Goal: Task Accomplishment & Management: Complete application form

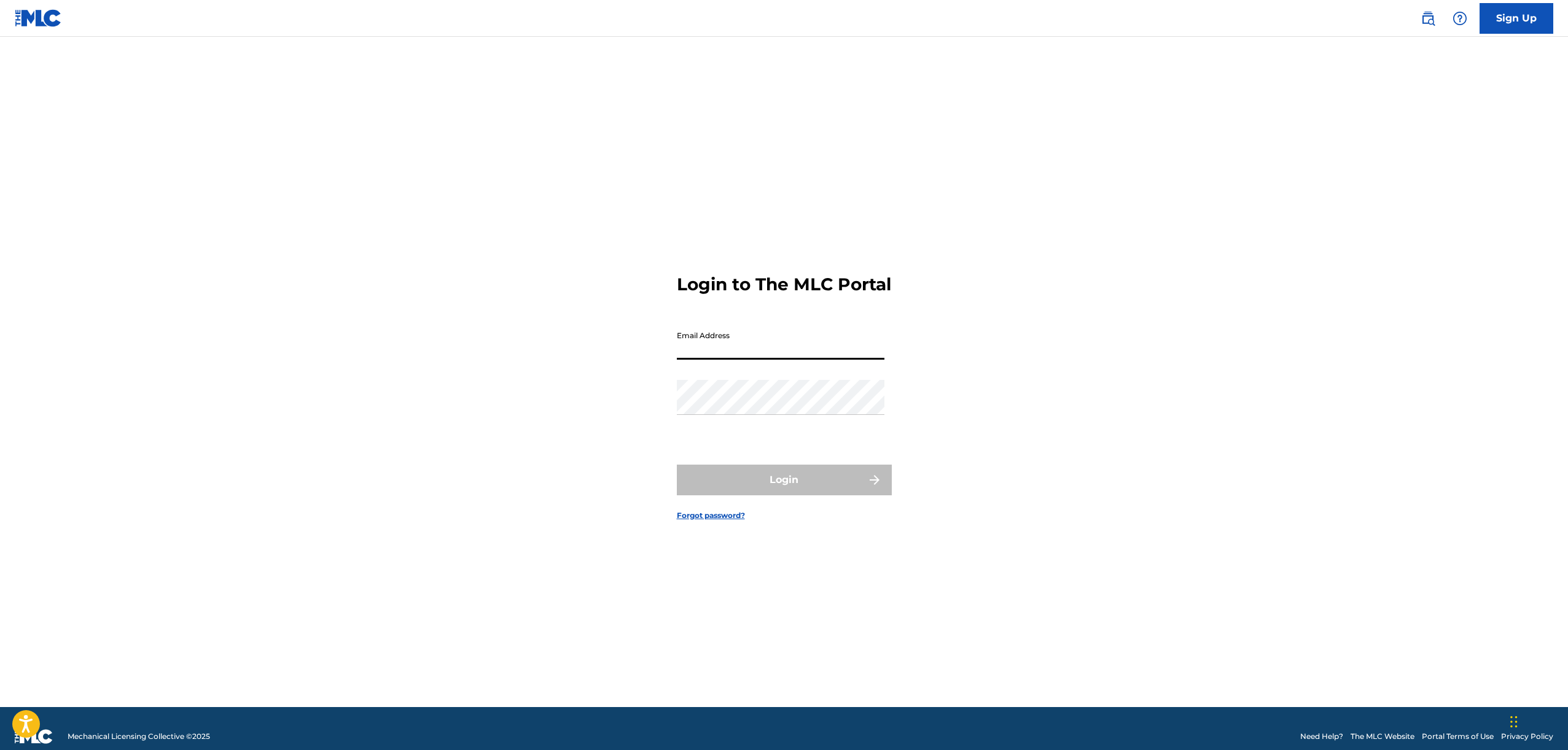
type input "p"
type input "c"
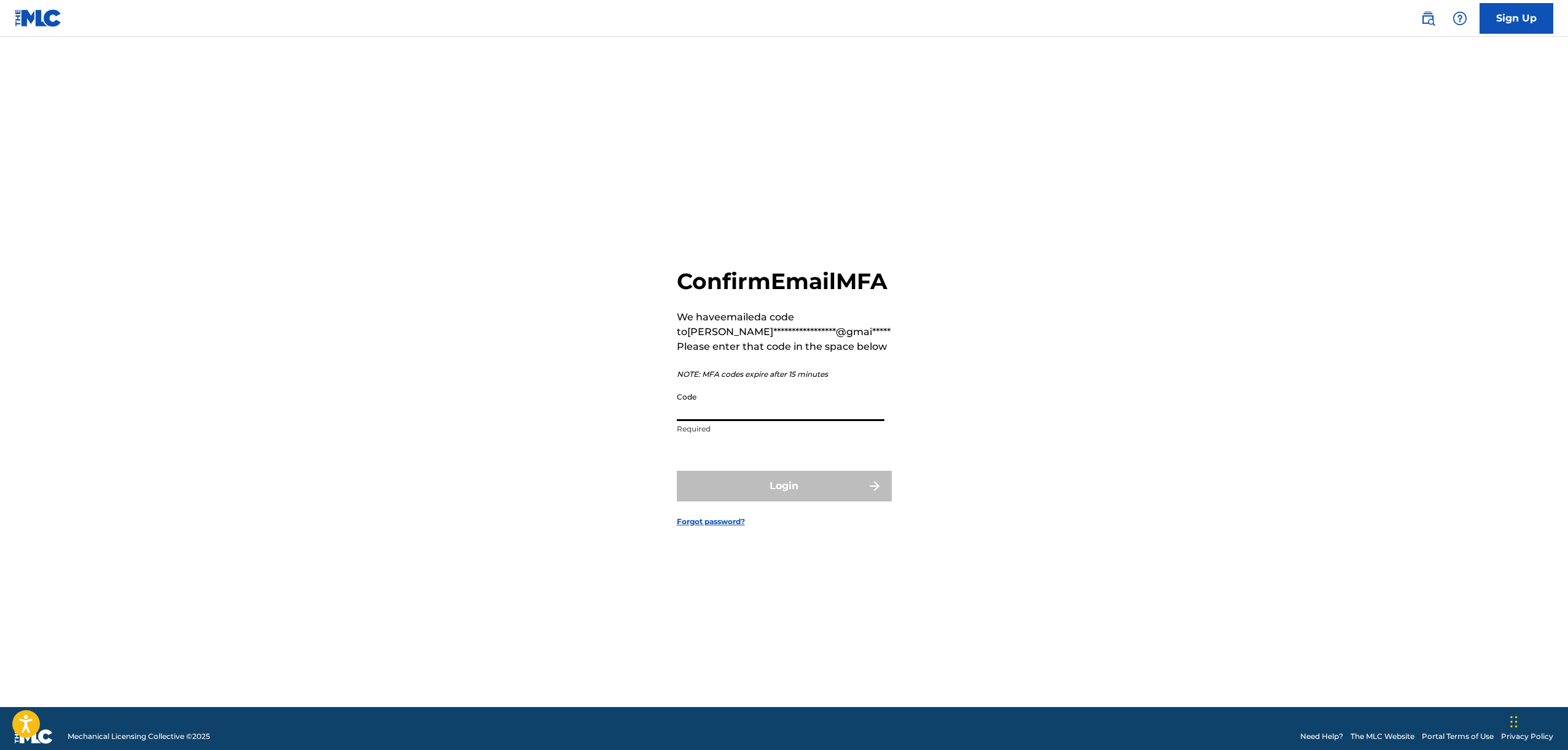
click at [757, 420] on input "Code" at bounding box center [780, 403] width 207 height 35
type input "8"
type input "982676"
click at [676, 471] on button "Login" at bounding box center [784, 486] width 215 height 31
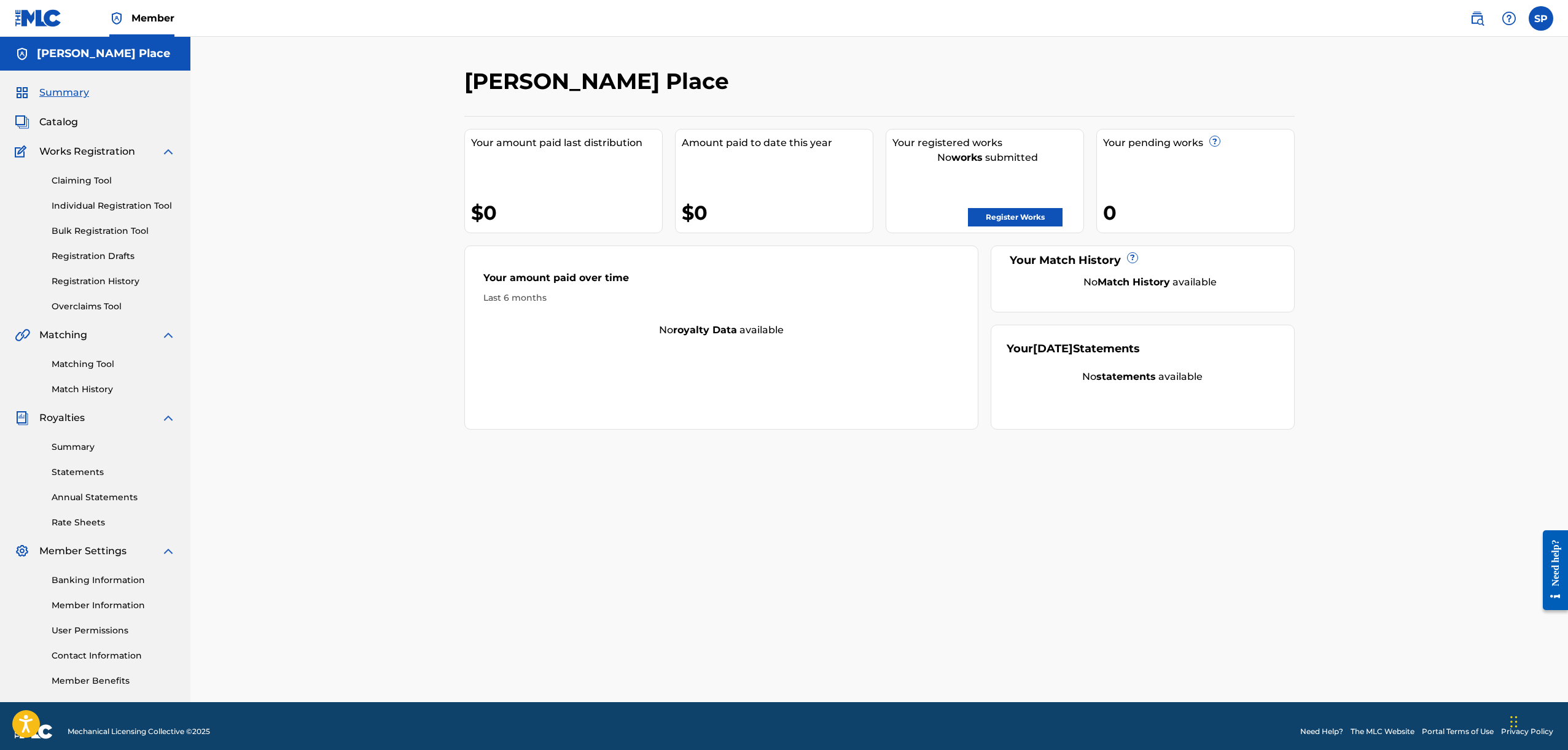
click at [103, 227] on link "Bulk Registration Tool" at bounding box center [113, 231] width 124 height 13
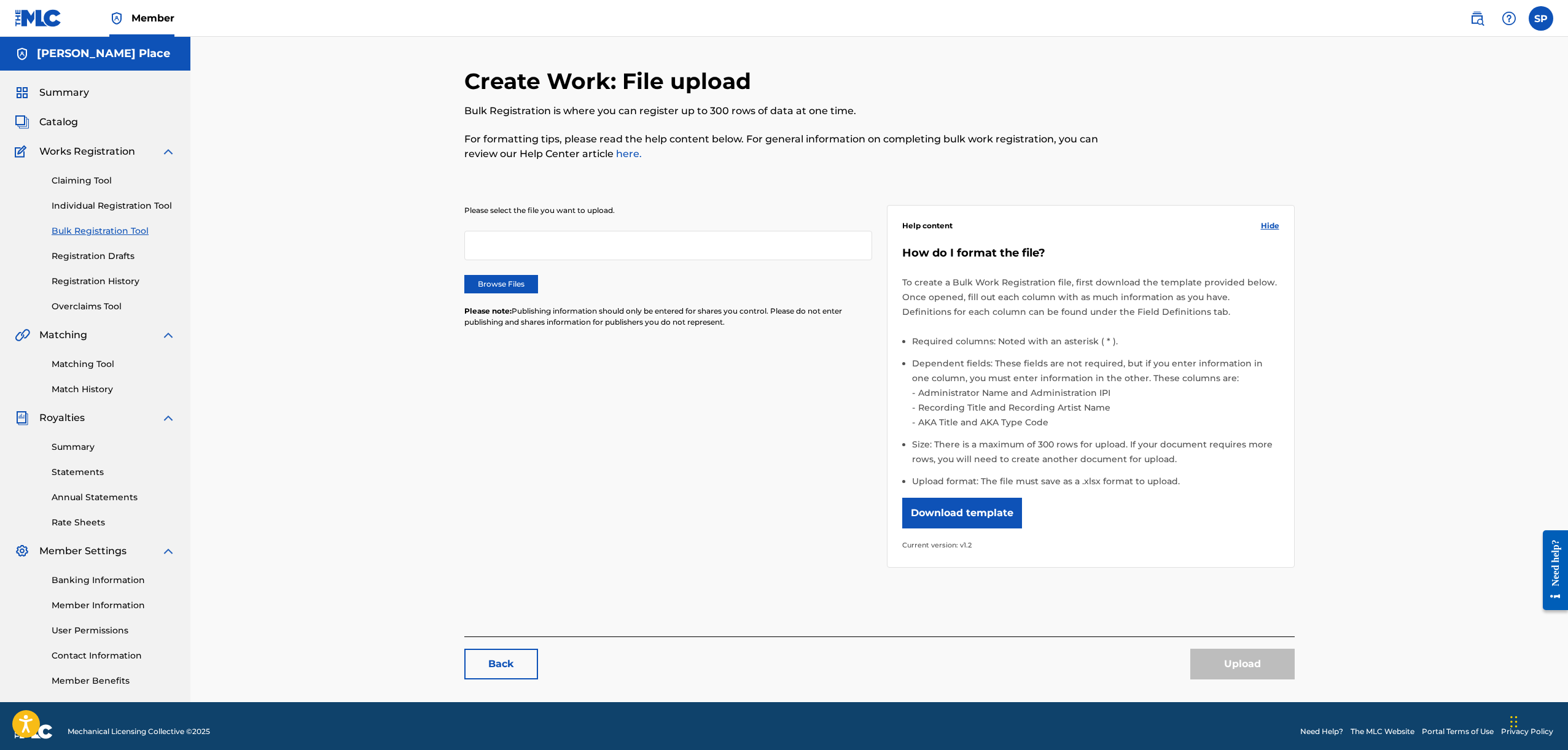
click at [507, 288] on label "Browse Files" at bounding box center [501, 284] width 74 height 18
click at [0, 0] on input "Browse Files" at bounding box center [0, 0] width 0 height 0
click at [962, 510] on button "Download template" at bounding box center [962, 513] width 120 height 31
click at [1445, 438] on div "Create Work: File upload Bulk Registration is where you can register up to 300 …" at bounding box center [879, 370] width 1378 height 665
click at [94, 259] on link "Registration Drafts" at bounding box center [113, 256] width 124 height 13
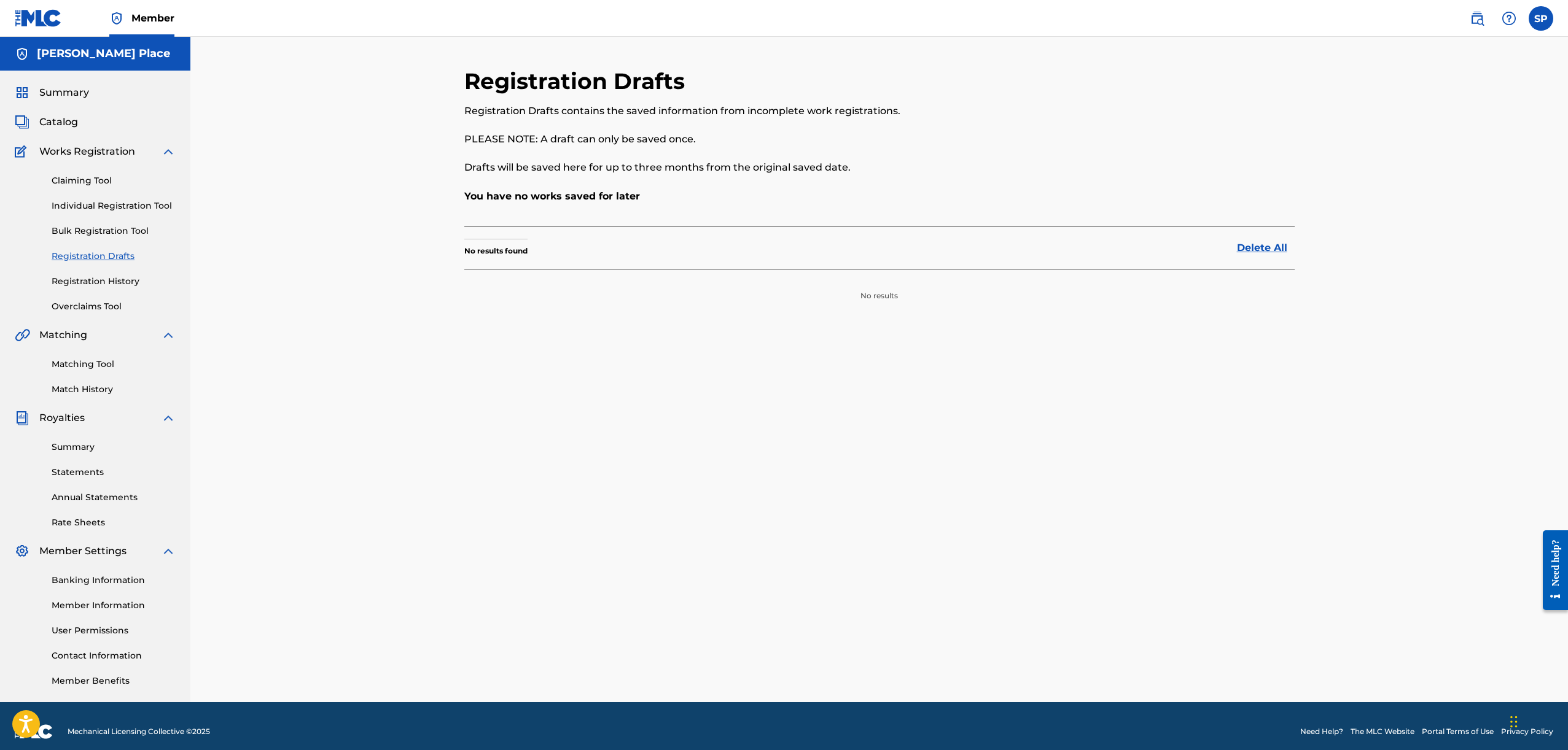
click at [102, 280] on link "Registration History" at bounding box center [113, 281] width 124 height 13
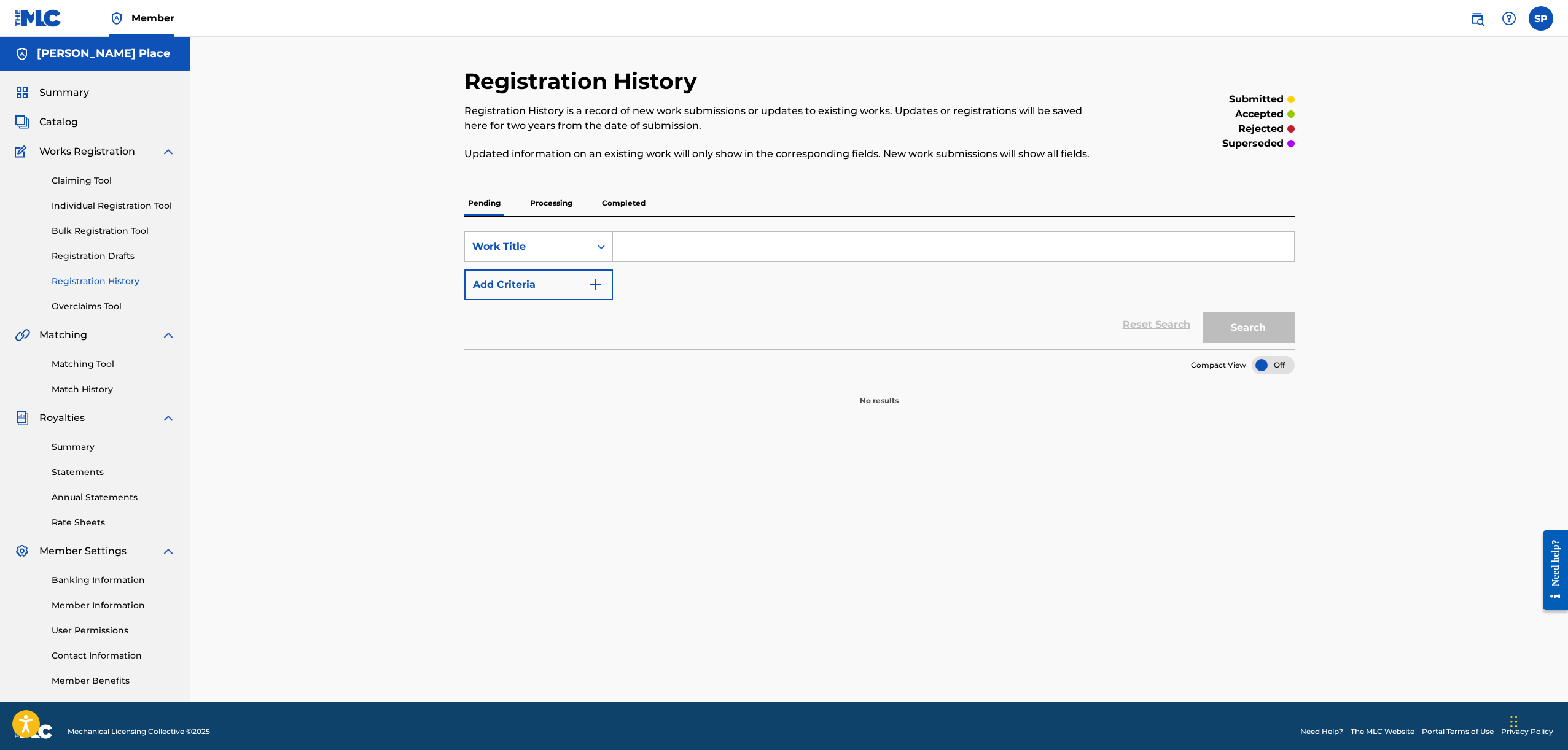
click at [116, 307] on link "Overclaims Tool" at bounding box center [113, 307] width 124 height 13
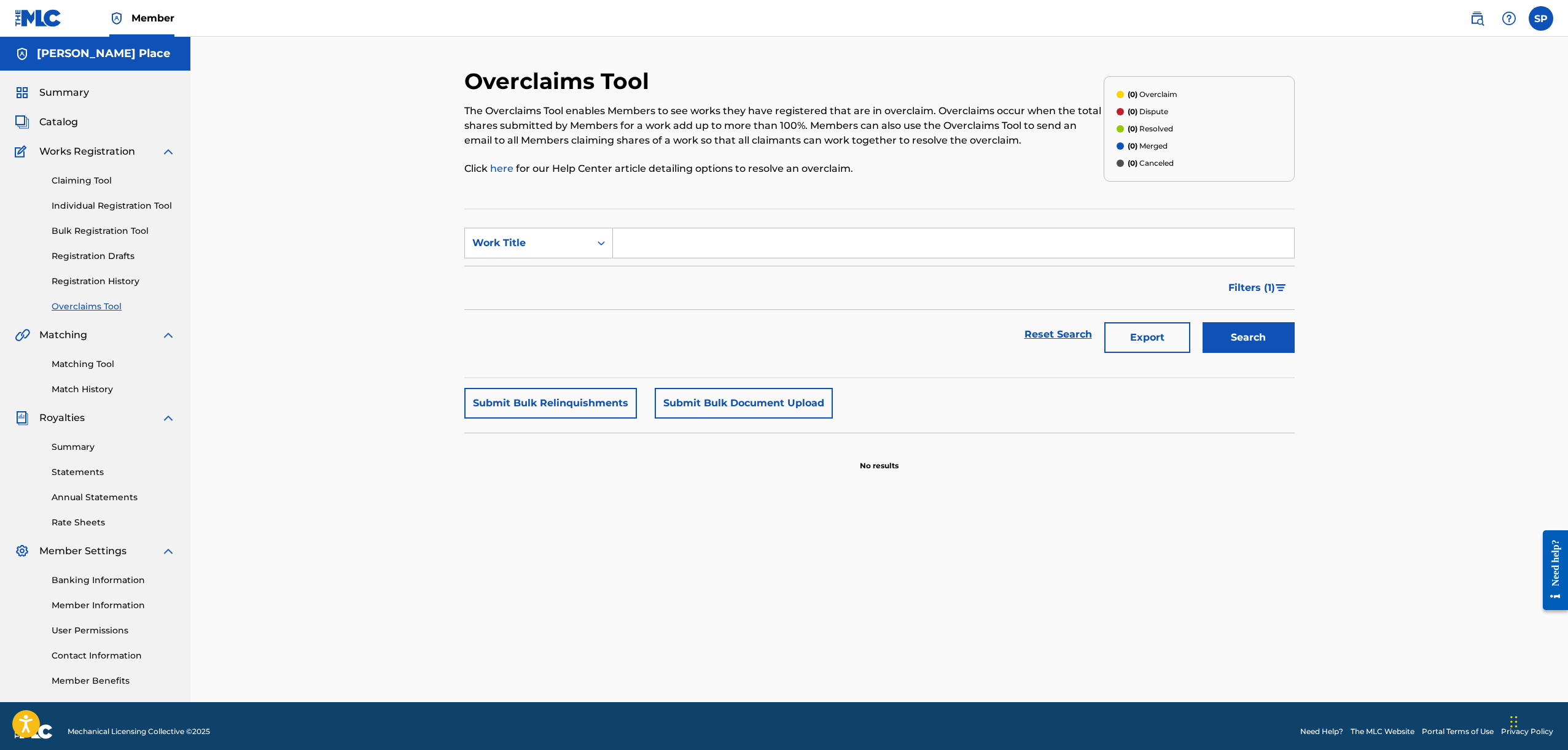
click at [90, 177] on link "Claiming Tool" at bounding box center [113, 181] width 124 height 13
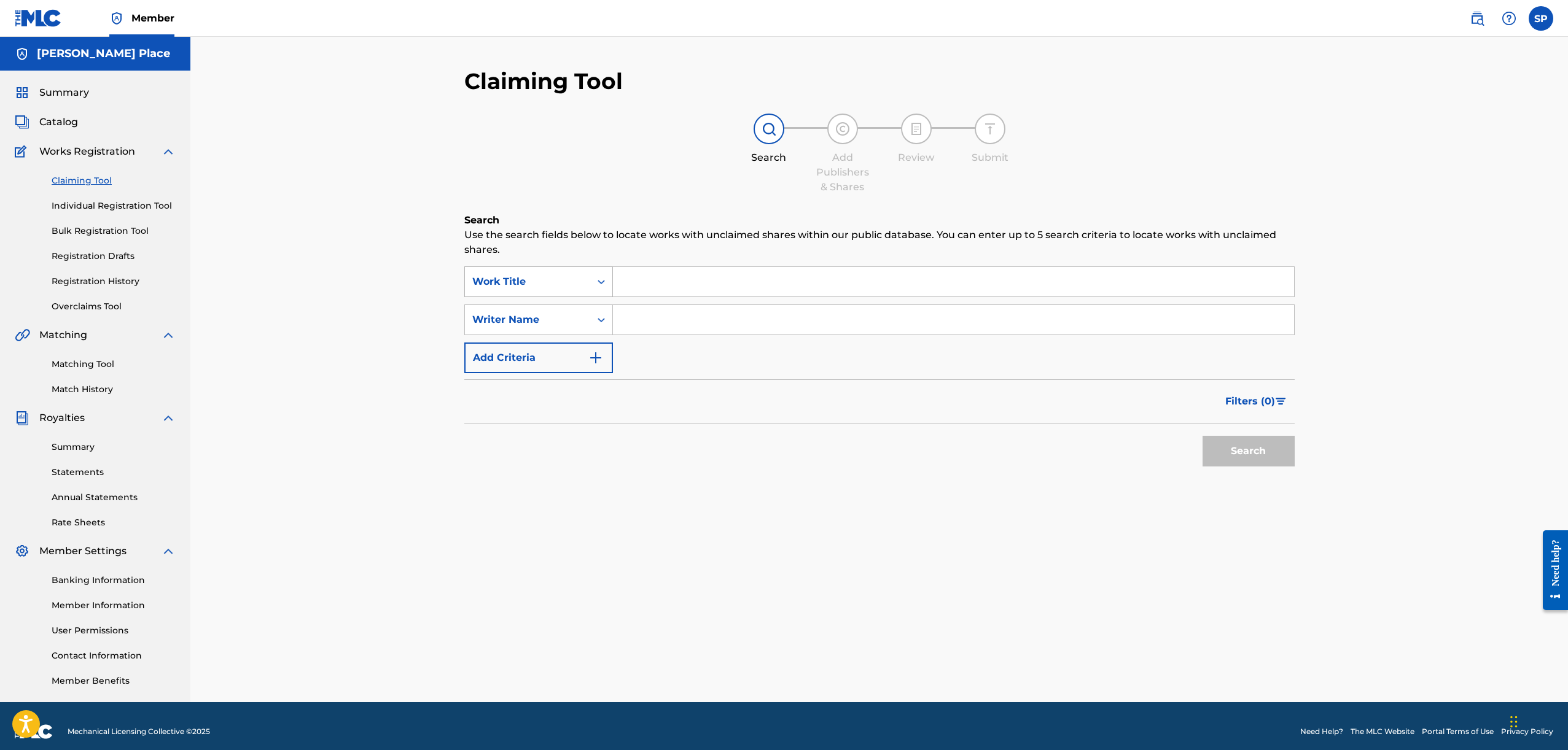
click at [493, 279] on div "Work Title" at bounding box center [527, 282] width 110 height 15
drag, startPoint x: 1228, startPoint y: 233, endPoint x: 1219, endPoint y: 229, distance: 9.8
click at [1228, 233] on p "Use the search fields below to locate works with unclaimed shares within our pu…" at bounding box center [879, 242] width 831 height 29
click at [590, 323] on div "Search Form" at bounding box center [601, 320] width 22 height 22
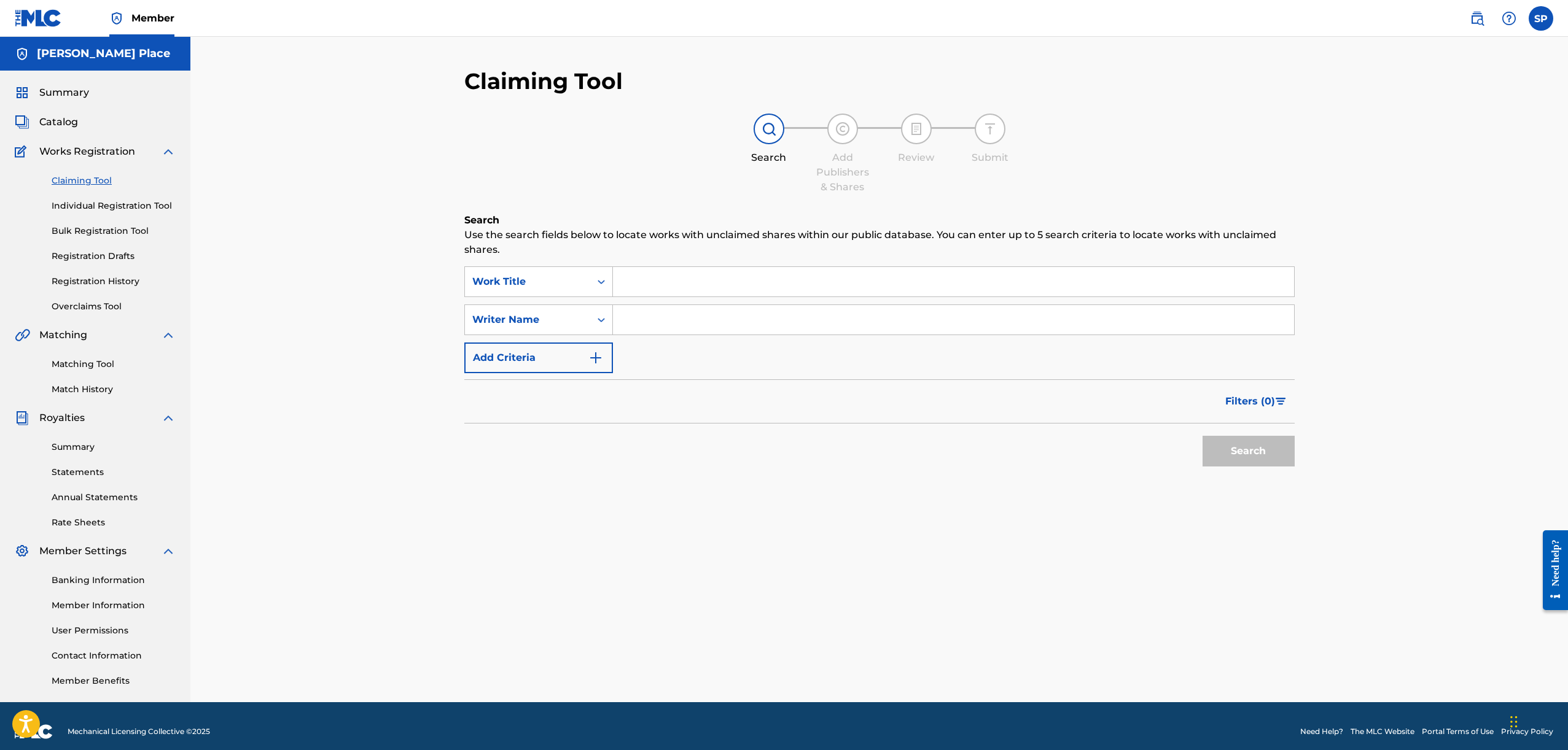
click at [652, 327] on input "Search Form" at bounding box center [953, 320] width 681 height 29
click at [112, 259] on link "Registration Drafts" at bounding box center [113, 256] width 124 height 13
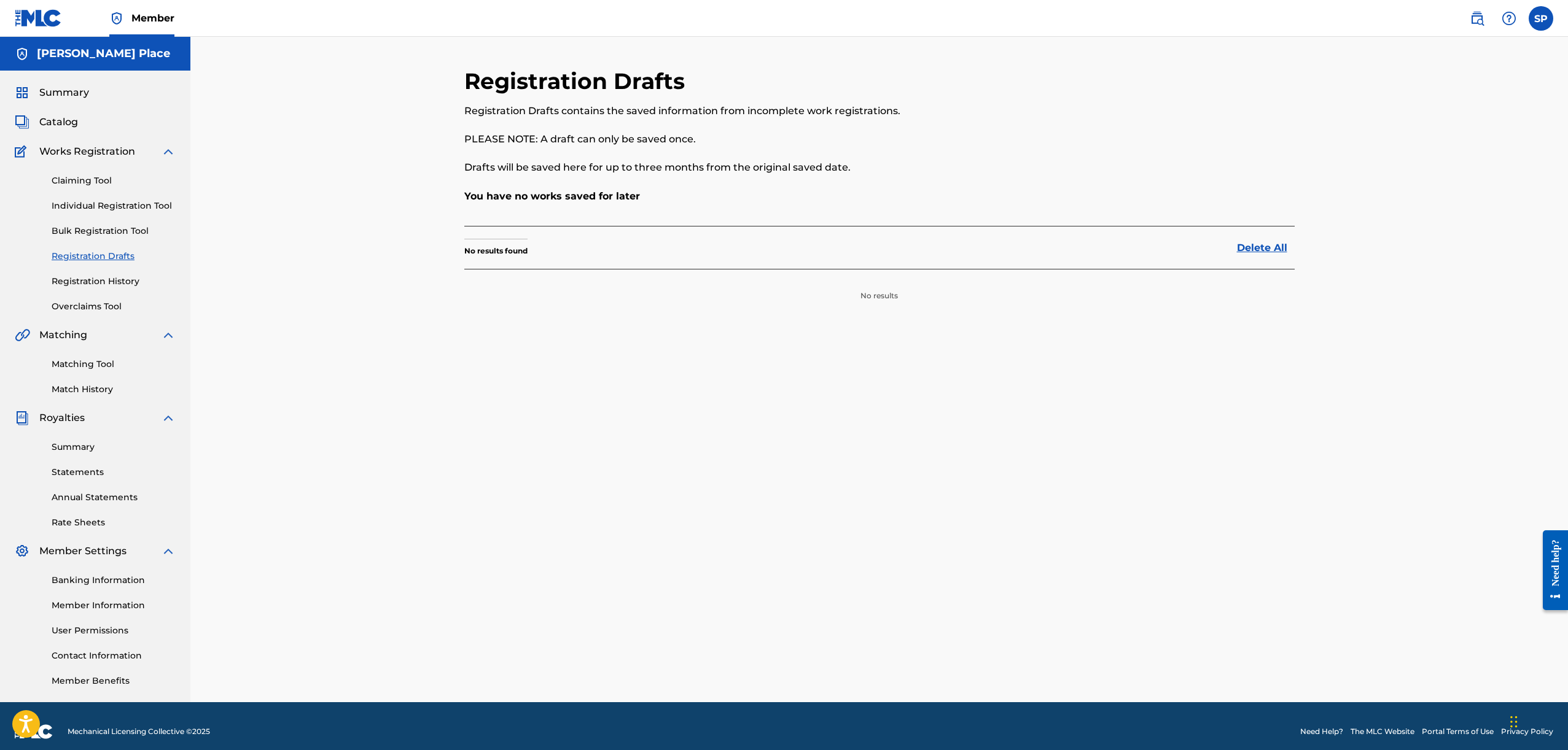
click at [118, 307] on link "Overclaims Tool" at bounding box center [113, 307] width 124 height 13
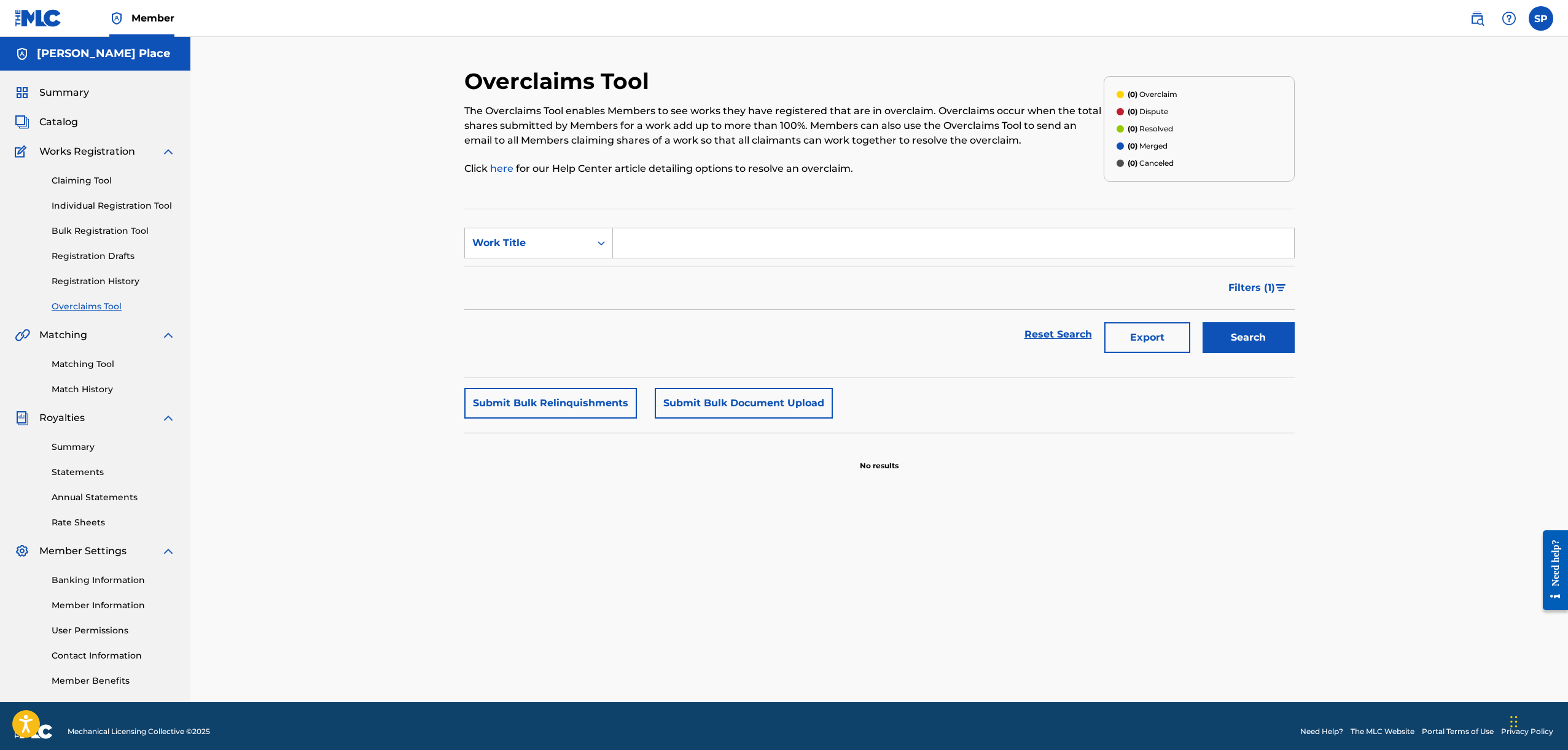
drag, startPoint x: 116, startPoint y: 254, endPoint x: 242, endPoint y: 265, distance: 126.5
click at [116, 254] on link "Registration Drafts" at bounding box center [113, 256] width 124 height 13
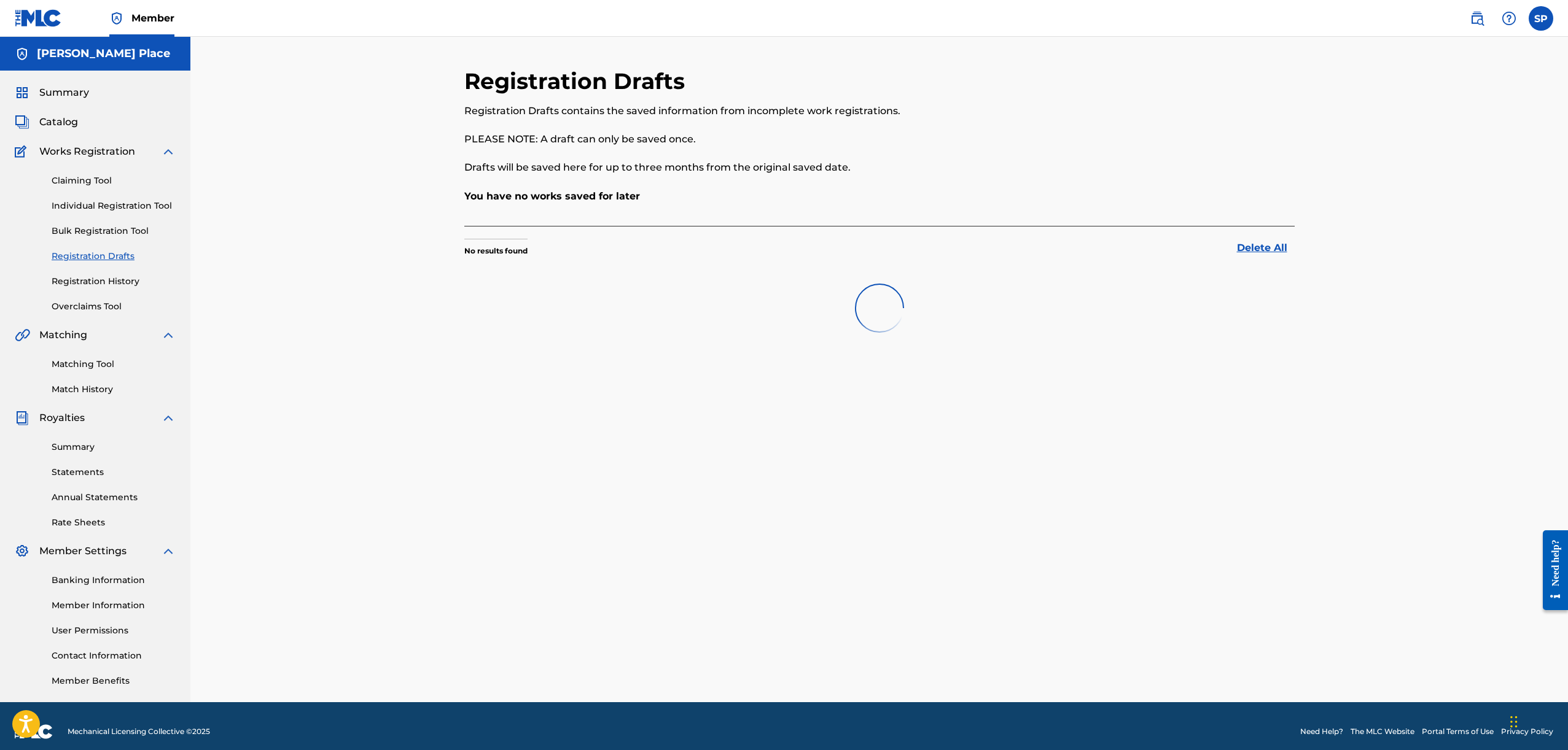
click at [96, 305] on link "Overclaims Tool" at bounding box center [113, 307] width 124 height 13
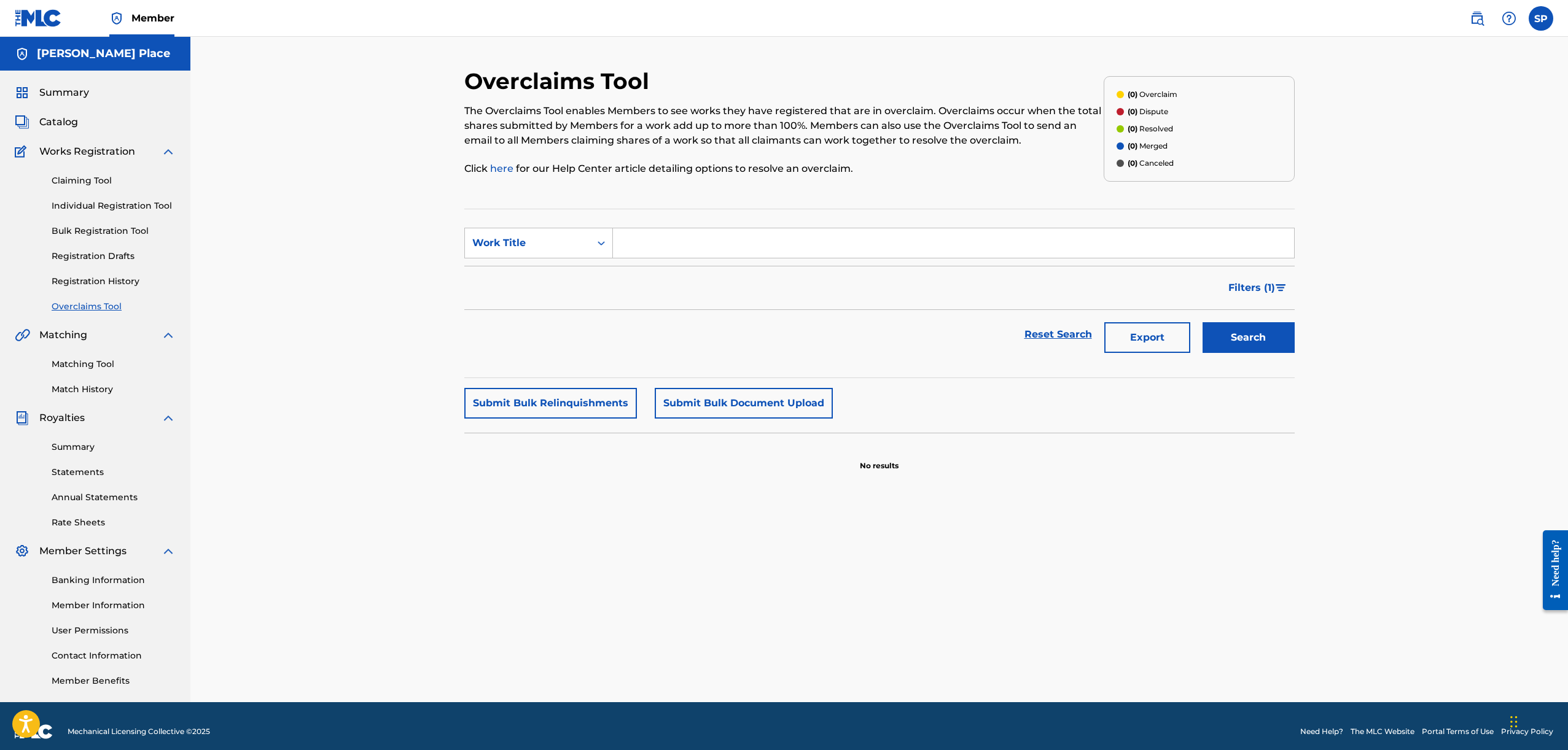
click at [753, 249] on input "Search Form" at bounding box center [953, 243] width 681 height 29
click at [104, 255] on link "Registration Drafts" at bounding box center [113, 256] width 124 height 13
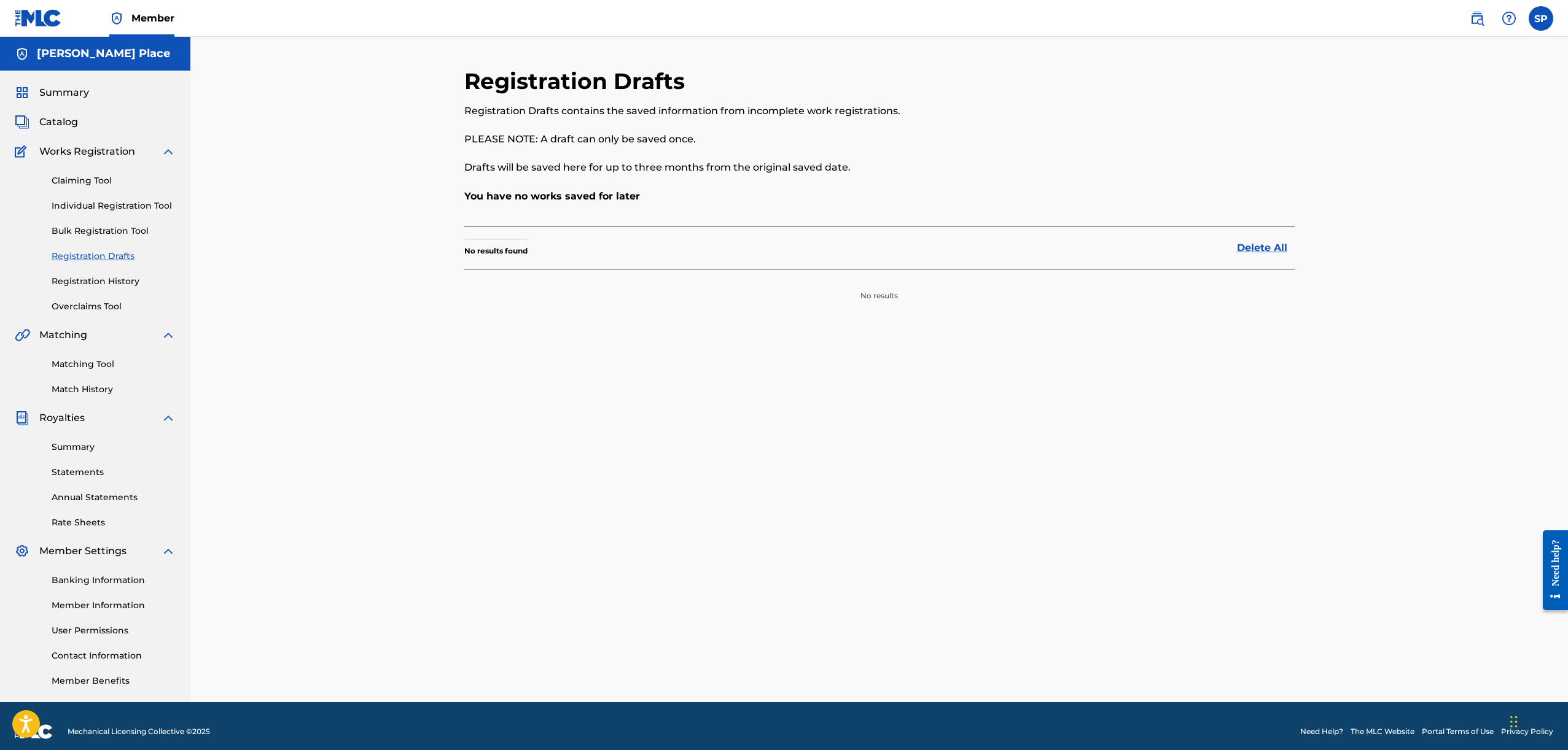
click at [125, 203] on link "Individual Registration Tool" at bounding box center [113, 206] width 124 height 13
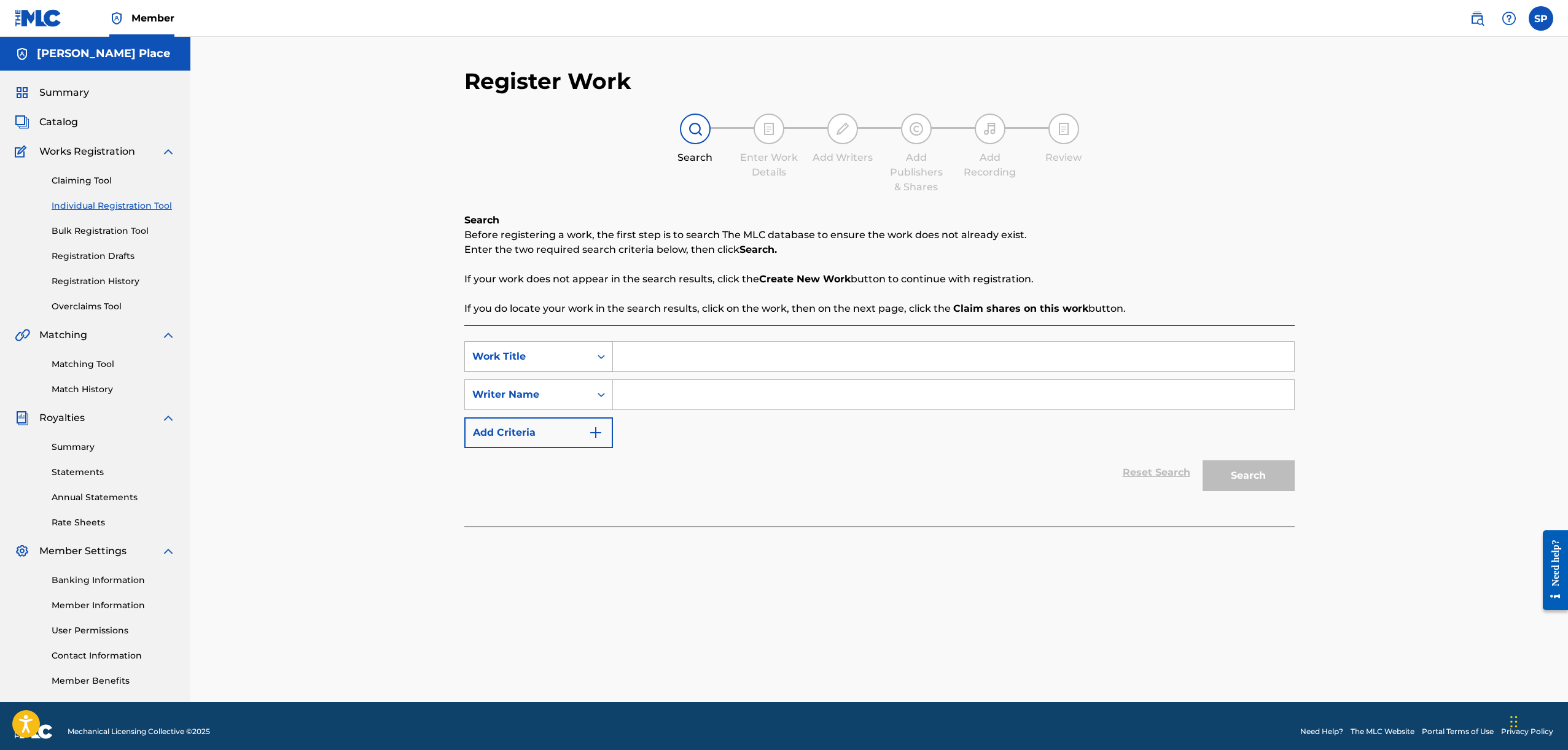
click at [564, 349] on div "Work Title" at bounding box center [527, 357] width 110 height 15
click at [628, 319] on div "Search Before registering a work, the first step is to search The MLC database …" at bounding box center [879, 370] width 831 height 313
click at [642, 351] on input "Search Form" at bounding box center [953, 357] width 681 height 29
type input "t"
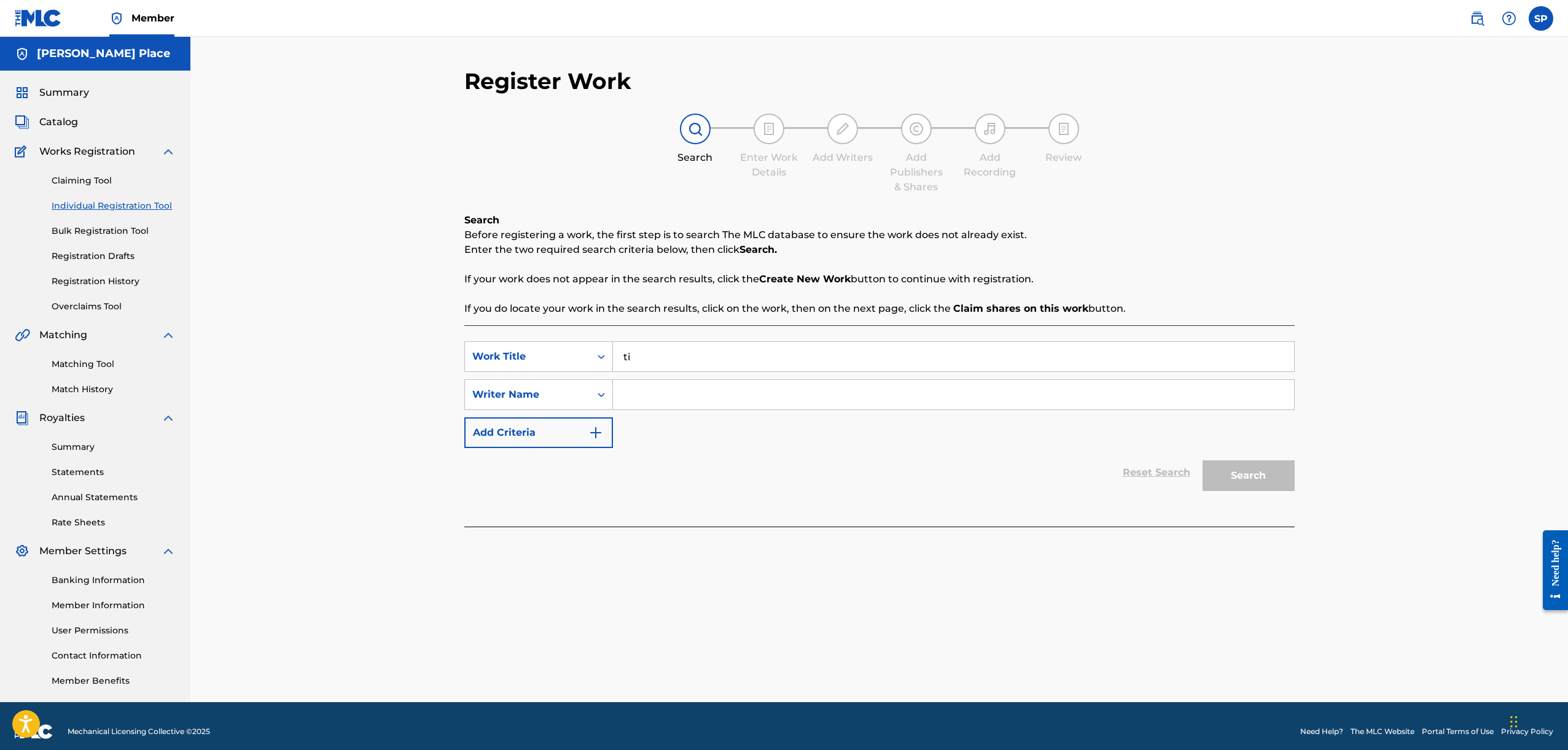
type input "t"
type input "R"
type input "Y"
type input "Time 4 Mine"
click at [692, 383] on div "Search Form" at bounding box center [954, 394] width 682 height 31
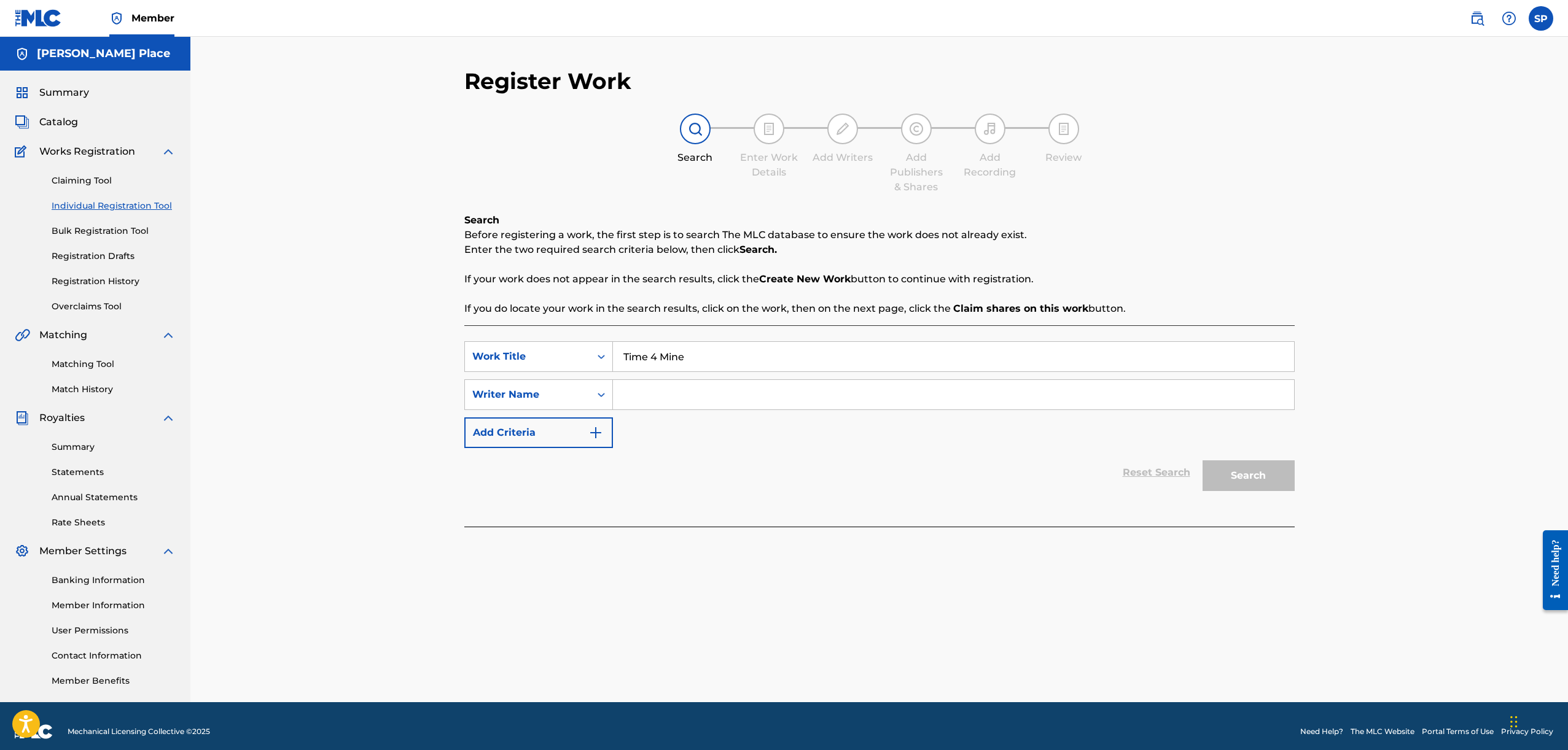
click at [690, 383] on input "Search Form" at bounding box center [953, 394] width 681 height 29
type input "Stephen Place"
click at [1467, 374] on div "Register Work Search Enter Work Details Add Writers Add Publishers & Shares Add…" at bounding box center [879, 370] width 1378 height 665
click at [1262, 489] on button "Search" at bounding box center [1248, 476] width 92 height 31
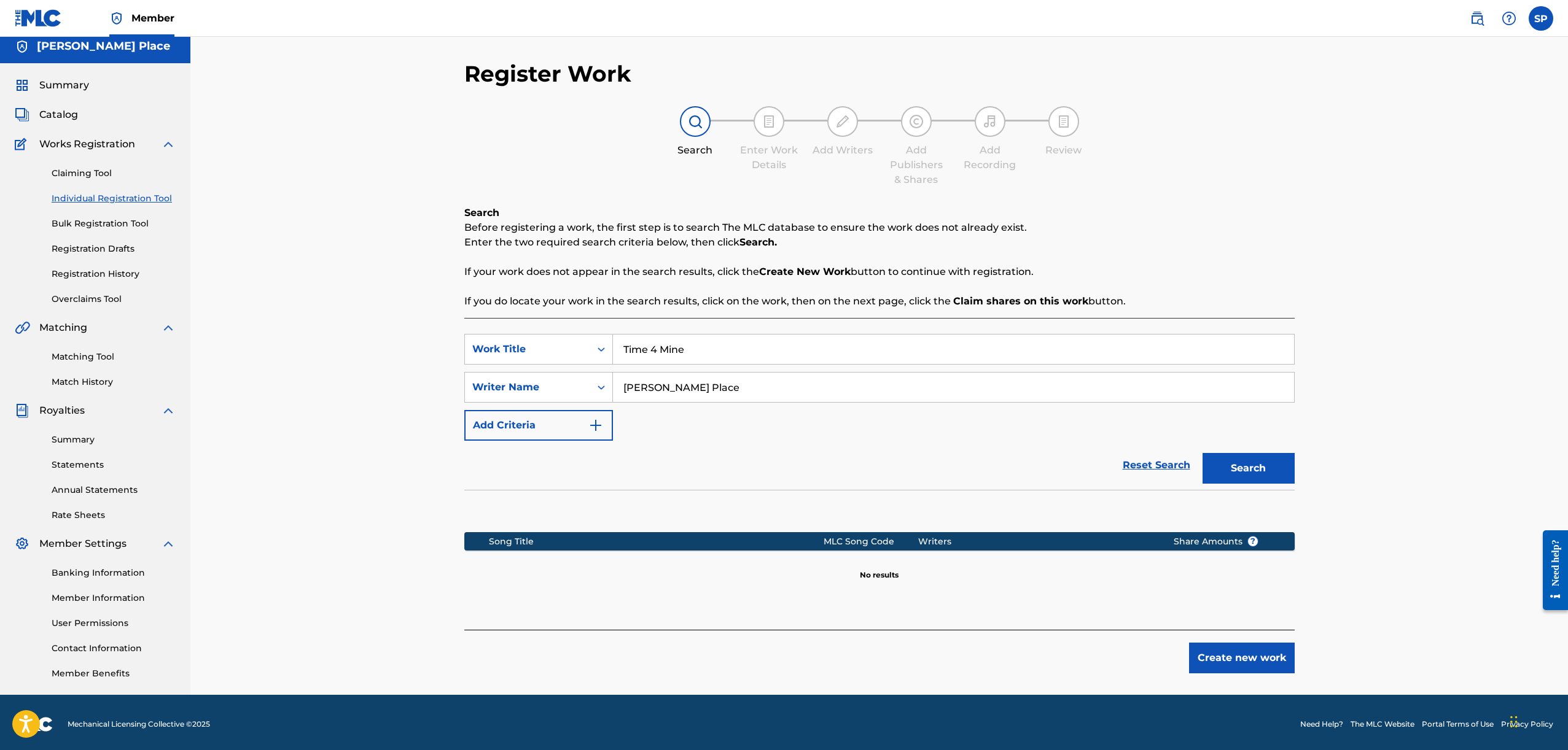
scroll to position [11, 0]
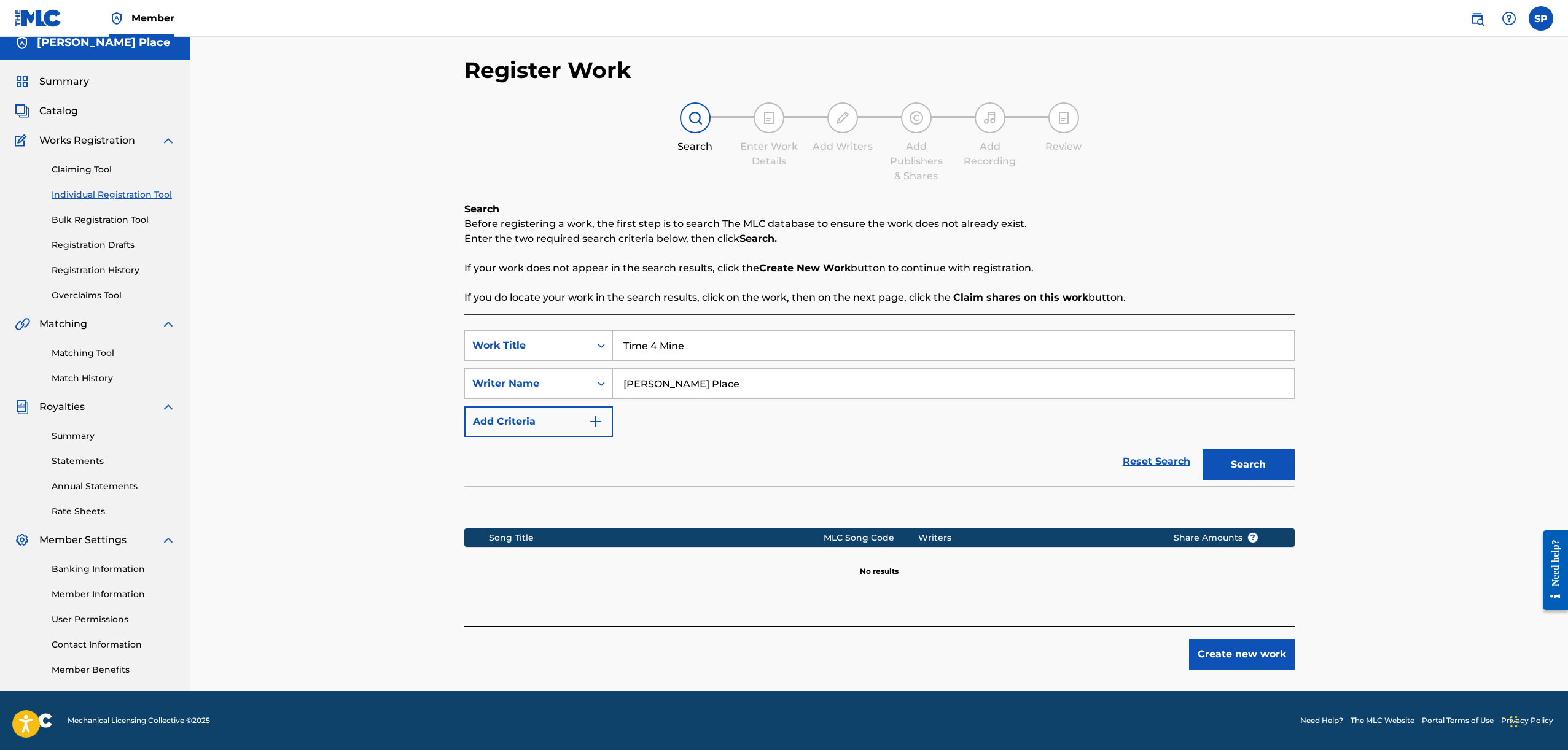
click at [1242, 651] on button "Create new work" at bounding box center [1241, 654] width 105 height 31
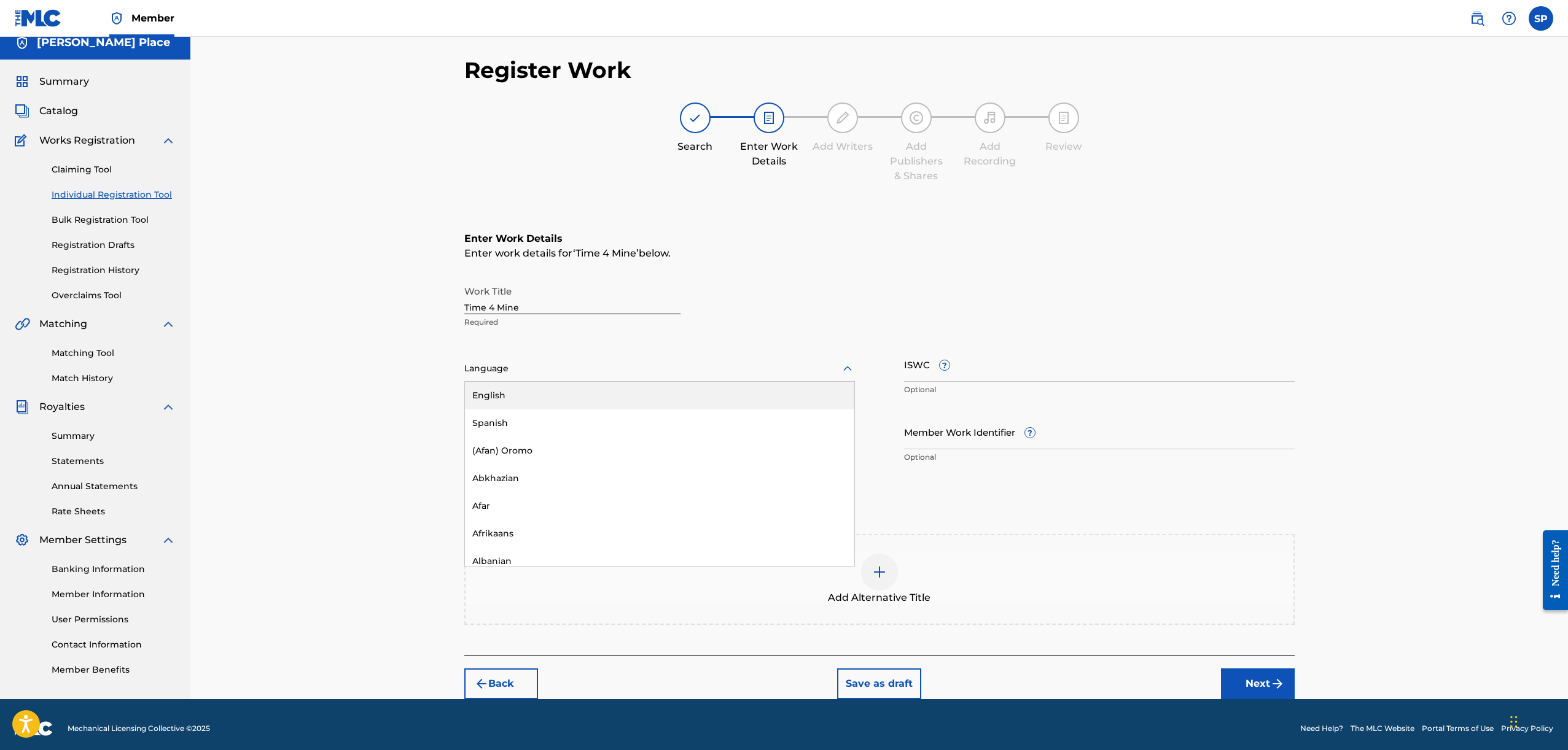
click at [605, 364] on div at bounding box center [659, 368] width 390 height 15
click at [520, 365] on div at bounding box center [659, 368] width 390 height 15
click at [1023, 372] on input "ISWC ?" at bounding box center [1099, 364] width 390 height 35
click at [943, 364] on input "ISWC ?" at bounding box center [1099, 364] width 390 height 35
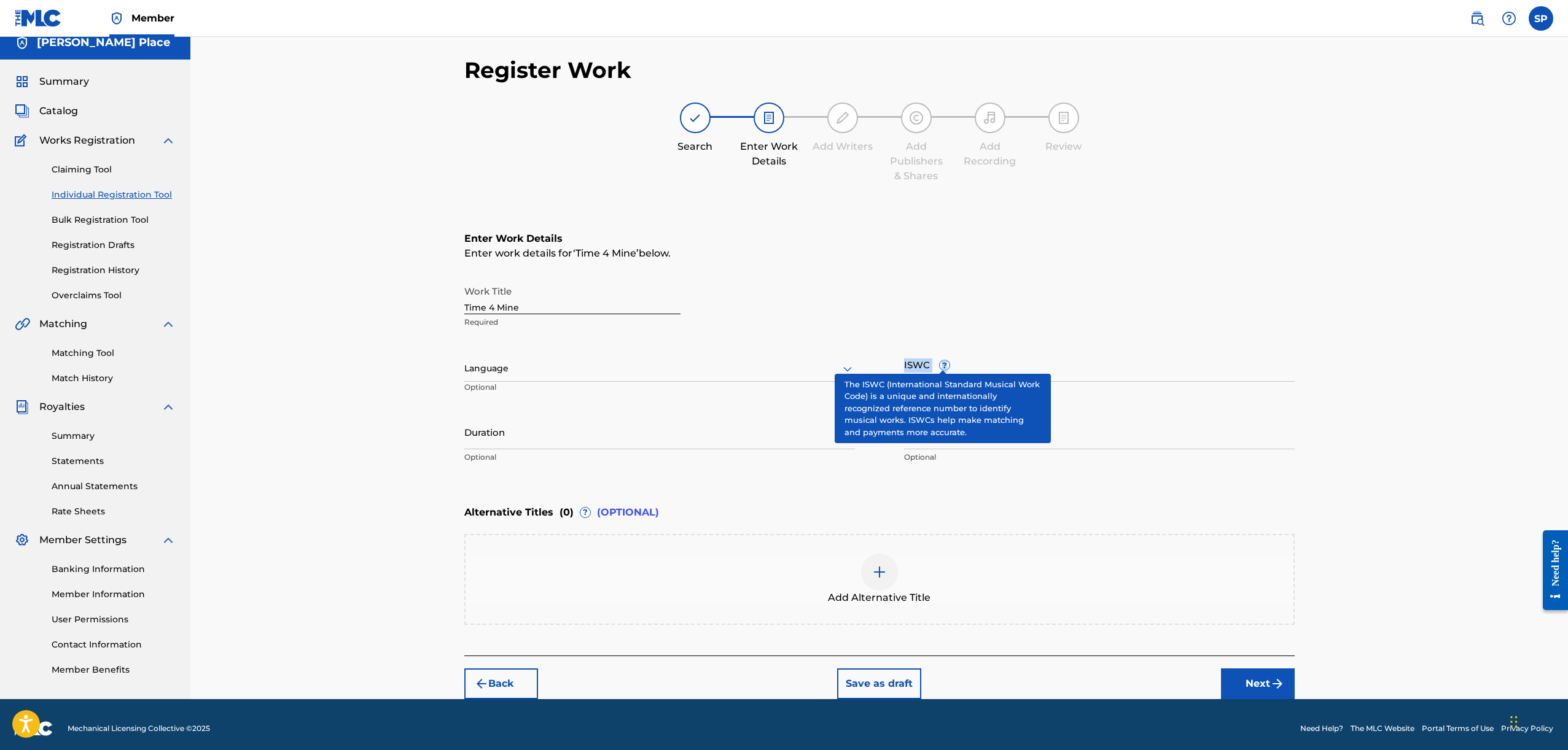
click at [944, 363] on span "?" at bounding box center [944, 365] width 11 height 11
click at [944, 363] on input "ISWC ?" at bounding box center [1099, 364] width 390 height 35
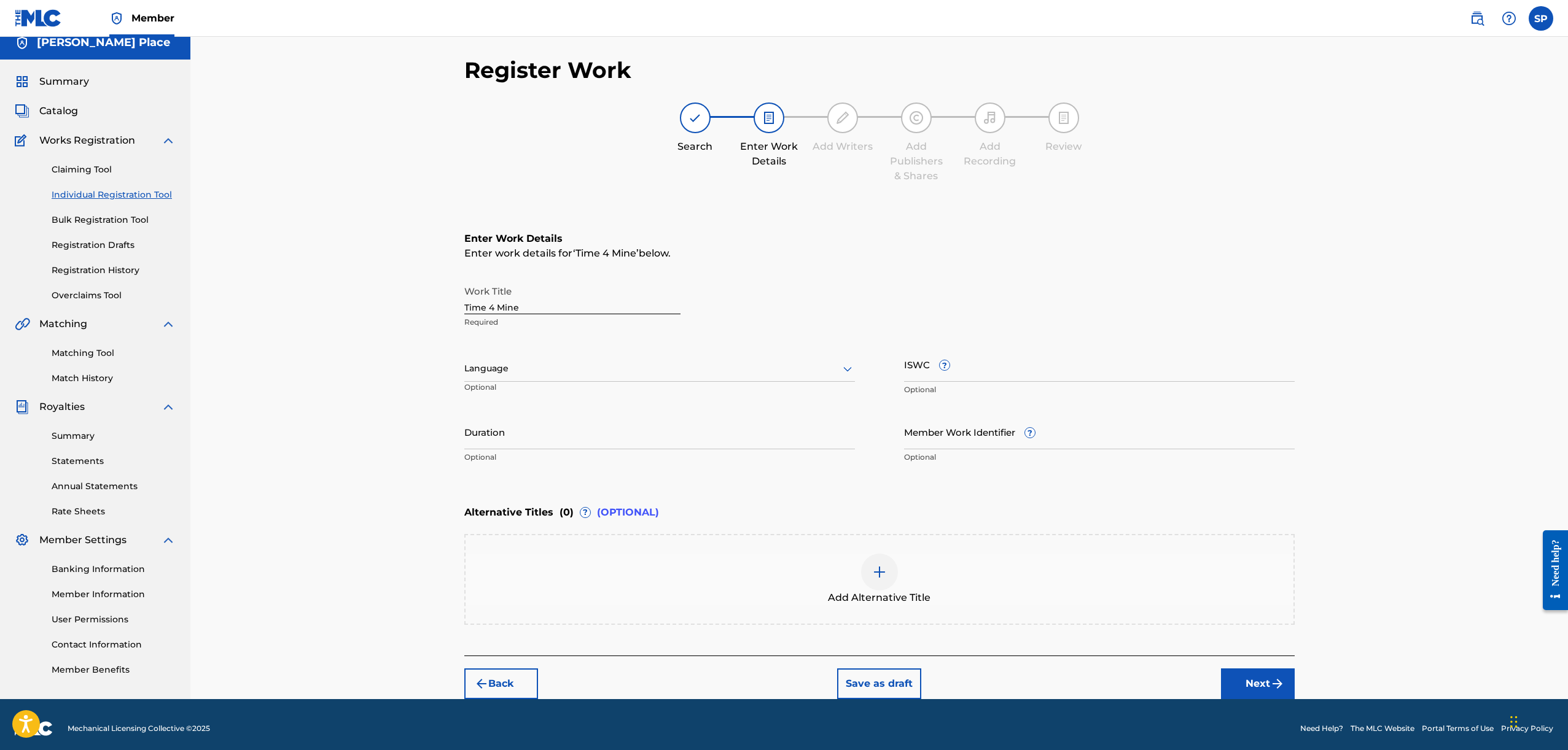
click at [1104, 301] on div "Work Title Time 4 Mine Required" at bounding box center [879, 307] width 831 height 55
click at [768, 448] on input "Duration" at bounding box center [659, 431] width 390 height 35
click at [476, 443] on input "Duration" at bounding box center [659, 431] width 390 height 35
click at [436, 435] on div "Register Work Search Enter Work Details Add Writers Add Publishers & Shares Add…" at bounding box center [879, 363] width 1378 height 673
click at [518, 382] on p "Optional" at bounding box center [523, 392] width 118 height 21
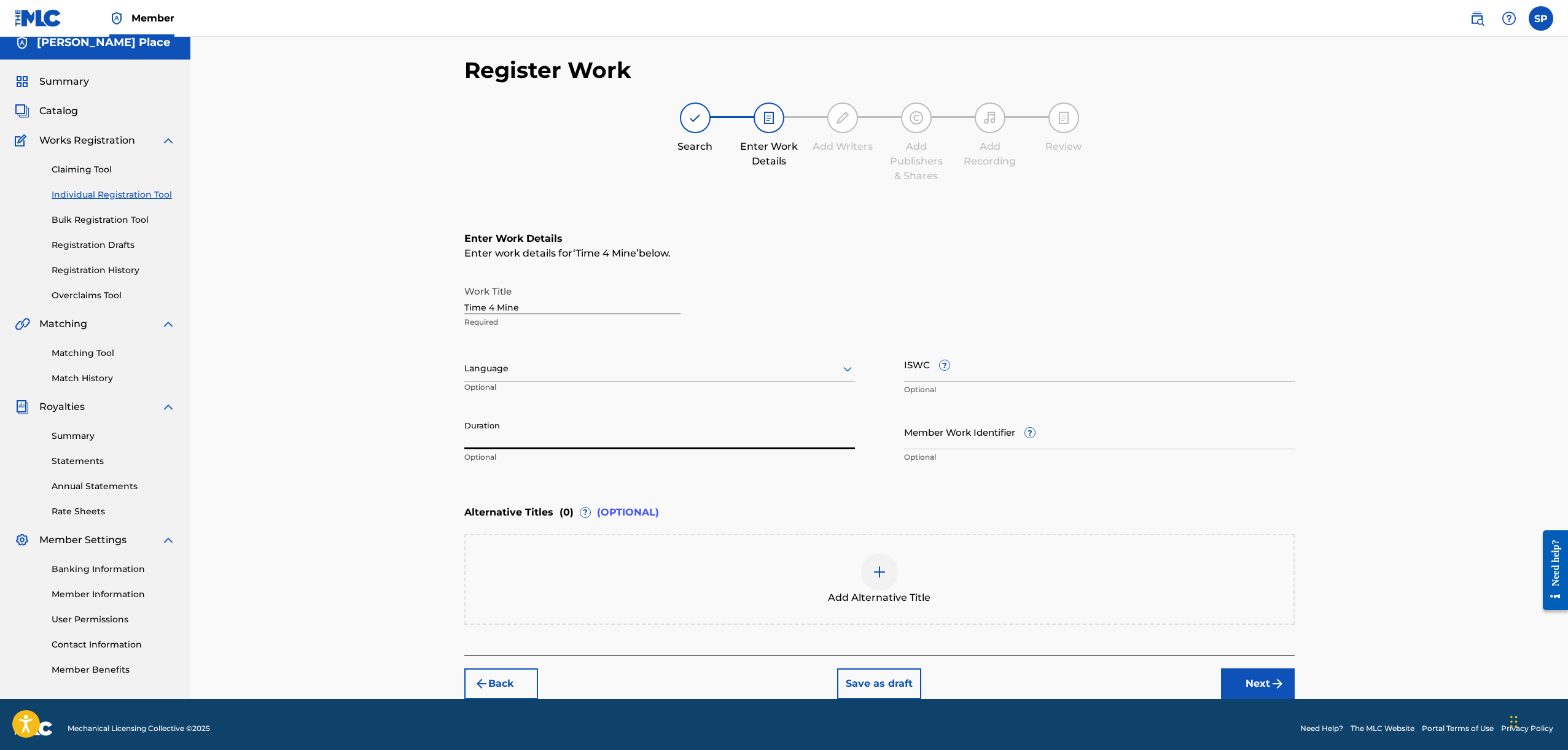
click at [507, 436] on input "Duration" at bounding box center [659, 431] width 390 height 35
click at [501, 438] on input "Duration" at bounding box center [659, 431] width 390 height 35
type input "5"
type input ")"
type input "5"
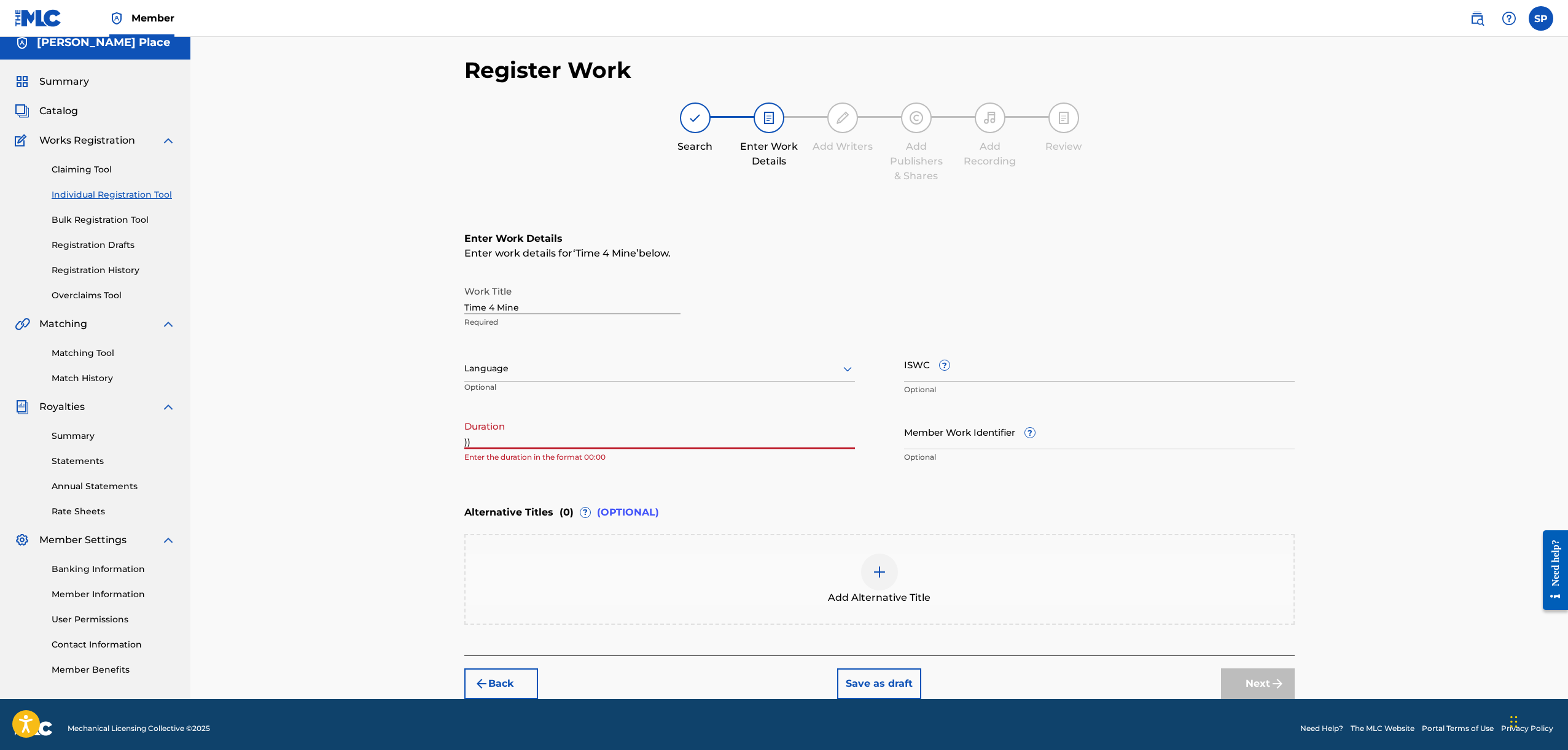
type input ")"
drag, startPoint x: 1352, startPoint y: 439, endPoint x: 1078, endPoint y: 497, distance: 280.1
click at [1352, 439] on div "Register Work Search Enter Work Details Add Writers Add Publishers & Shares Add…" at bounding box center [879, 363] width 1378 height 673
click at [1270, 680] on img "submit" at bounding box center [1278, 684] width 15 height 15
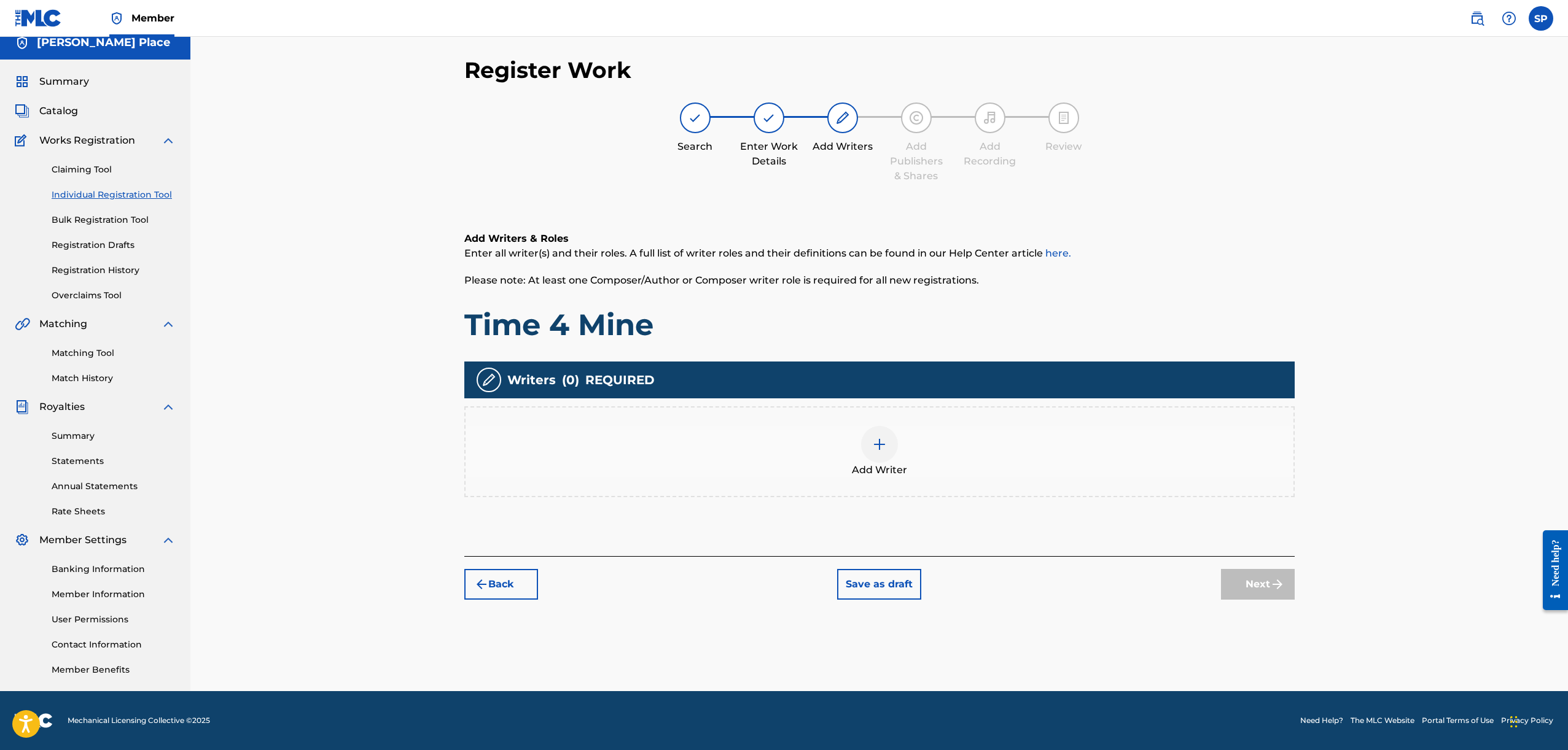
click at [974, 510] on div "Add Writers & Roles Enter all writer(s) and their roles. A full list of writer …" at bounding box center [879, 379] width 831 height 354
click at [915, 473] on div "Add Writer" at bounding box center [879, 451] width 828 height 51
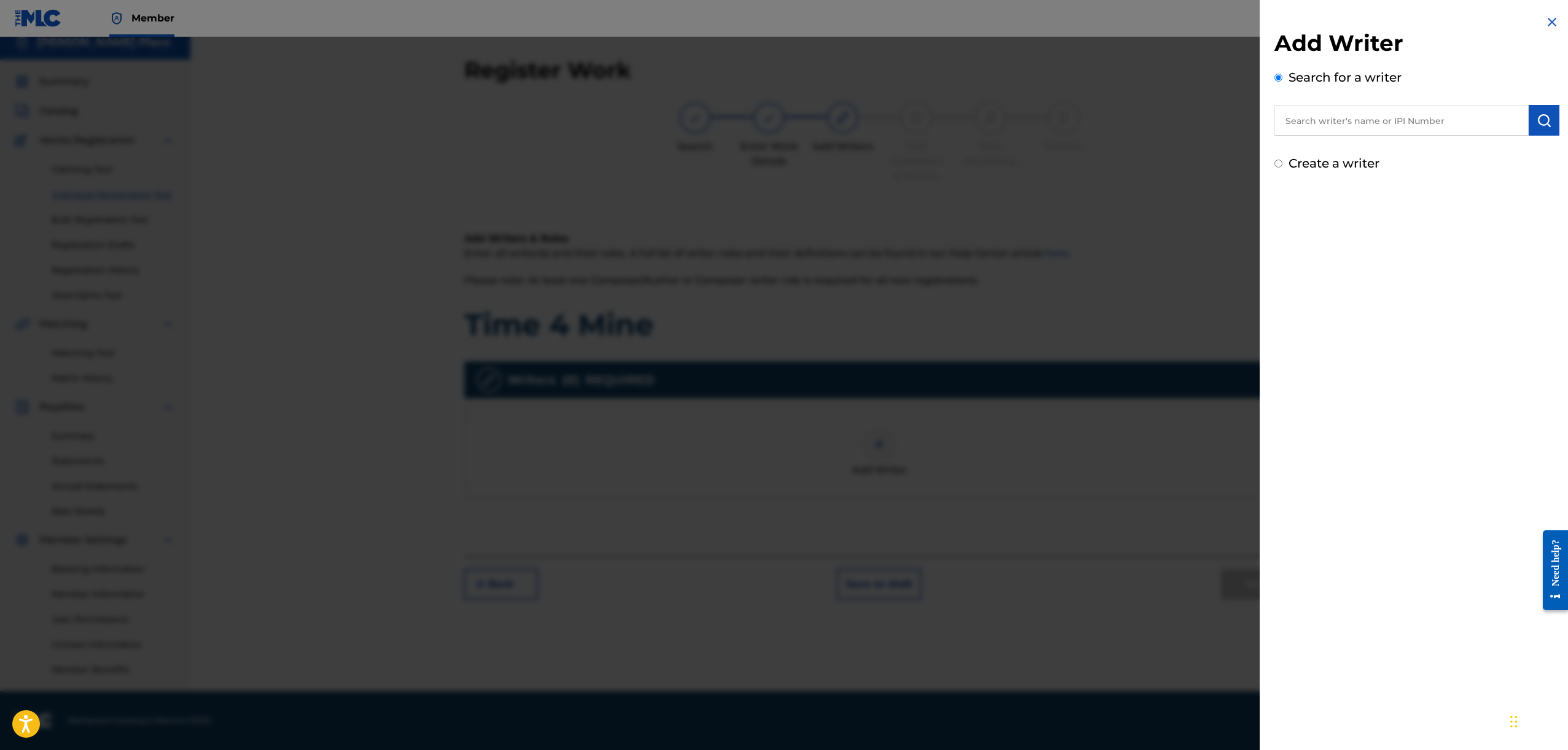
click at [1404, 131] on input "text" at bounding box center [1401, 120] width 254 height 31
click at [1392, 154] on div "Create a writer" at bounding box center [1417, 163] width 285 height 18
click at [1392, 124] on input "text" at bounding box center [1401, 120] width 254 height 31
click at [1463, 148] on div "stephen place" at bounding box center [1401, 148] width 253 height 22
type input "stephen place"
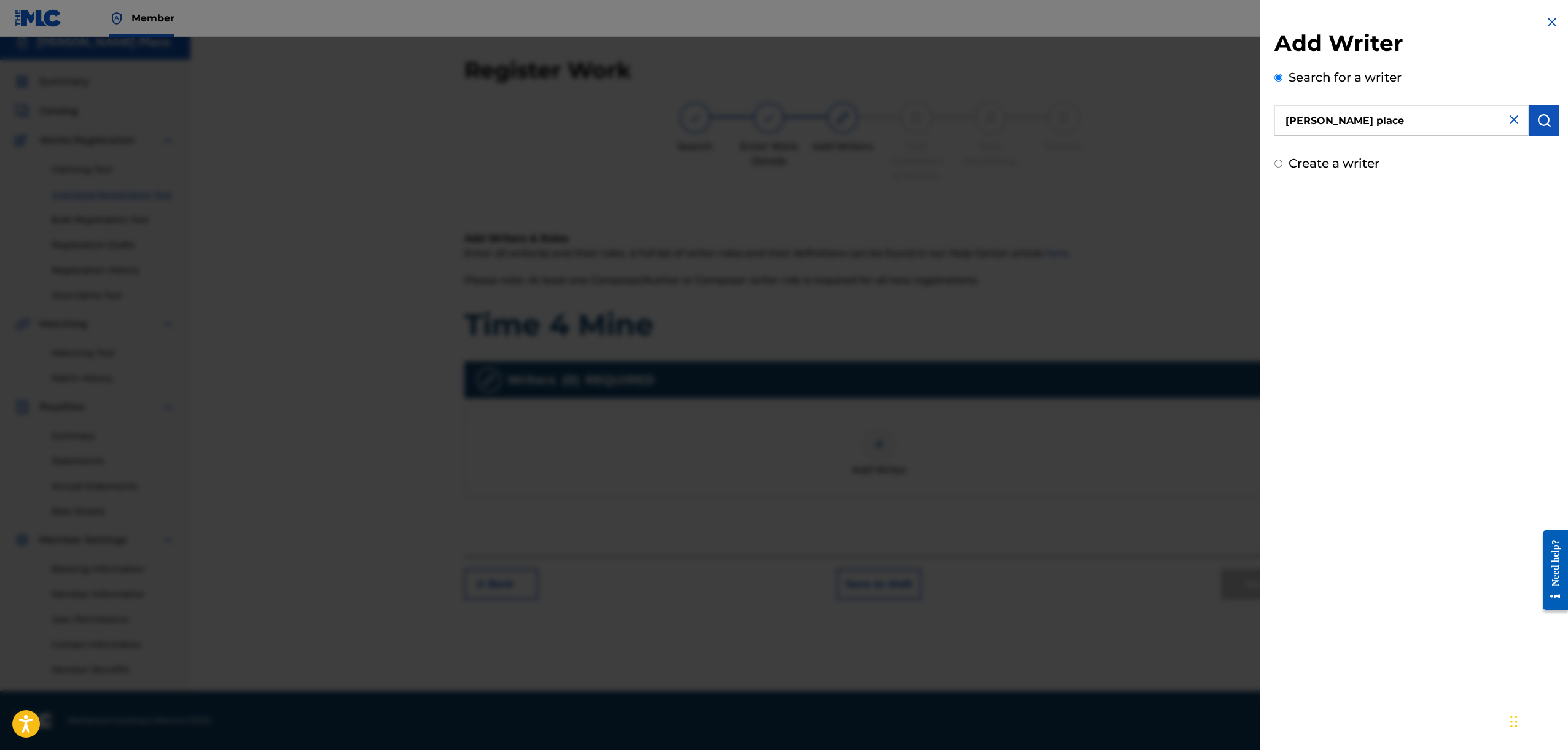
click at [1350, 155] on div "Create a writer" at bounding box center [1417, 163] width 285 height 18
click at [1349, 160] on label "Create a writer" at bounding box center [1334, 164] width 91 height 15
radio input "true"
click at [1282, 160] on input "Create a writer" at bounding box center [1278, 164] width 8 height 8
radio input "false"
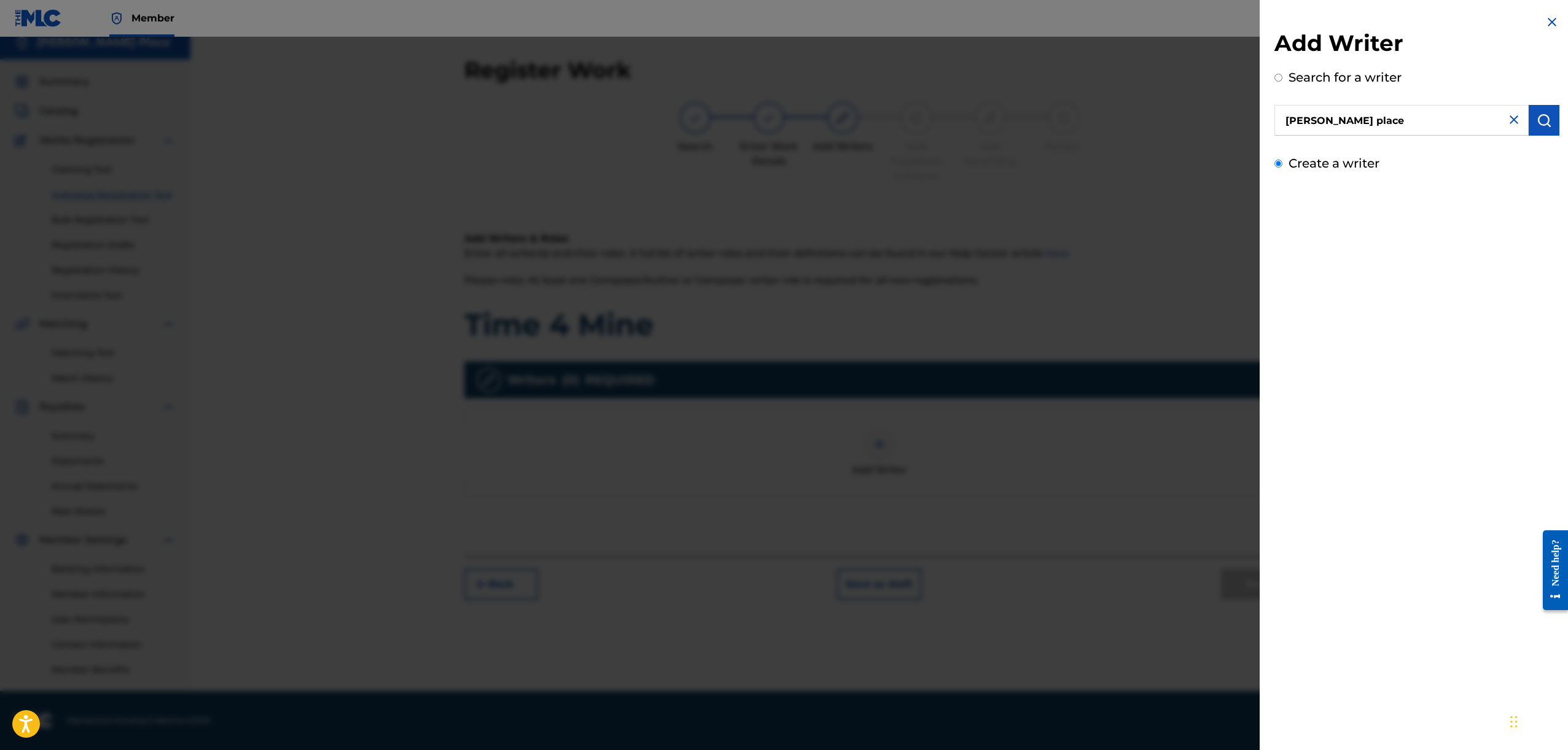
radio input "true"
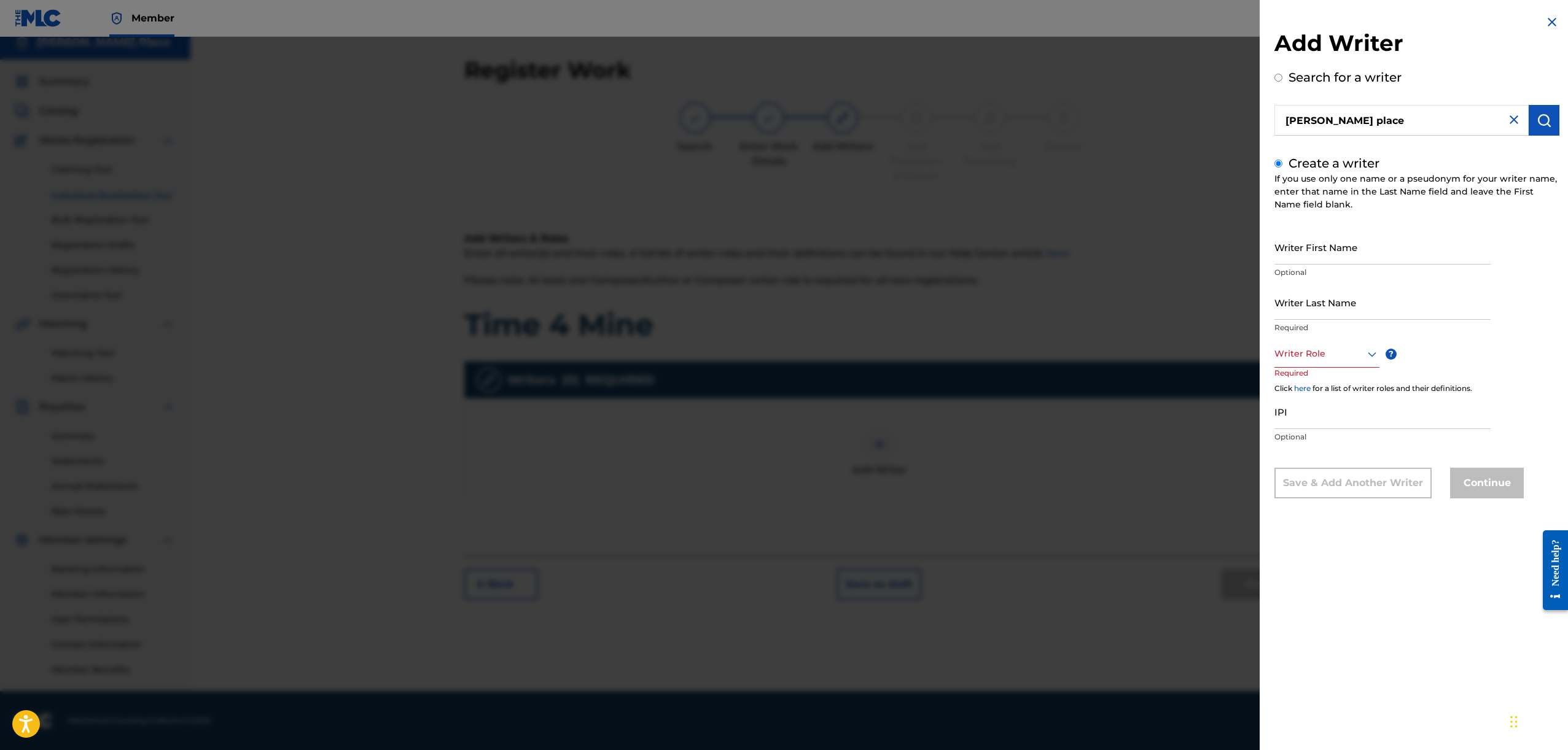
click at [1520, 131] on input "stephen place" at bounding box center [1401, 120] width 254 height 31
radio input "true"
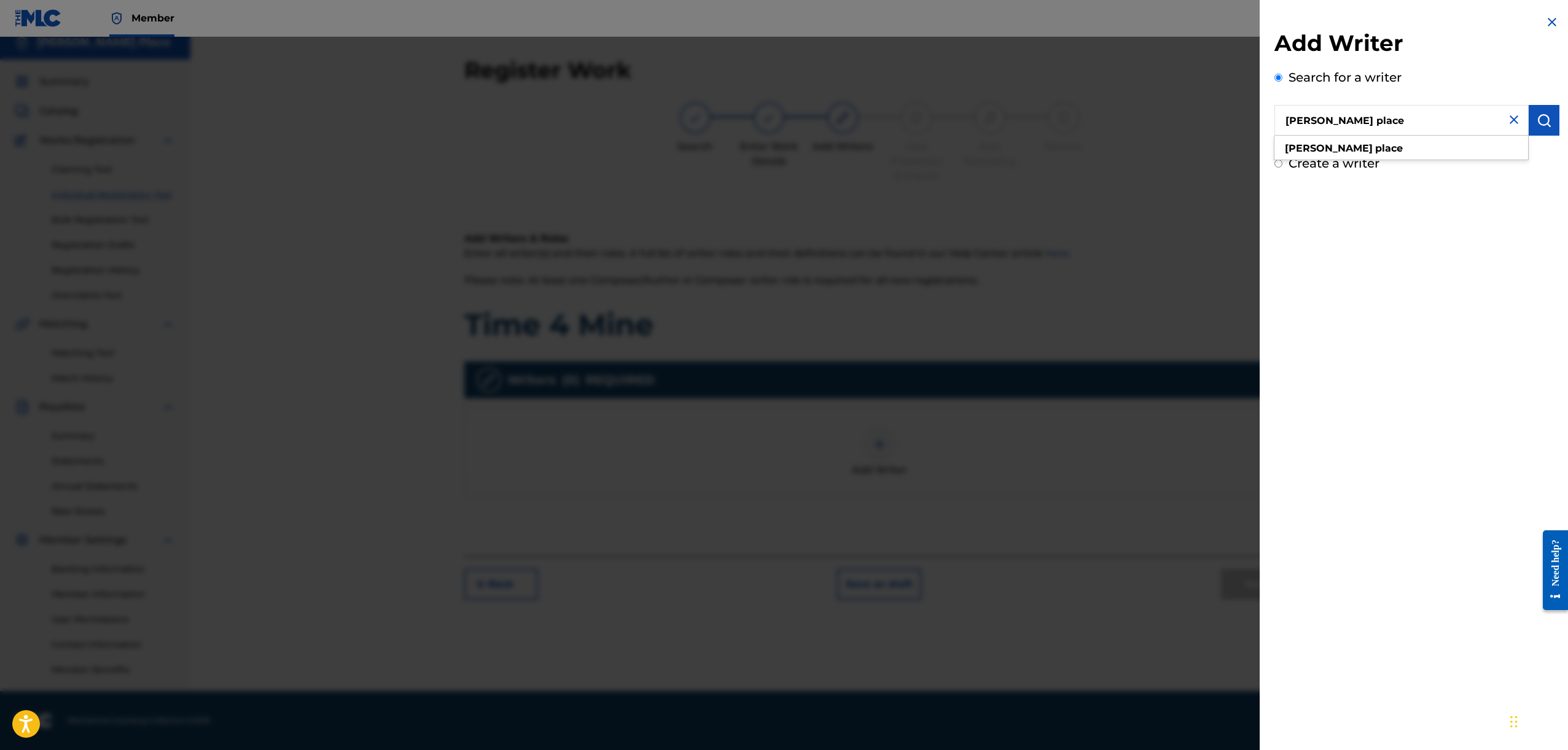
click at [1514, 127] on input "stephen place" at bounding box center [1401, 120] width 254 height 31
click at [1514, 122] on img at bounding box center [1514, 120] width 15 height 15
click at [1357, 174] on div "Add Writer Search for a writer Create a writer" at bounding box center [1417, 94] width 314 height 188
click at [1357, 164] on label "Create a writer" at bounding box center [1334, 164] width 91 height 15
radio input "true"
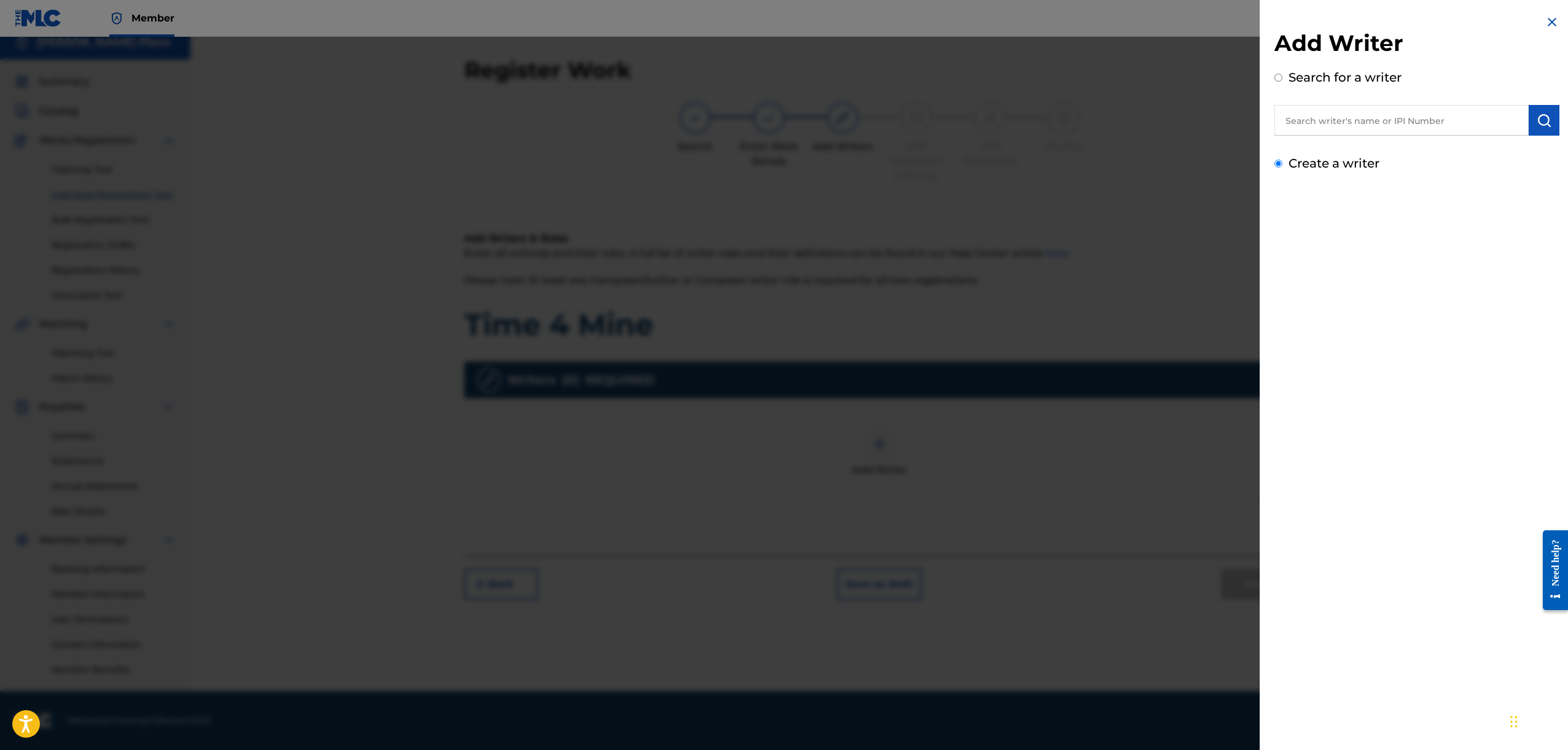
click at [1282, 164] on input "Create a writer" at bounding box center [1278, 164] width 8 height 8
radio input "false"
radio input "true"
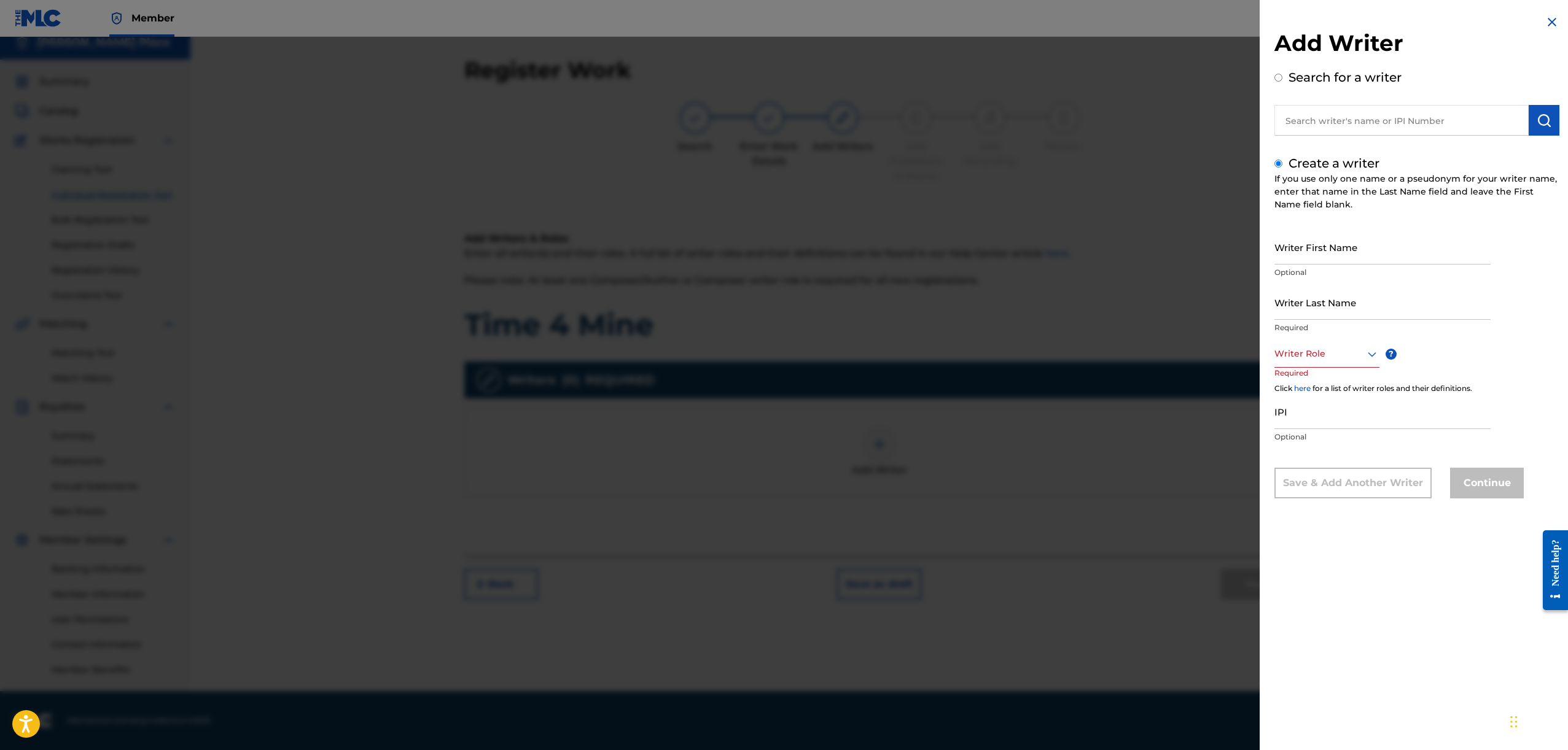
click at [1347, 247] on input "Writer First Name" at bounding box center [1382, 246] width 216 height 35
type input "t"
type input "Stephen"
click at [1303, 302] on input "Writer Last Name" at bounding box center [1382, 302] width 216 height 35
type input "Place"
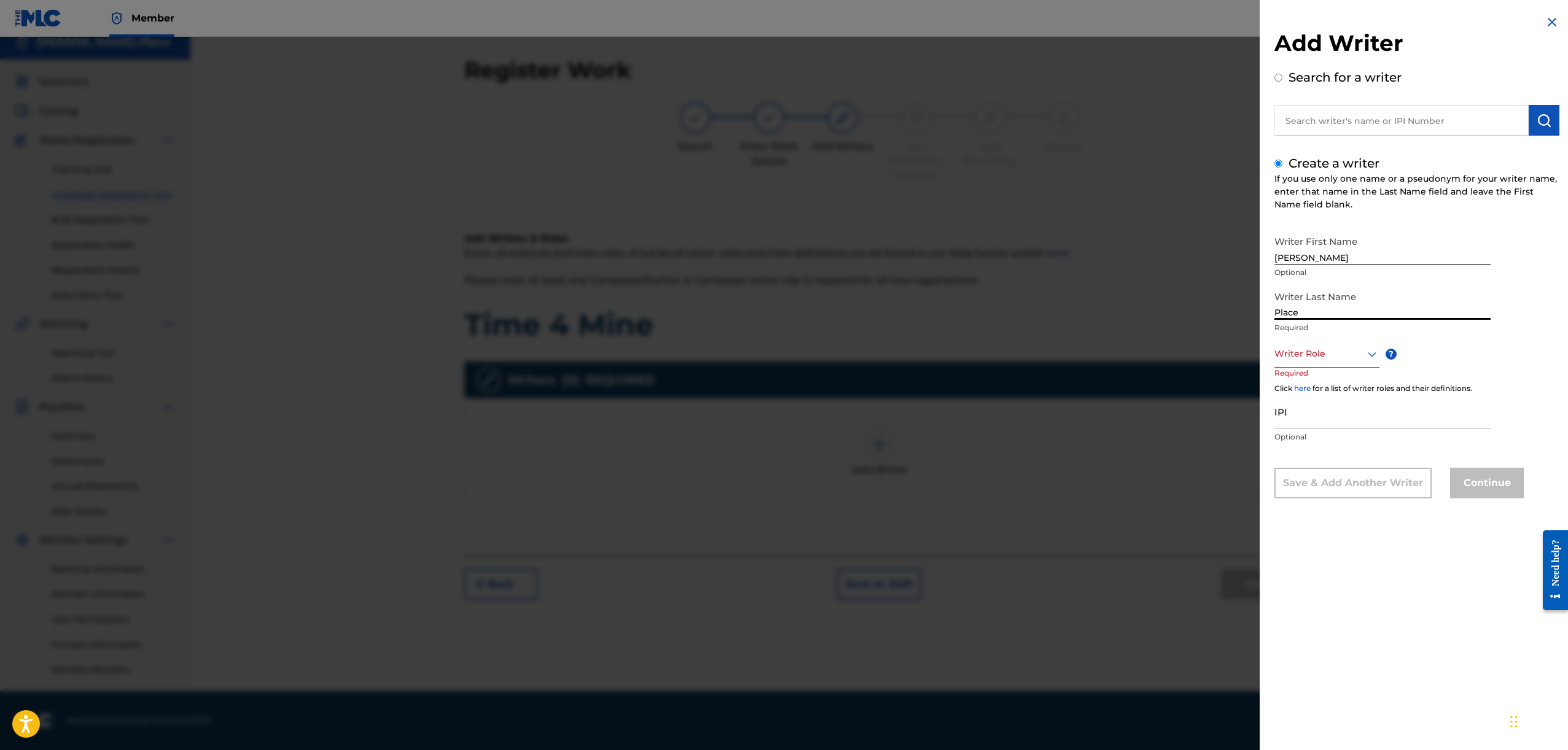
click at [1315, 348] on div at bounding box center [1326, 354] width 105 height 15
click at [1339, 387] on div "Composer/Author" at bounding box center [1327, 381] width 104 height 27
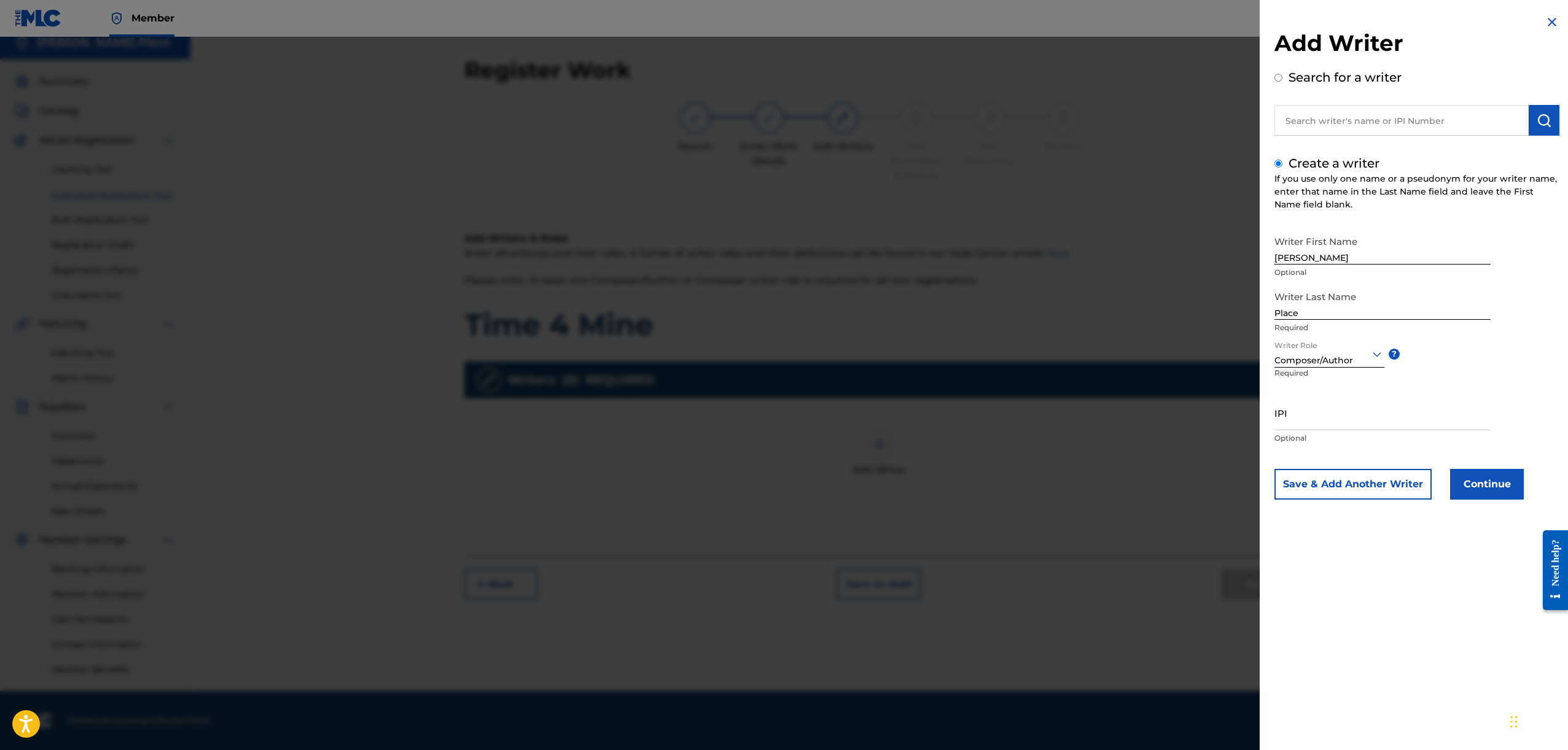
click at [1324, 416] on input "IPI" at bounding box center [1382, 413] width 216 height 35
click at [1500, 489] on button "Continue" at bounding box center [1487, 484] width 74 height 31
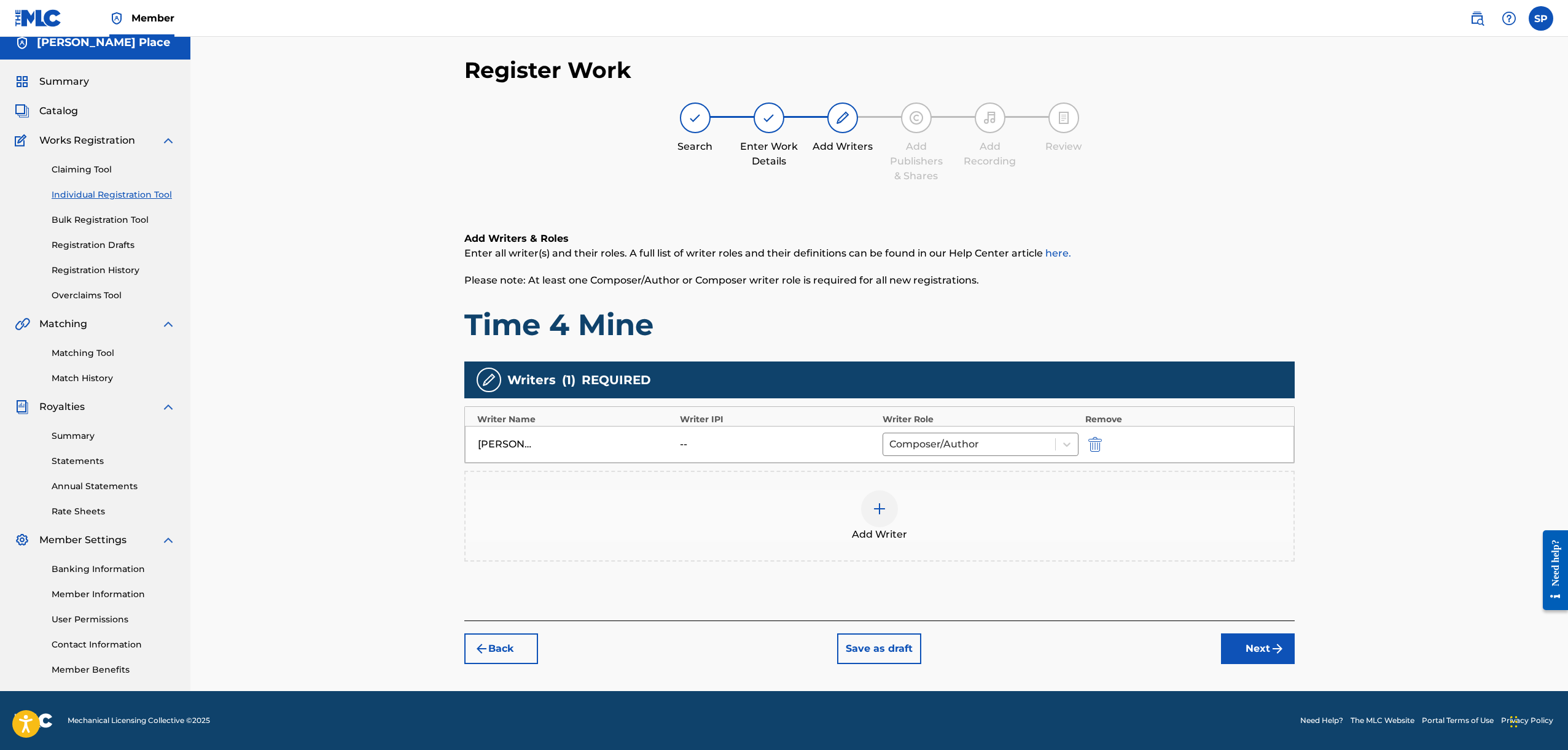
click at [1253, 647] on button "Next" at bounding box center [1258, 649] width 74 height 31
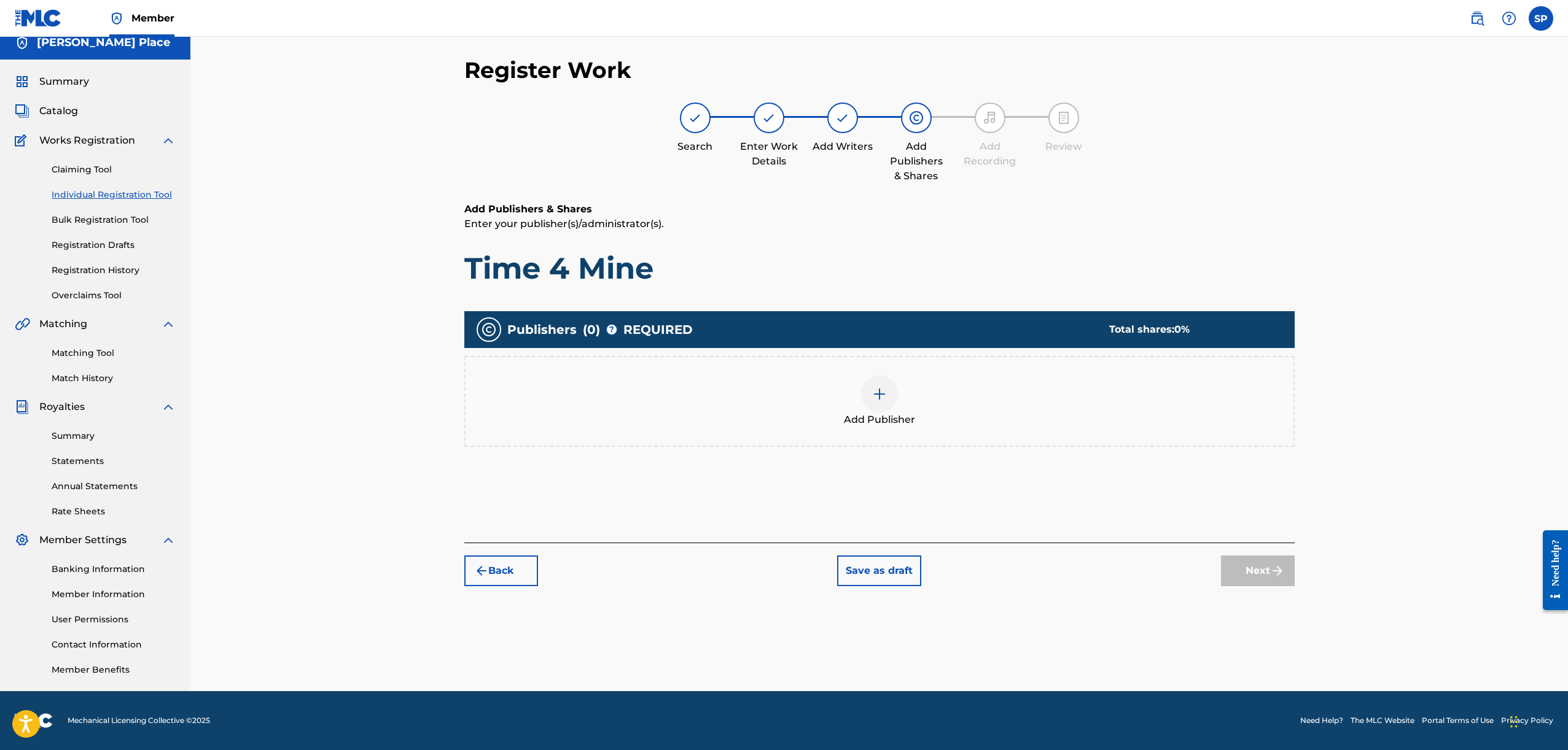
click at [896, 405] on div "Add Publisher" at bounding box center [879, 401] width 828 height 51
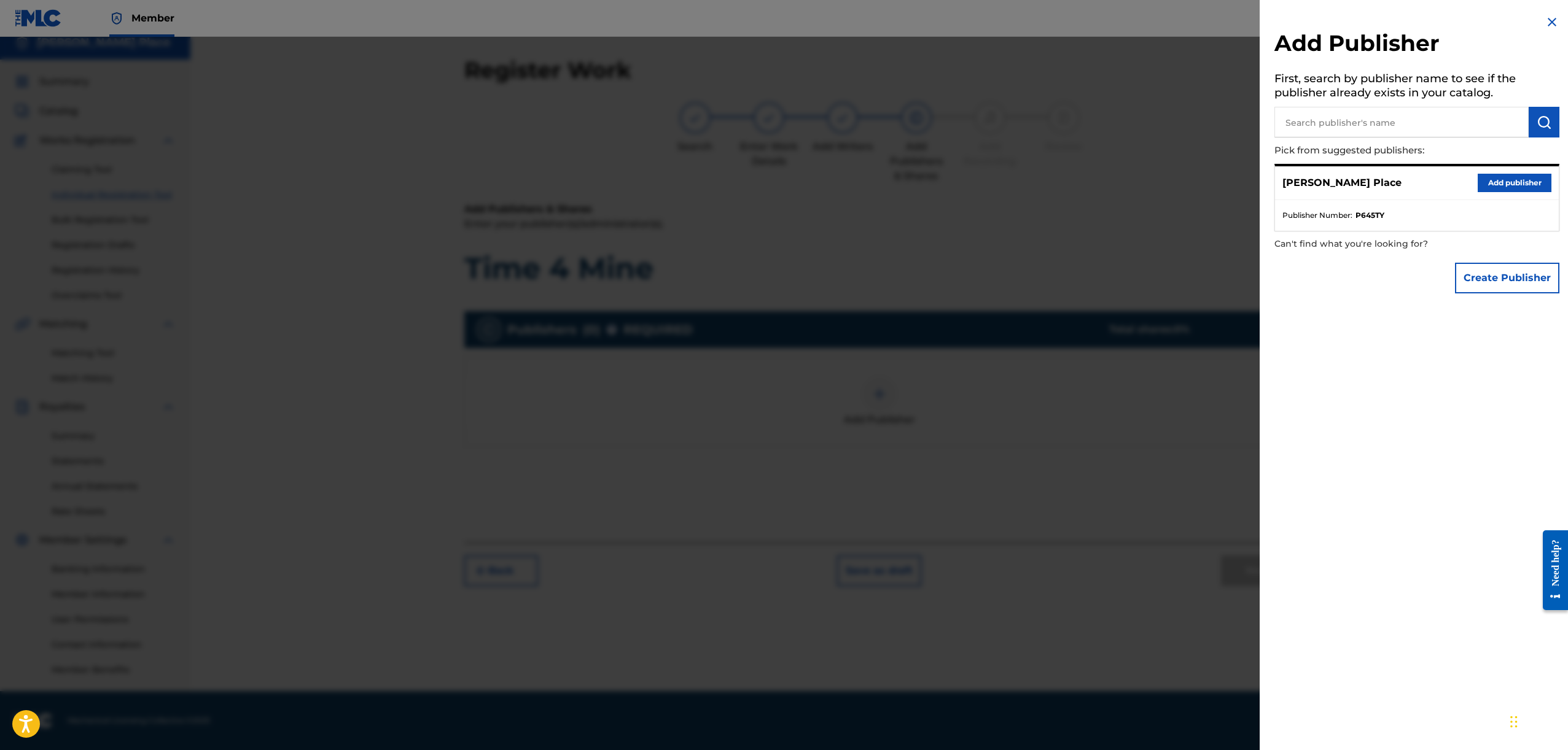
click at [1361, 119] on input "text" at bounding box center [1401, 122] width 254 height 31
click at [1493, 181] on button "Add publisher" at bounding box center [1515, 183] width 74 height 18
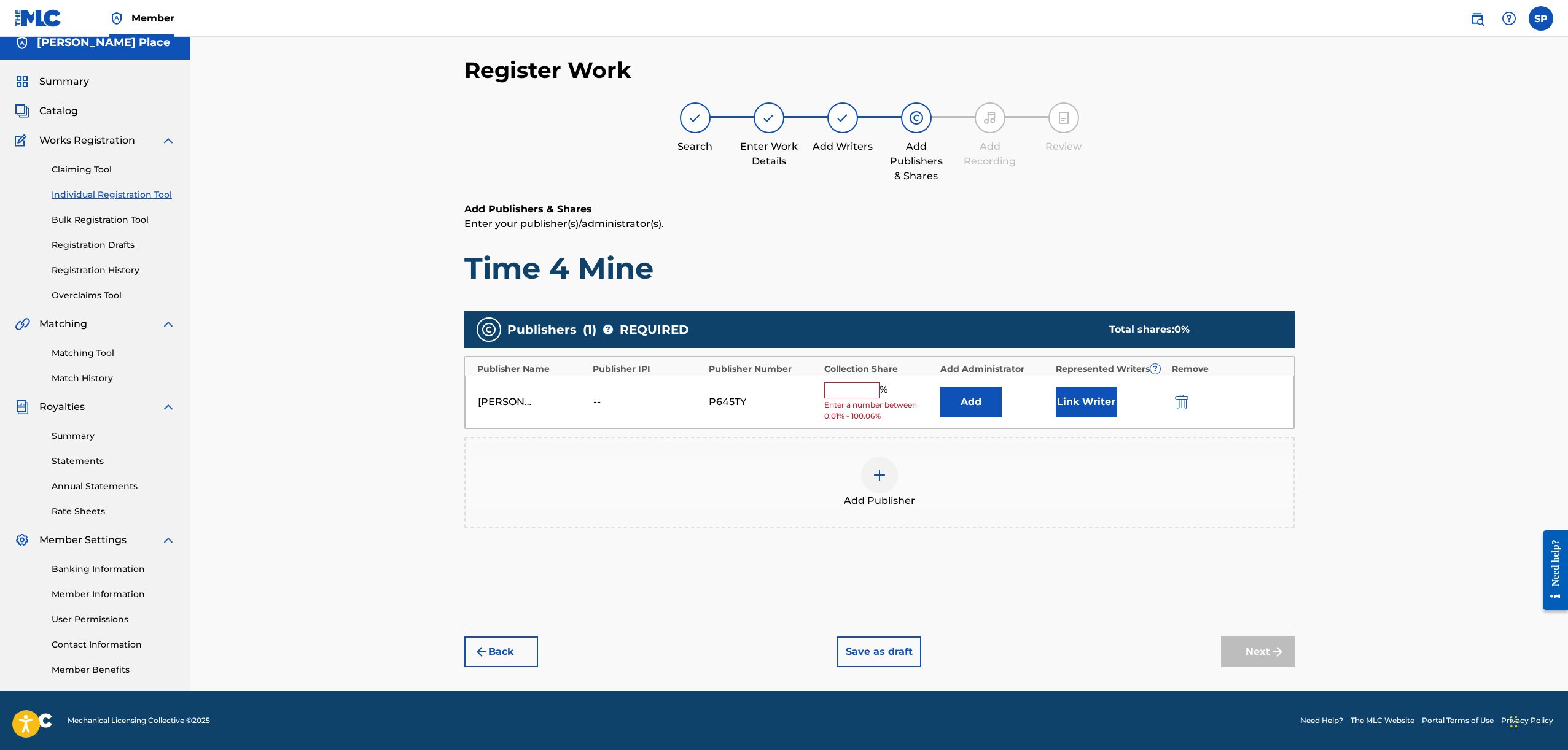
click at [864, 395] on input "text" at bounding box center [852, 390] width 55 height 16
type input "2"
type input "1"
type input "100.06"
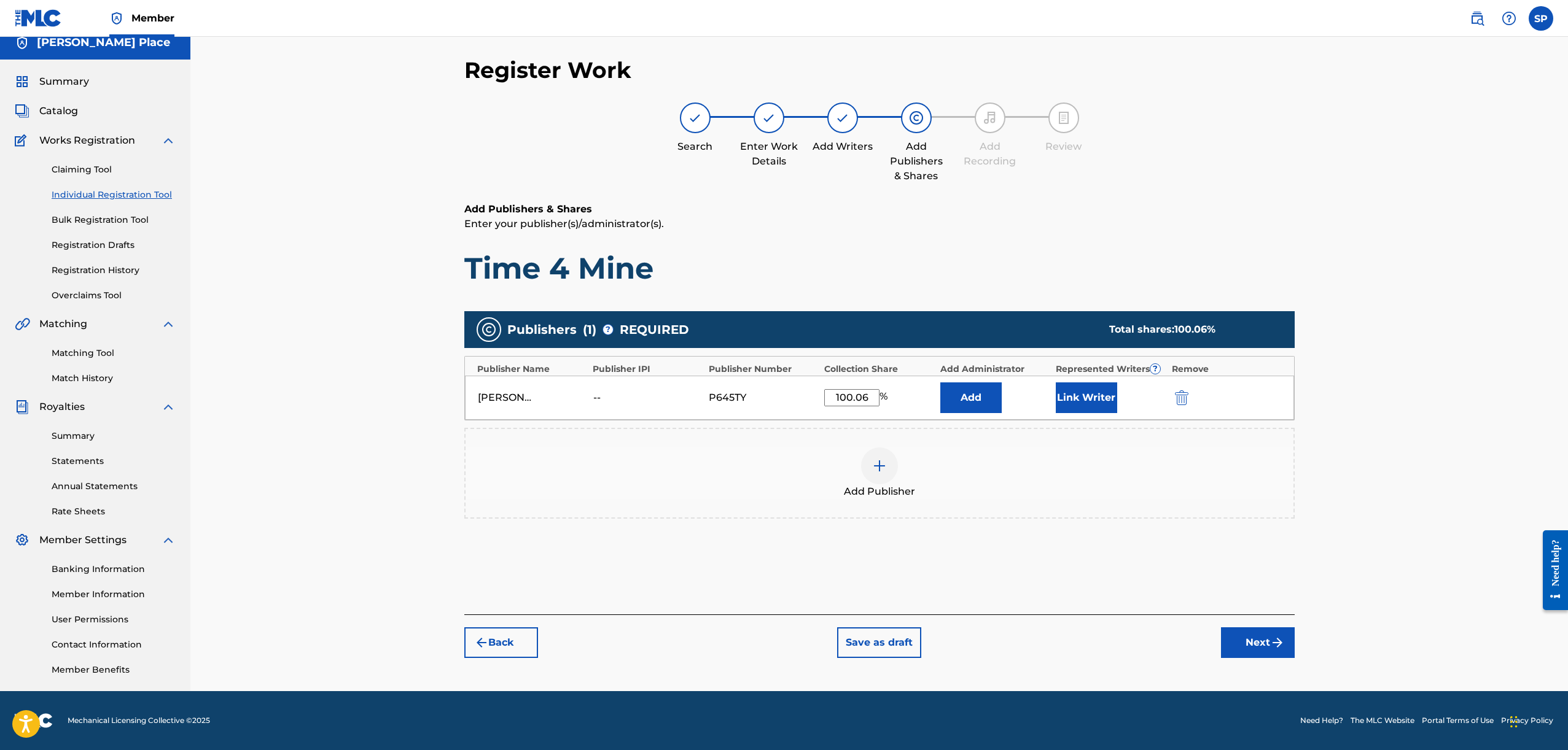
drag, startPoint x: 1322, startPoint y: 285, endPoint x: 1291, endPoint y: 297, distance: 33.2
click at [1322, 285] on div "Register Work Search Enter Work Details Add Writers Add Publishers & Shares Add…" at bounding box center [879, 359] width 1378 height 665
click at [985, 398] on button "Add" at bounding box center [971, 398] width 62 height 31
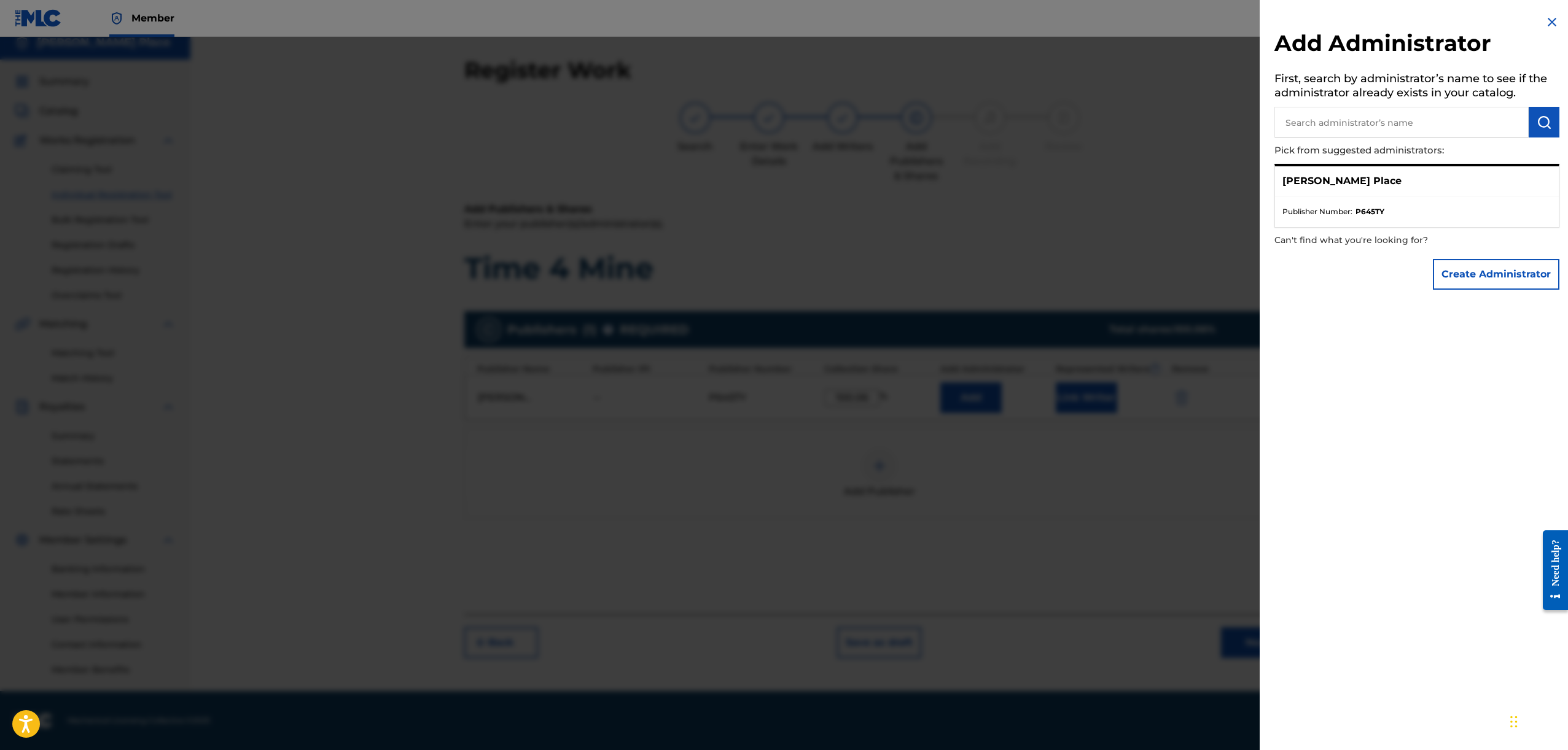
click at [1500, 181] on div "Stephen Place" at bounding box center [1417, 181] width 283 height 30
click at [1344, 196] on ul "Publisher Number : P645TY" at bounding box center [1417, 211] width 283 height 31
click at [1332, 181] on p "Stephen Place" at bounding box center [1342, 181] width 119 height 15
click at [1383, 75] on h5 "First, search by administrator’s name to see if the administrator already exist…" at bounding box center [1417, 88] width 285 height 39
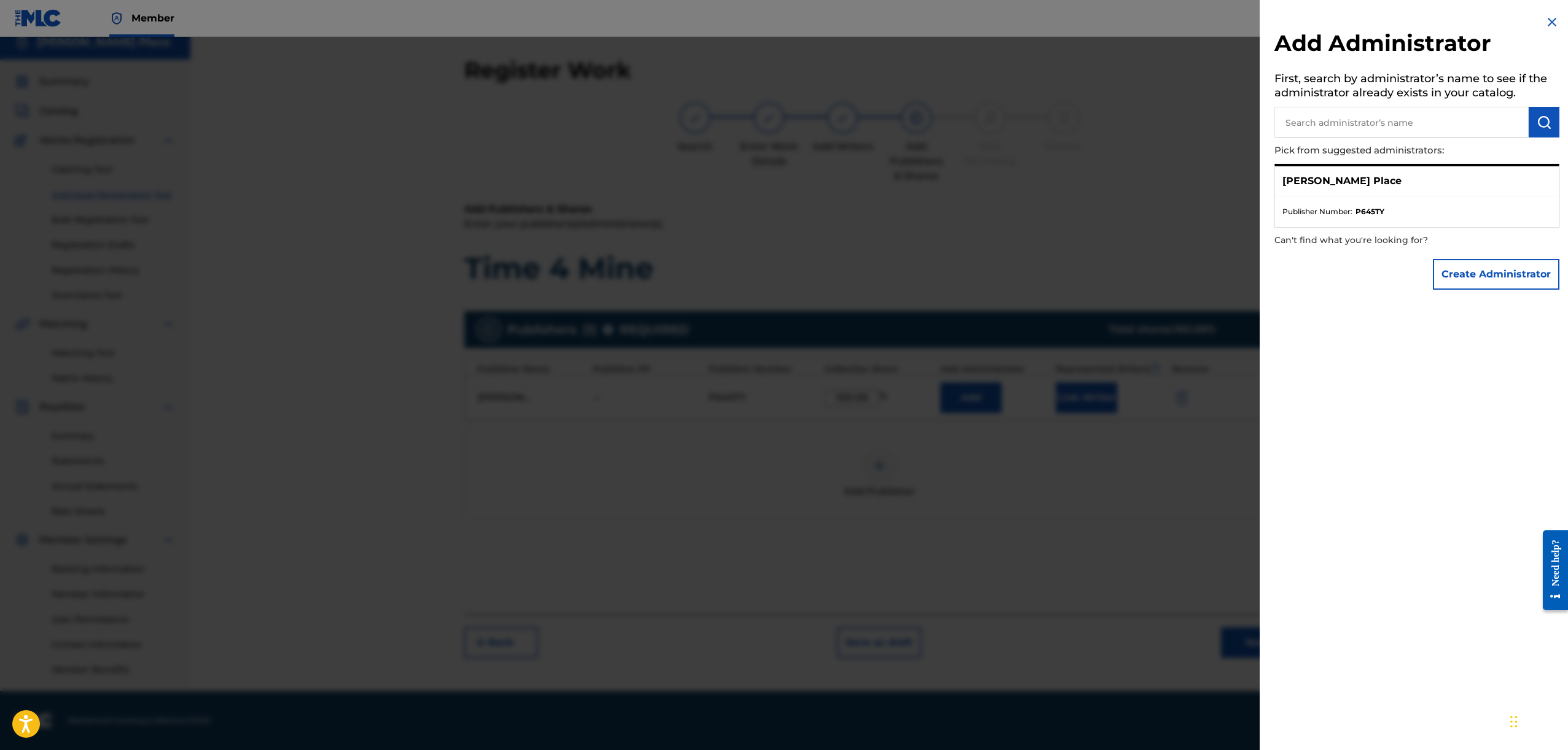
drag, startPoint x: 1552, startPoint y: 22, endPoint x: 1534, endPoint y: 39, distance: 24.8
click at [1552, 22] on img at bounding box center [1552, 23] width 15 height 15
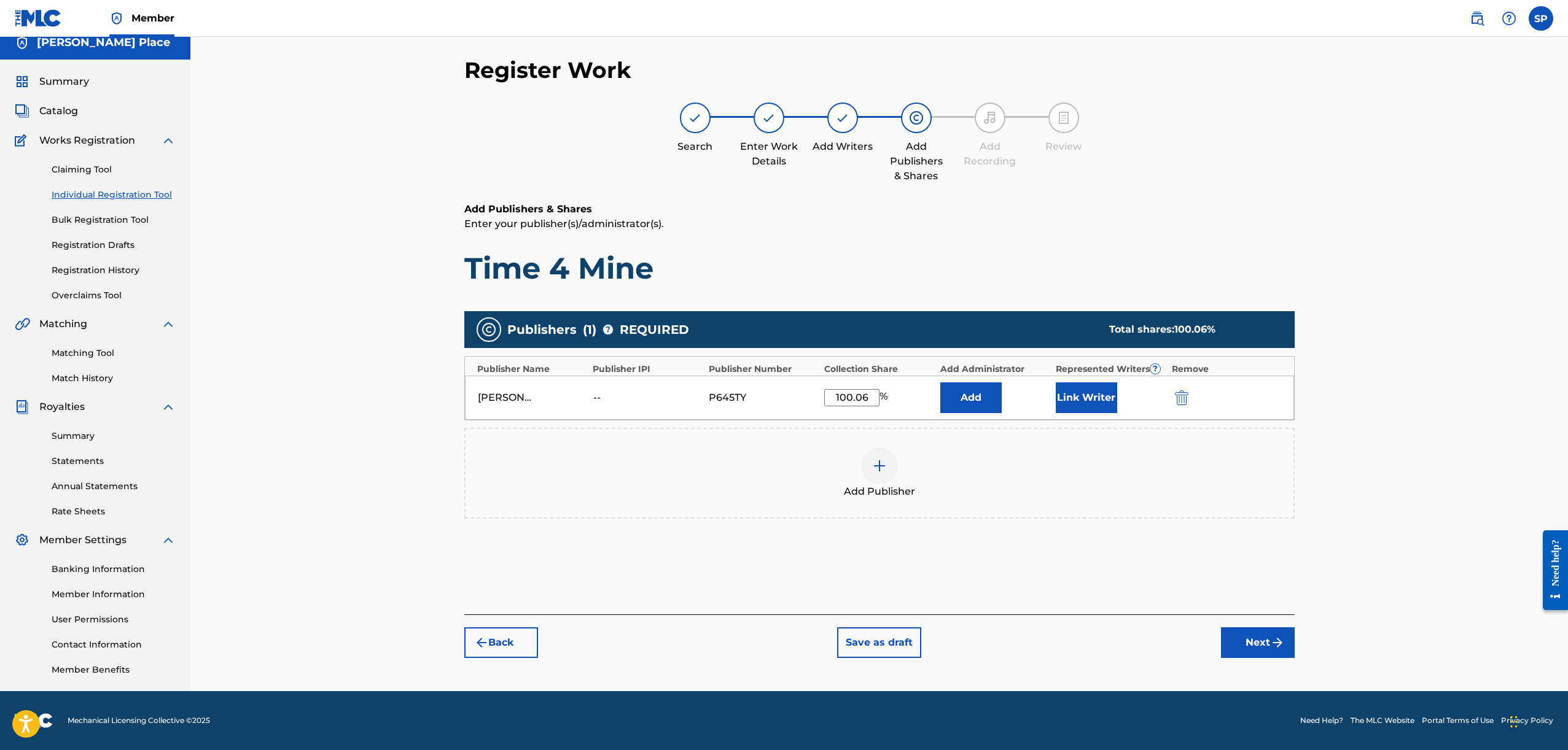
click at [1087, 407] on button "Link Writer" at bounding box center [1087, 398] width 62 height 31
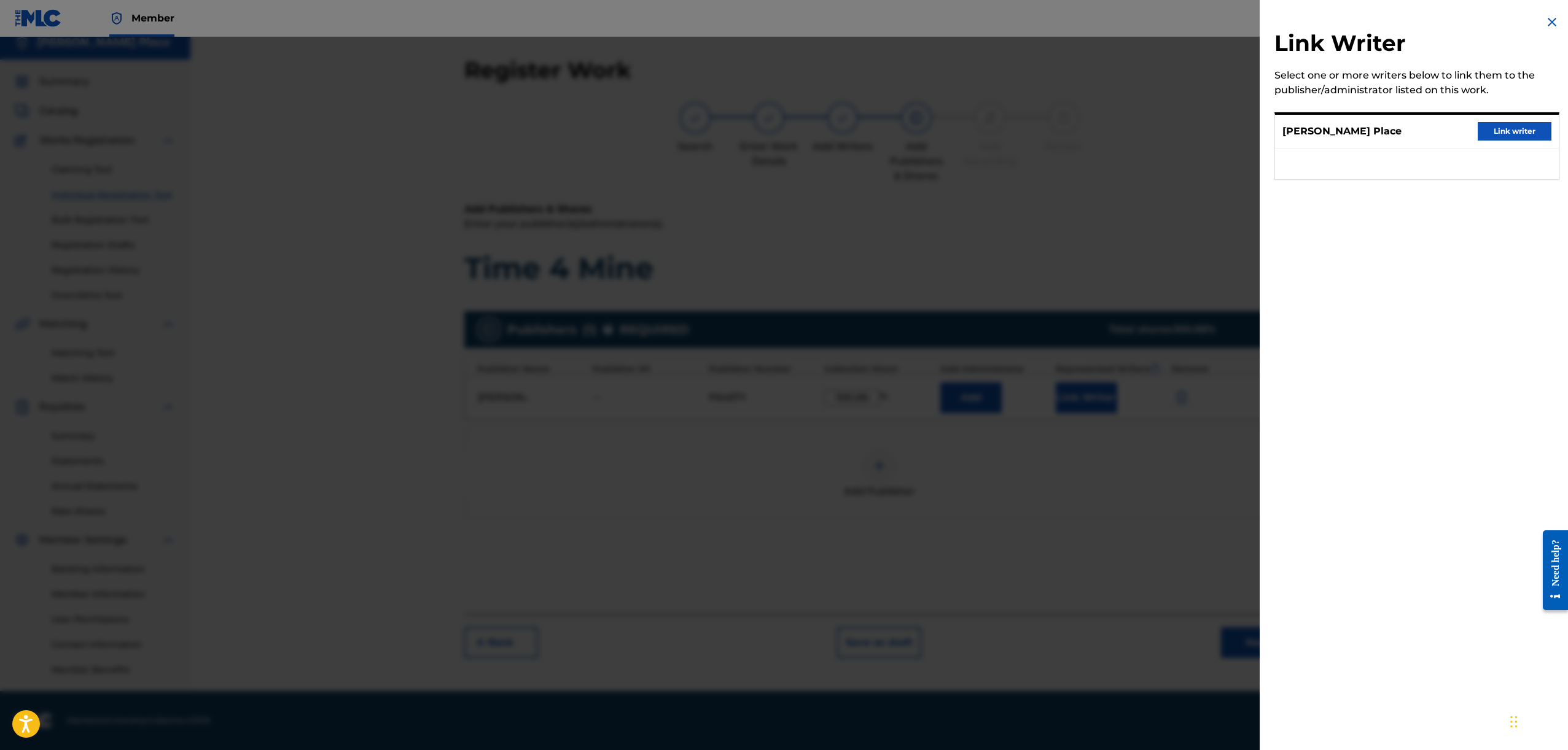
click at [1505, 135] on button "Link writer" at bounding box center [1515, 131] width 74 height 18
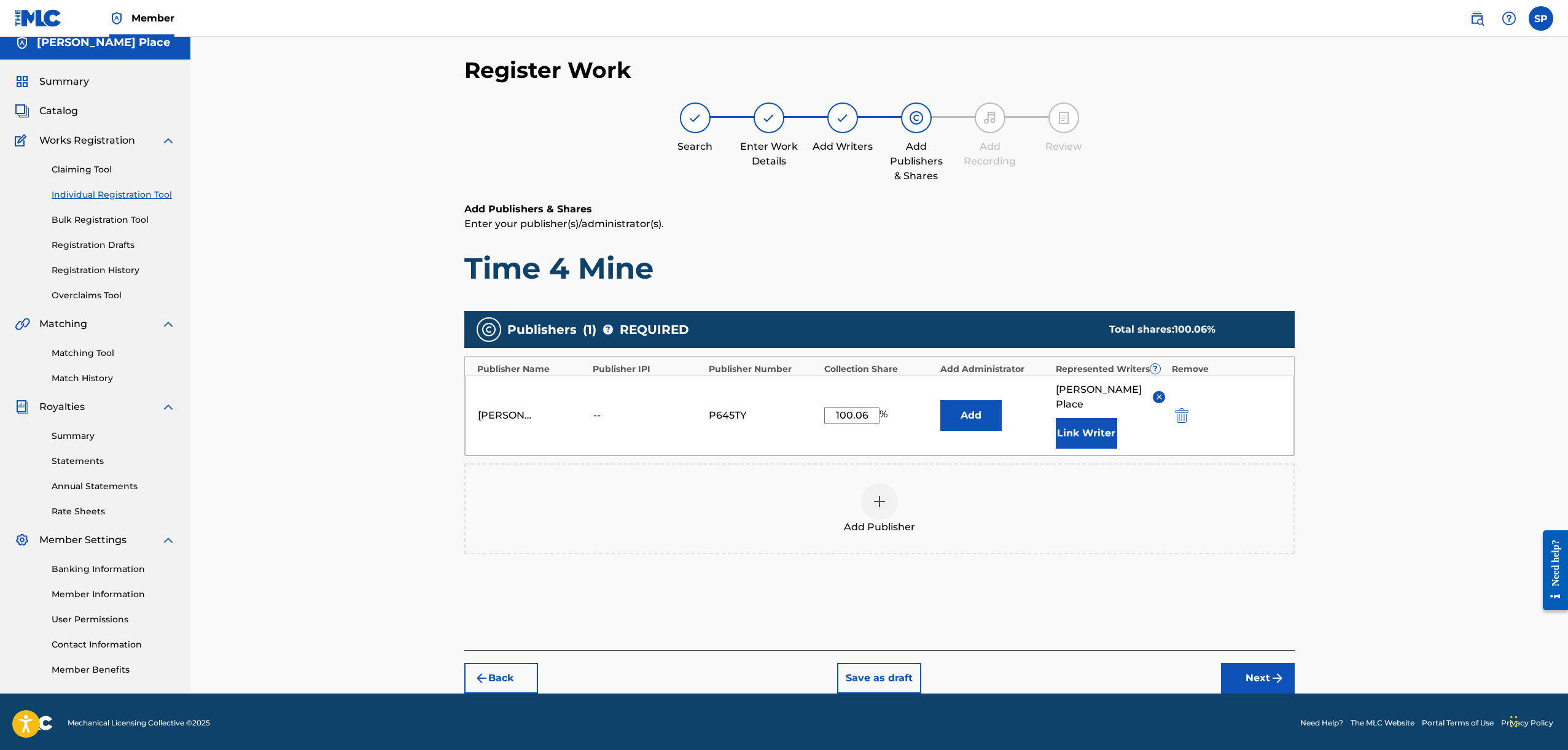
click at [961, 410] on button "Add" at bounding box center [971, 415] width 62 height 31
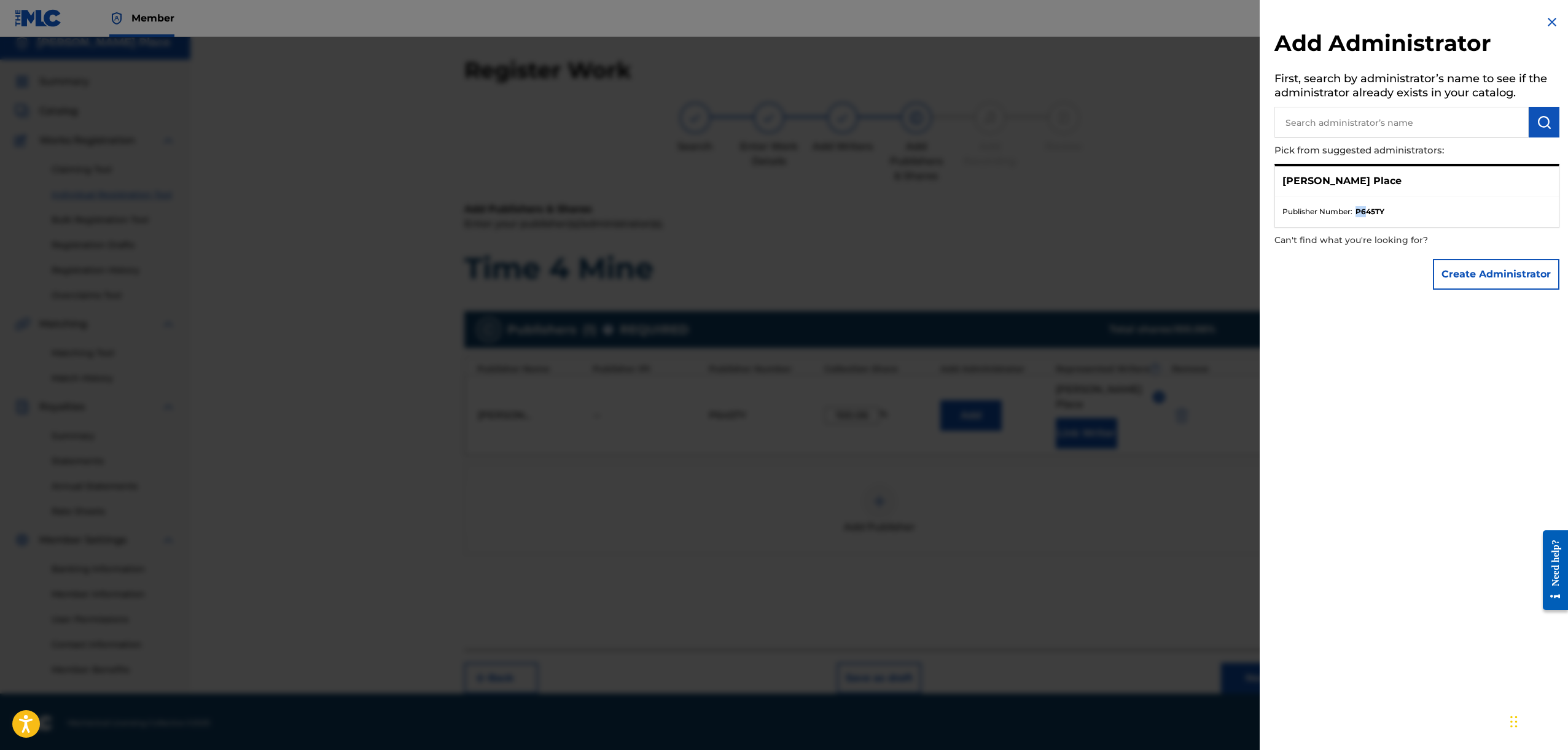
drag, startPoint x: 1368, startPoint y: 207, endPoint x: 1384, endPoint y: 207, distance: 16.0
click at [1386, 206] on li "Publisher Number : P645TY" at bounding box center [1417, 211] width 269 height 11
click at [1382, 207] on strong "P645TY" at bounding box center [1370, 211] width 29 height 11
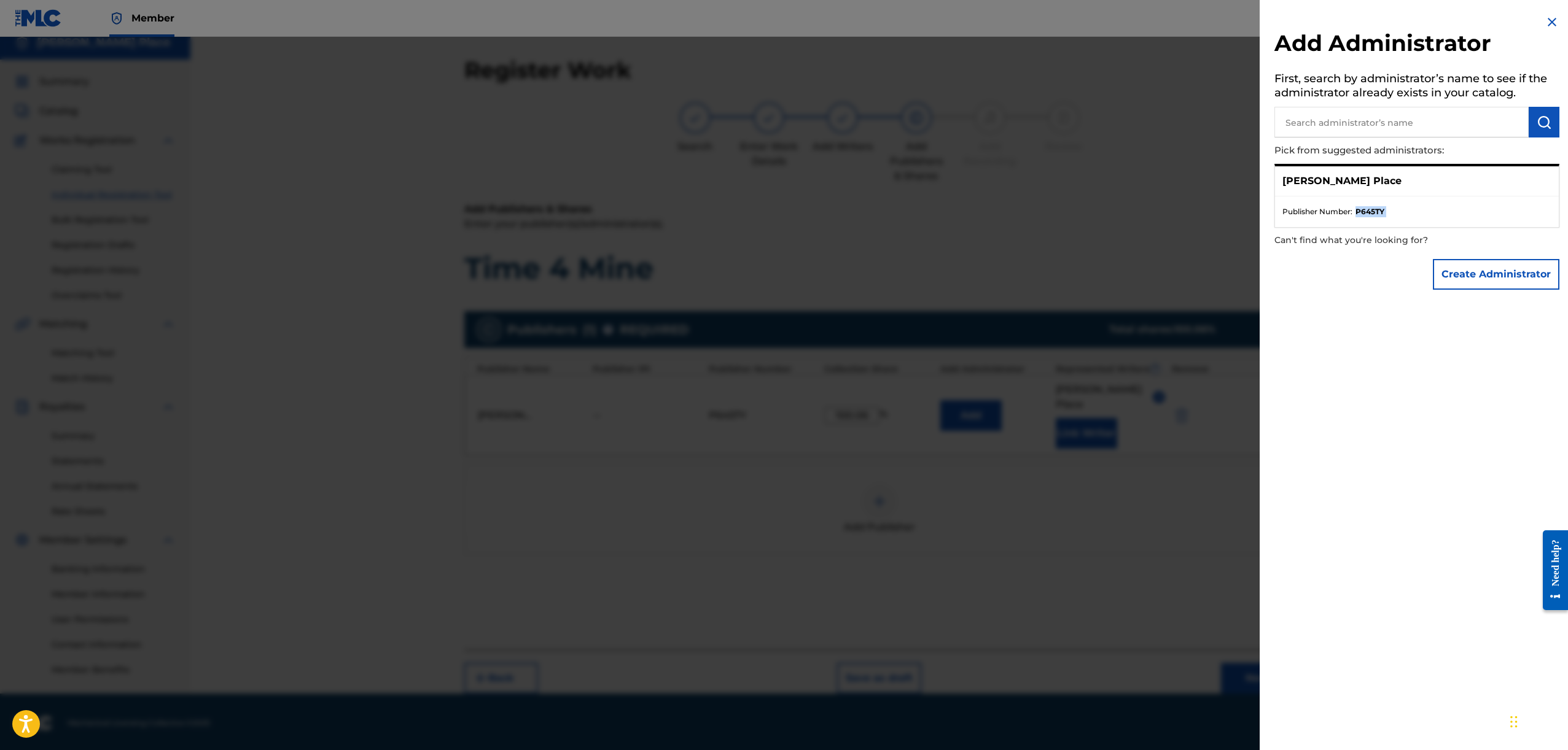
copy strong "P645TY"
click at [1067, 218] on div at bounding box center [784, 412] width 1568 height 750
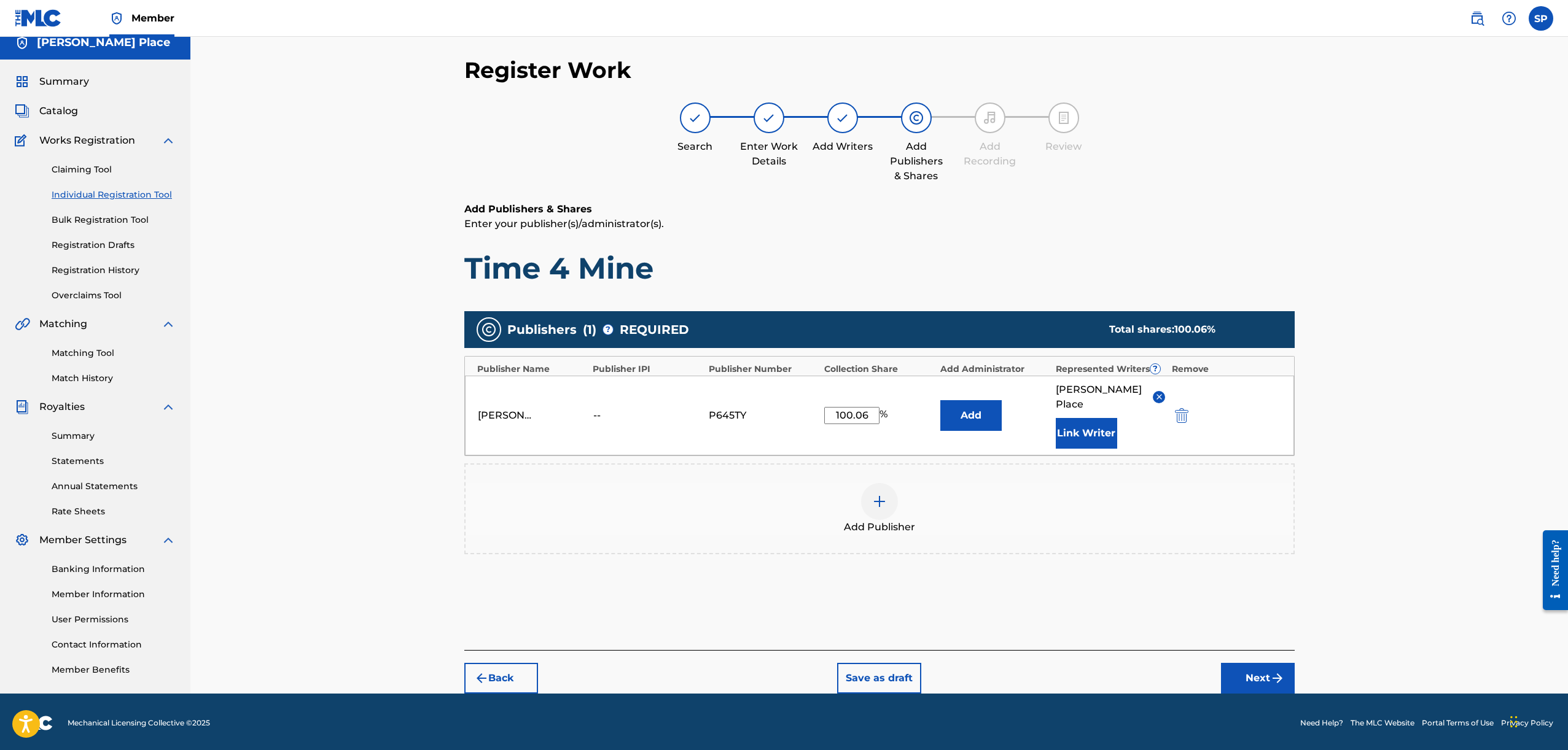
click at [952, 404] on button "Add" at bounding box center [971, 415] width 62 height 31
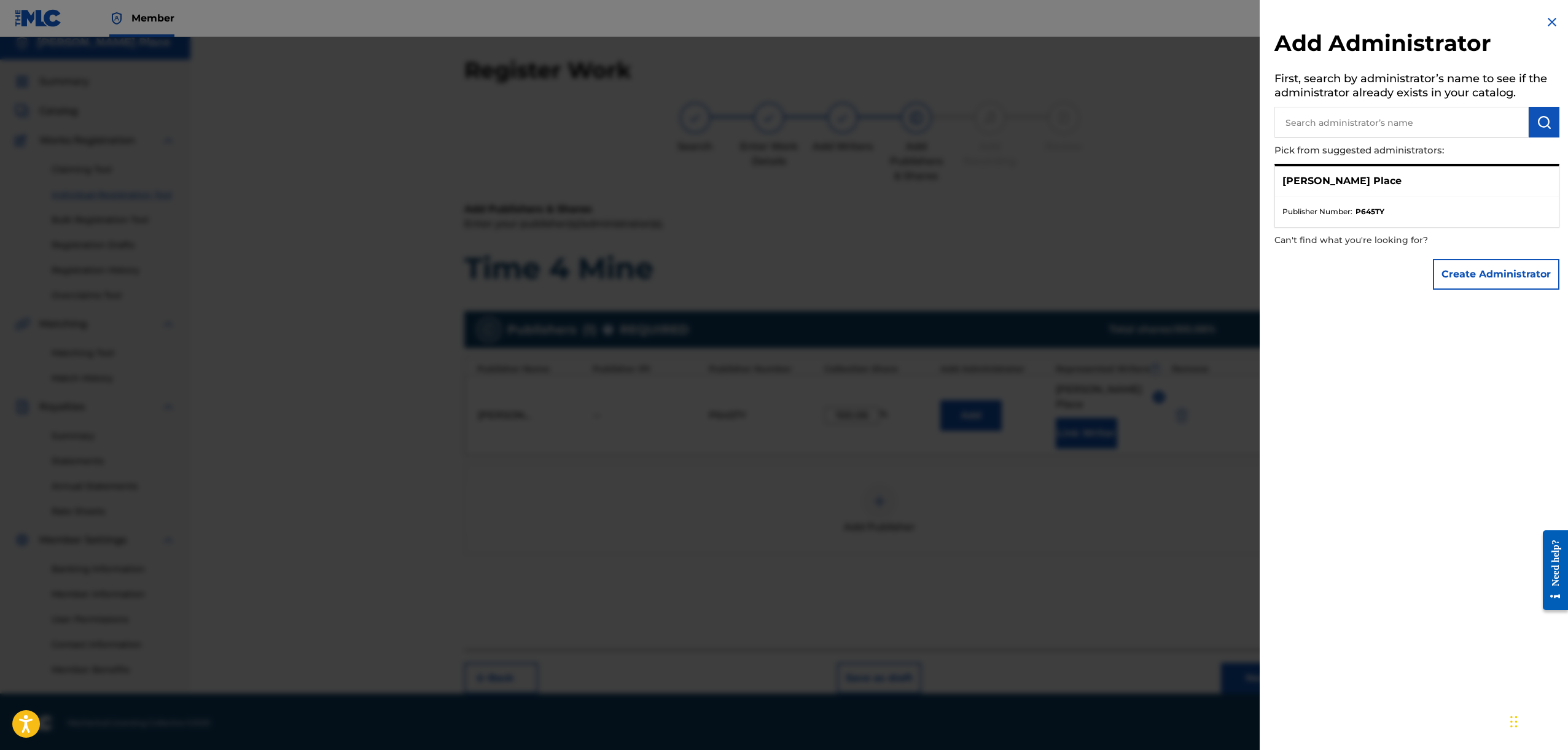
click at [1419, 131] on input "text" at bounding box center [1401, 122] width 254 height 31
paste input "P645TY"
type input "P645TY"
click at [1429, 235] on p "Can't find what you're looking for?" at bounding box center [1382, 240] width 215 height 25
drag, startPoint x: 1517, startPoint y: 118, endPoint x: 1508, endPoint y: 123, distance: 10.3
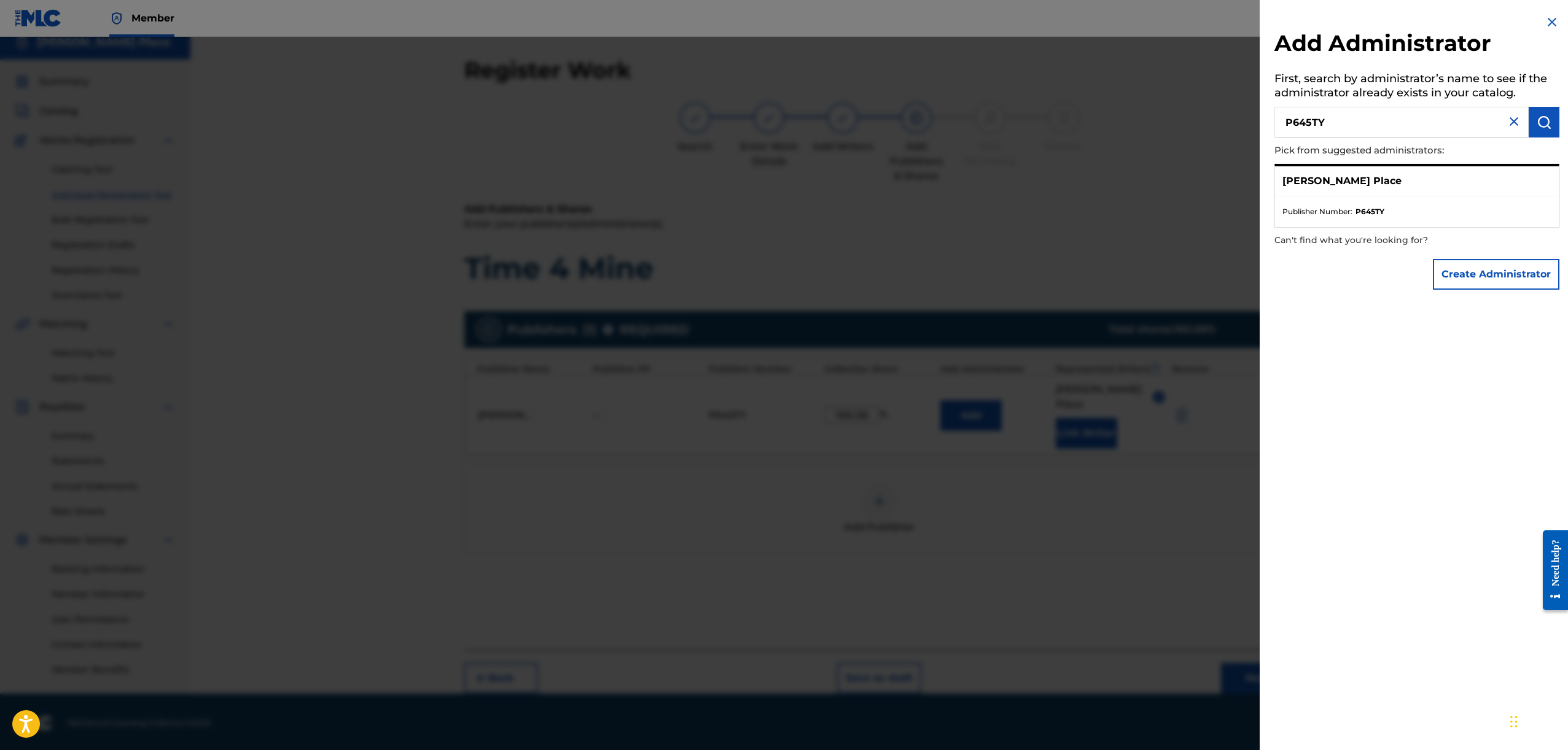
click at [1517, 118] on img at bounding box center [1514, 122] width 15 height 15
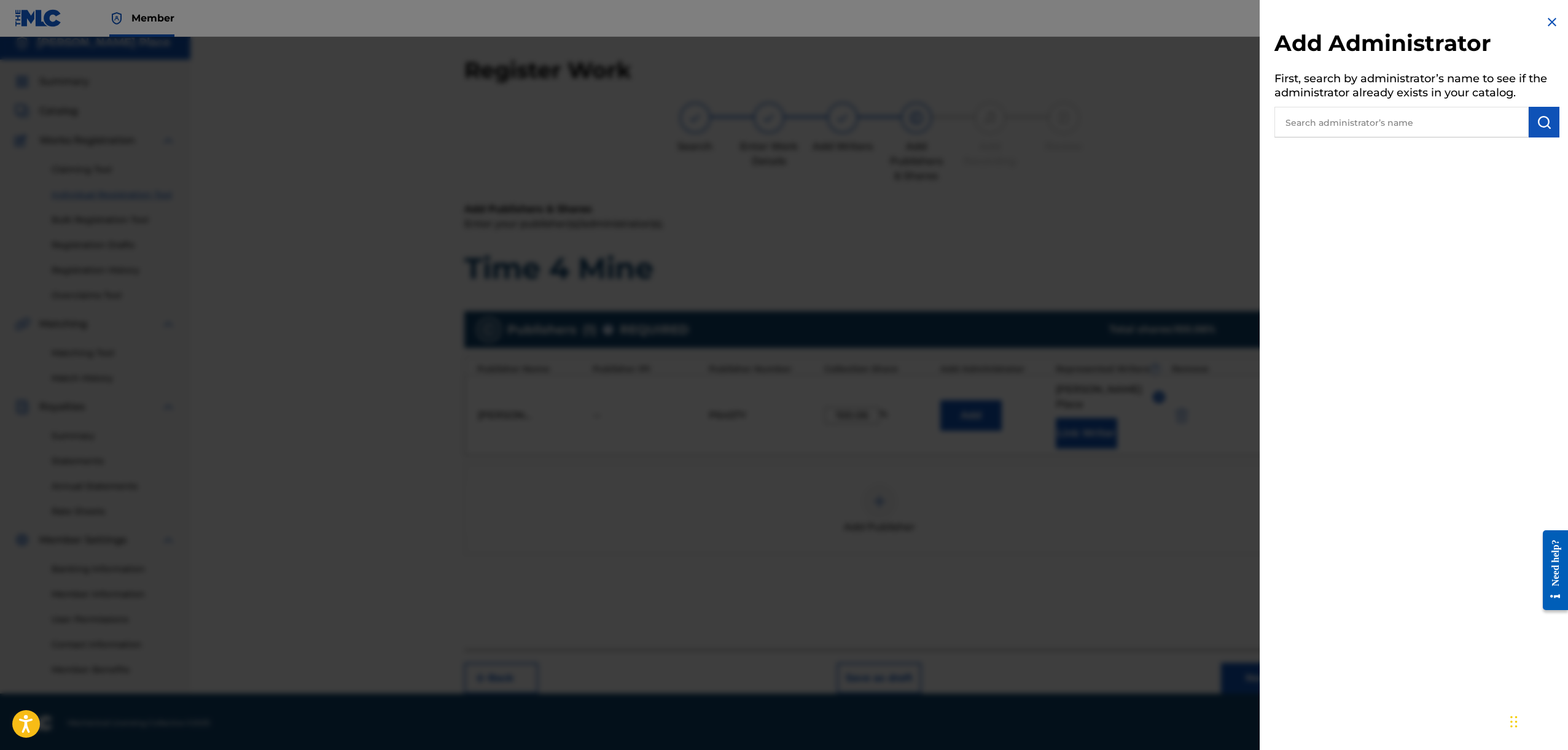
click at [1457, 128] on input "text" at bounding box center [1401, 122] width 254 height 31
type input "Stephen Place"
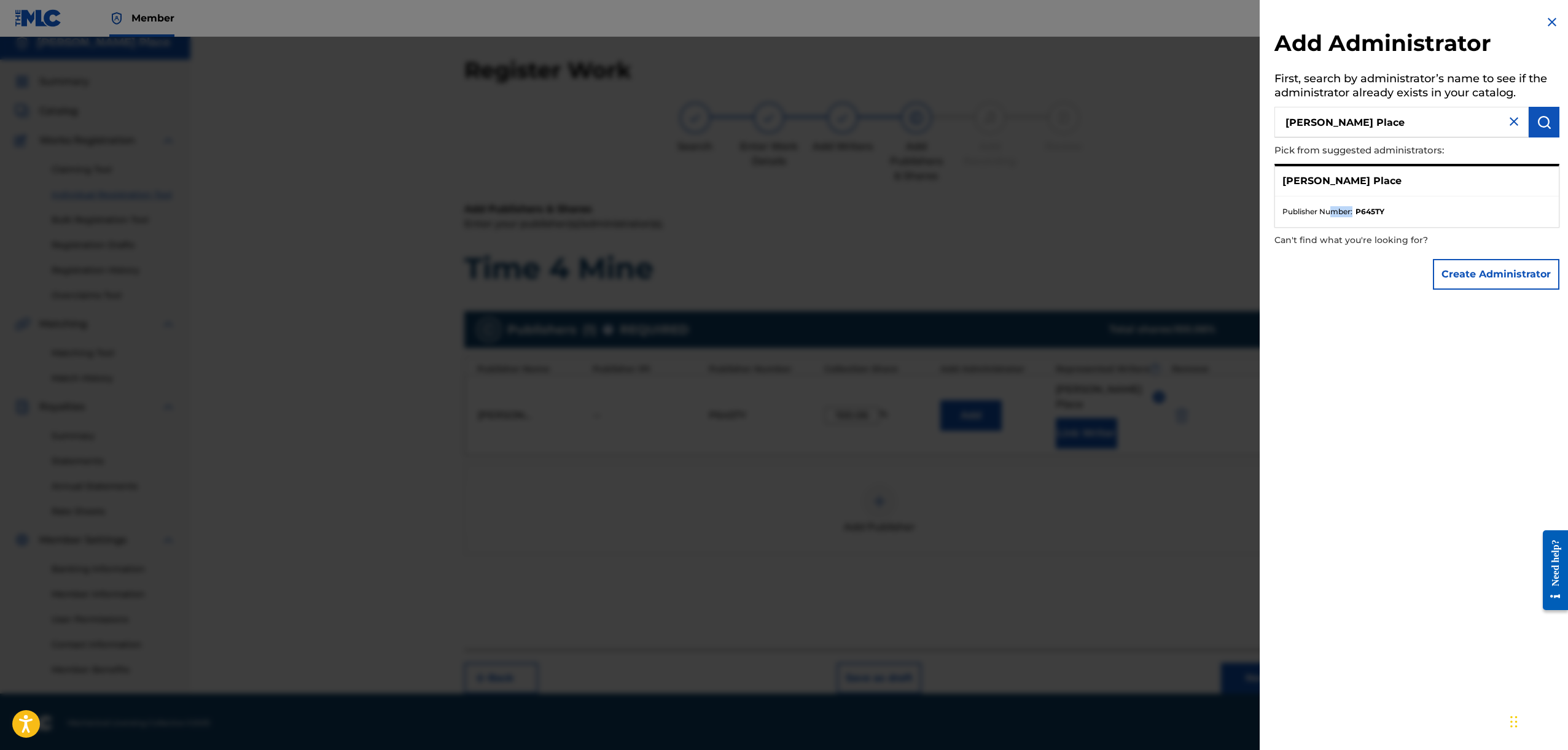
drag, startPoint x: 1328, startPoint y: 218, endPoint x: 1330, endPoint y: 198, distance: 20.1
click at [1330, 201] on ul "Publisher Number : P645TY" at bounding box center [1417, 211] width 283 height 31
click at [1330, 198] on ul "Publisher Number : P645TY" at bounding box center [1417, 211] width 283 height 31
click at [1337, 192] on div "Stephen Place" at bounding box center [1417, 181] width 283 height 30
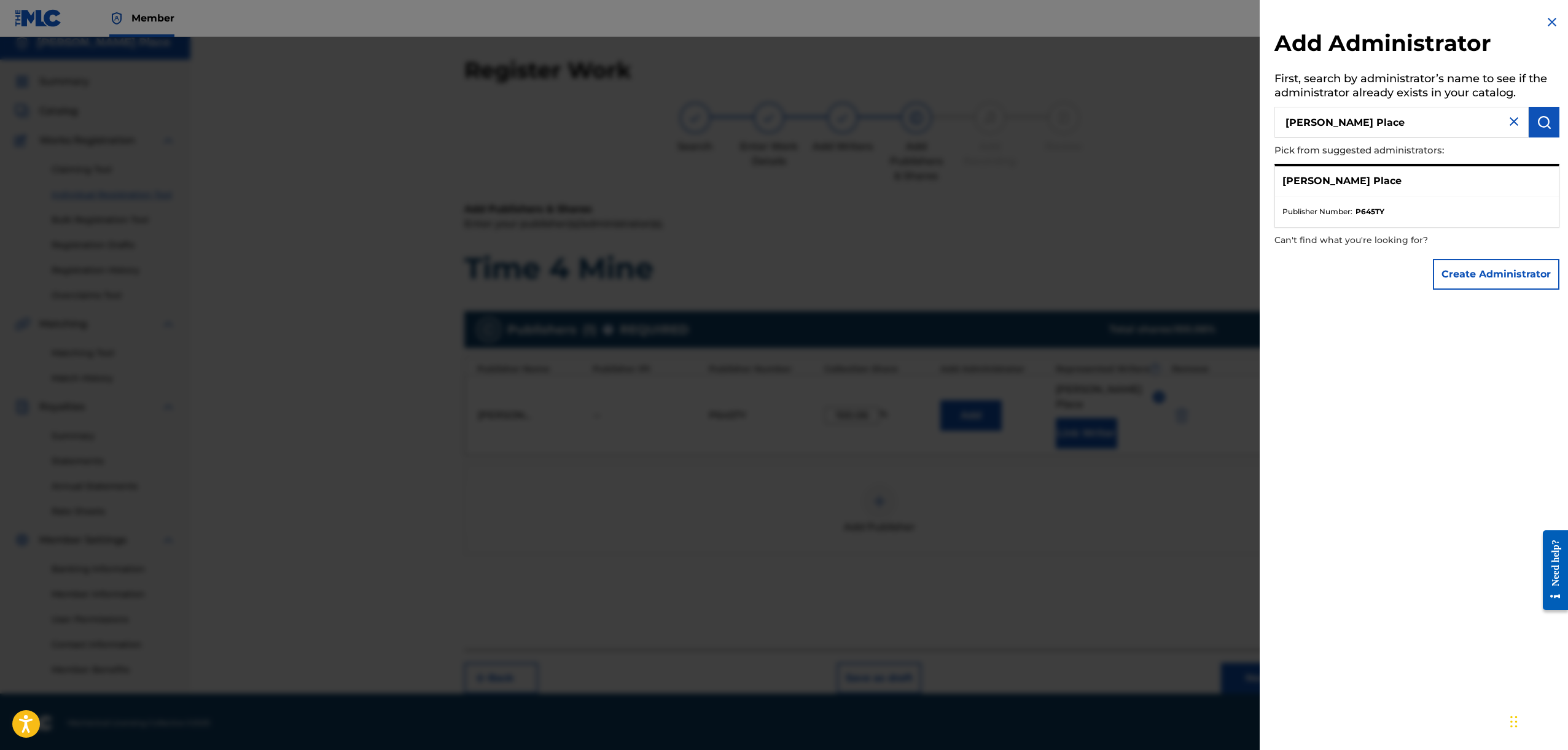
click at [1384, 229] on p "Can't find what you're looking for?" at bounding box center [1382, 240] width 215 height 25
click at [1380, 236] on p "Can't find what you're looking for?" at bounding box center [1382, 240] width 215 height 25
click at [1278, 223] on ul "Publisher Number : P645TY" at bounding box center [1417, 211] width 283 height 31
drag, startPoint x: 1295, startPoint y: 211, endPoint x: 1159, endPoint y: 181, distance: 139.3
click at [1295, 211] on span "Publisher Number :" at bounding box center [1317, 211] width 70 height 11
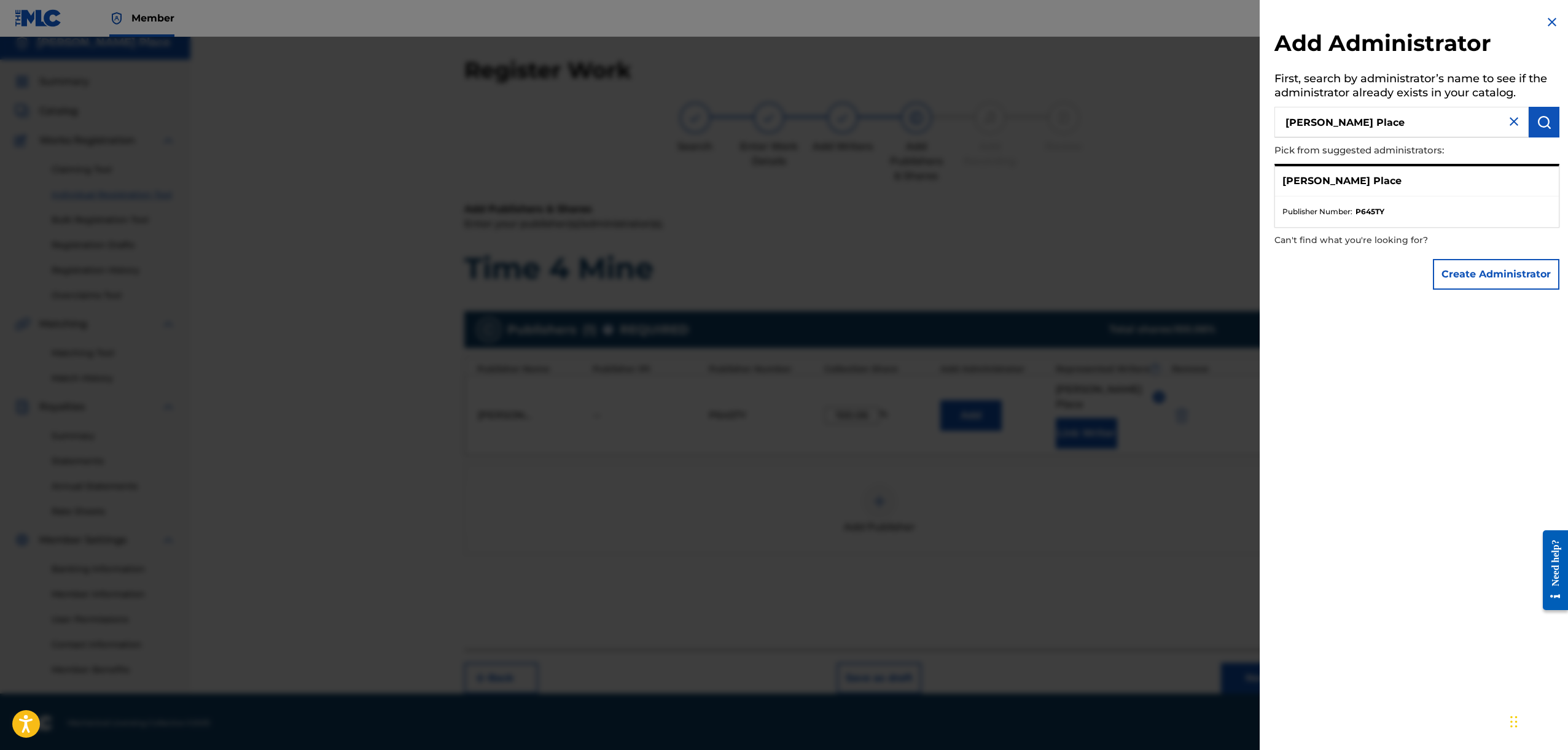
click at [1136, 176] on div at bounding box center [784, 412] width 1568 height 750
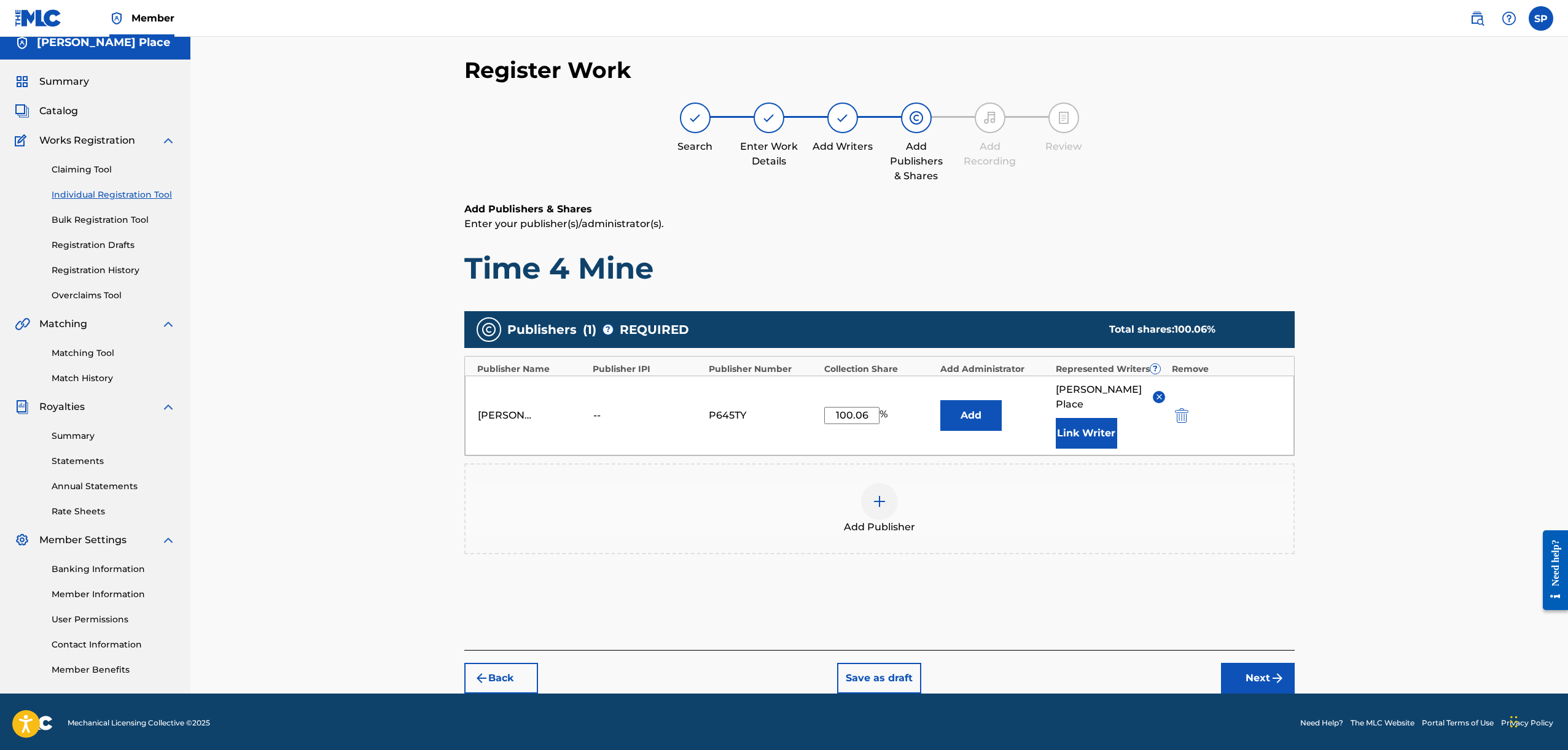
click at [1264, 663] on button "Next" at bounding box center [1258, 678] width 74 height 31
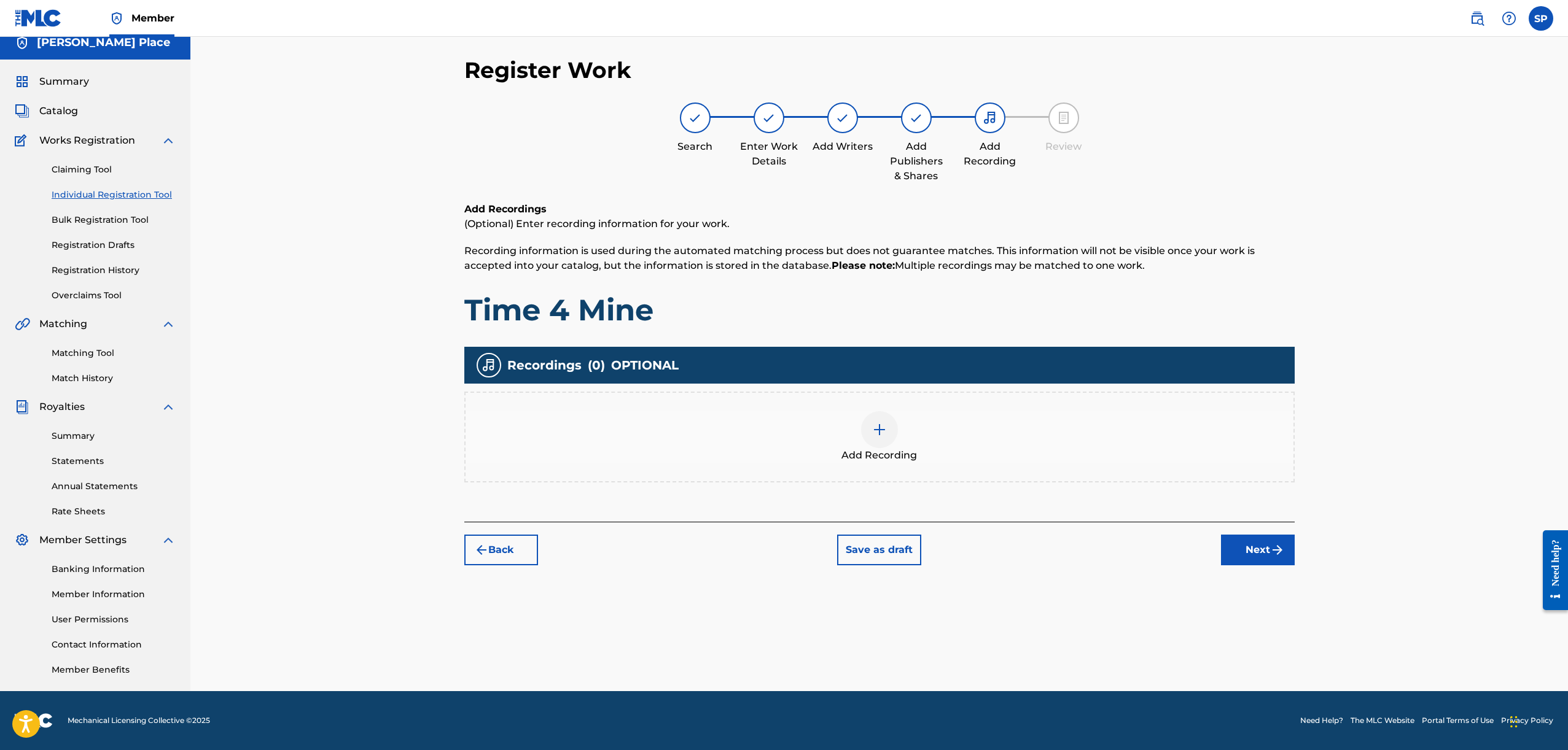
click at [940, 450] on div "Add Recording" at bounding box center [879, 437] width 828 height 51
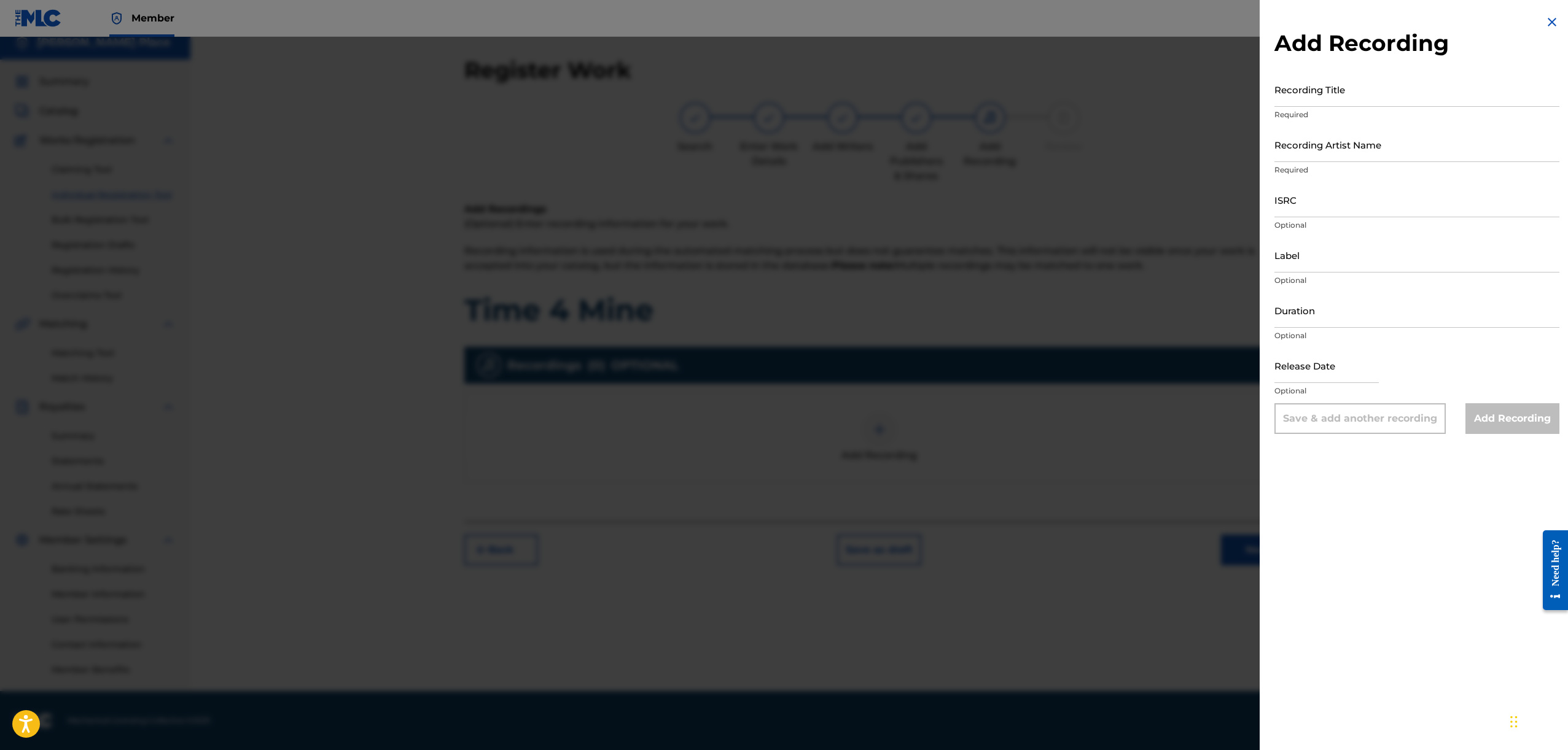
click at [1397, 105] on input "Recording Title" at bounding box center [1417, 89] width 285 height 35
click at [1396, 99] on input "Recording Title" at bounding box center [1417, 89] width 285 height 35
type input "Time 4 Mine"
click at [1333, 161] on input "Recording Artist Name" at bounding box center [1417, 144] width 285 height 35
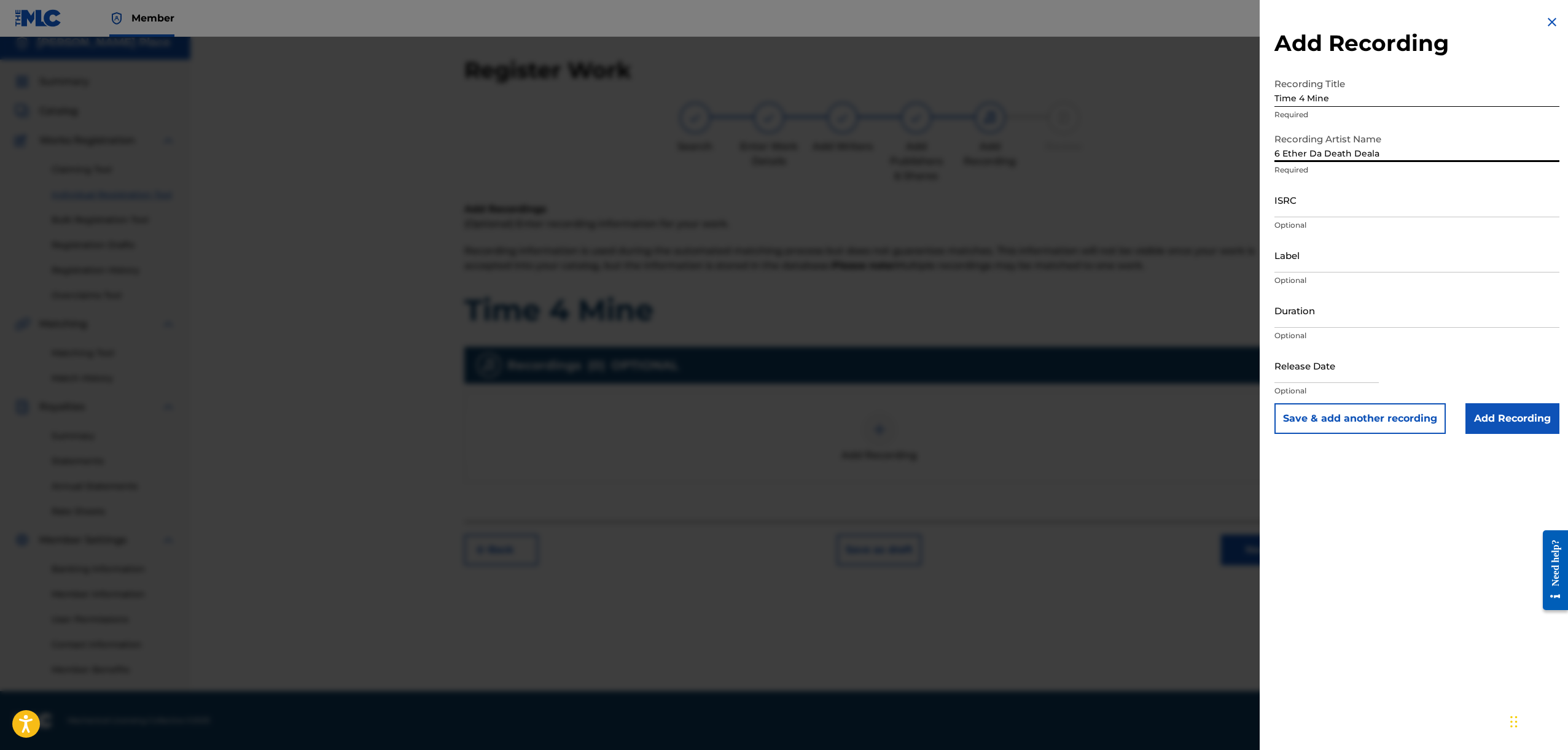
type input "6 Ether Da Death Deala"
click at [1319, 197] on input "ISRC" at bounding box center [1417, 199] width 285 height 35
click at [1335, 320] on input "Duration" at bounding box center [1417, 310] width 285 height 35
click at [1343, 262] on input "Label" at bounding box center [1417, 255] width 285 height 35
click at [1545, 21] on img at bounding box center [1552, 23] width 15 height 15
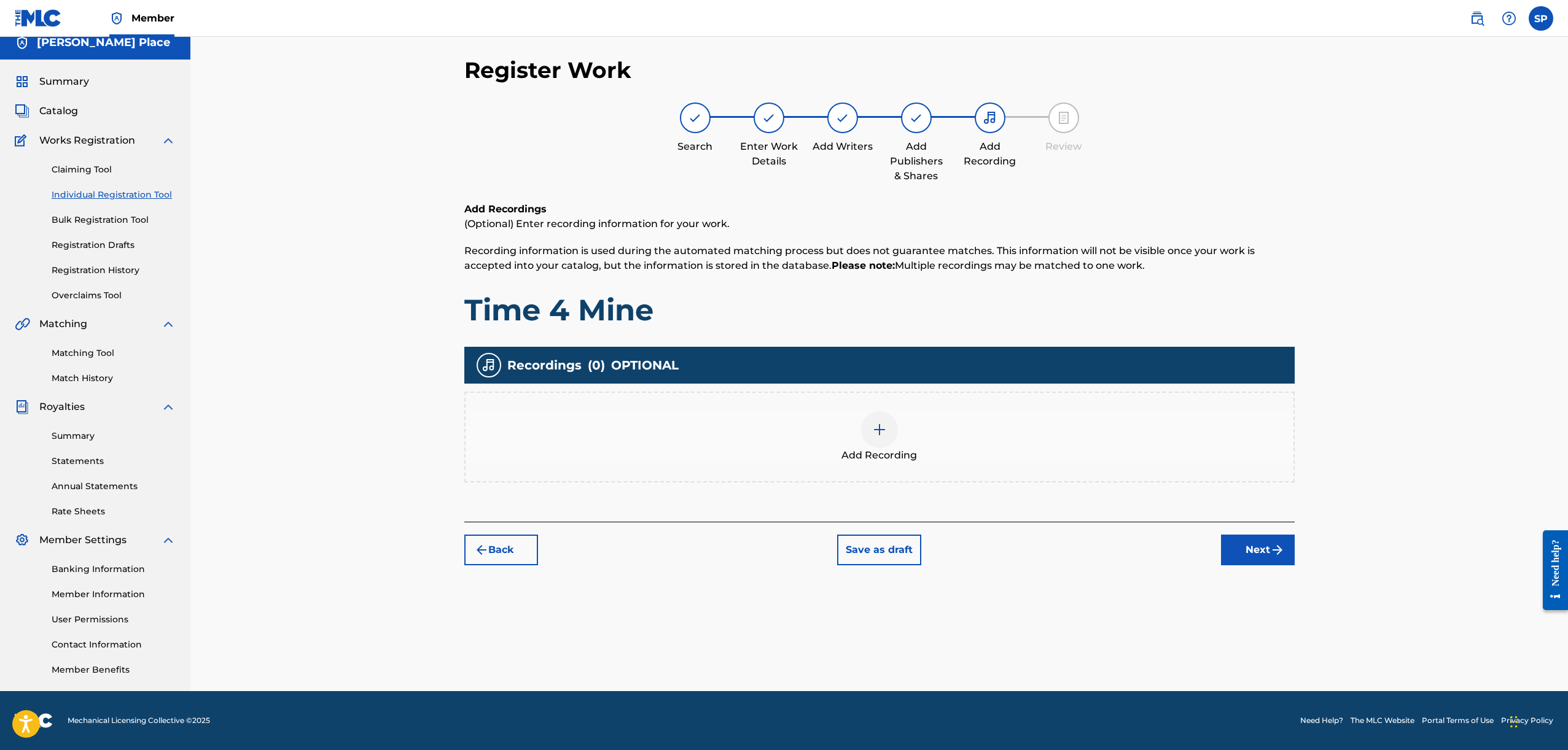
click at [101, 208] on div "Claiming Tool Individual Registration Tool Bulk Registration Tool Registration …" at bounding box center [95, 224] width 161 height 154
click at [97, 214] on link "Bulk Registration Tool" at bounding box center [113, 220] width 124 height 13
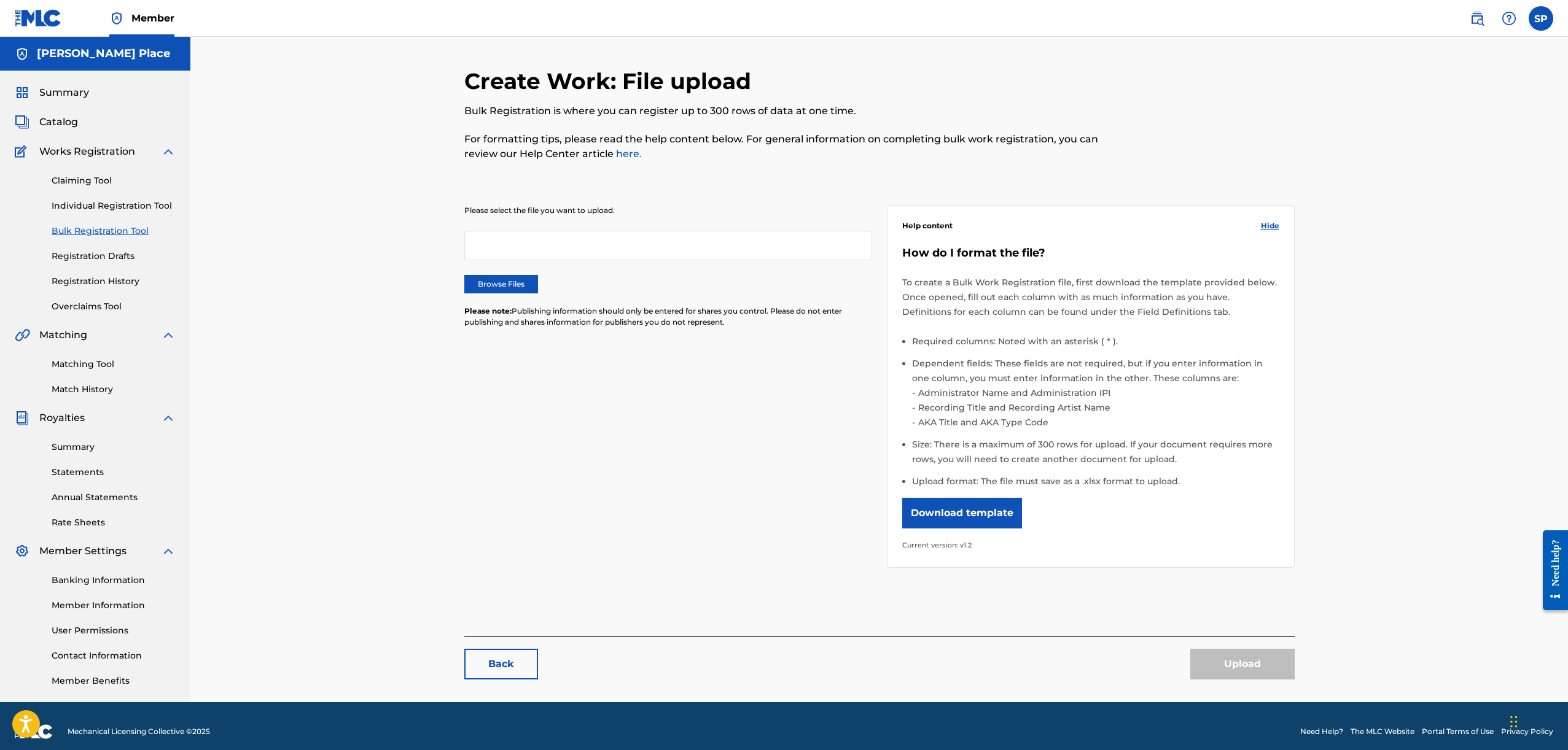
click at [609, 256] on div at bounding box center [668, 245] width 408 height 29
click at [116, 201] on link "Individual Registration Tool" at bounding box center [113, 206] width 124 height 13
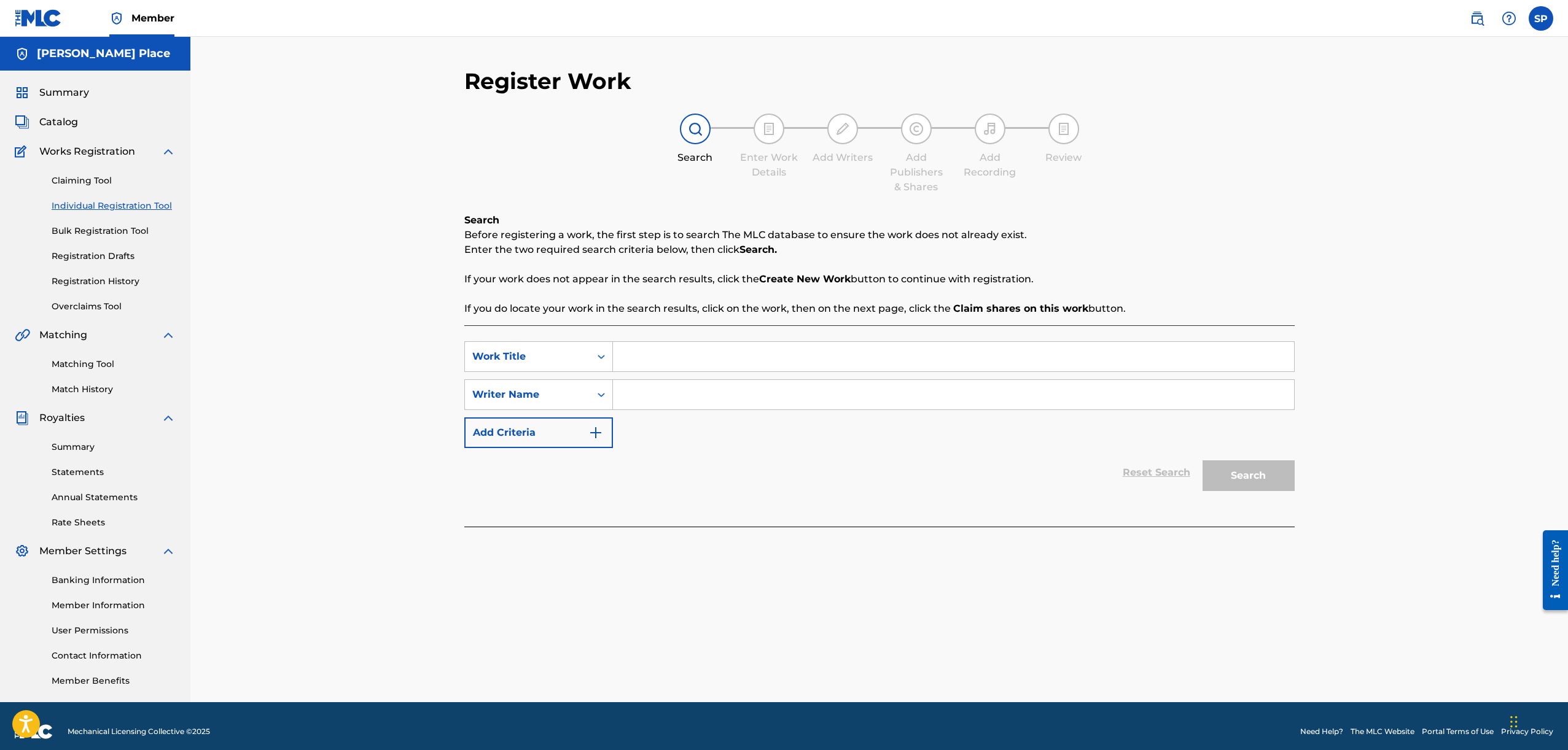
click at [103, 262] on link "Registration Drafts" at bounding box center [113, 256] width 124 height 13
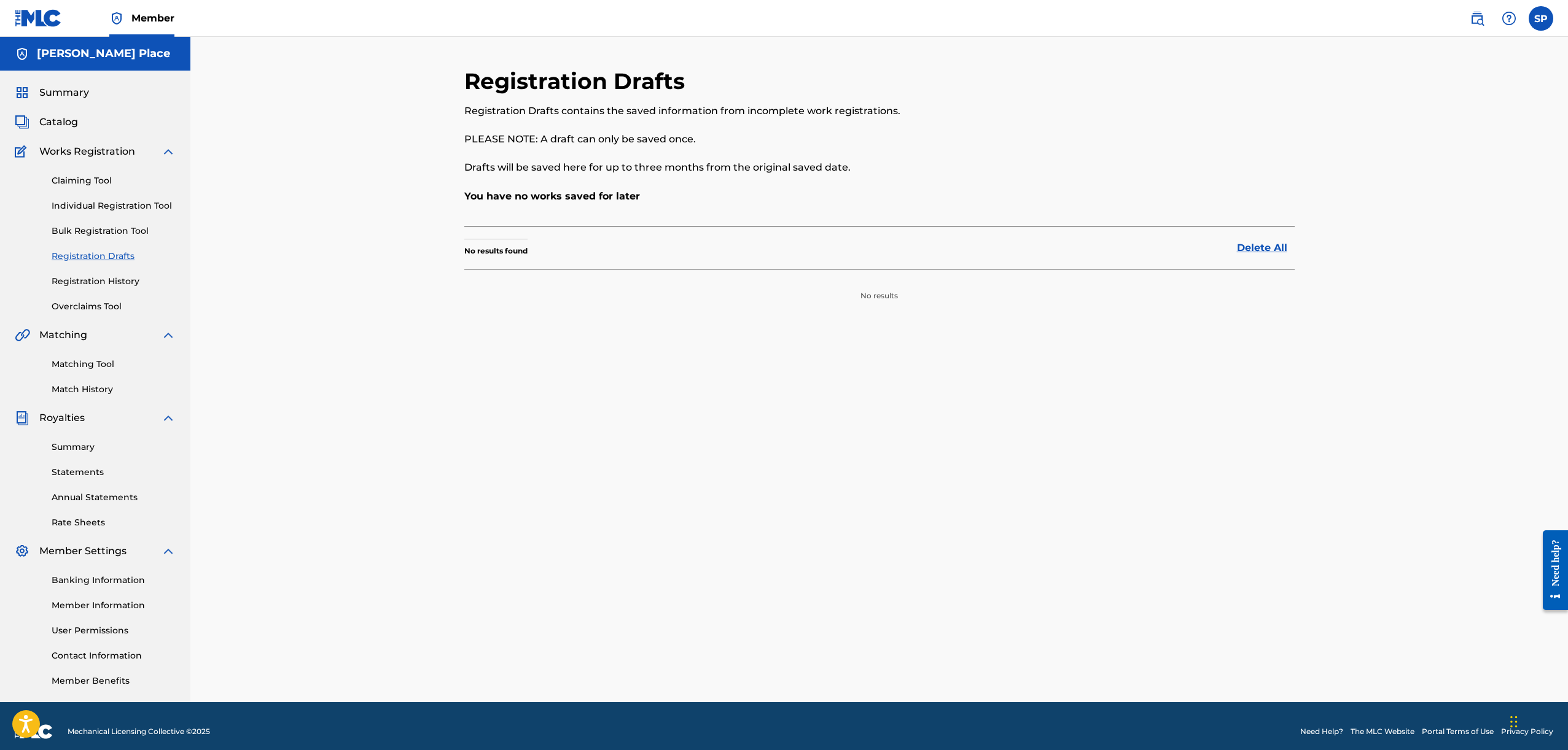
drag, startPoint x: 109, startPoint y: 175, endPoint x: 111, endPoint y: 181, distance: 6.3
click at [109, 175] on link "Claiming Tool" at bounding box center [113, 181] width 124 height 13
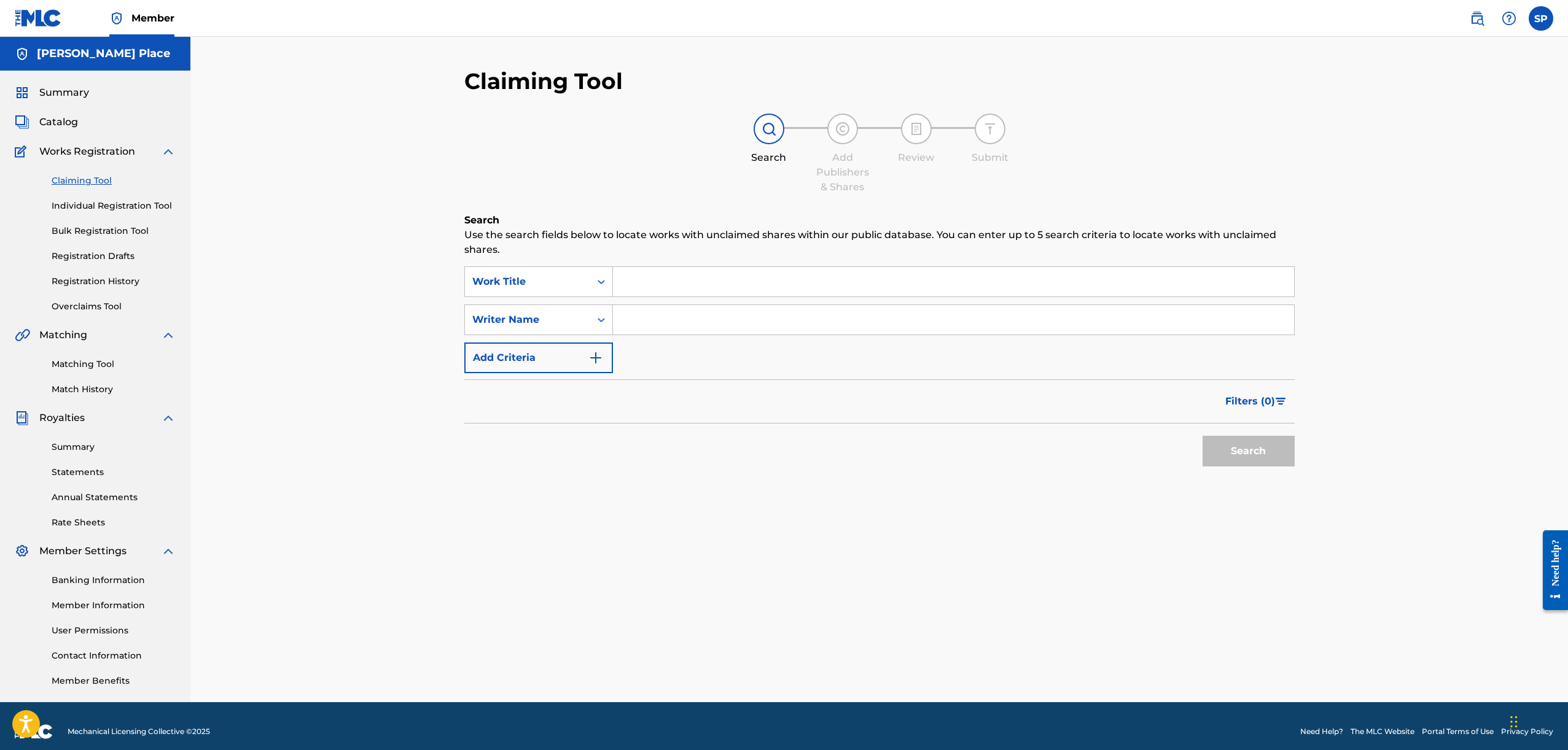
click at [134, 216] on div "Claiming Tool Individual Registration Tool Bulk Registration Tool Registration …" at bounding box center [95, 235] width 161 height 154
click at [134, 213] on div "Claiming Tool Individual Registration Tool Bulk Registration Tool Registration …" at bounding box center [95, 235] width 161 height 154
click at [135, 211] on link "Individual Registration Tool" at bounding box center [113, 206] width 124 height 13
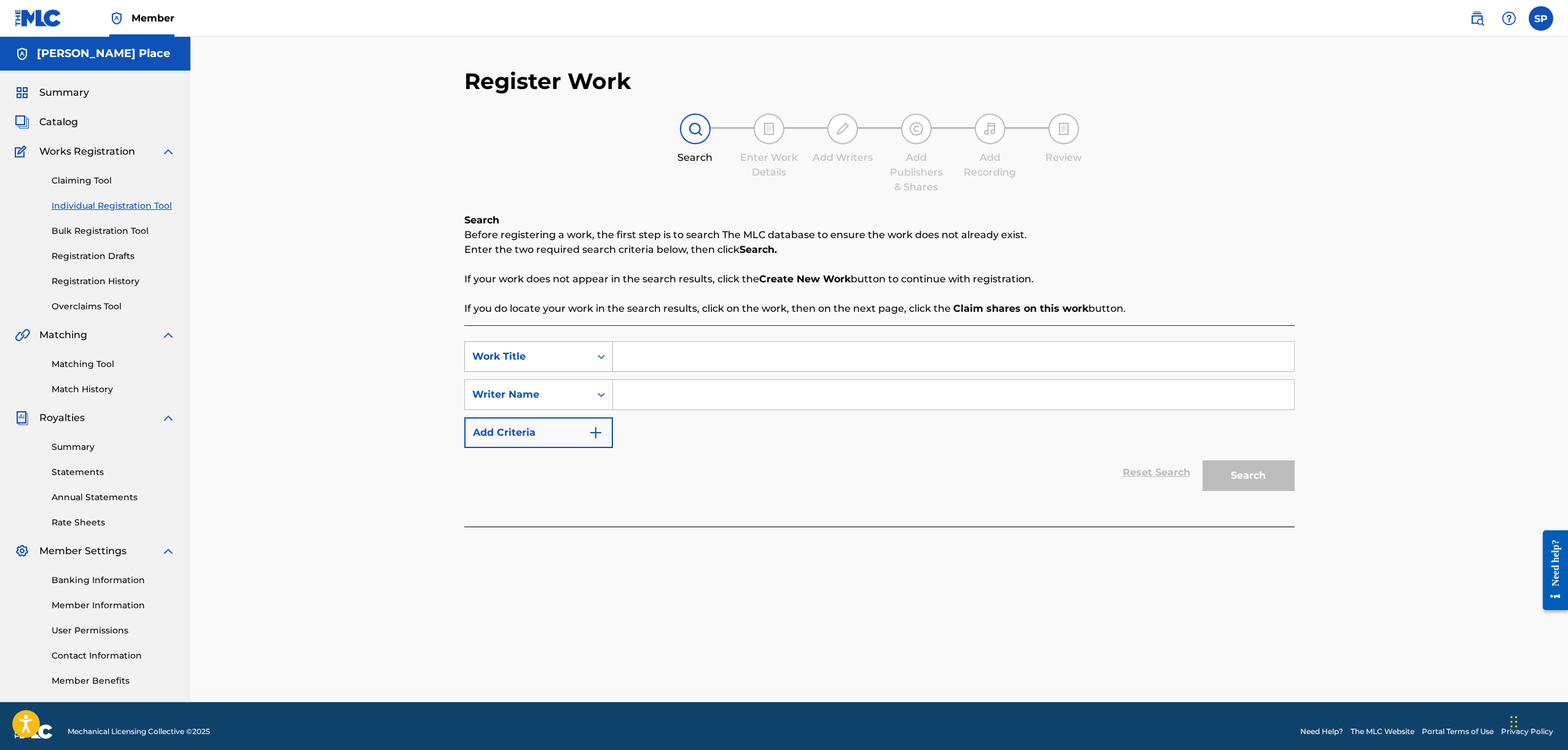
click at [602, 354] on icon "Search Form" at bounding box center [601, 357] width 12 height 12
click at [676, 441] on div "SearchWithCriteriaa03d85d7-6e1e-454e-897a-c85792228ae3 Work Title selected, 7 o…" at bounding box center [879, 395] width 831 height 107
click at [668, 361] on input "Search Form" at bounding box center [953, 357] width 681 height 29
type input "Time 4 Mine"
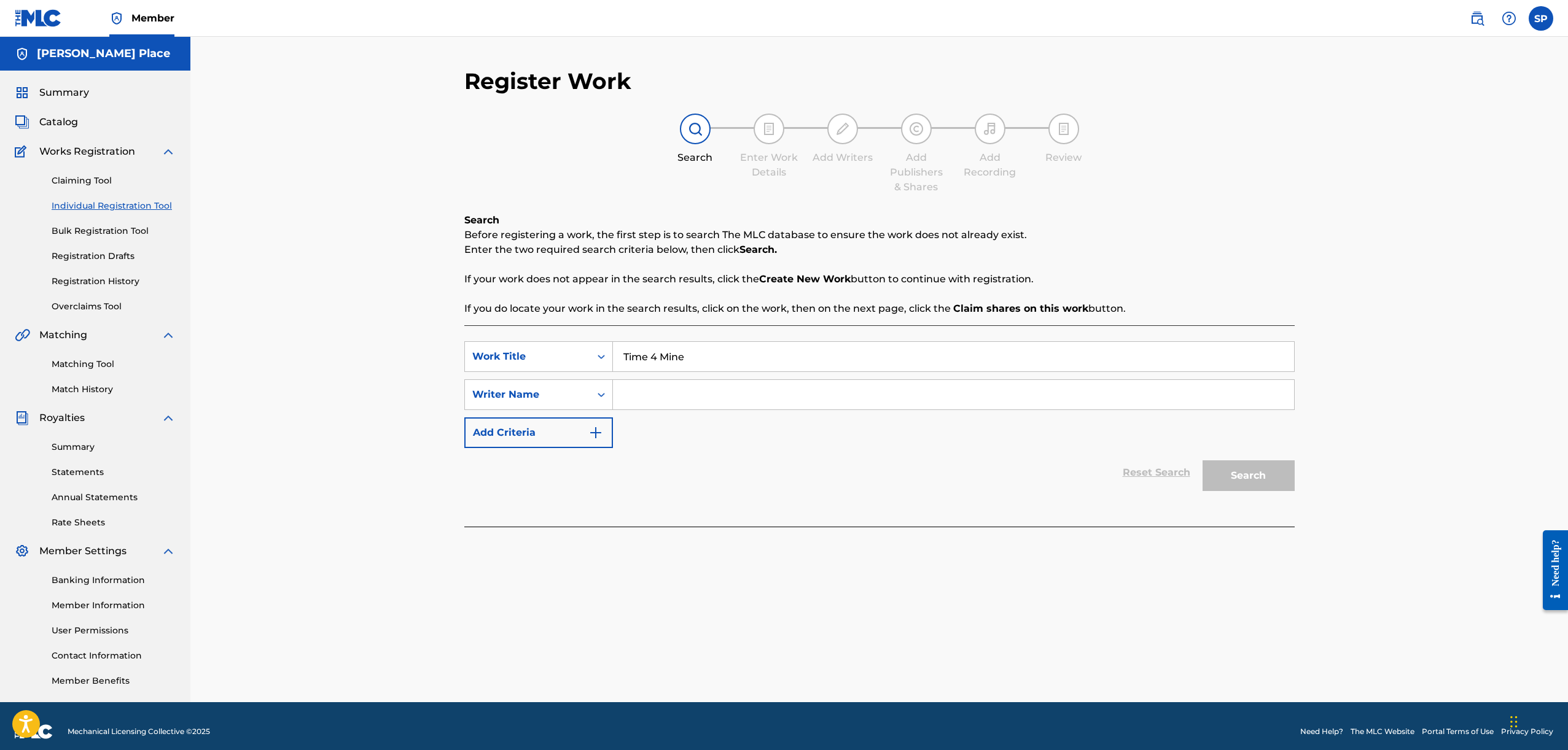
click at [672, 404] on input "Search Form" at bounding box center [953, 394] width 681 height 29
type input "Stephen Place"
click at [1275, 463] on button "Search" at bounding box center [1248, 476] width 92 height 31
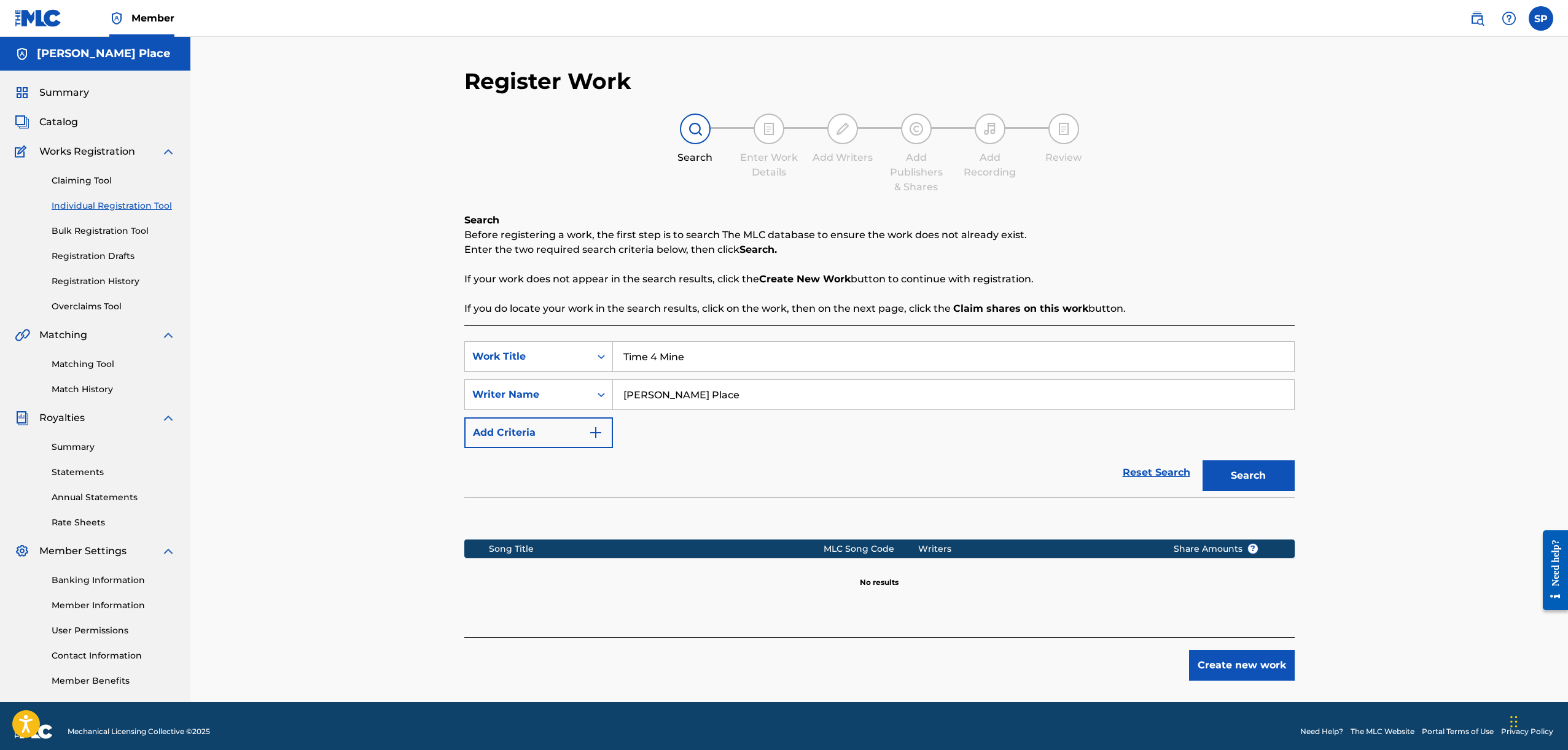
click at [1287, 666] on button "Create new work" at bounding box center [1241, 665] width 105 height 31
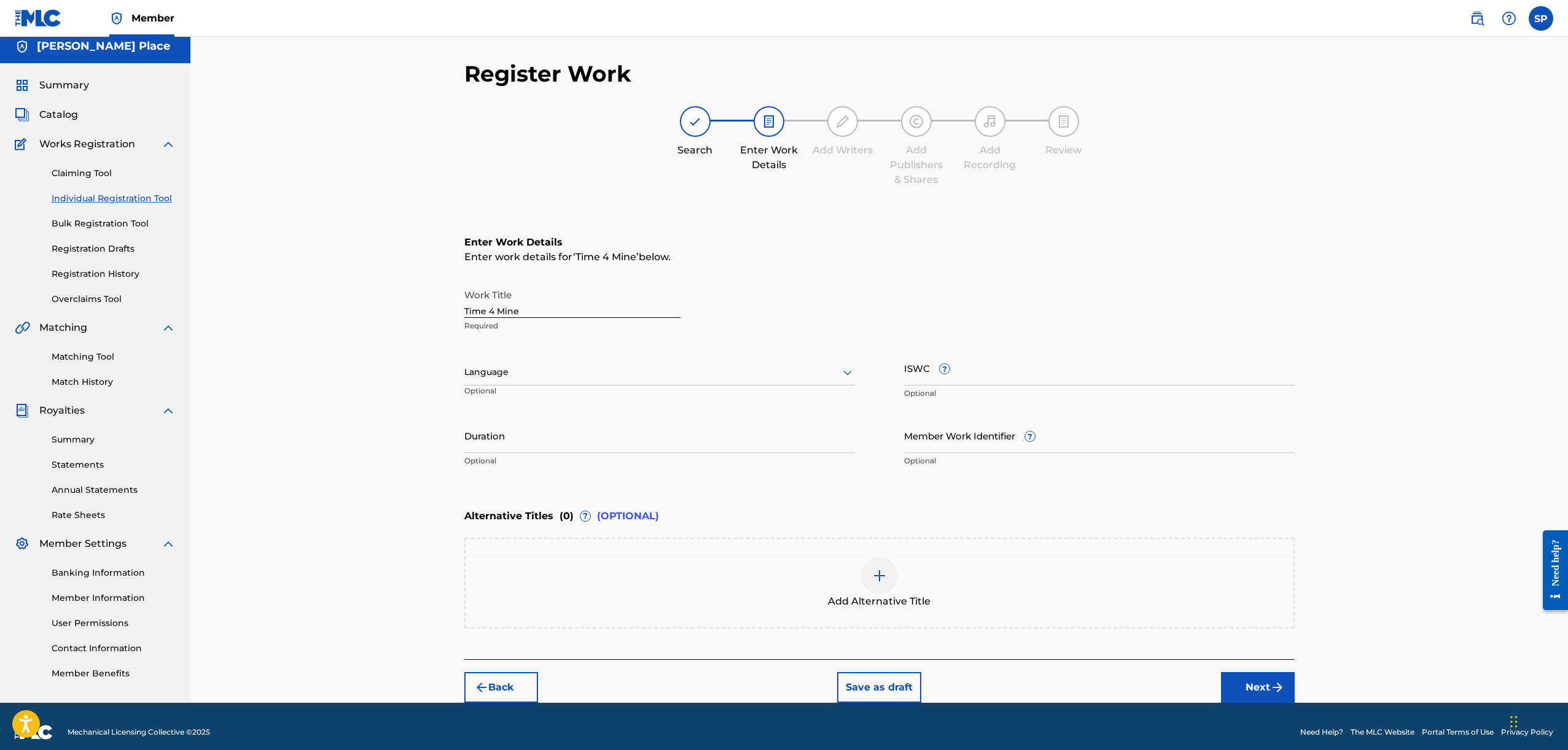
scroll to position [19, 0]
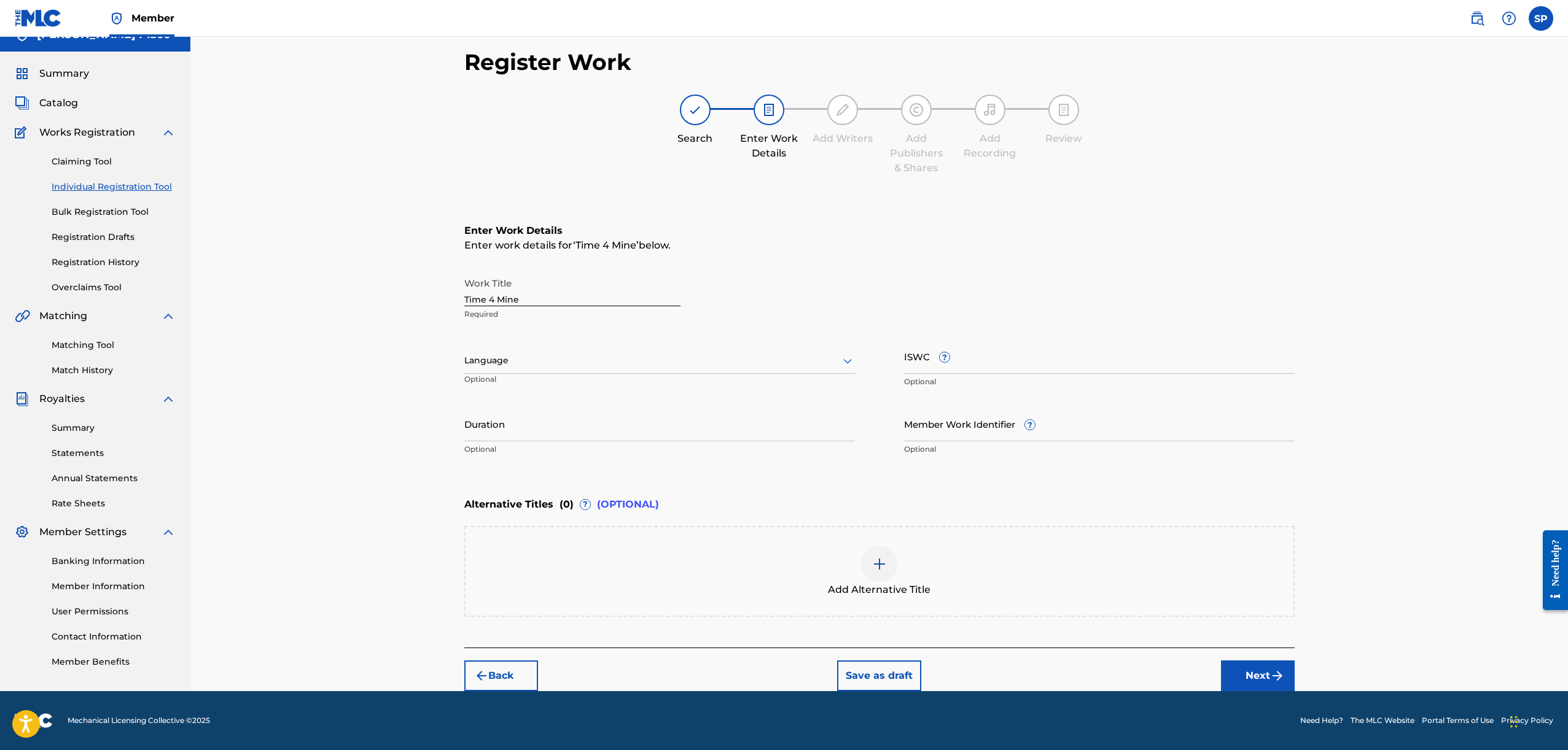
click at [1232, 671] on button "Next" at bounding box center [1258, 675] width 74 height 31
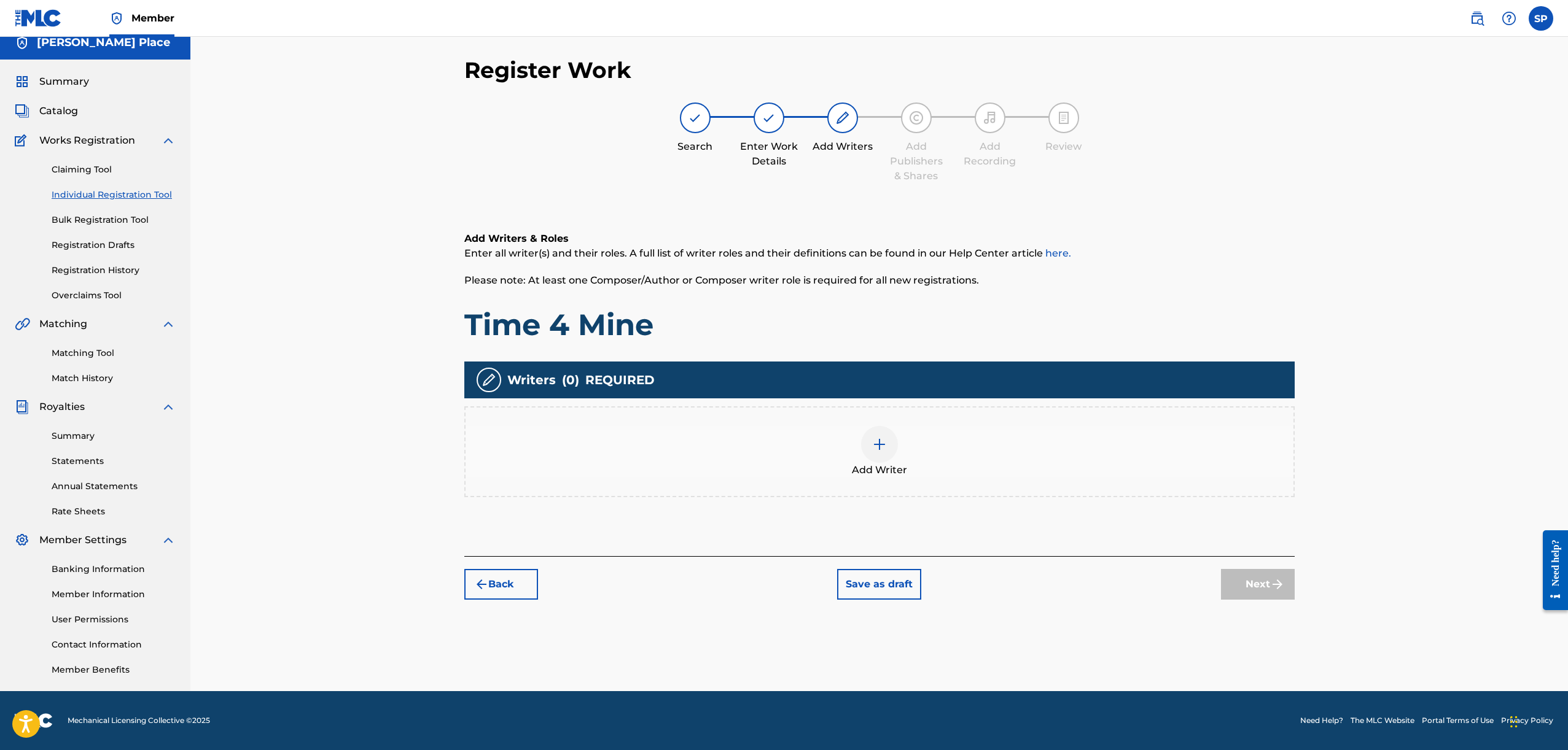
scroll to position [11, 0]
click at [900, 493] on div "Add Writer" at bounding box center [879, 452] width 831 height 91
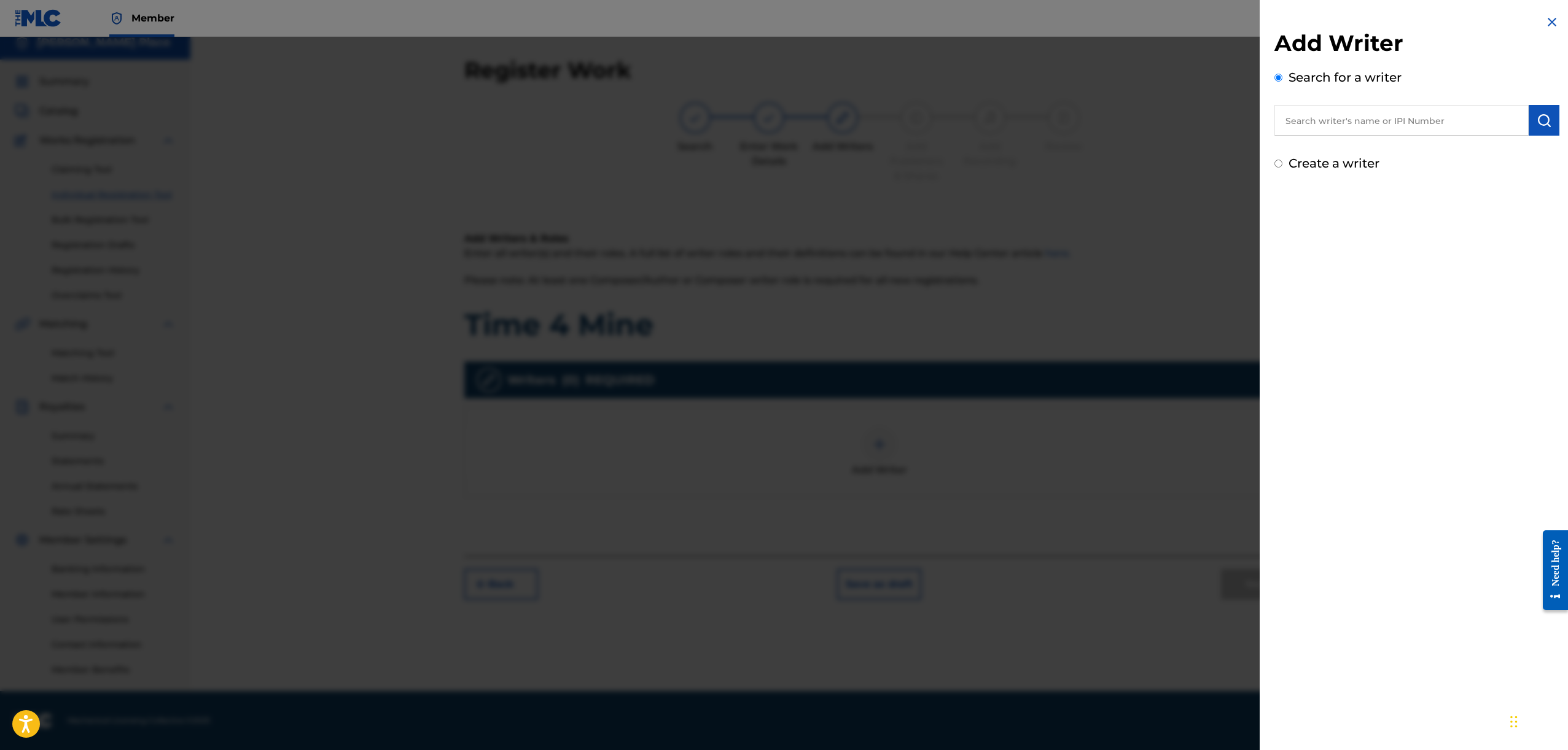
click at [1313, 170] on label "Create a writer" at bounding box center [1334, 164] width 91 height 15
radio input "true"
click at [1282, 168] on input "Create a writer" at bounding box center [1278, 164] width 8 height 8
radio input "false"
radio input "true"
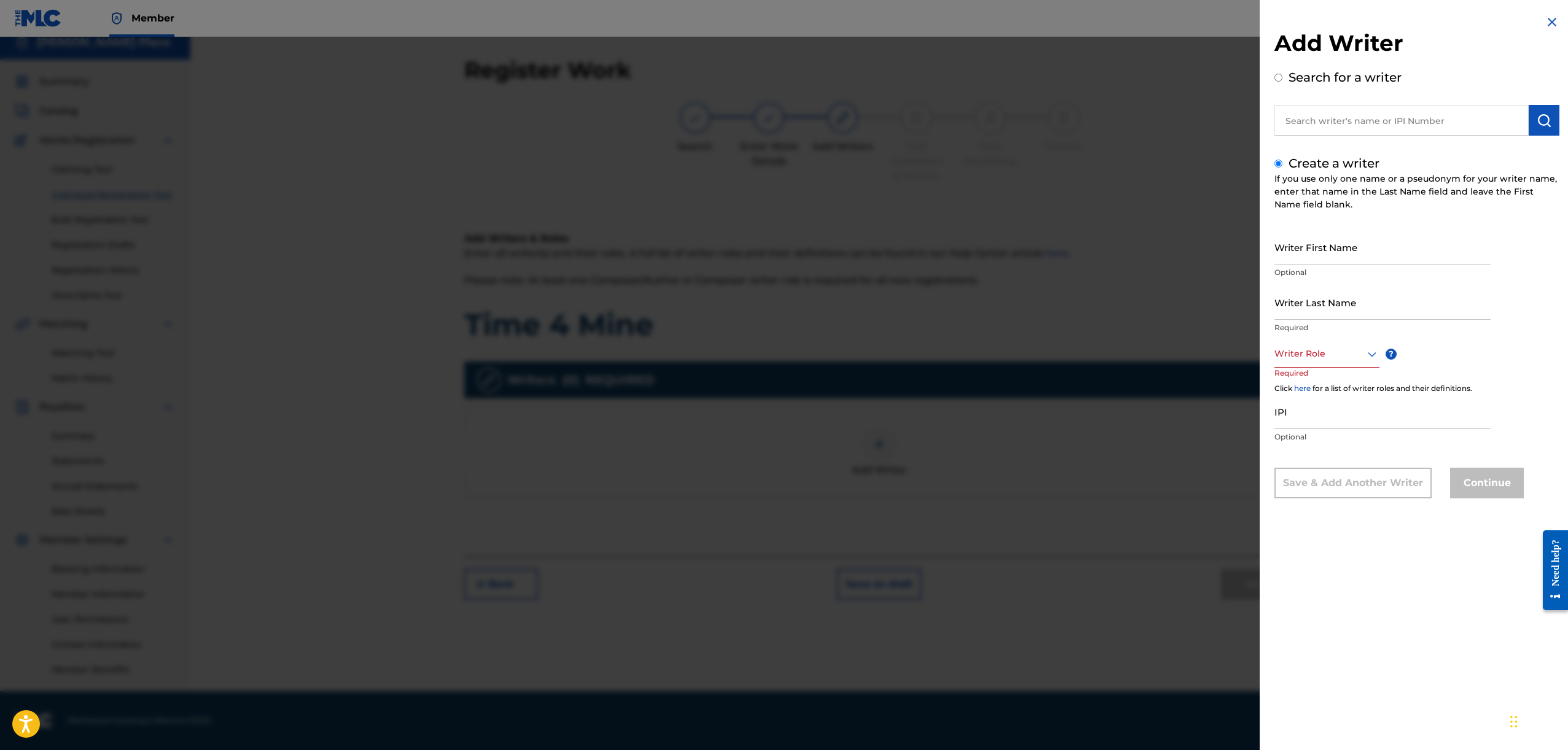
drag, startPoint x: 1297, startPoint y: 258, endPoint x: 1291, endPoint y: 263, distance: 7.8
click at [1296, 258] on input "Writer First Name" at bounding box center [1382, 246] width 216 height 35
type input "Stephen"
click at [1314, 302] on input "Writer Last Name" at bounding box center [1382, 302] width 216 height 35
type input "Place"
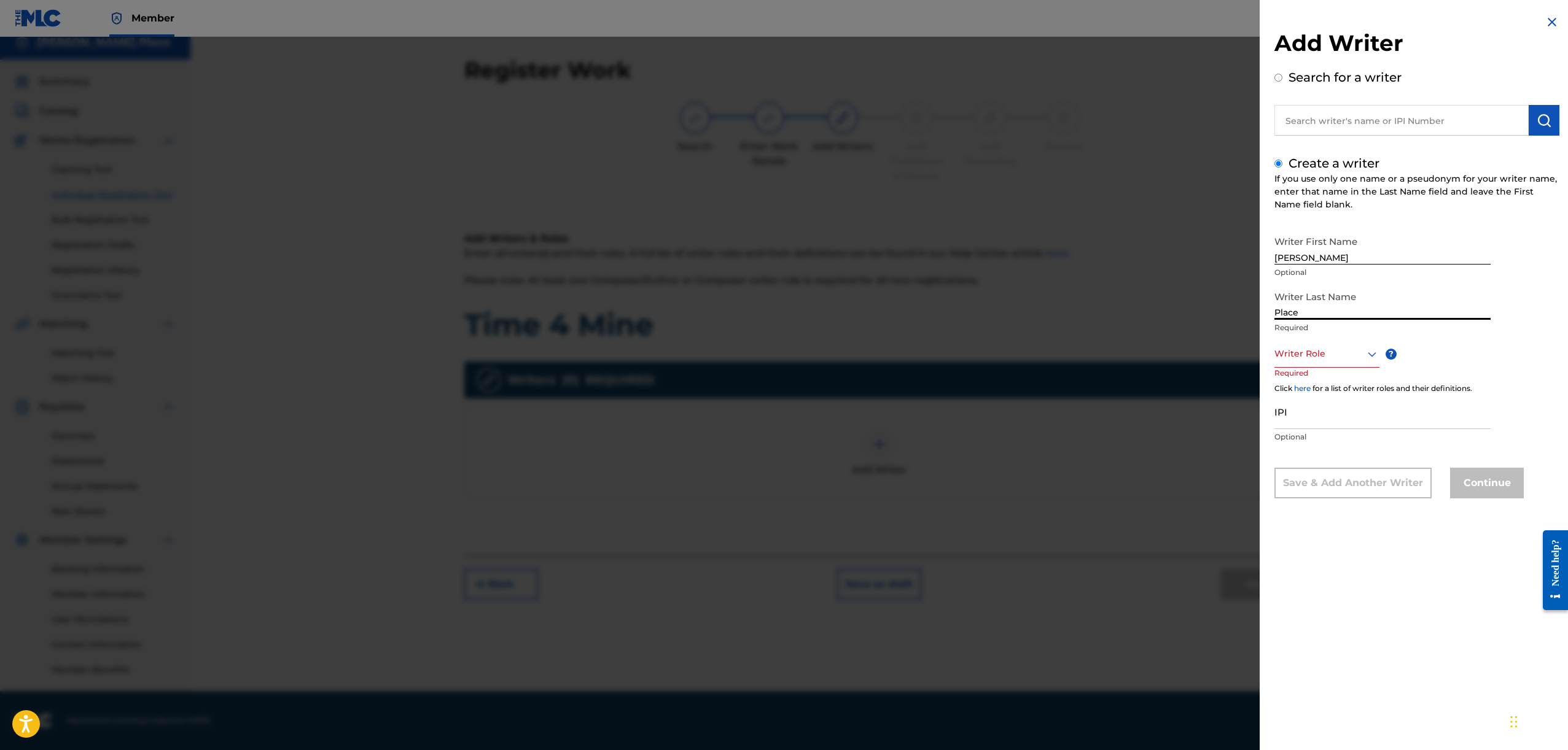
click at [1362, 357] on div at bounding box center [1326, 354] width 105 height 15
click at [1345, 378] on div "Composer/Author" at bounding box center [1327, 381] width 104 height 27
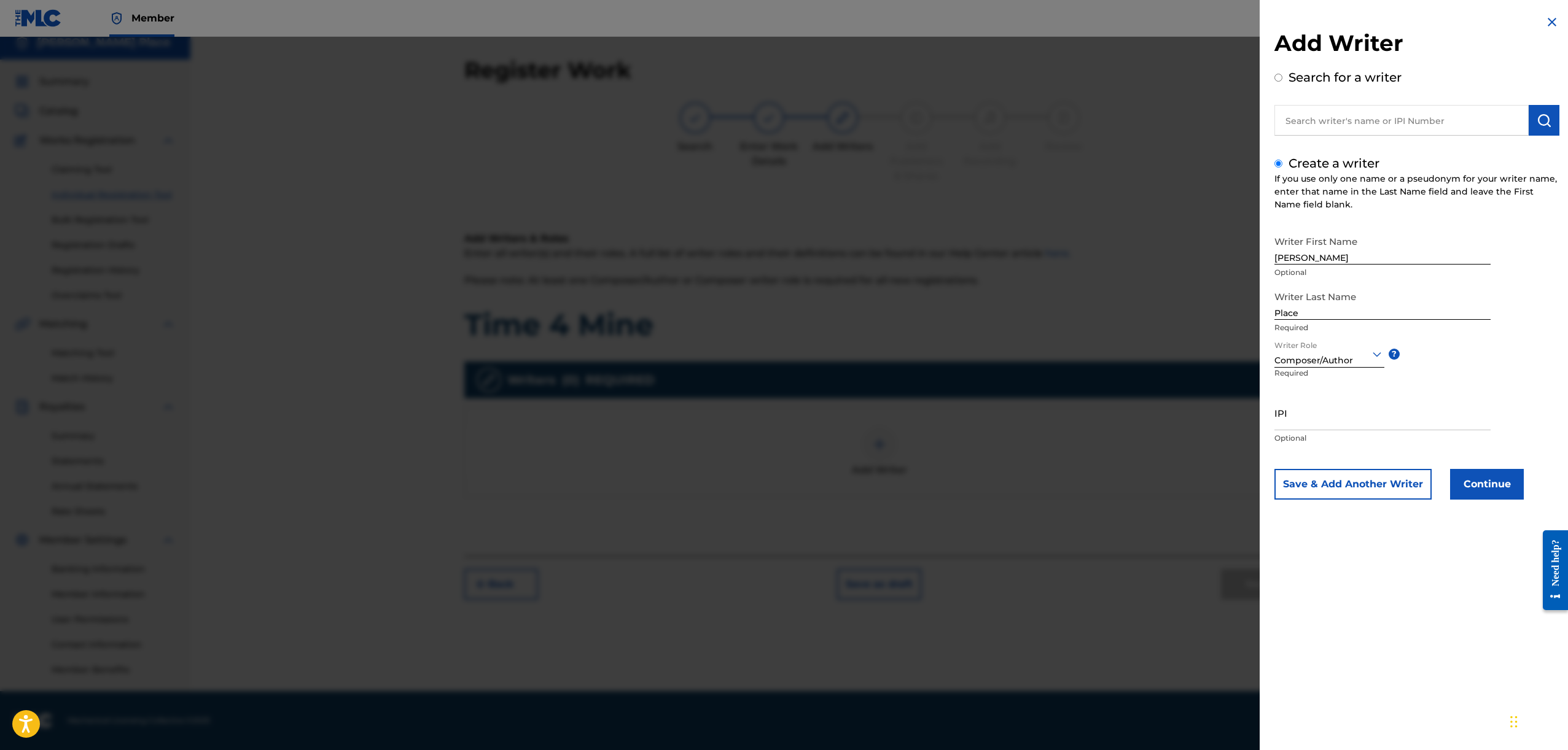
click at [1482, 475] on button "Continue" at bounding box center [1487, 484] width 74 height 31
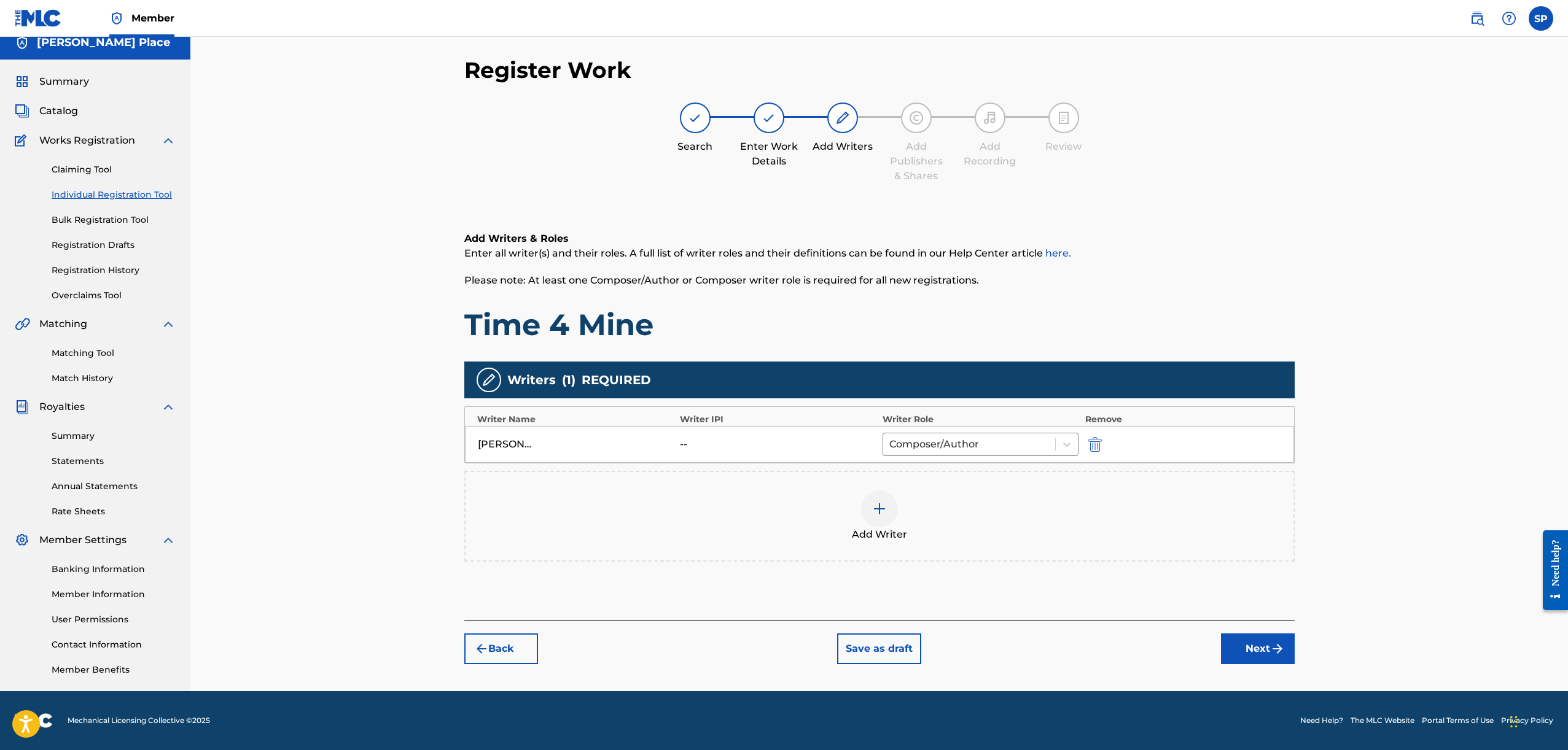
click at [1230, 643] on button "Next" at bounding box center [1258, 649] width 74 height 31
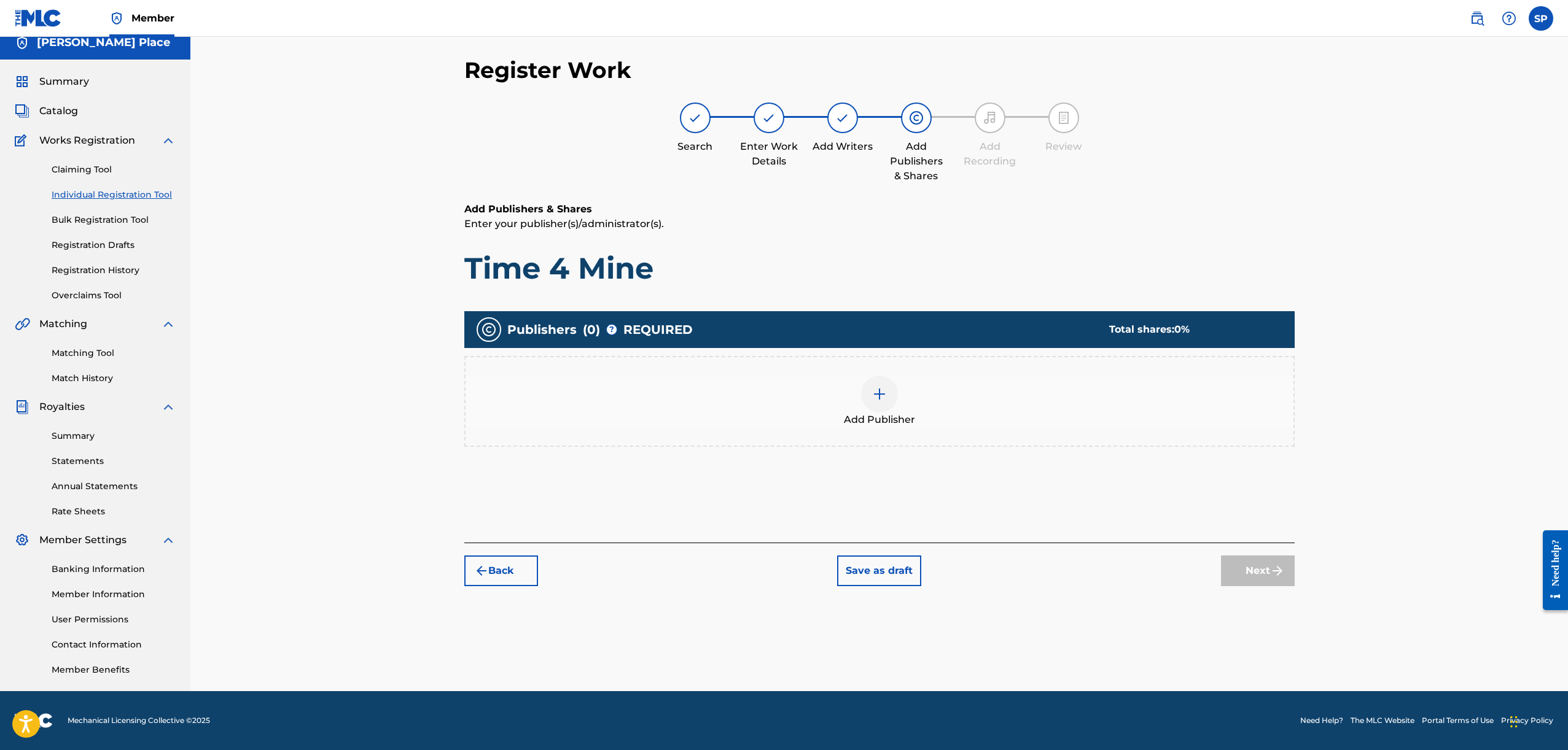
click at [941, 398] on div "Add Publisher" at bounding box center [879, 401] width 828 height 51
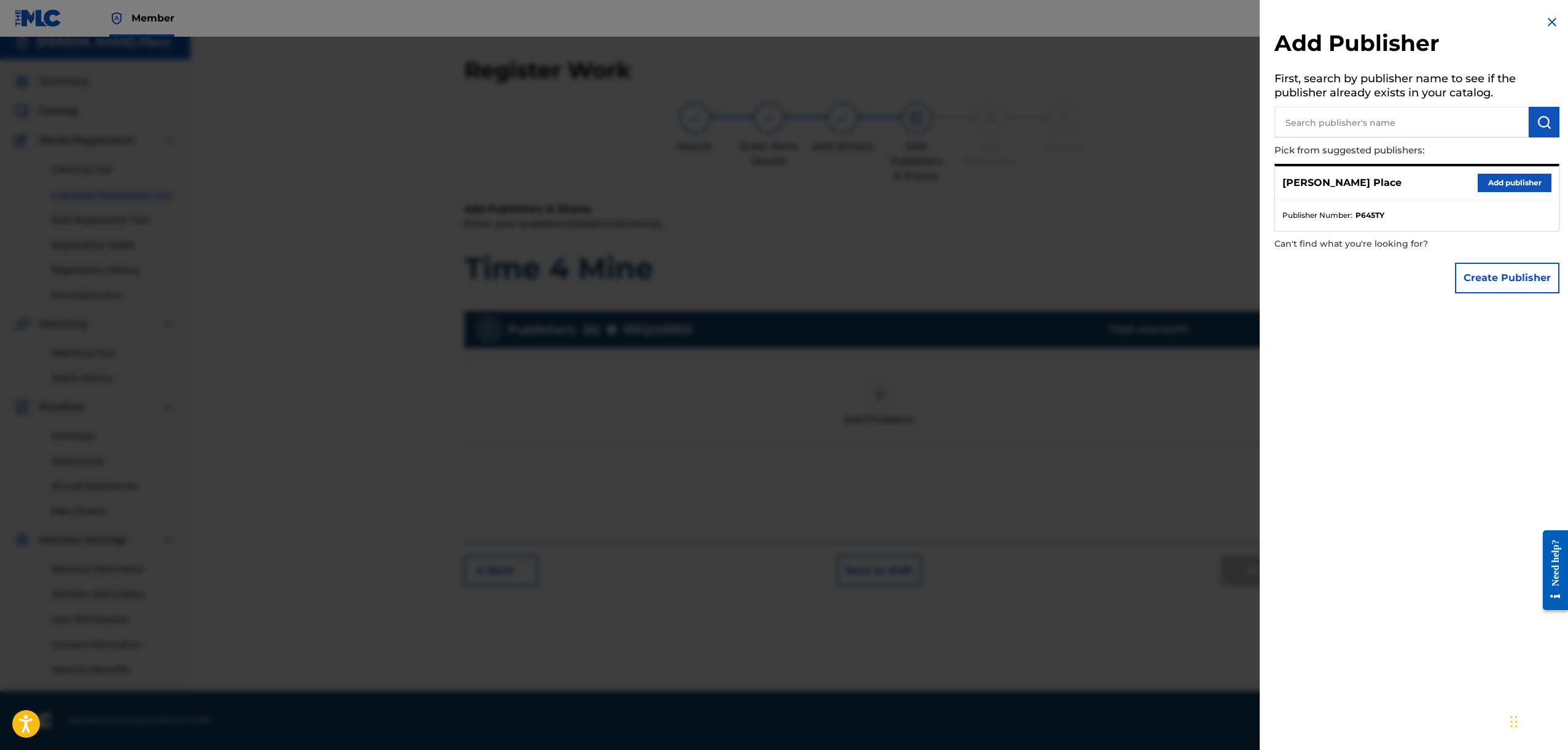
click at [1484, 181] on button "Add publisher" at bounding box center [1515, 183] width 74 height 18
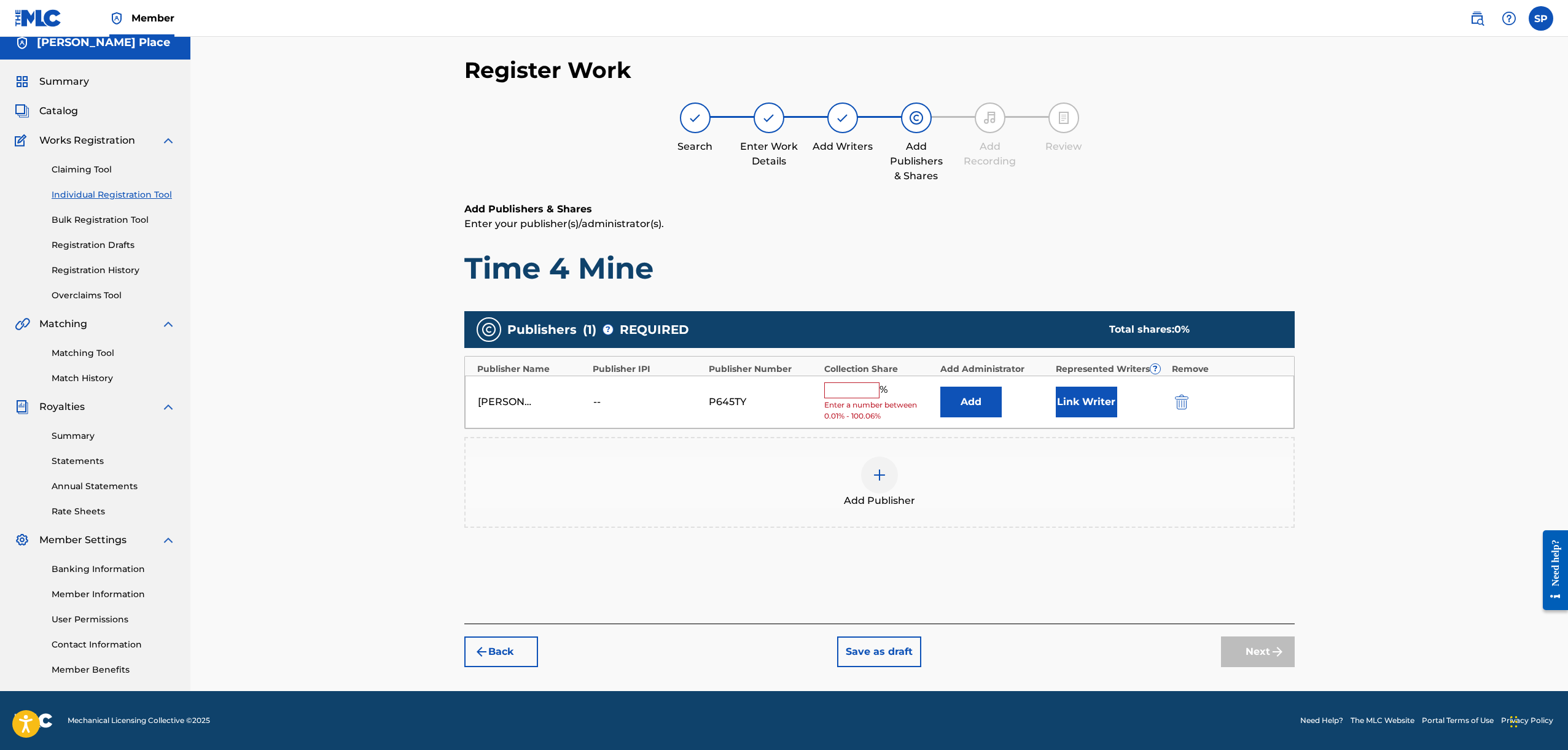
click at [825, 391] on input "text" at bounding box center [852, 390] width 55 height 16
type input "100.06"
click at [986, 408] on button "Add" at bounding box center [971, 398] width 62 height 31
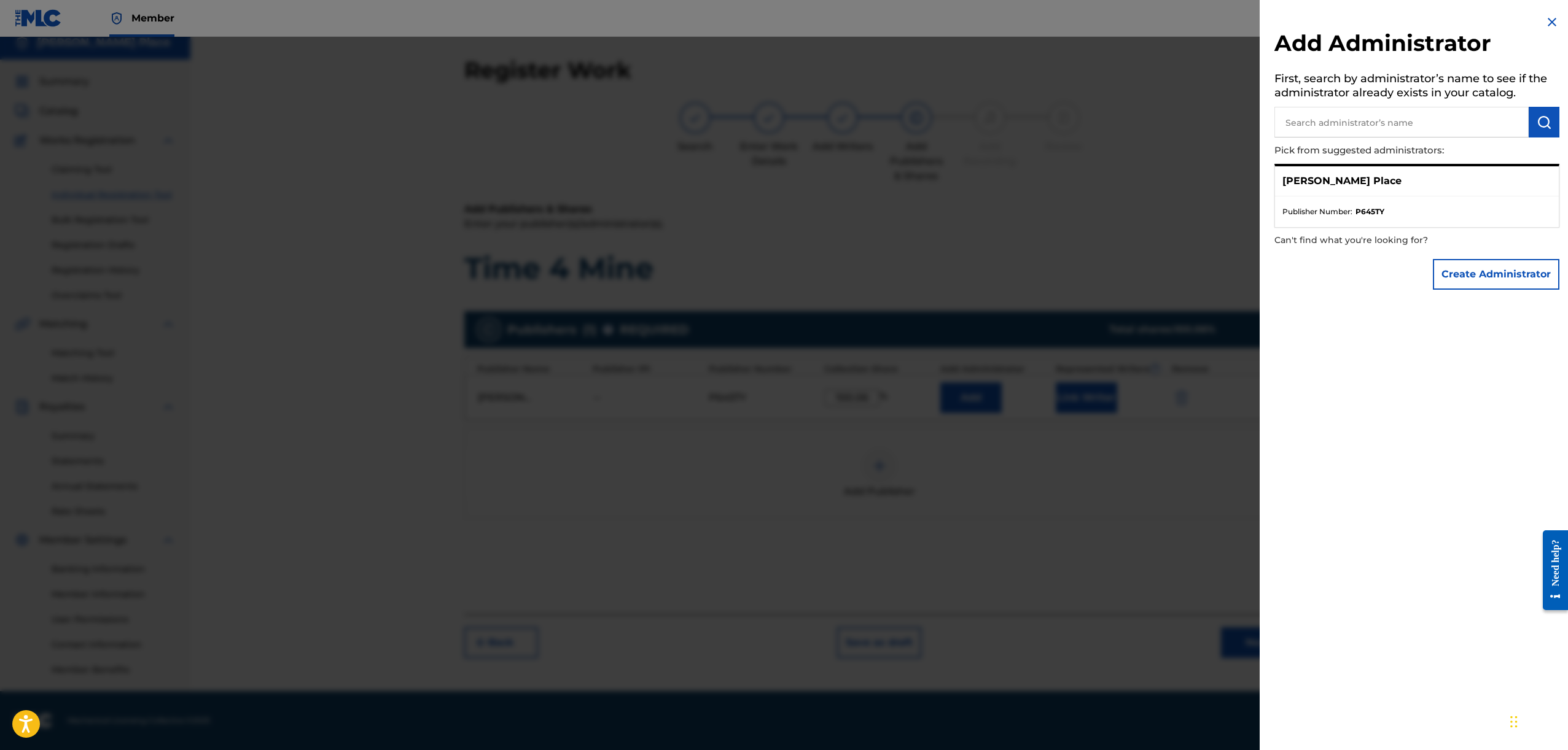
click at [1017, 203] on div at bounding box center [784, 412] width 1568 height 750
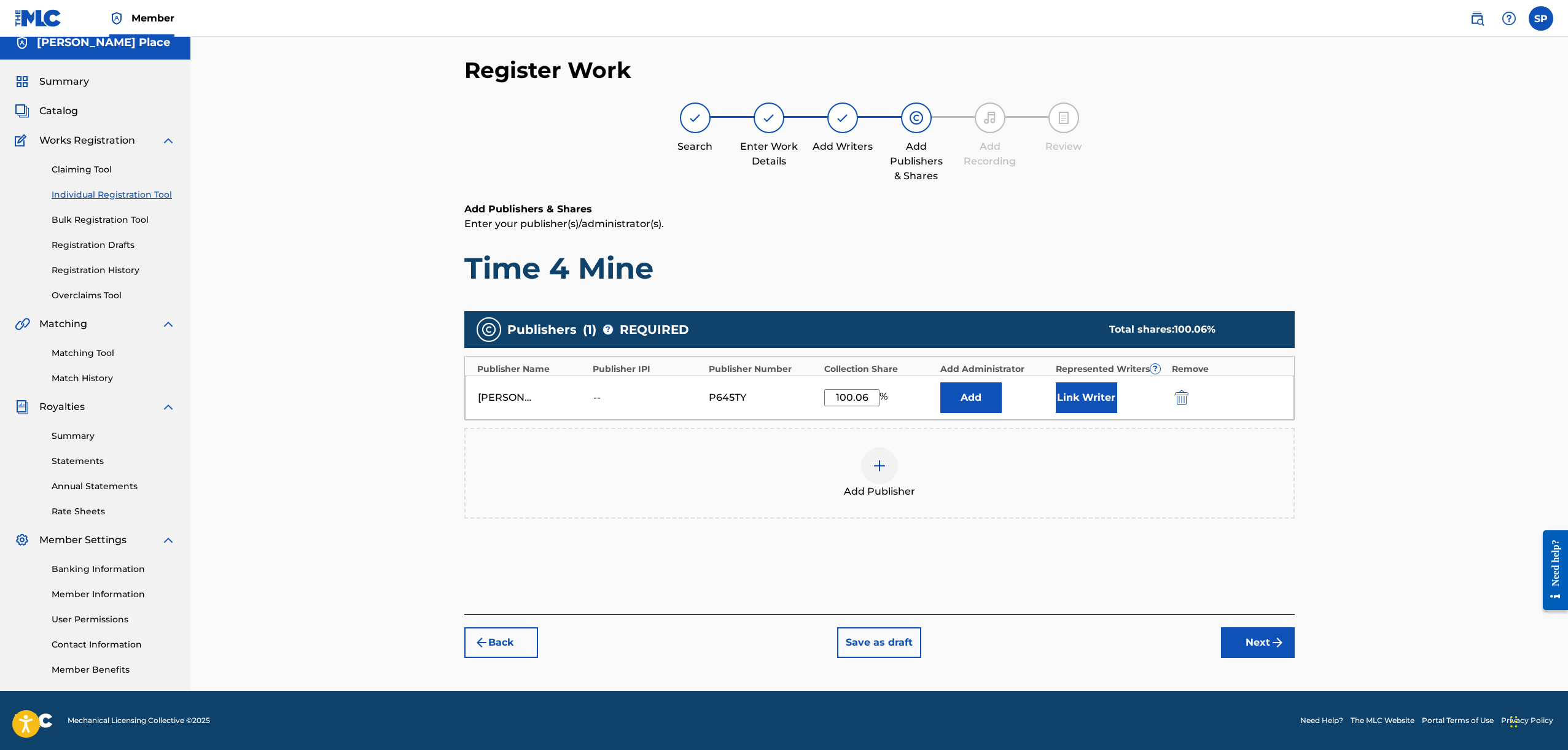
drag, startPoint x: 1093, startPoint y: 418, endPoint x: 1103, endPoint y: 400, distance: 20.6
click at [1094, 416] on div "Stephen Place -- P645TY 100.06 % Add Link Writer" at bounding box center [879, 398] width 829 height 44
click at [1103, 400] on button "Link Writer" at bounding box center [1087, 398] width 62 height 31
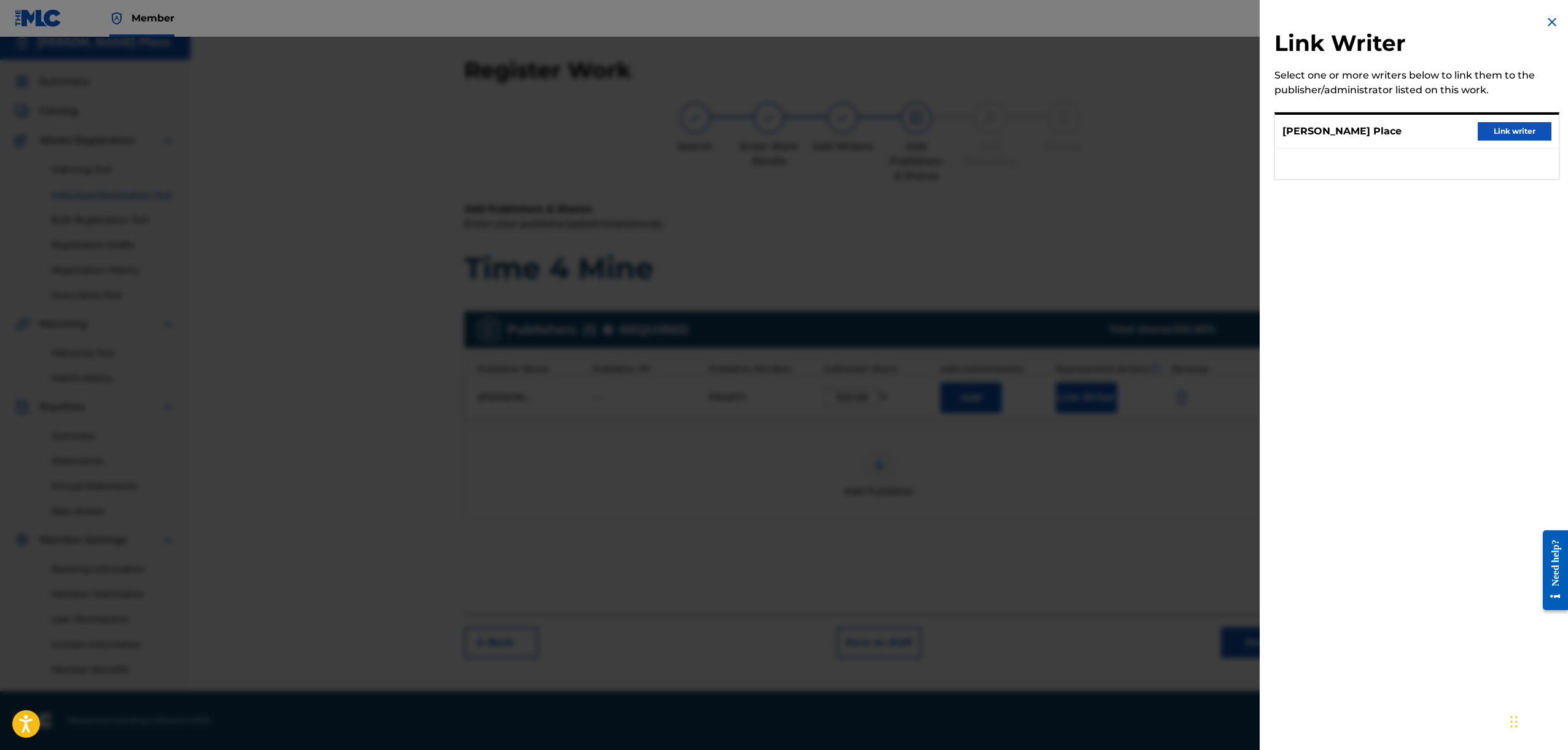
click at [1484, 122] on button "Link writer" at bounding box center [1515, 131] width 74 height 18
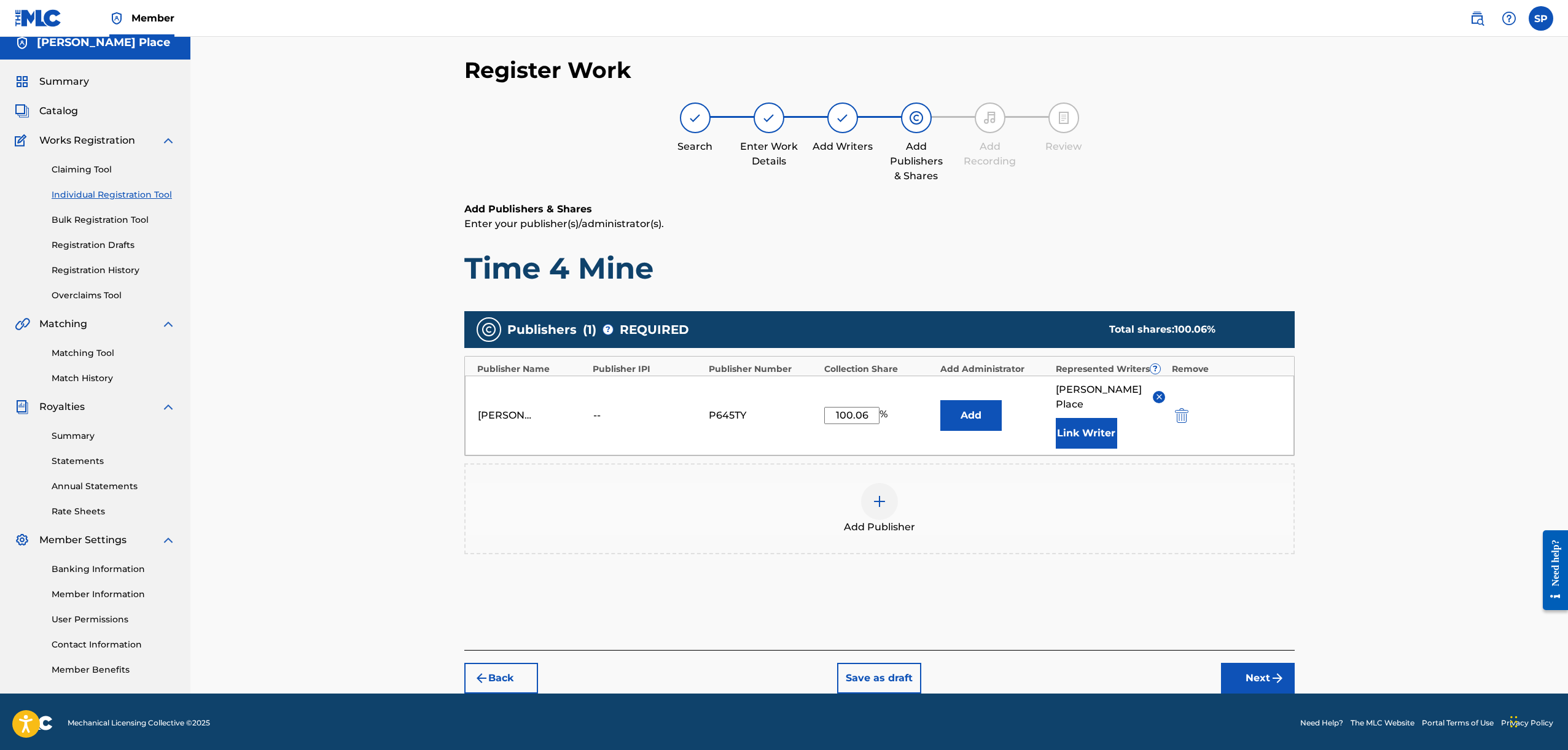
click at [1280, 671] on img "submit" at bounding box center [1278, 678] width 15 height 15
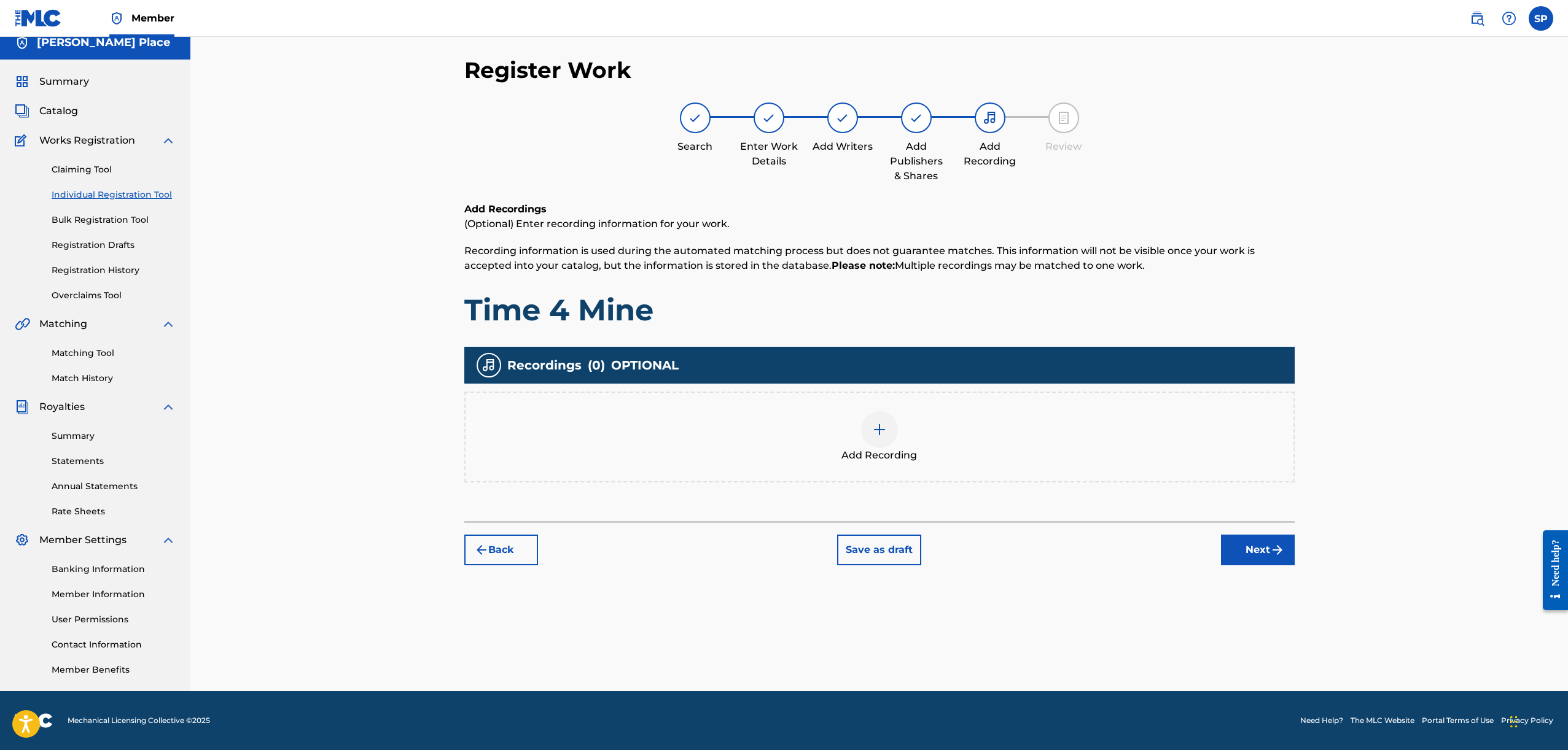
click at [1233, 536] on button "Next" at bounding box center [1258, 549] width 74 height 31
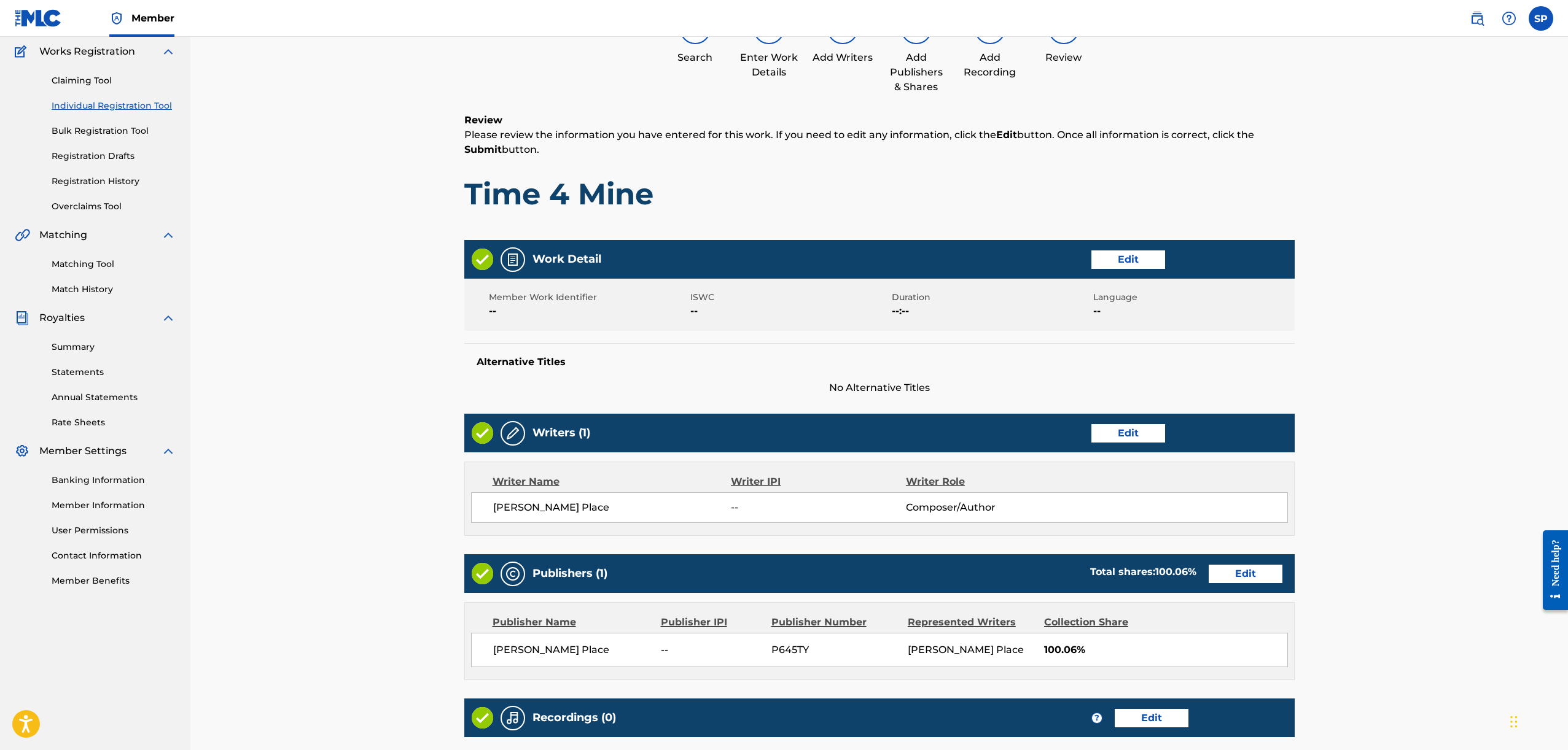
scroll to position [241, 0]
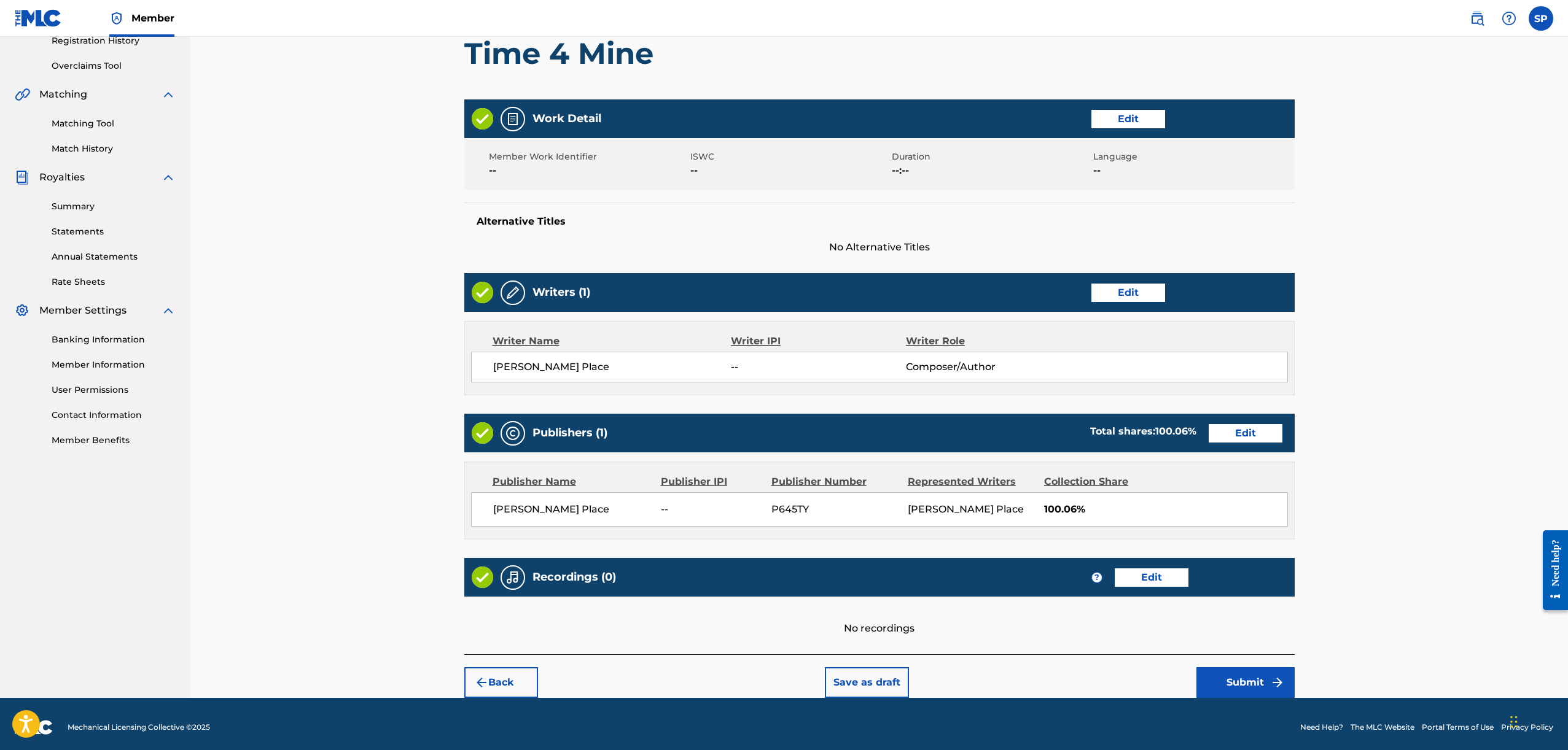
click at [1157, 582] on button "Edit" at bounding box center [1152, 578] width 74 height 18
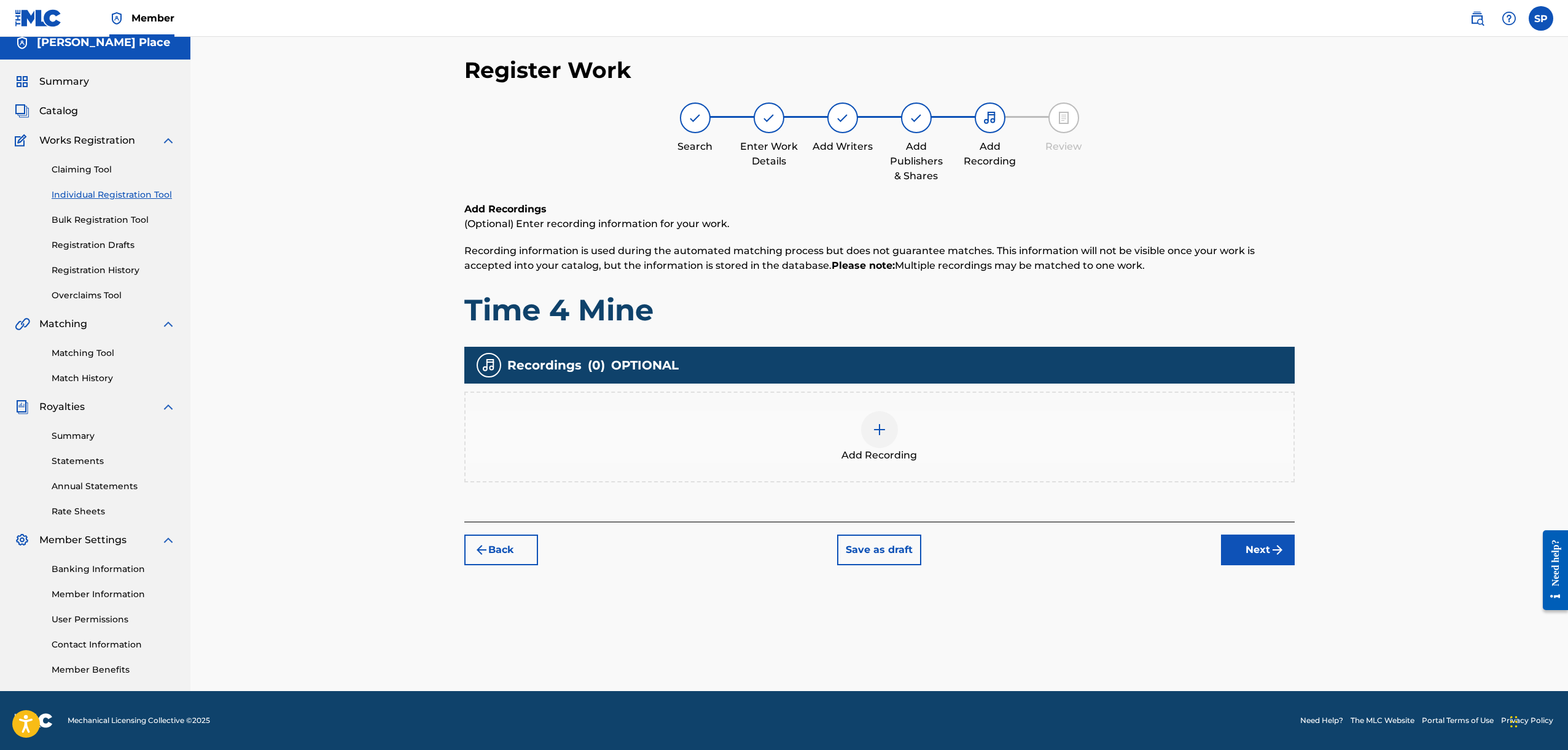
click at [825, 136] on div "Add Writers" at bounding box center [843, 128] width 62 height 51
click at [843, 128] on div at bounding box center [842, 118] width 31 height 31
click at [493, 550] on button "Back" at bounding box center [501, 549] width 74 height 31
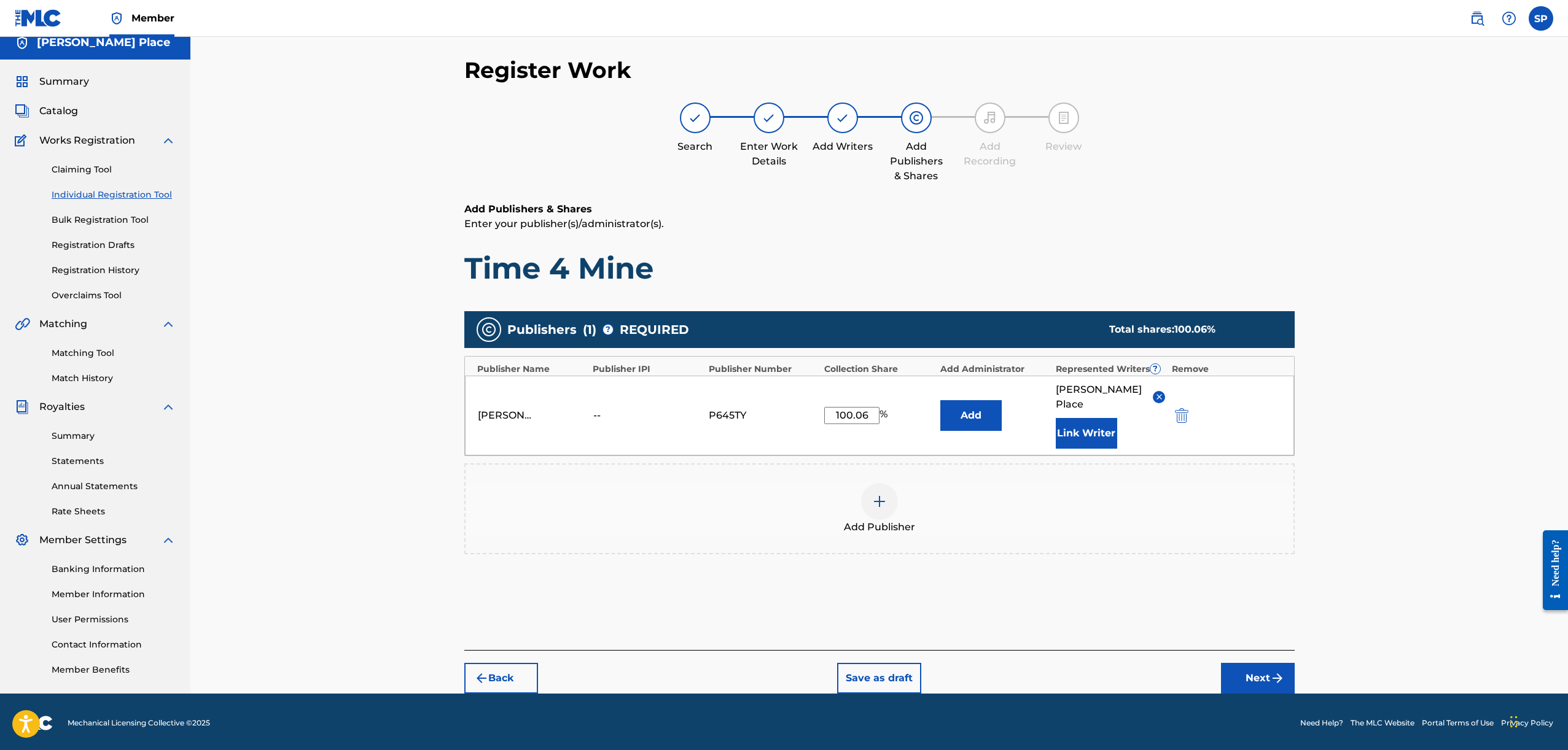
click at [1102, 422] on button "Link Writer" at bounding box center [1087, 433] width 62 height 31
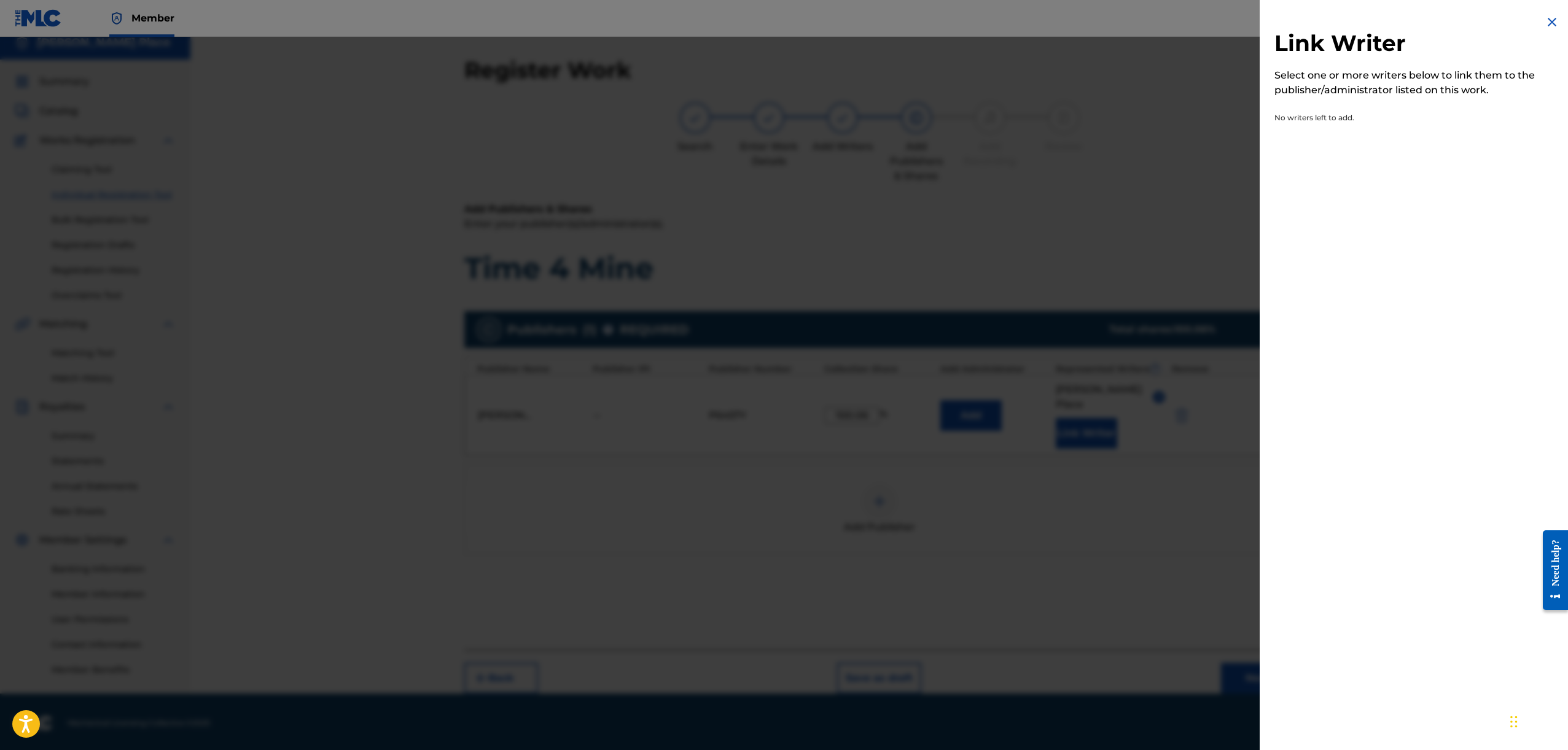
drag, startPoint x: 1045, startPoint y: 413, endPoint x: 1031, endPoint y: 411, distance: 14.1
click at [1045, 413] on div at bounding box center [784, 412] width 1568 height 750
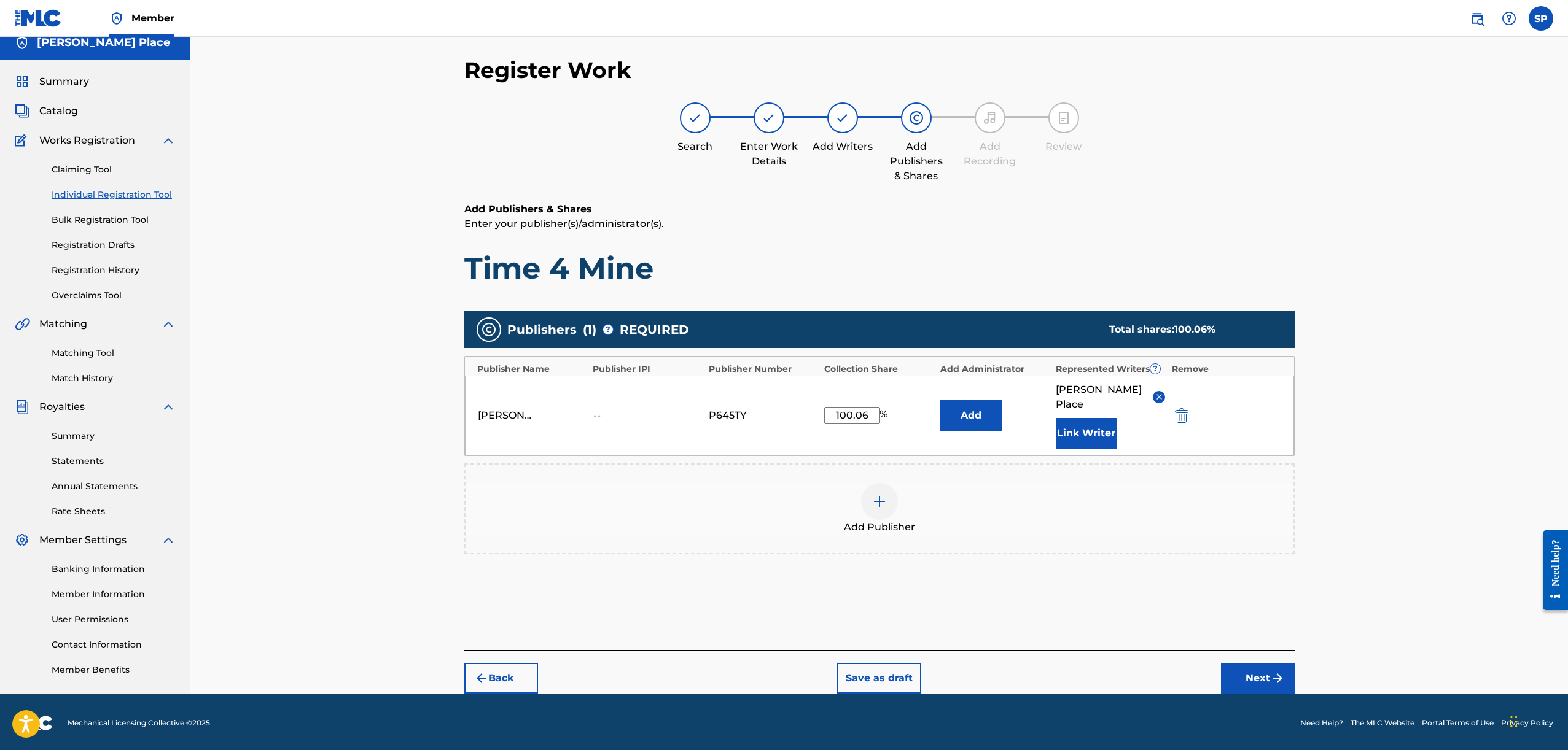
click at [501, 663] on button "Back" at bounding box center [501, 678] width 74 height 31
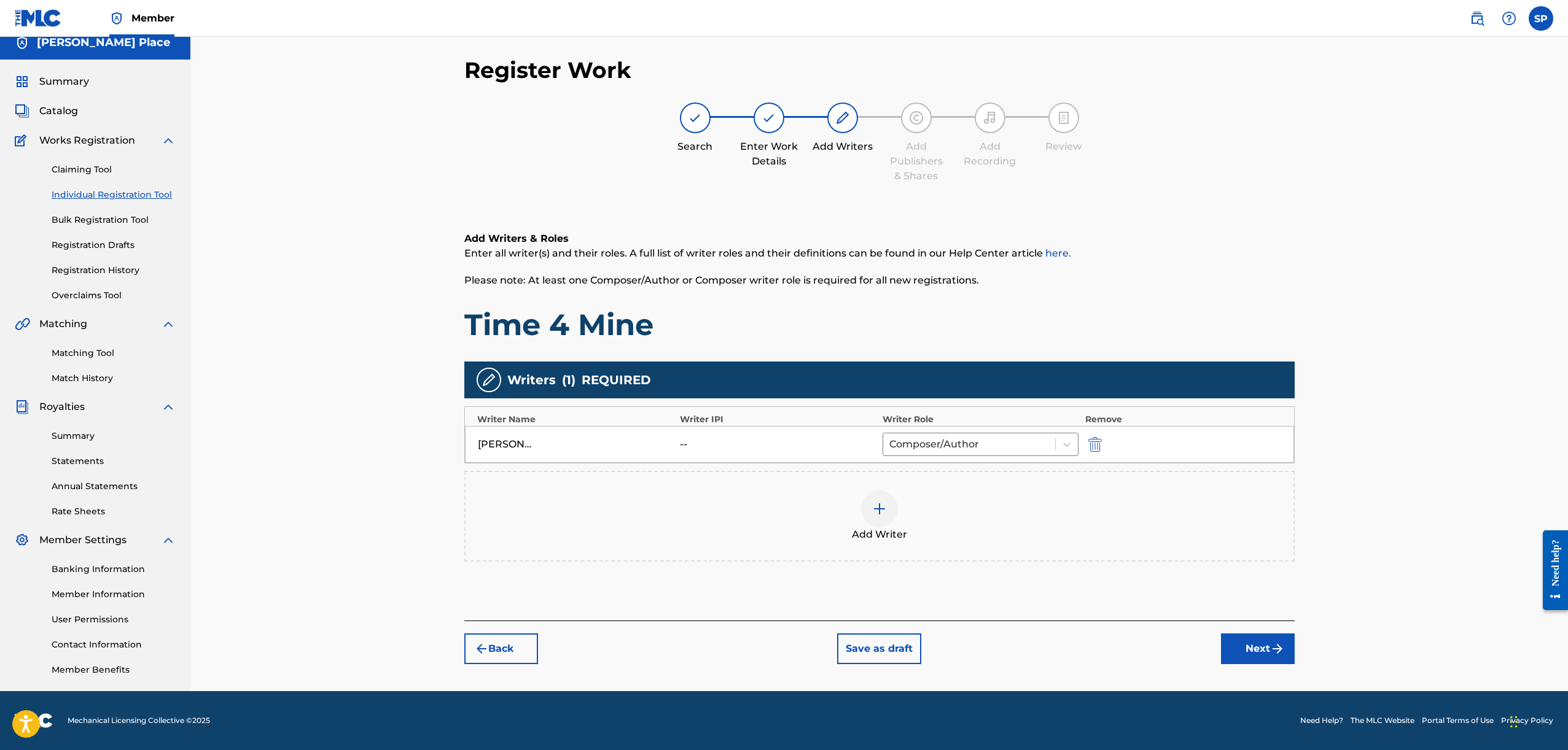
click at [501, 654] on button "Back" at bounding box center [501, 649] width 74 height 31
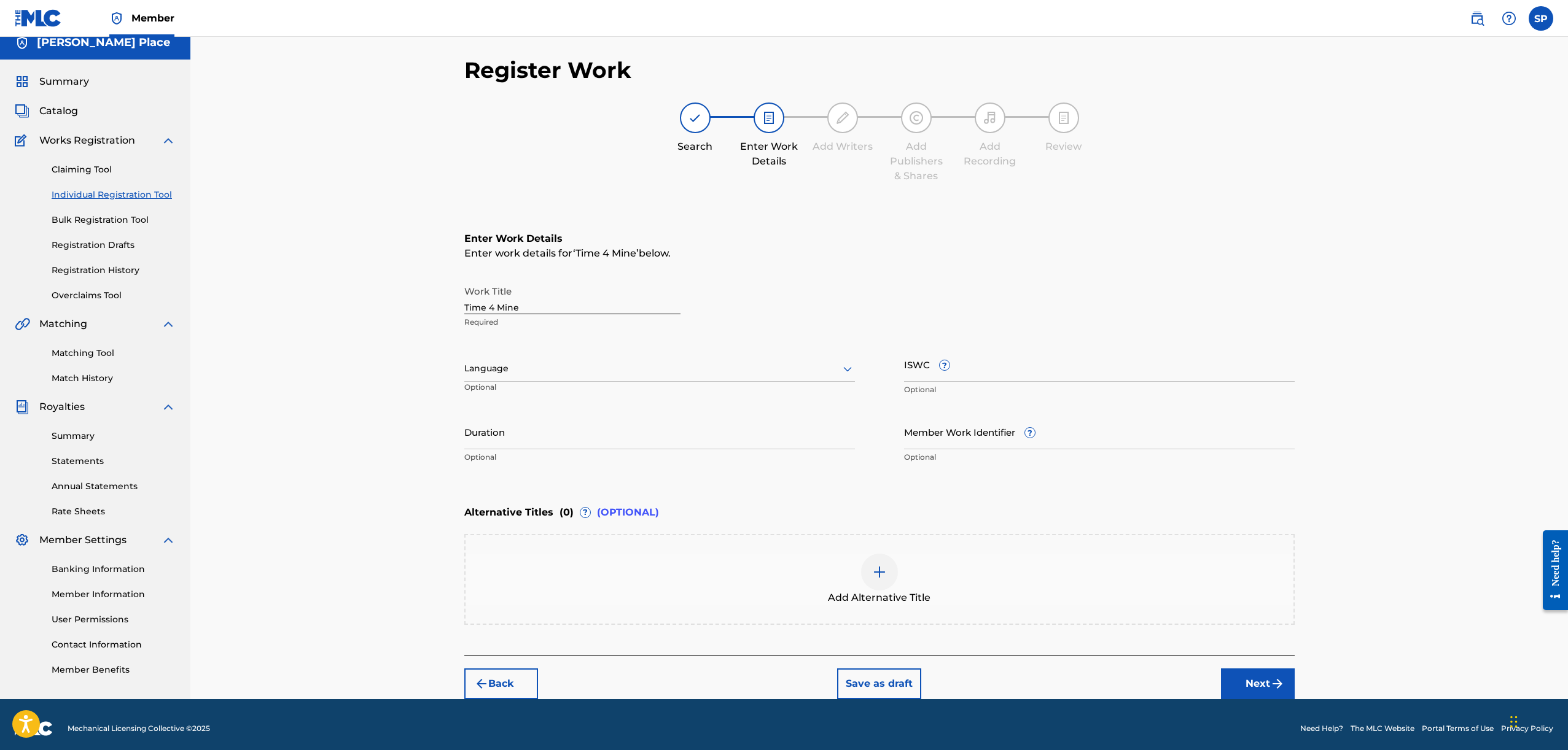
click at [963, 374] on input "ISWC ?" at bounding box center [1099, 364] width 390 height 35
click at [1252, 689] on button "Next" at bounding box center [1258, 684] width 74 height 31
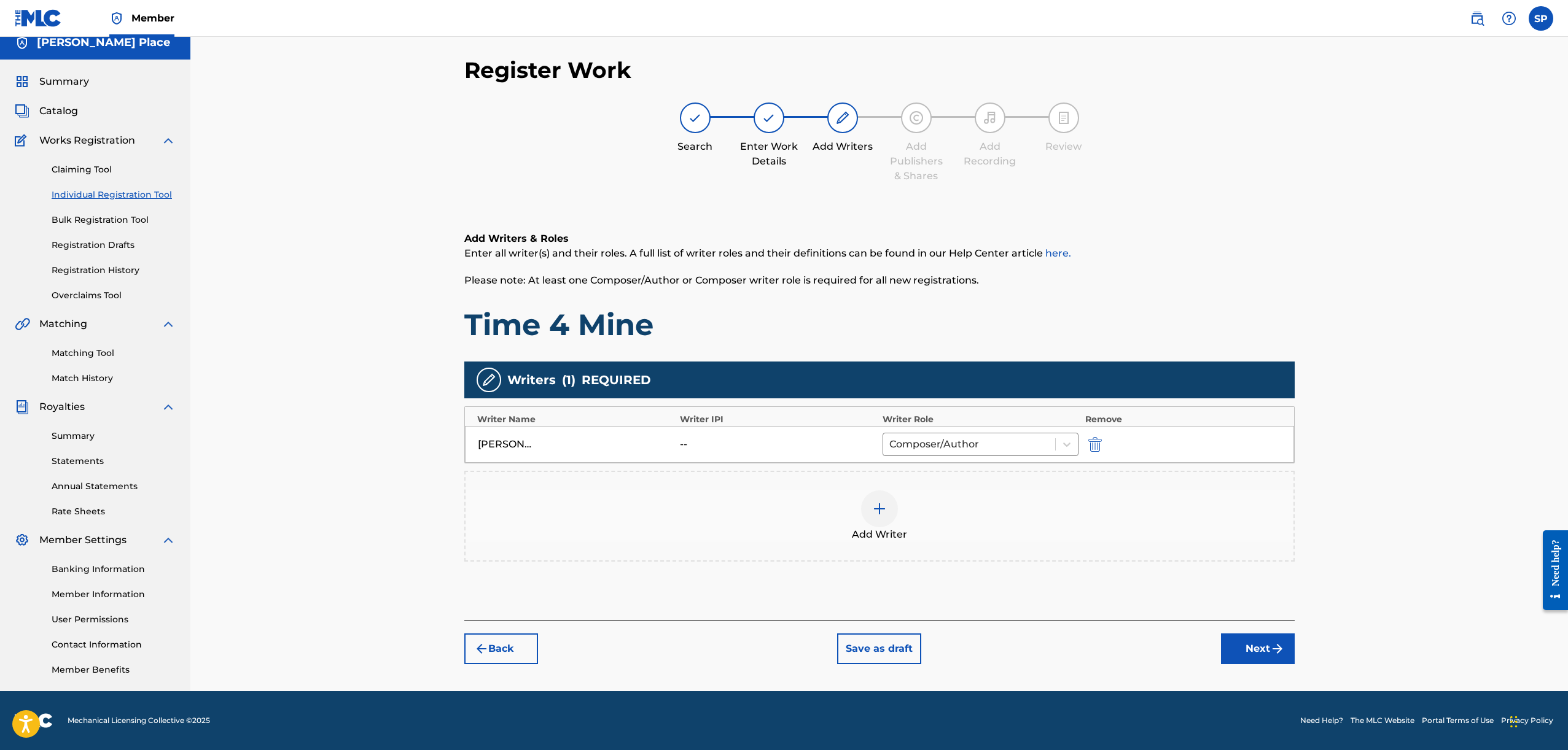
click at [1245, 658] on button "Next" at bounding box center [1258, 649] width 74 height 31
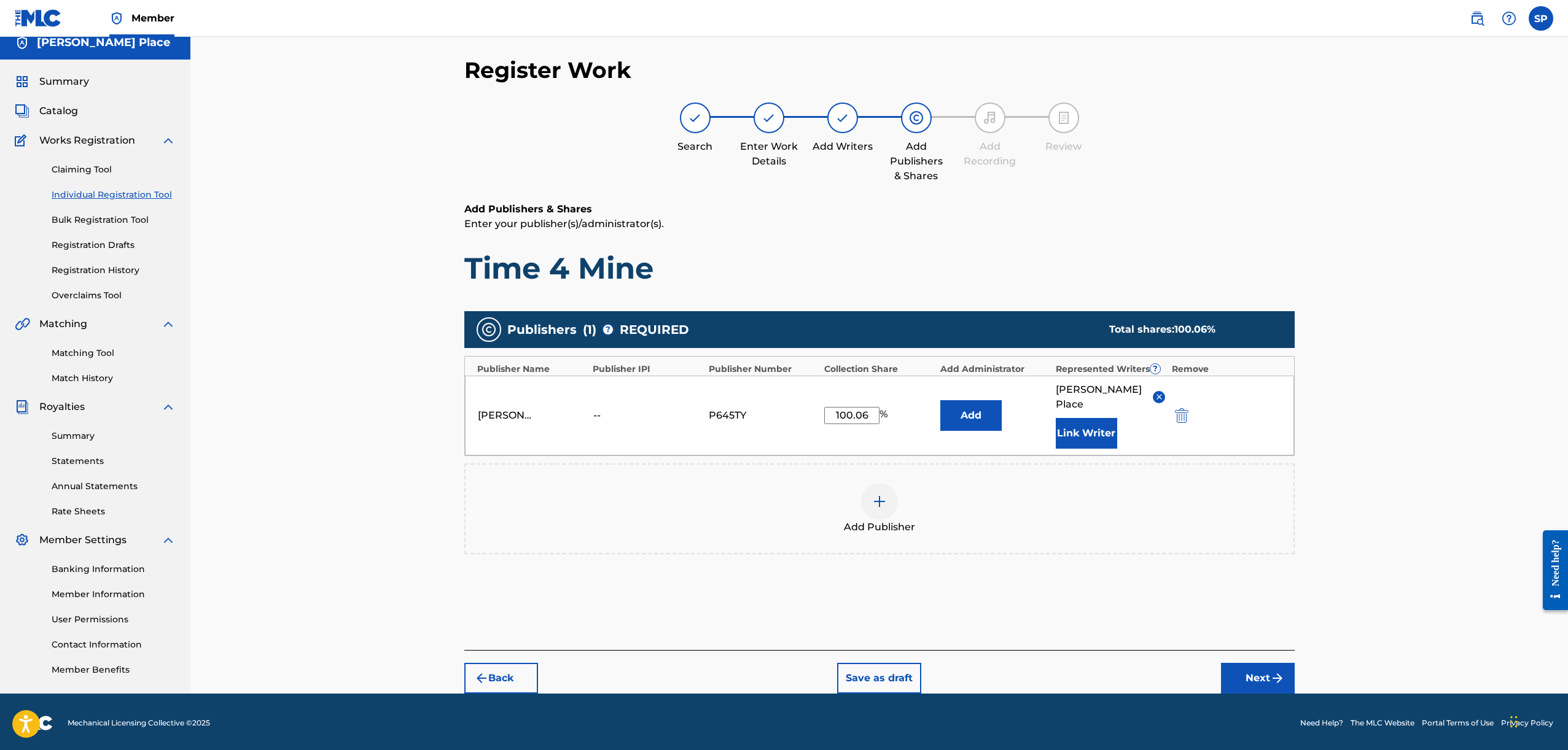
click at [1235, 650] on div "Back Save as draft Next" at bounding box center [879, 672] width 831 height 44
click at [1248, 663] on button "Next" at bounding box center [1258, 678] width 74 height 31
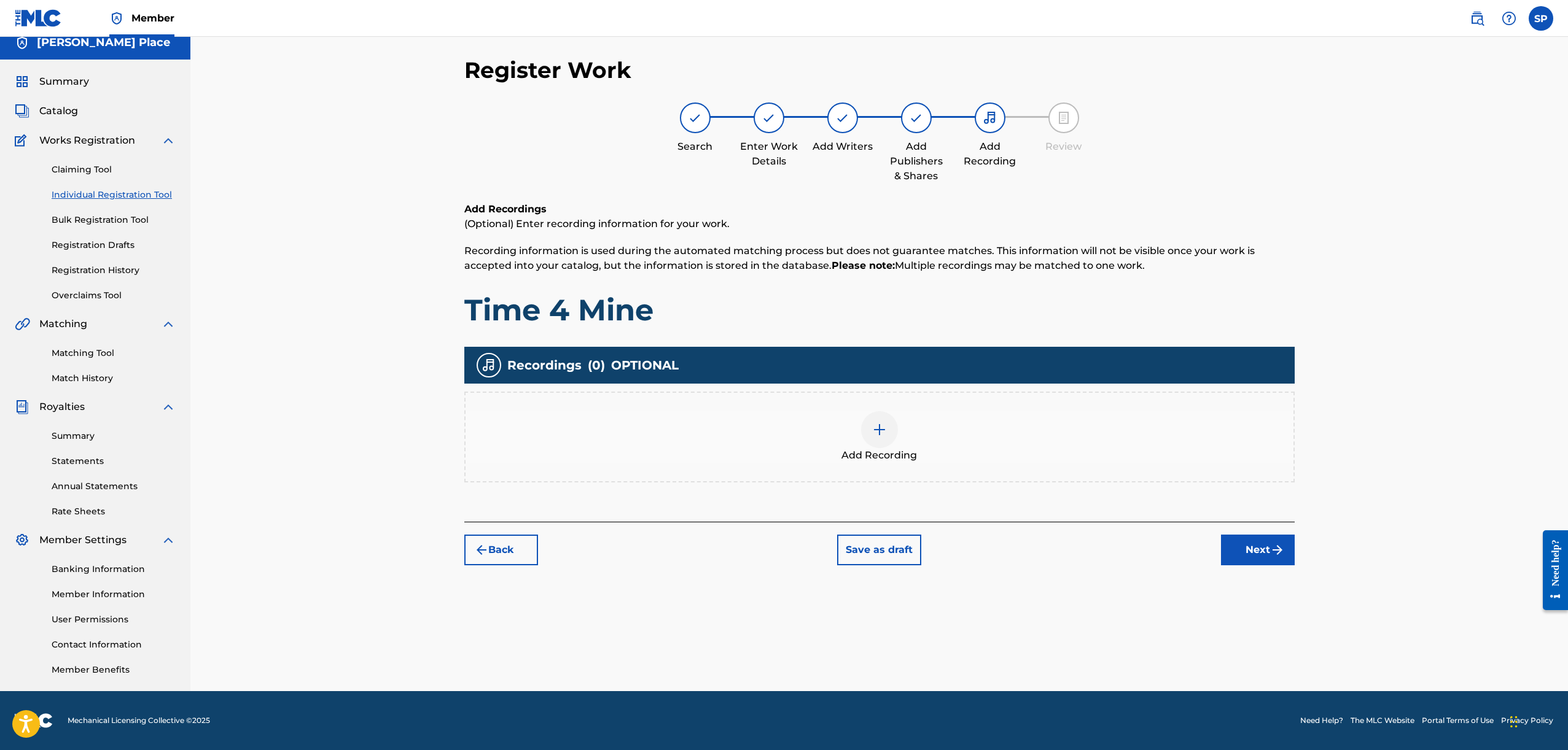
click at [879, 424] on img at bounding box center [880, 430] width 15 height 15
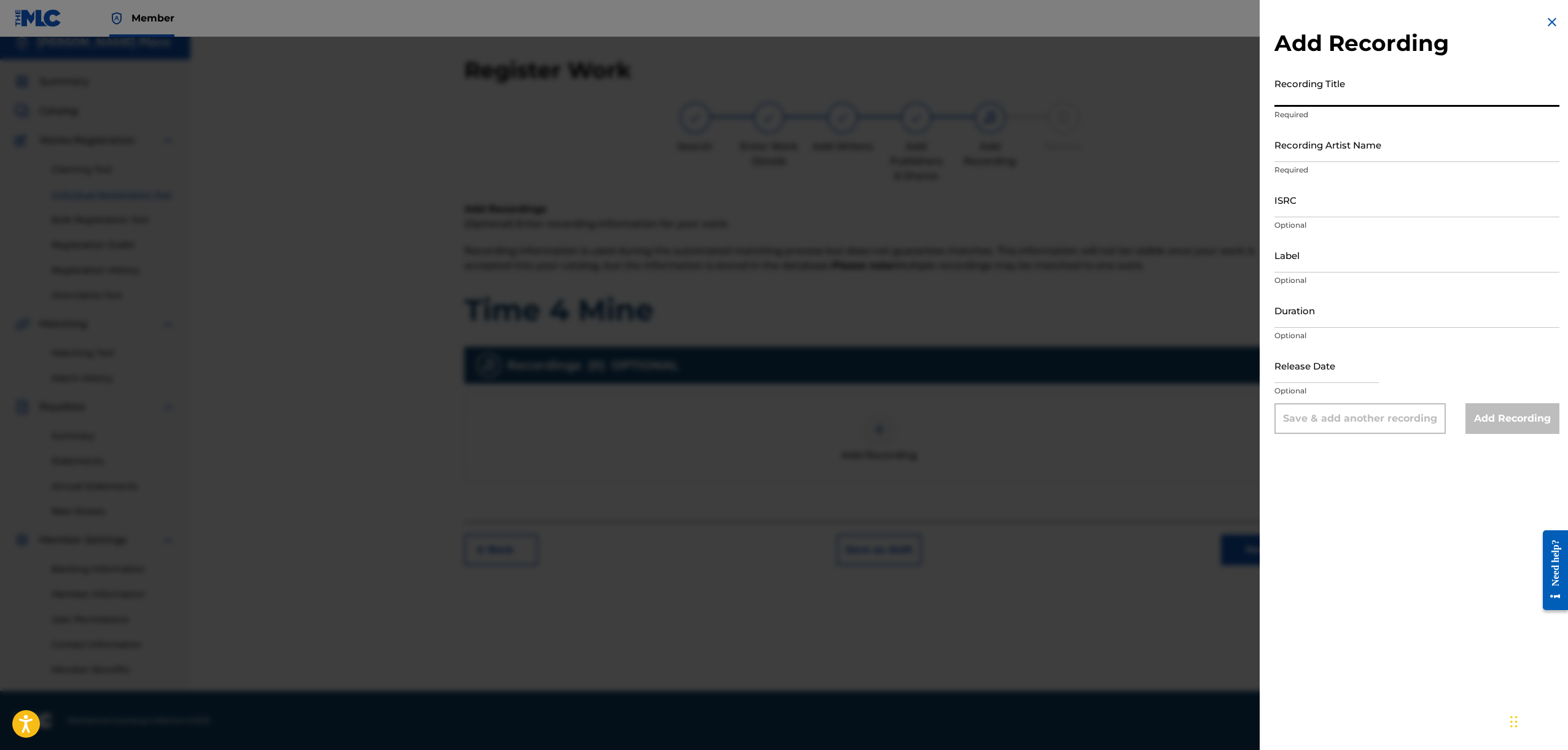
click at [1287, 99] on input "Recording Title" at bounding box center [1417, 89] width 285 height 35
type input "6"
type input "t"
type input "Time 4 Mine"
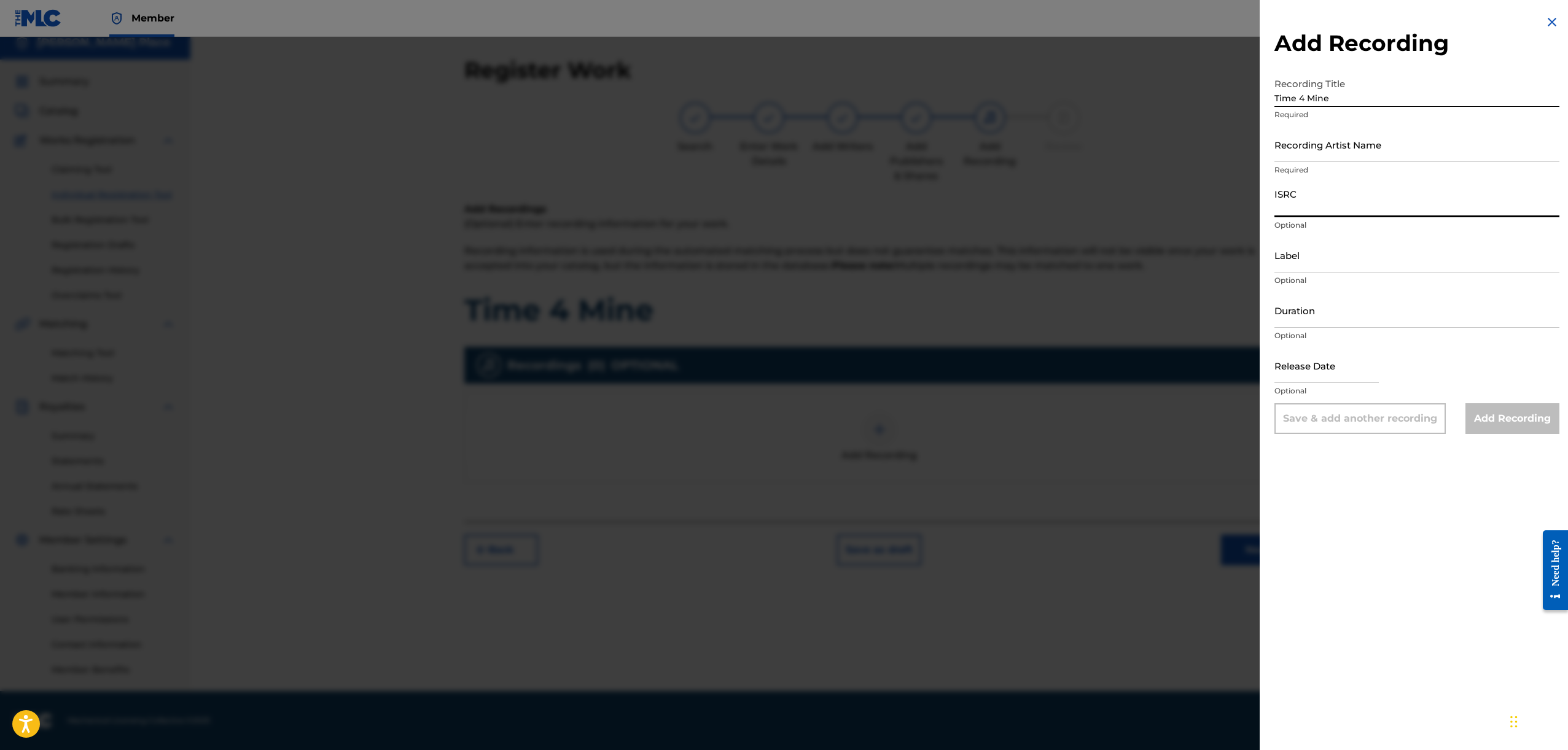
drag, startPoint x: 1351, startPoint y: 196, endPoint x: 1353, endPoint y: 144, distance: 52.0
click at [1352, 189] on input "ISRC" at bounding box center [1417, 199] width 285 height 35
click at [1353, 143] on input "Recording Artist Name" at bounding box center [1417, 144] width 285 height 35
type input "6 Ether Da Death Deala"
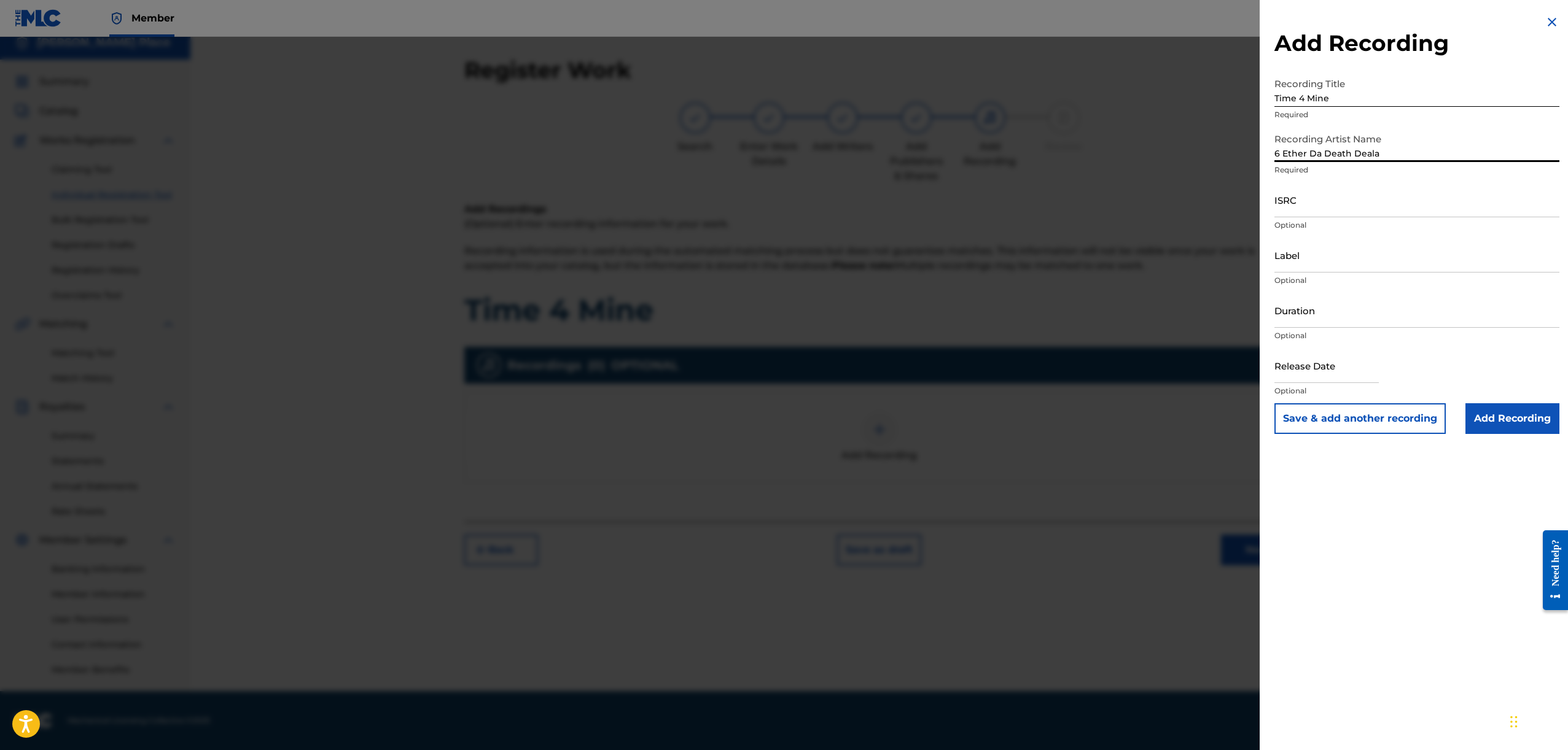
click at [1335, 193] on input "ISRC" at bounding box center [1417, 199] width 285 height 35
click at [1305, 259] on input "Label" at bounding box center [1417, 255] width 285 height 35
type input "Crime Scene Records"
select select "8"
select select "2025"
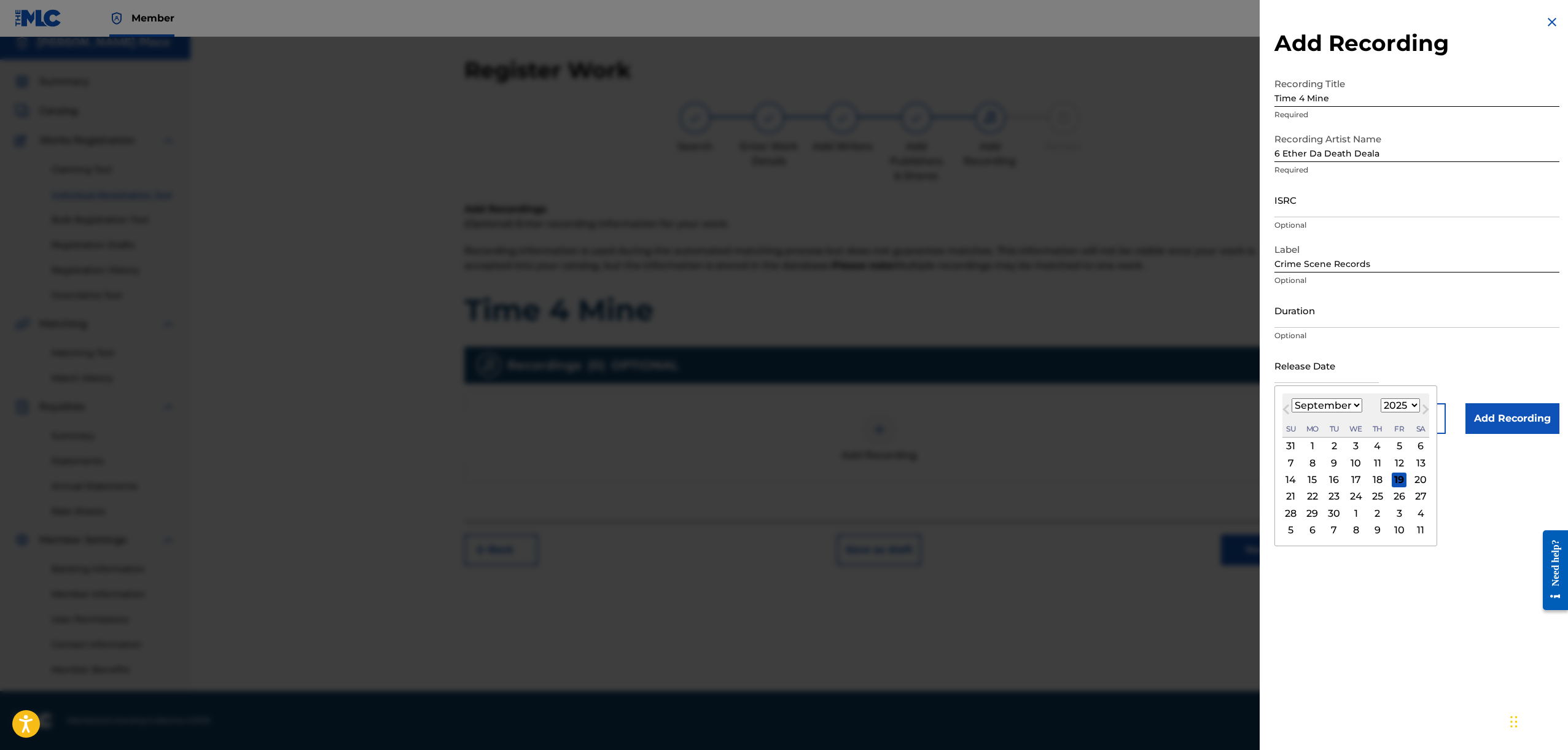
click at [1332, 365] on input "text" at bounding box center [1326, 365] width 104 height 35
type input "June"
click at [1343, 412] on select "January February March April May June July August September October November De…" at bounding box center [1326, 405] width 71 height 14
select select "5"
click at [1291, 398] on select "January February March April May June July August September October November De…" at bounding box center [1326, 405] width 71 height 14
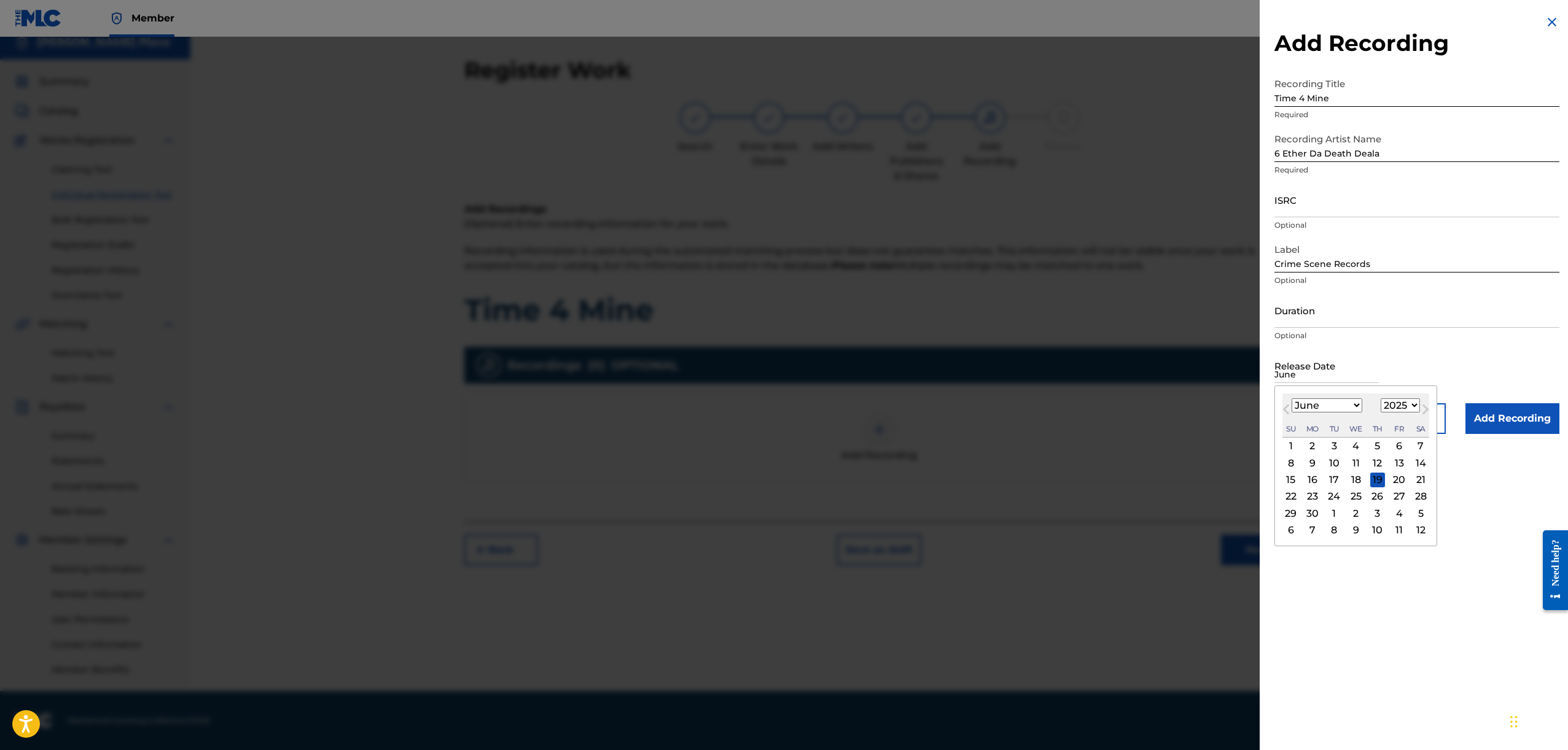
click at [1405, 402] on select "1899 1900 1901 1902 1903 1904 1905 1906 1907 1908 1909 1910 1911 1912 1913 1914…" at bounding box center [1400, 405] width 39 height 14
click at [1398, 444] on div "6" at bounding box center [1399, 446] width 15 height 15
type input "June 6 2025"
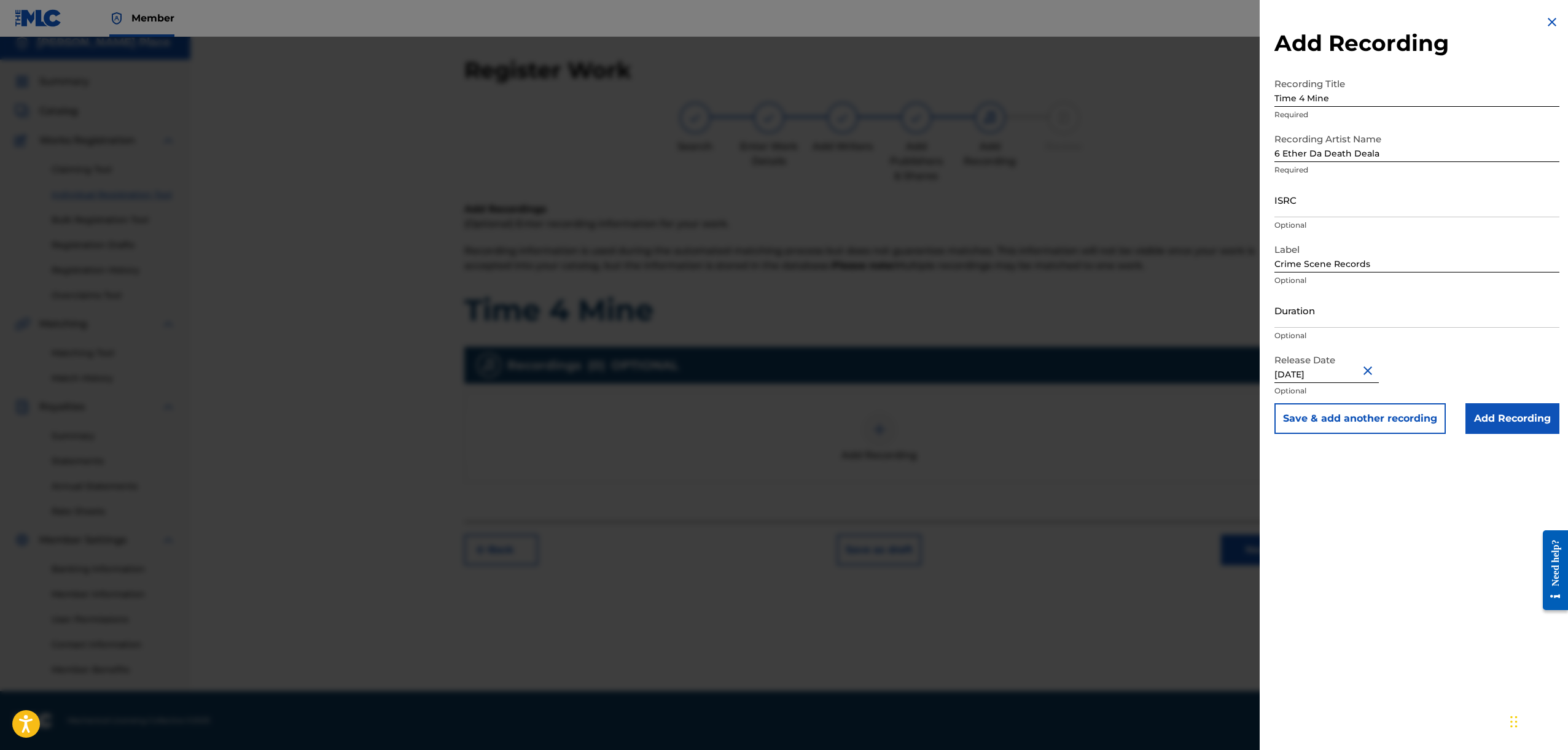
select select "5"
select select "2025"
click at [1428, 620] on div "Add Recording Recording Title Time 4 Mine Required Recording Artist Name 6 Ethe…" at bounding box center [1417, 375] width 314 height 750
click at [1508, 424] on input "Add Recording" at bounding box center [1512, 418] width 94 height 31
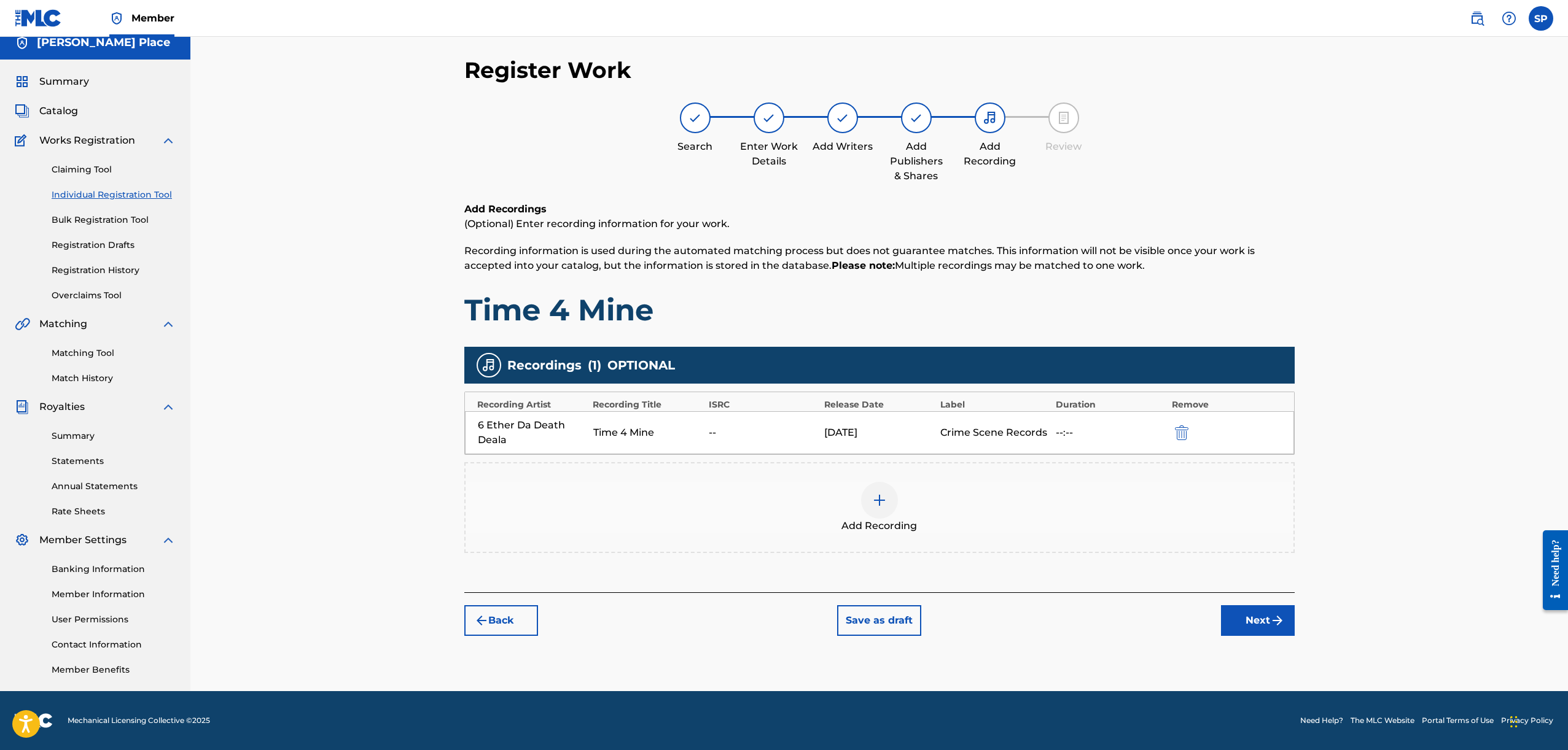
click at [1255, 615] on button "Next" at bounding box center [1258, 620] width 74 height 31
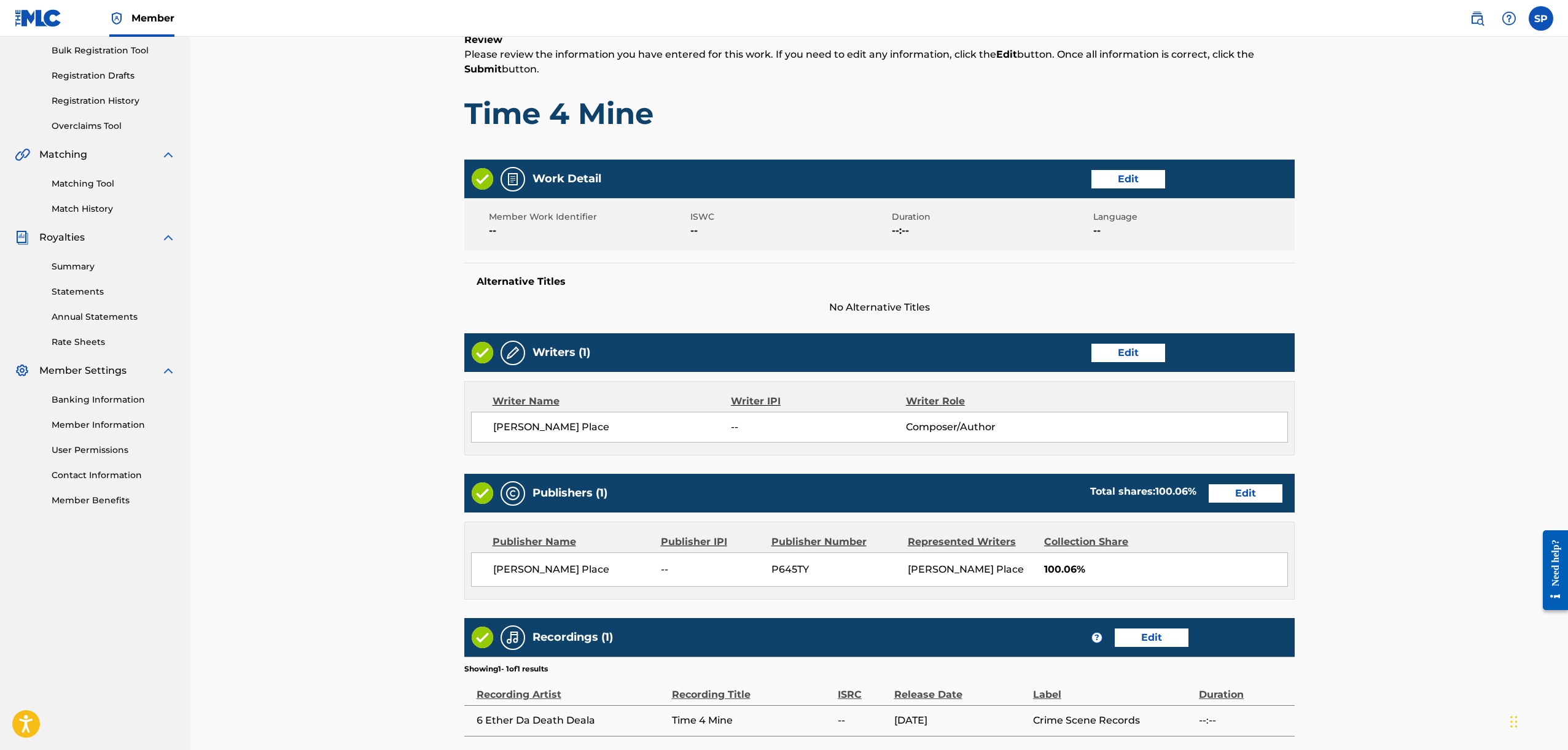
scroll to position [288, 0]
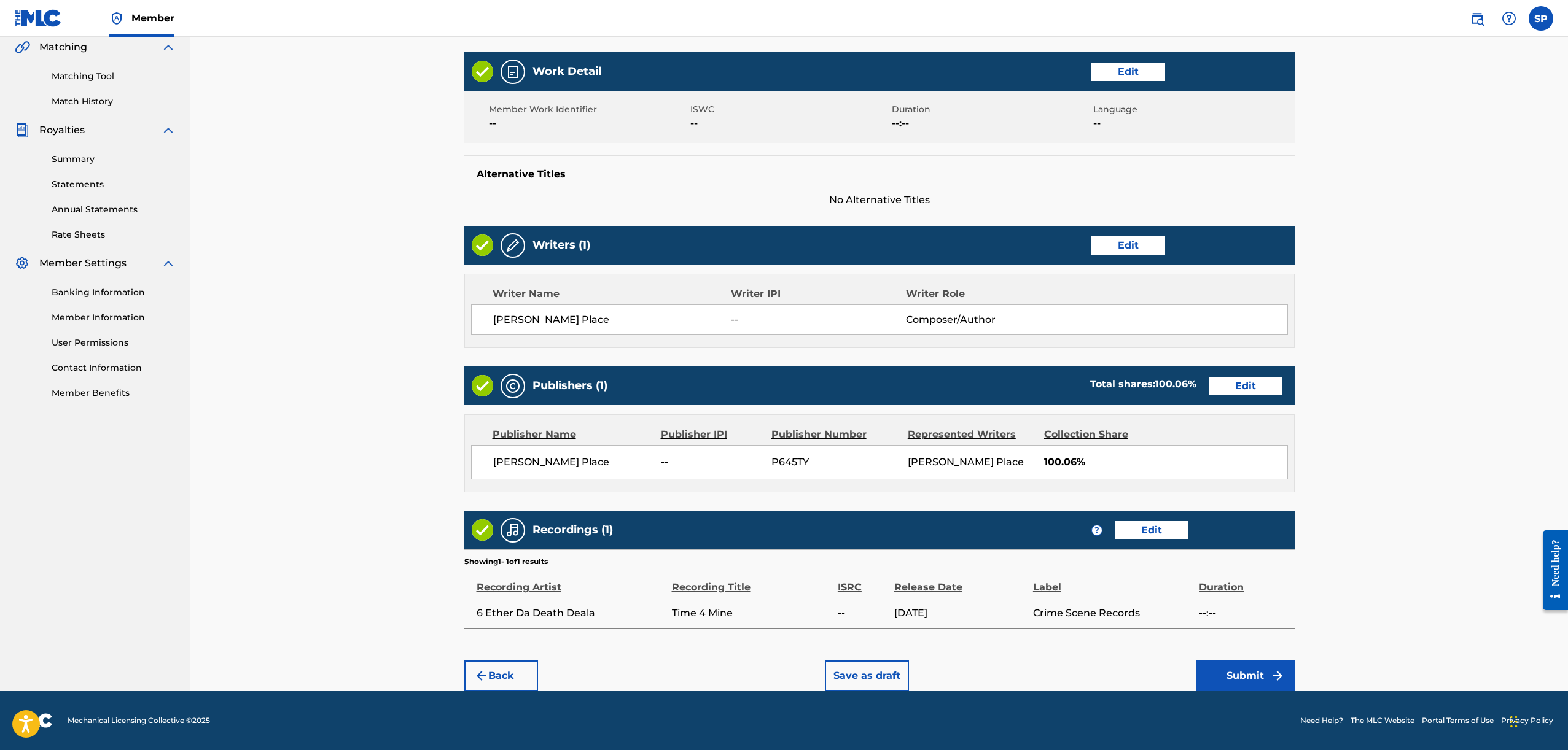
click at [1197, 667] on button "Submit" at bounding box center [1245, 675] width 99 height 31
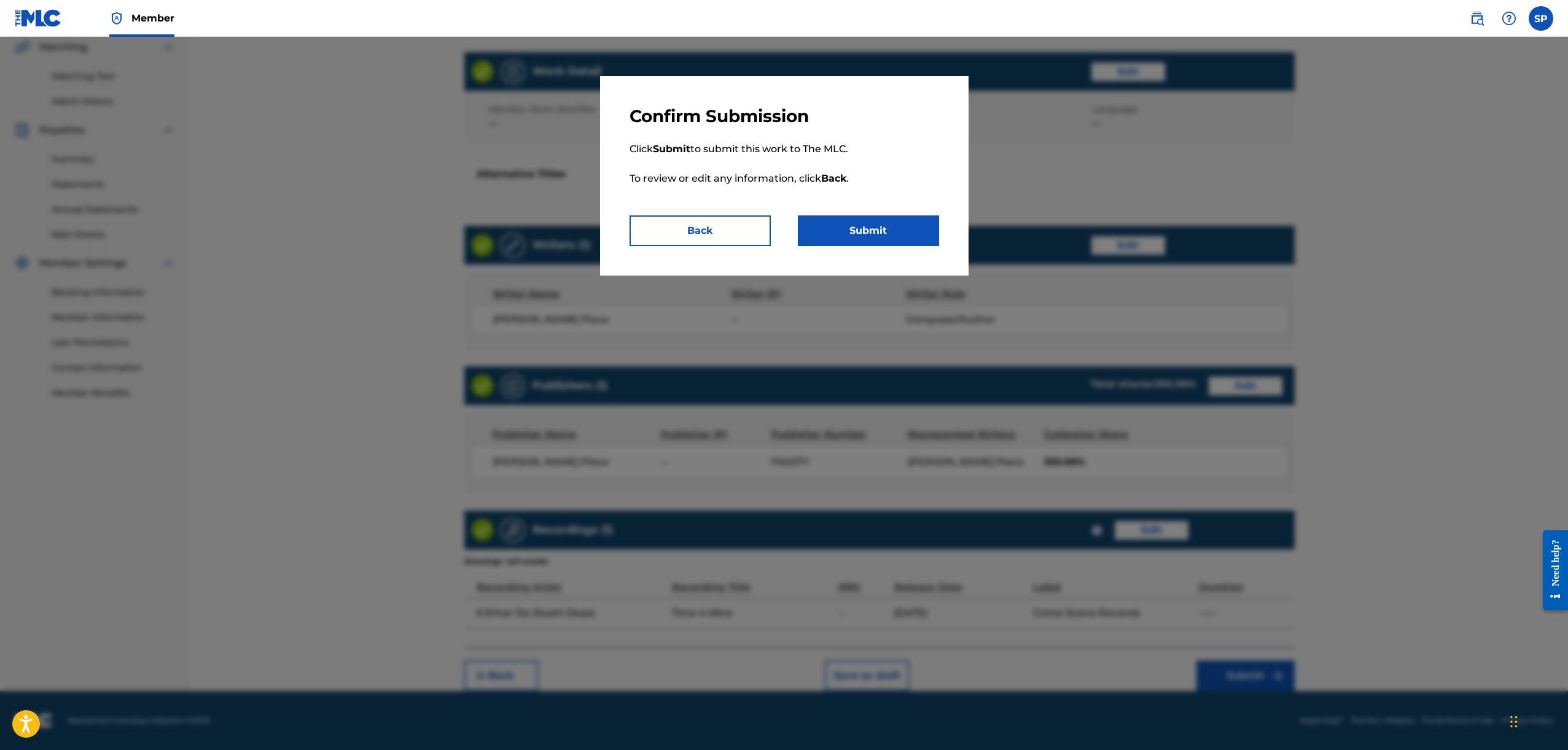
click at [702, 224] on button "Back" at bounding box center [700, 231] width 141 height 31
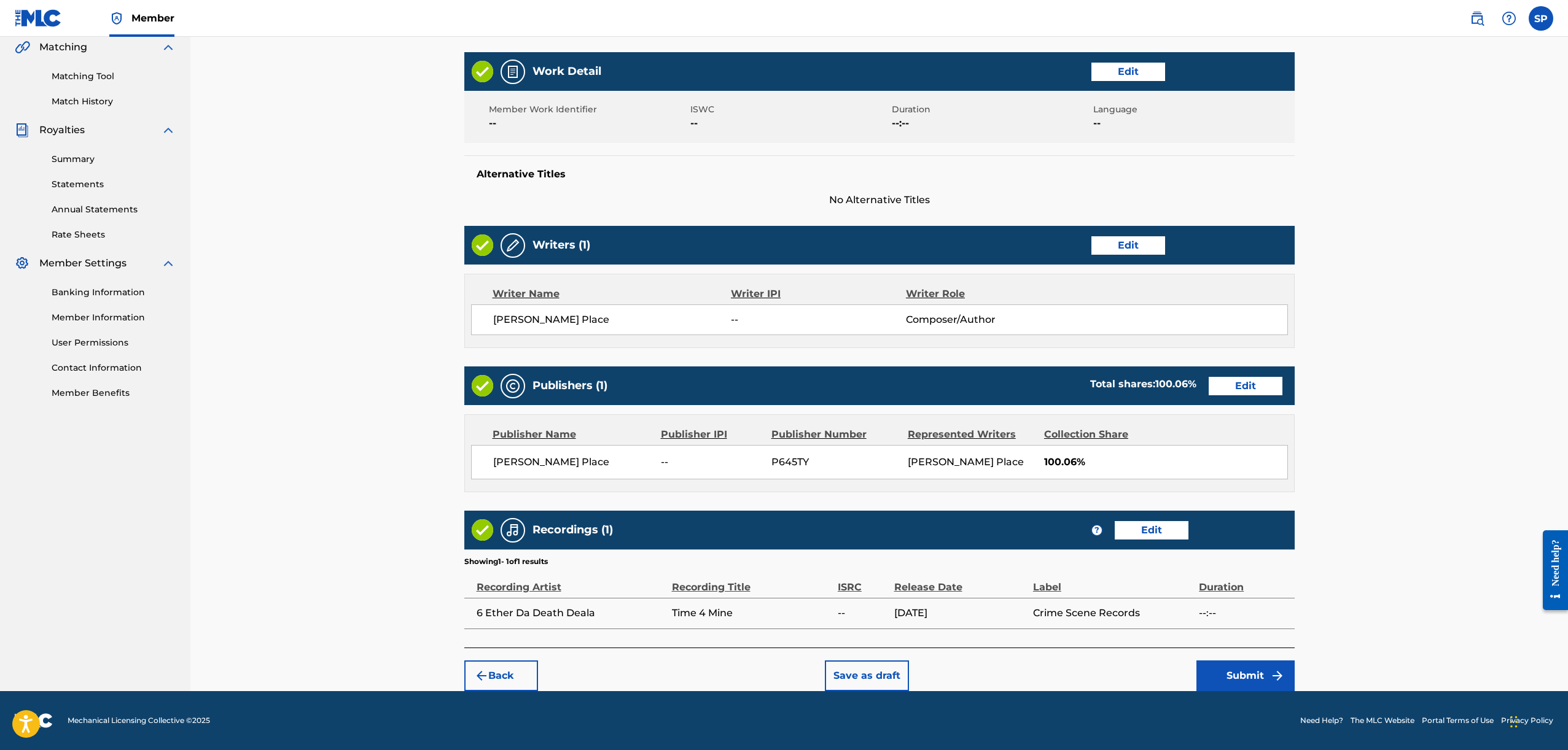
click at [1235, 682] on button "Submit" at bounding box center [1245, 675] width 99 height 31
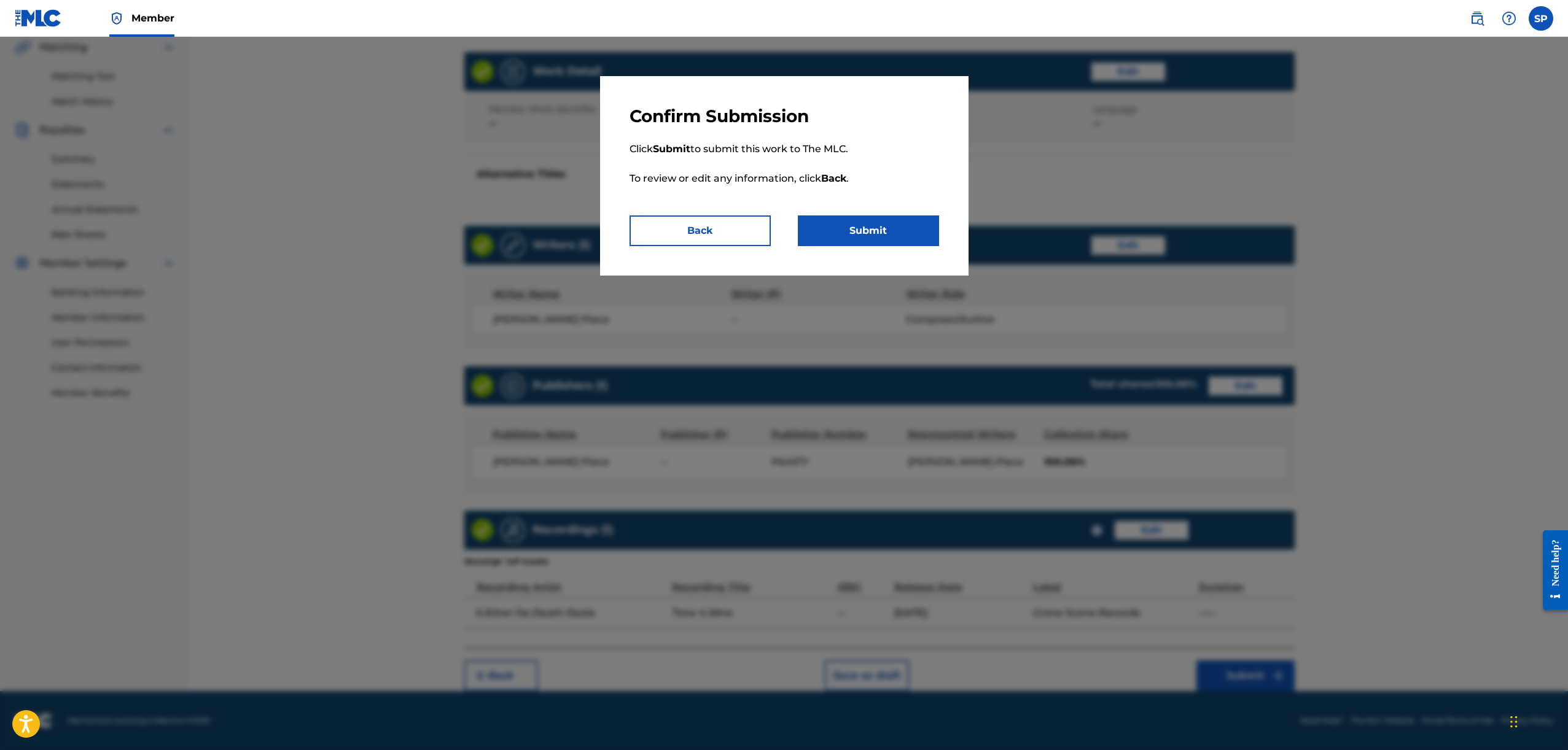
click at [855, 237] on button "Submit" at bounding box center [868, 231] width 141 height 31
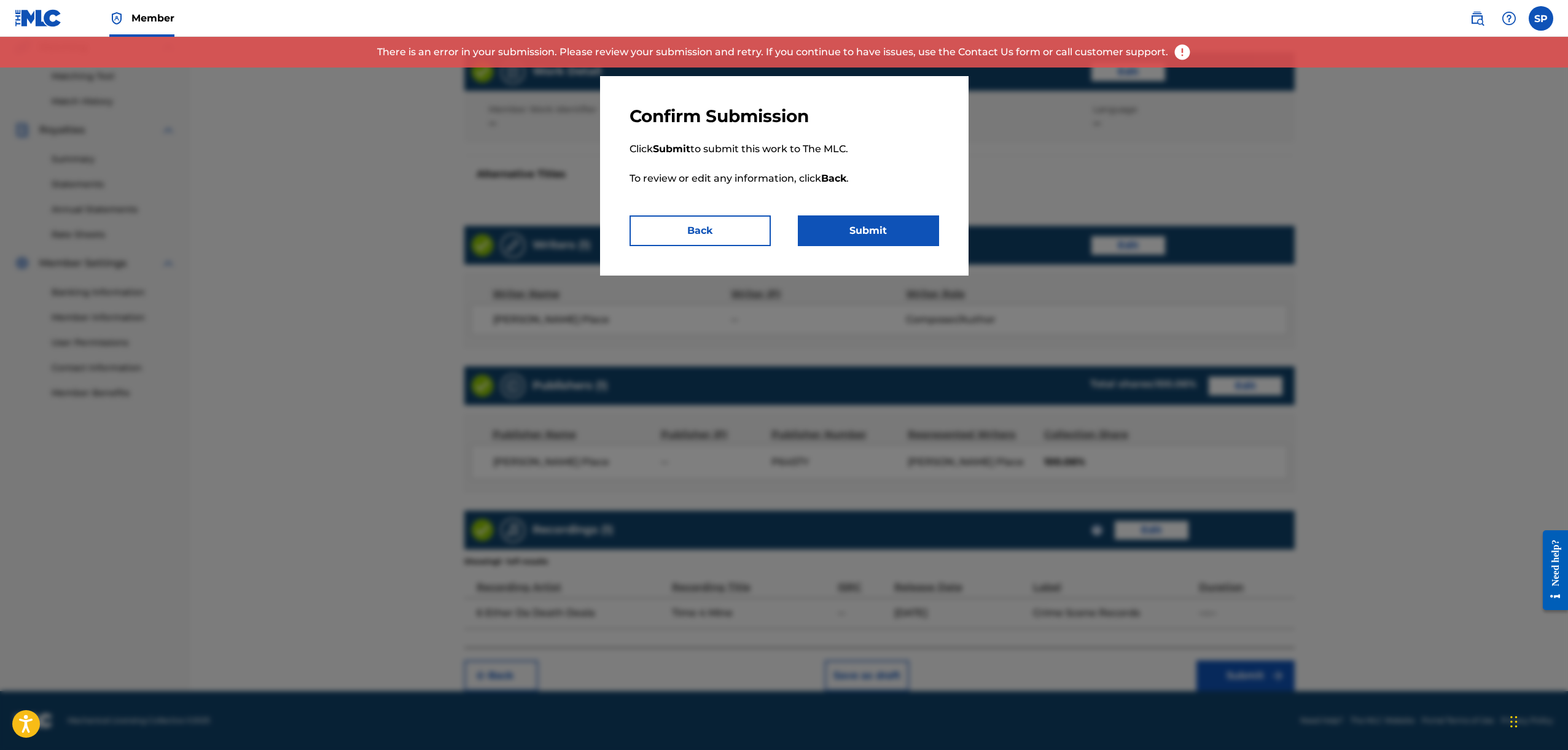
click at [1179, 116] on div at bounding box center [784, 412] width 1568 height 750
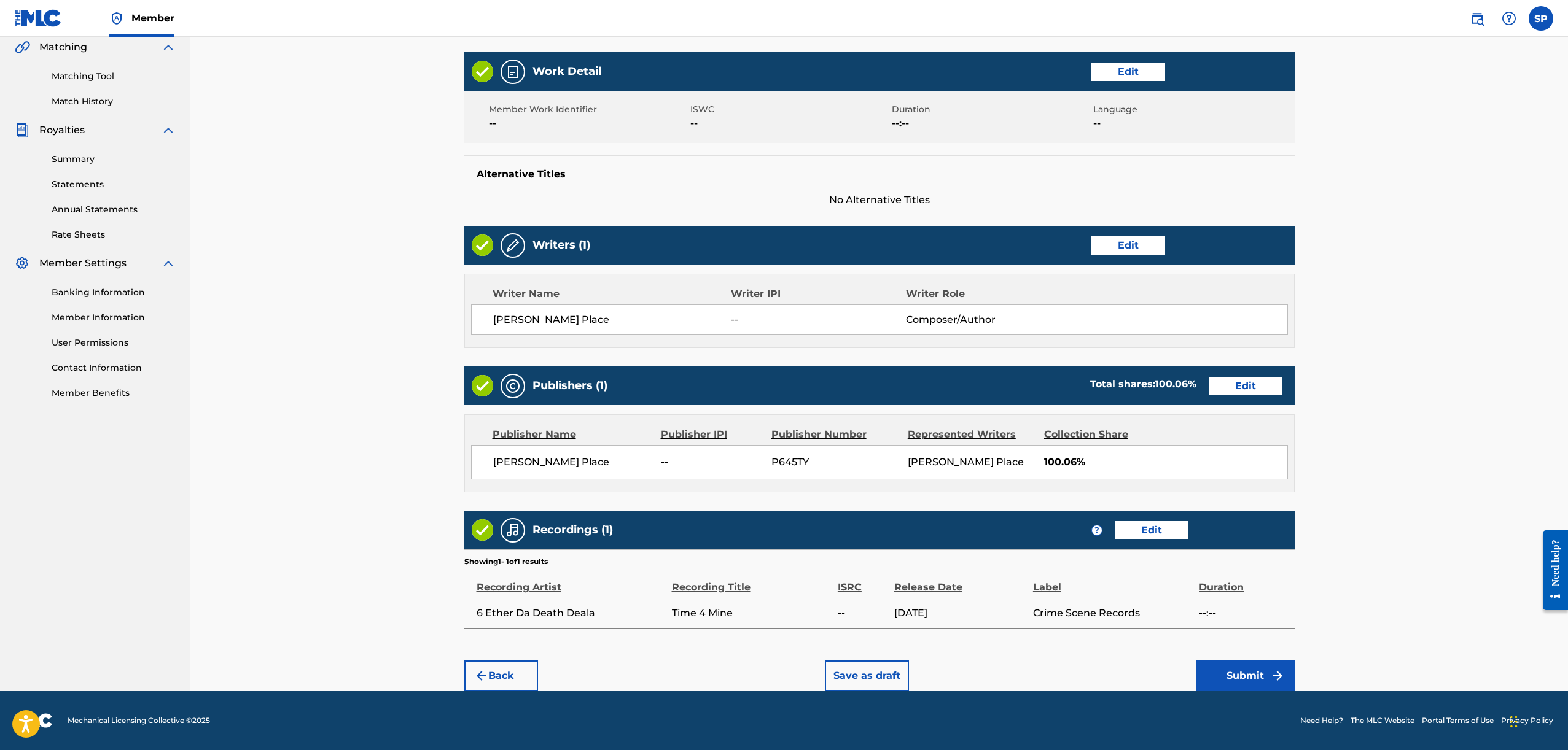
click at [1211, 674] on button "Submit" at bounding box center [1245, 675] width 99 height 31
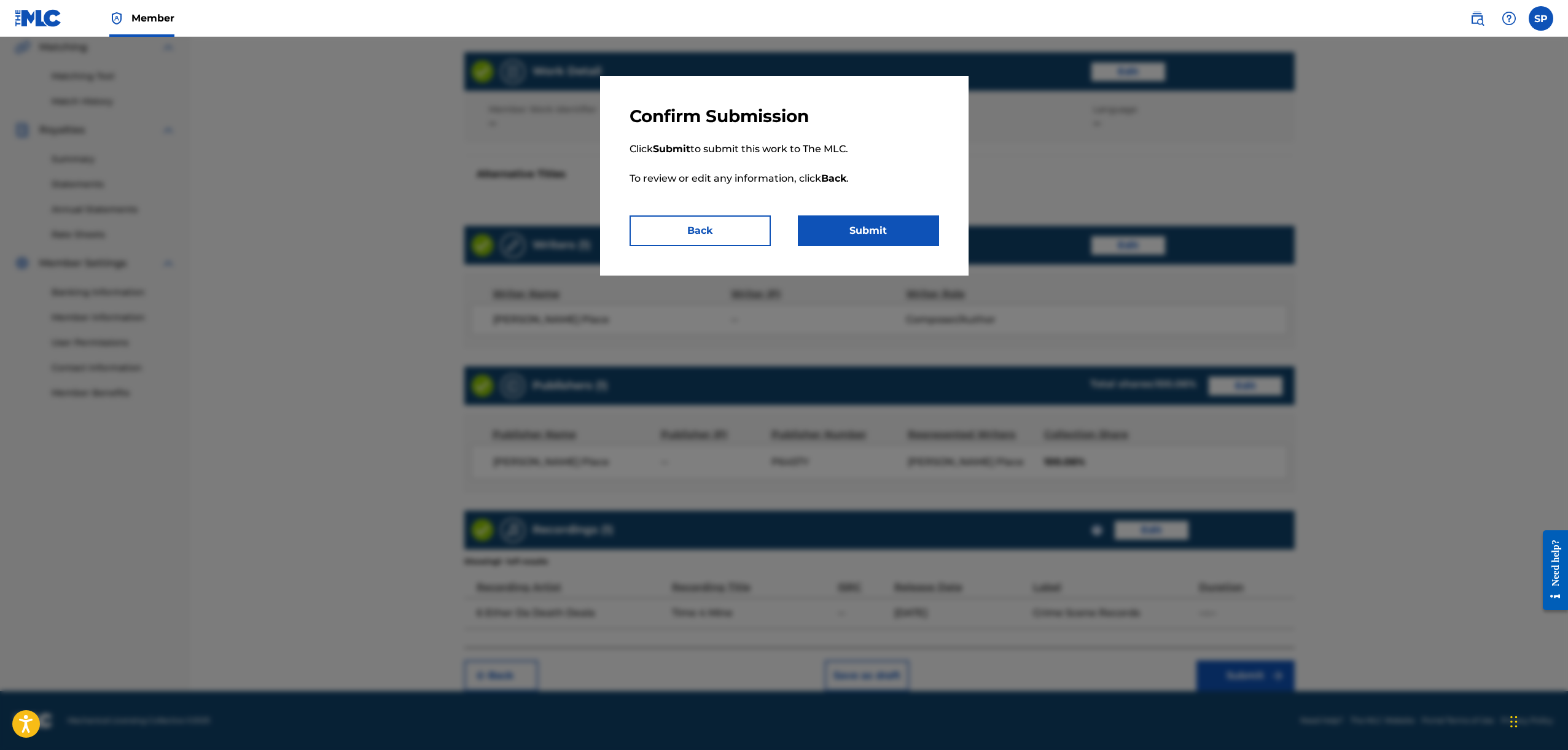
click at [850, 238] on button "Submit" at bounding box center [868, 231] width 141 height 31
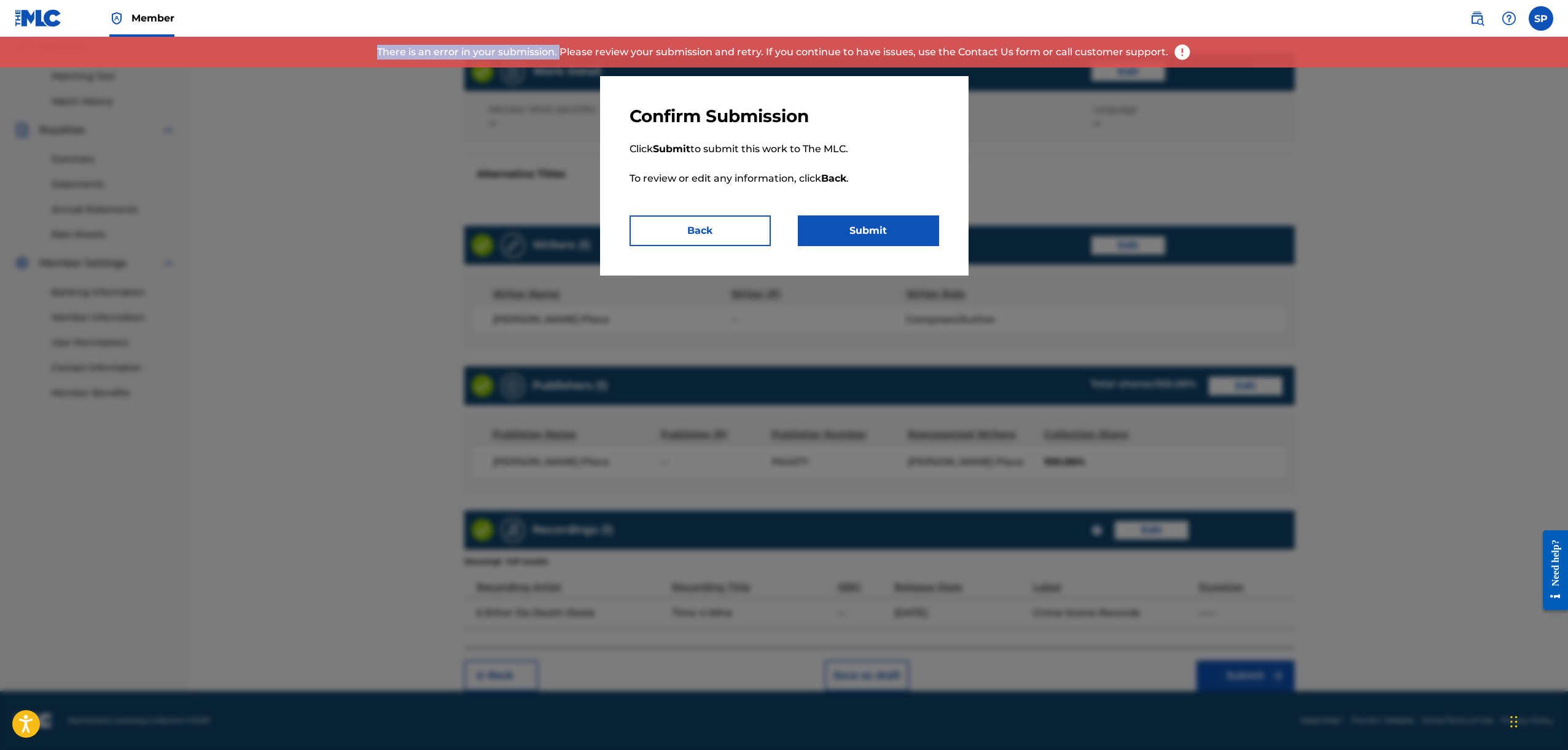
click at [564, 44] on p "There is an error in your submission. Please review your submission and retry. …" at bounding box center [772, 52] width 791 height 15
drag, startPoint x: 564, startPoint y: 44, endPoint x: 575, endPoint y: 48, distance: 11.7
click at [564, 44] on p "There is an error in your submission. Please review your submission and retry. …" at bounding box center [772, 52] width 791 height 15
click at [659, 53] on p "There is an error in your submission. Please review your submission and retry. …" at bounding box center [772, 52] width 791 height 15
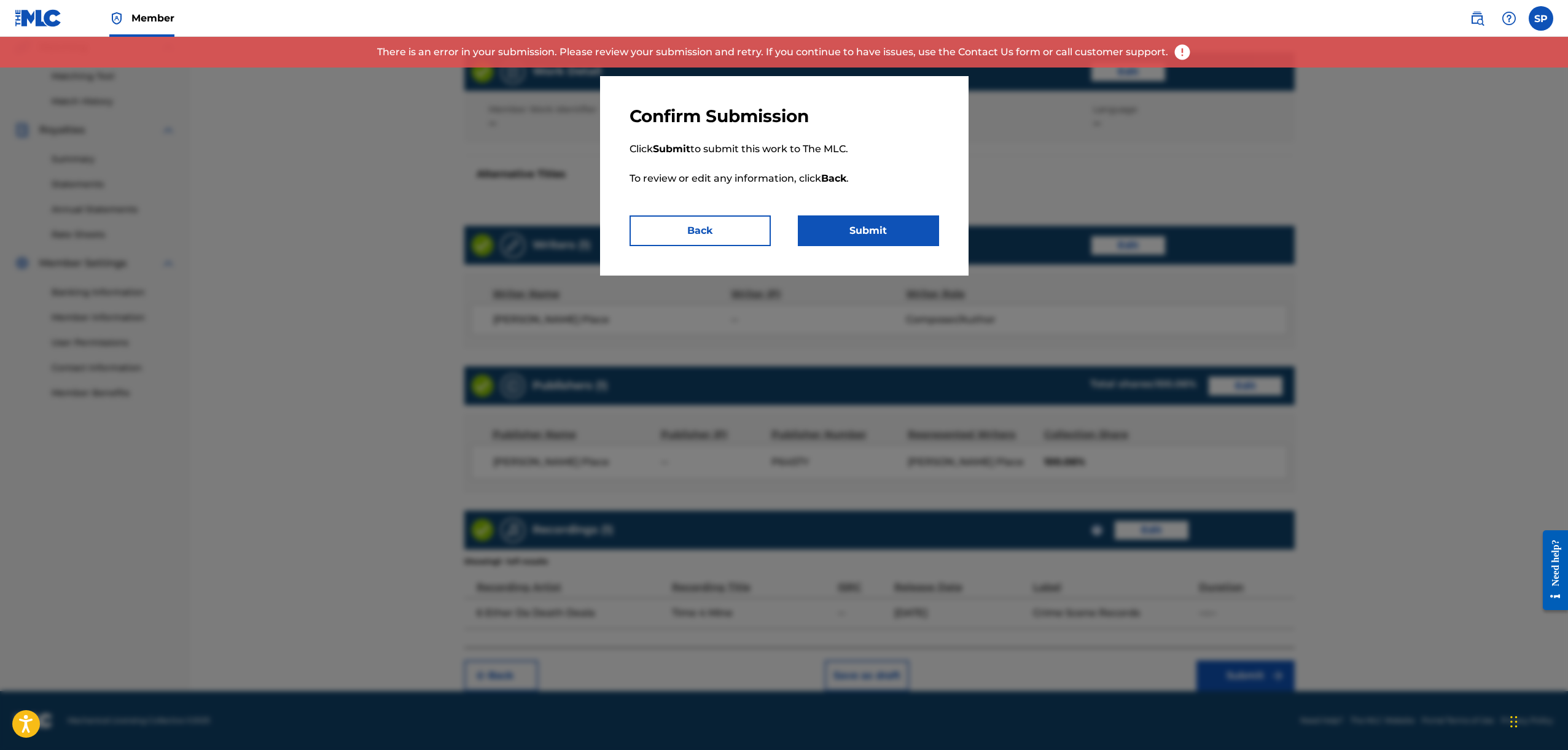
click at [681, 50] on p "There is an error in your submission. Please review your submission and retry. …" at bounding box center [772, 52] width 791 height 15
click at [1184, 56] on div "There is an error in your submission. Please review your submission and retry. …" at bounding box center [784, 52] width 1568 height 31
click at [1177, 54] on img at bounding box center [1182, 52] width 18 height 18
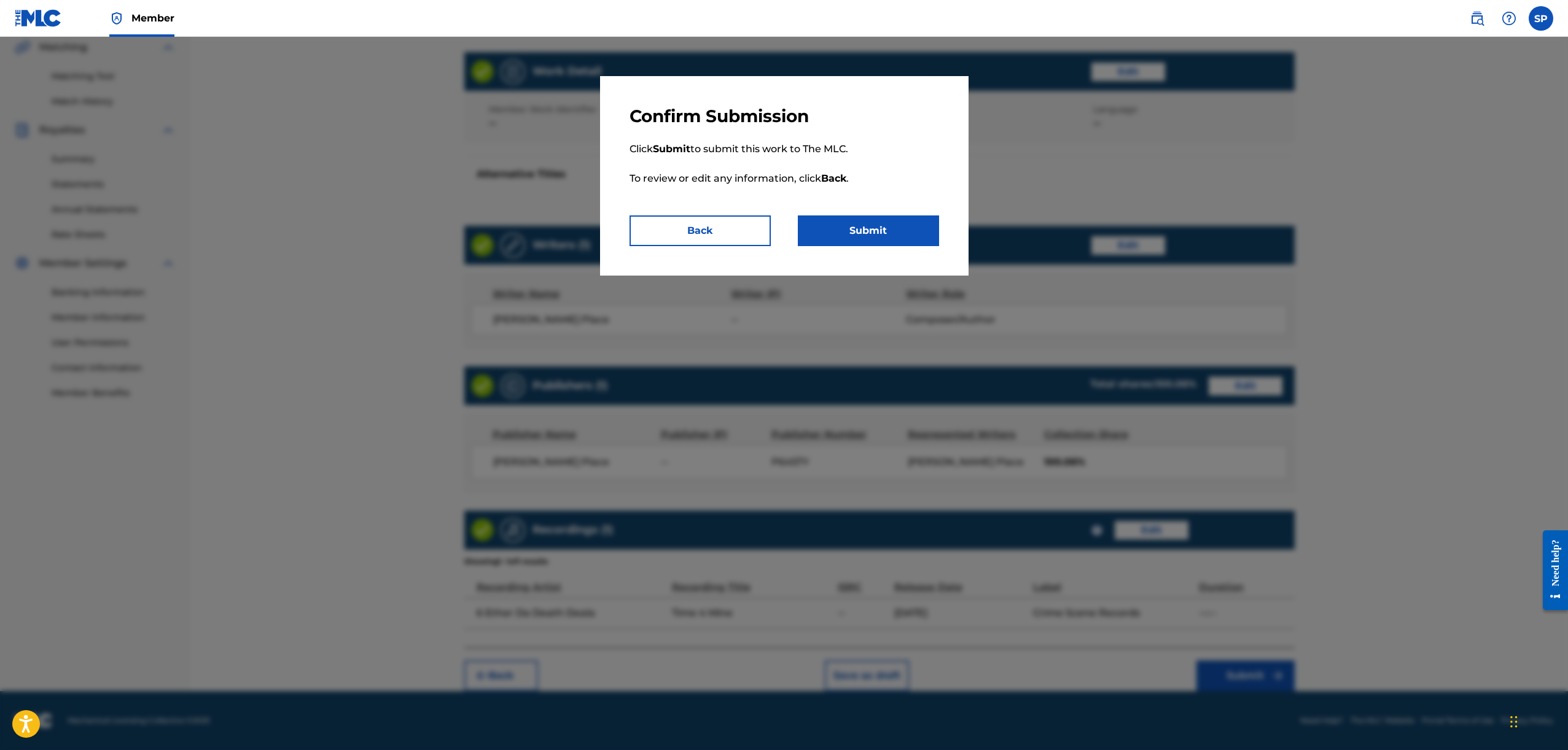
click at [695, 233] on button "Back" at bounding box center [700, 231] width 141 height 31
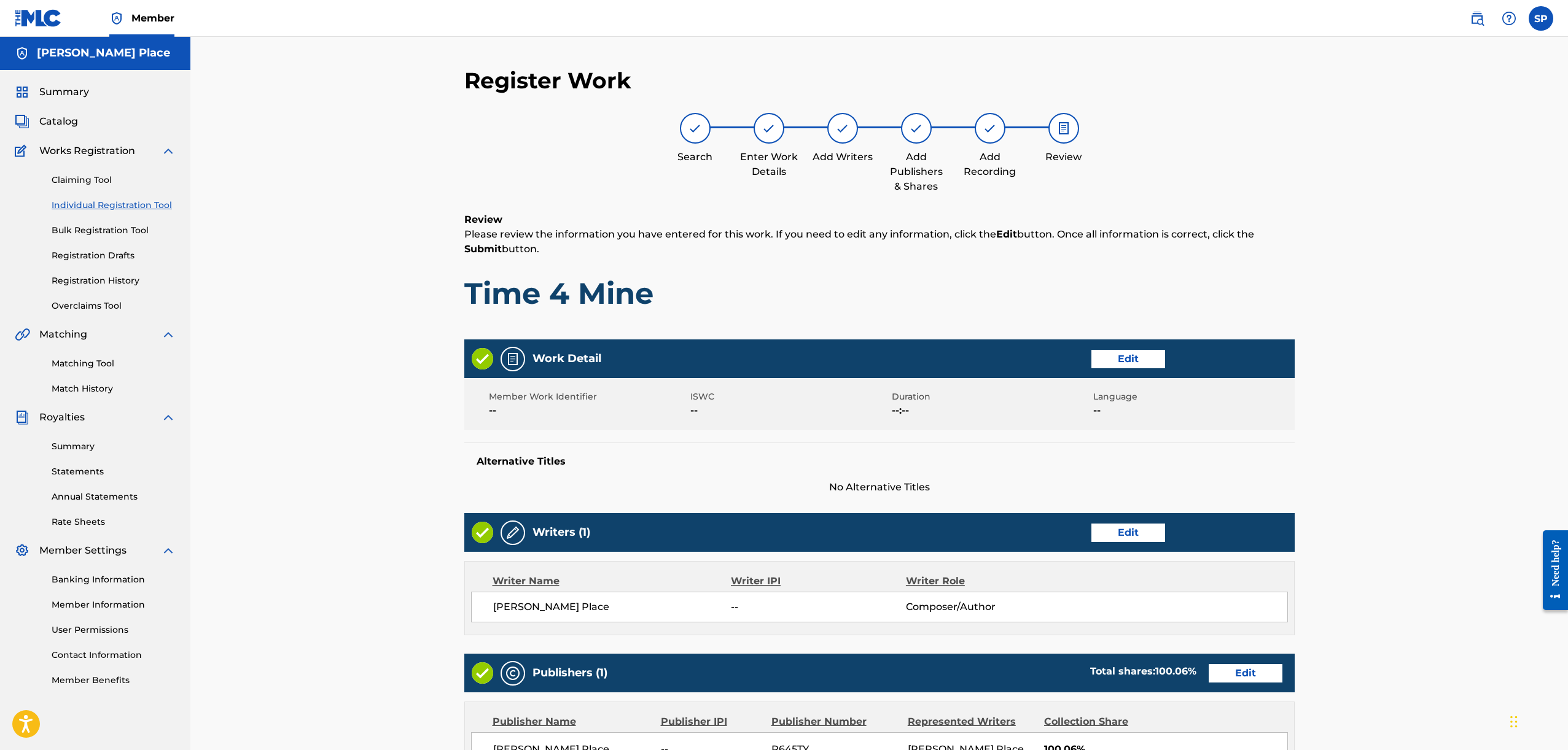
scroll to position [0, 0]
click at [1109, 369] on div "Work Detail Edit" at bounding box center [879, 359] width 831 height 39
click at [1117, 361] on button "Edit" at bounding box center [1128, 359] width 74 height 18
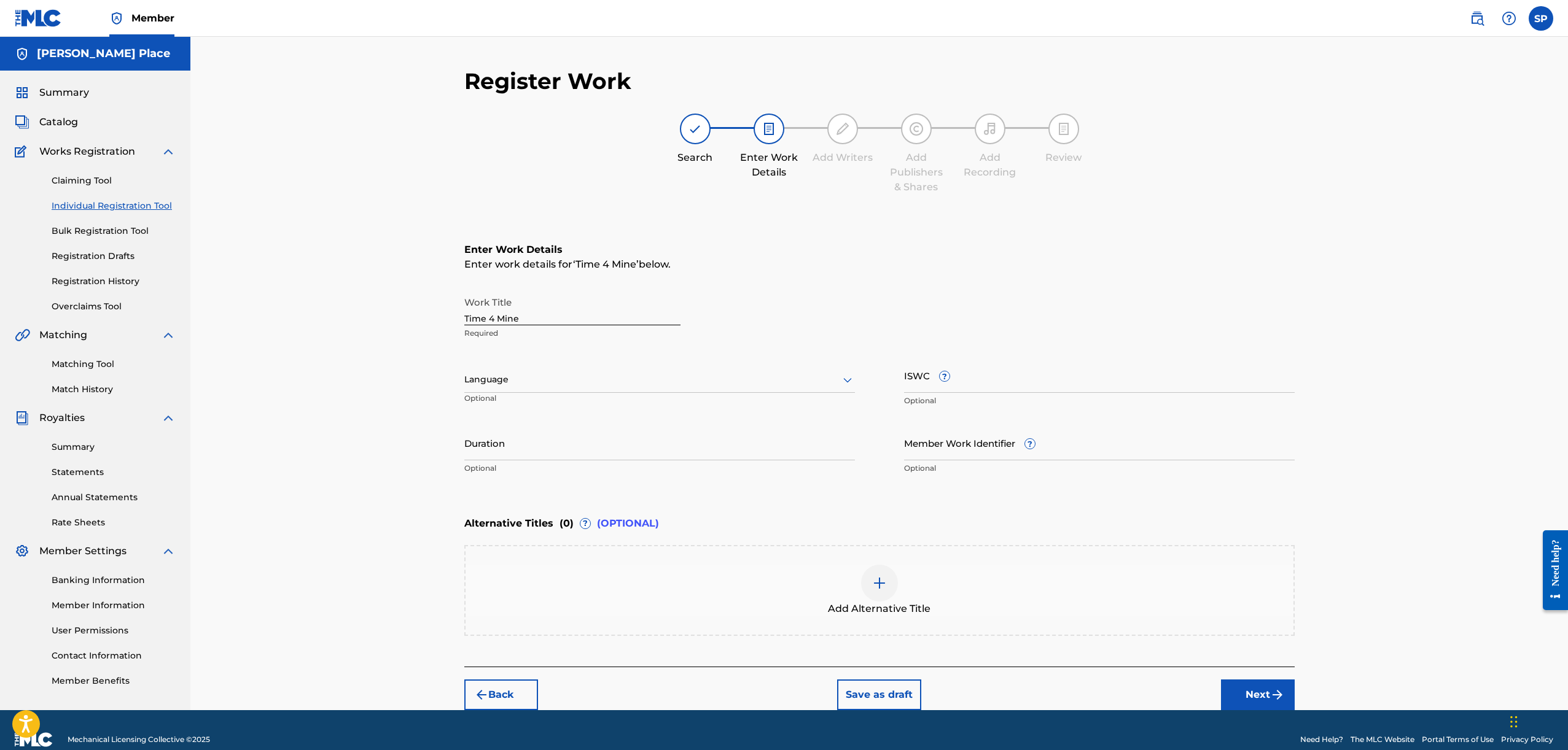
click at [653, 381] on div at bounding box center [659, 380] width 390 height 15
click at [551, 405] on div "English" at bounding box center [659, 406] width 390 height 27
click at [413, 397] on div "Register Work Search Enter Work Details Add Writers Add Publishers & Shares Add…" at bounding box center [879, 374] width 1378 height 673
click at [885, 558] on div "Add Alternative Title" at bounding box center [879, 590] width 831 height 91
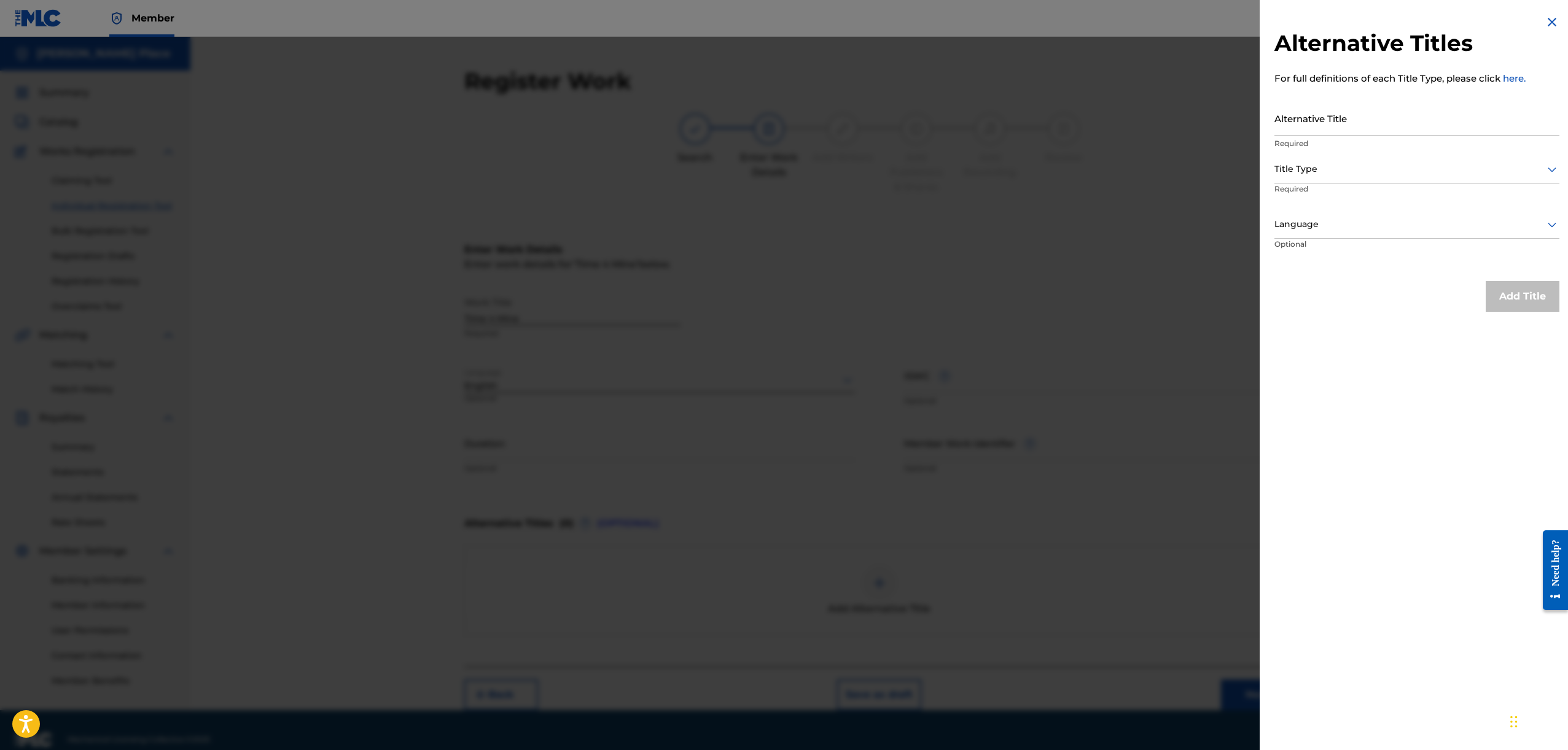
click at [1369, 159] on div "Title Type" at bounding box center [1417, 170] width 285 height 27
click at [1149, 118] on div at bounding box center [784, 412] width 1568 height 750
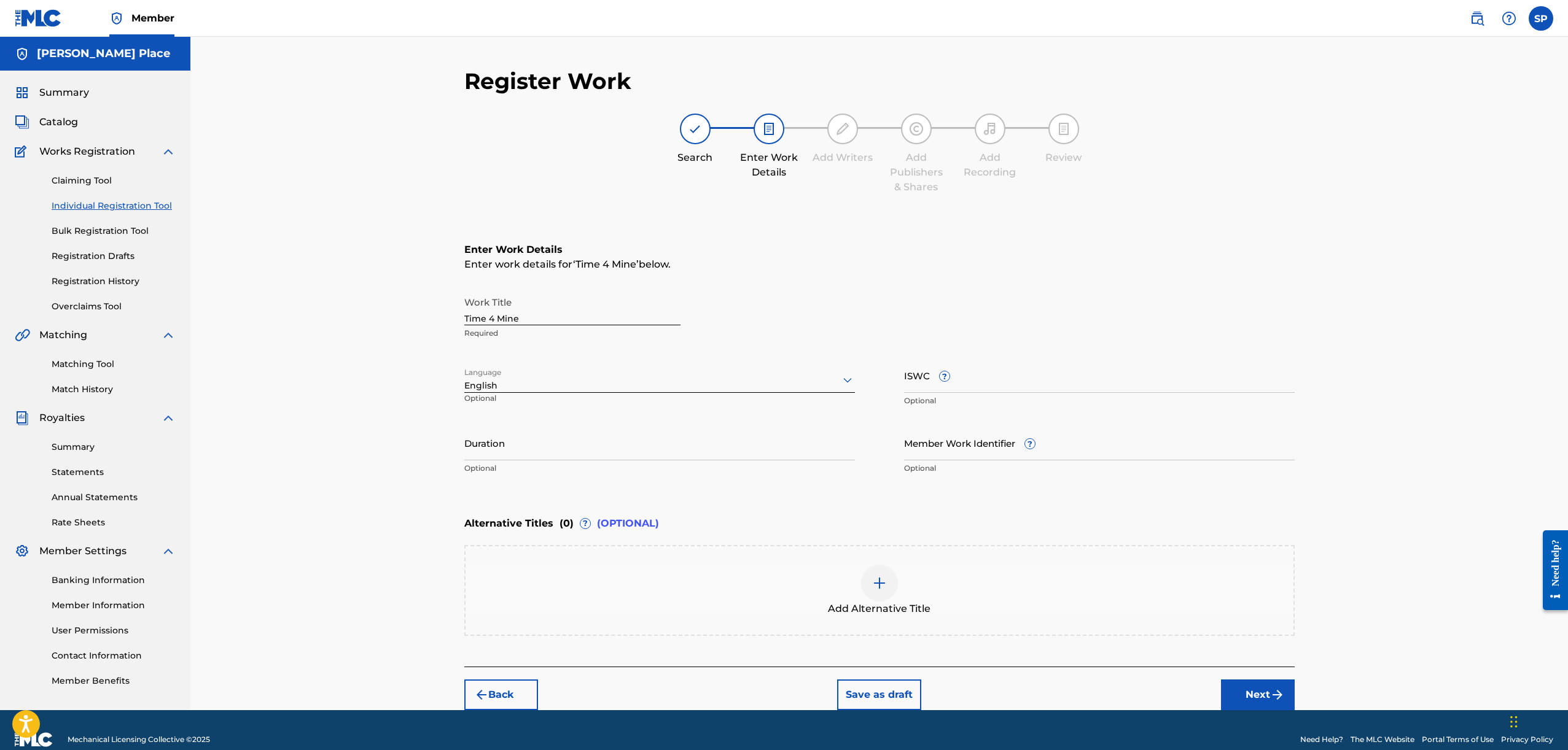
drag, startPoint x: 1059, startPoint y: 461, endPoint x: 1061, endPoint y: 442, distance: 19.1
click at [1059, 461] on div "Member Work Identifier ? Optional" at bounding box center [1099, 453] width 390 height 55
click at [1061, 442] on input "Member Work Identifier ?" at bounding box center [1099, 443] width 390 height 35
click at [1204, 530] on div "Alternative Titles ( 0 ) ? (OPTIONAL)" at bounding box center [879, 523] width 831 height 27
click at [1243, 694] on button "Next" at bounding box center [1258, 695] width 74 height 31
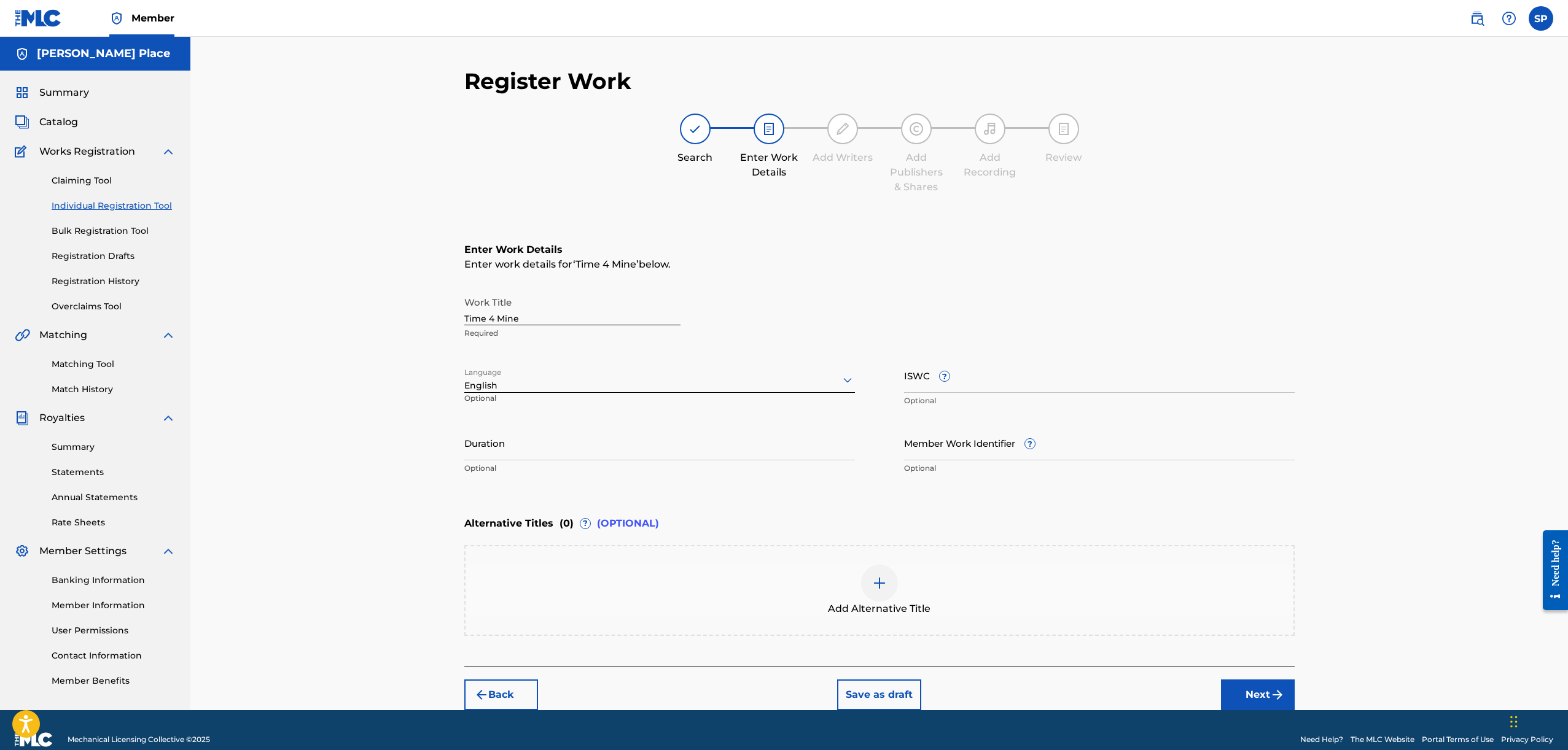
scroll to position [11, 0]
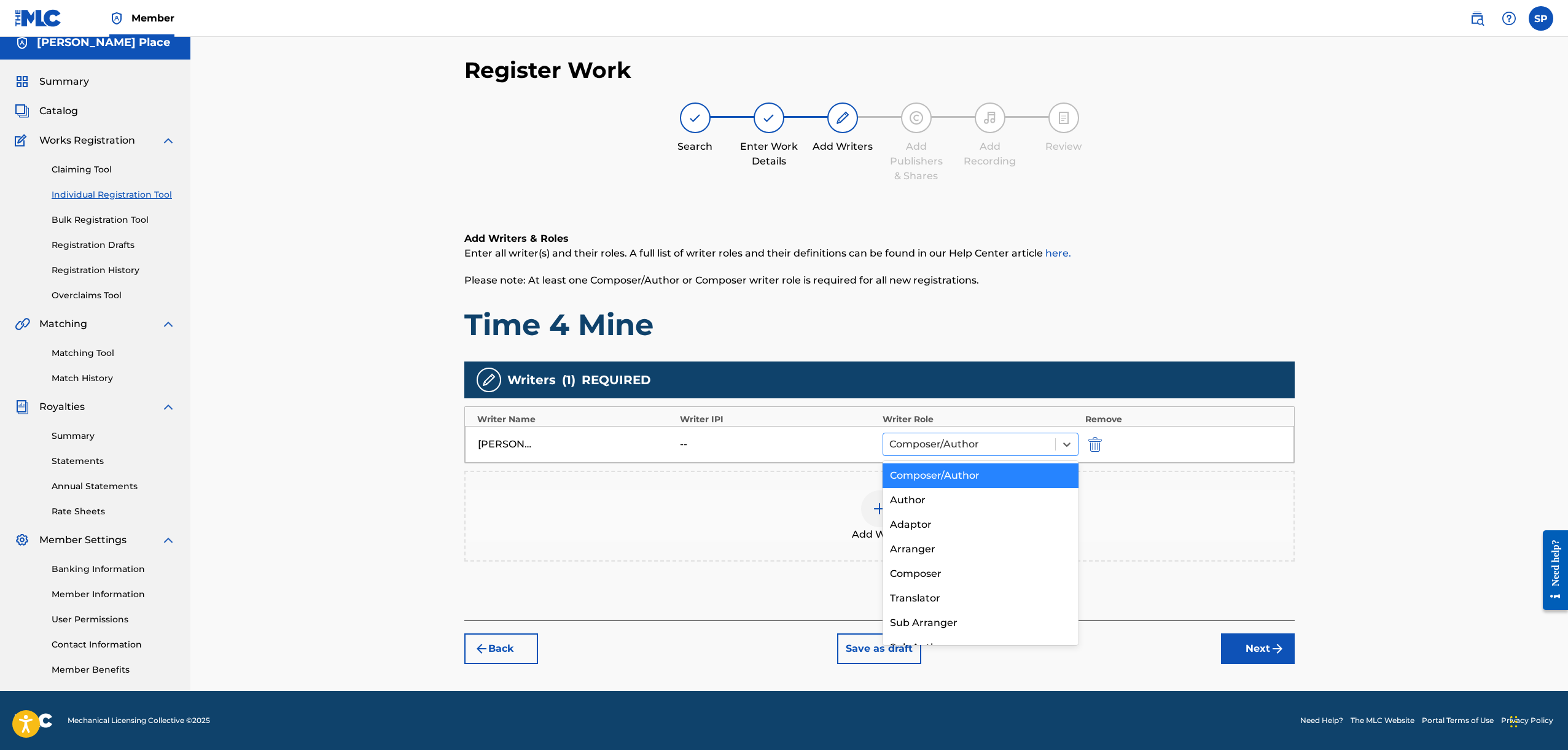
click at [1022, 445] on div at bounding box center [970, 444] width 160 height 17
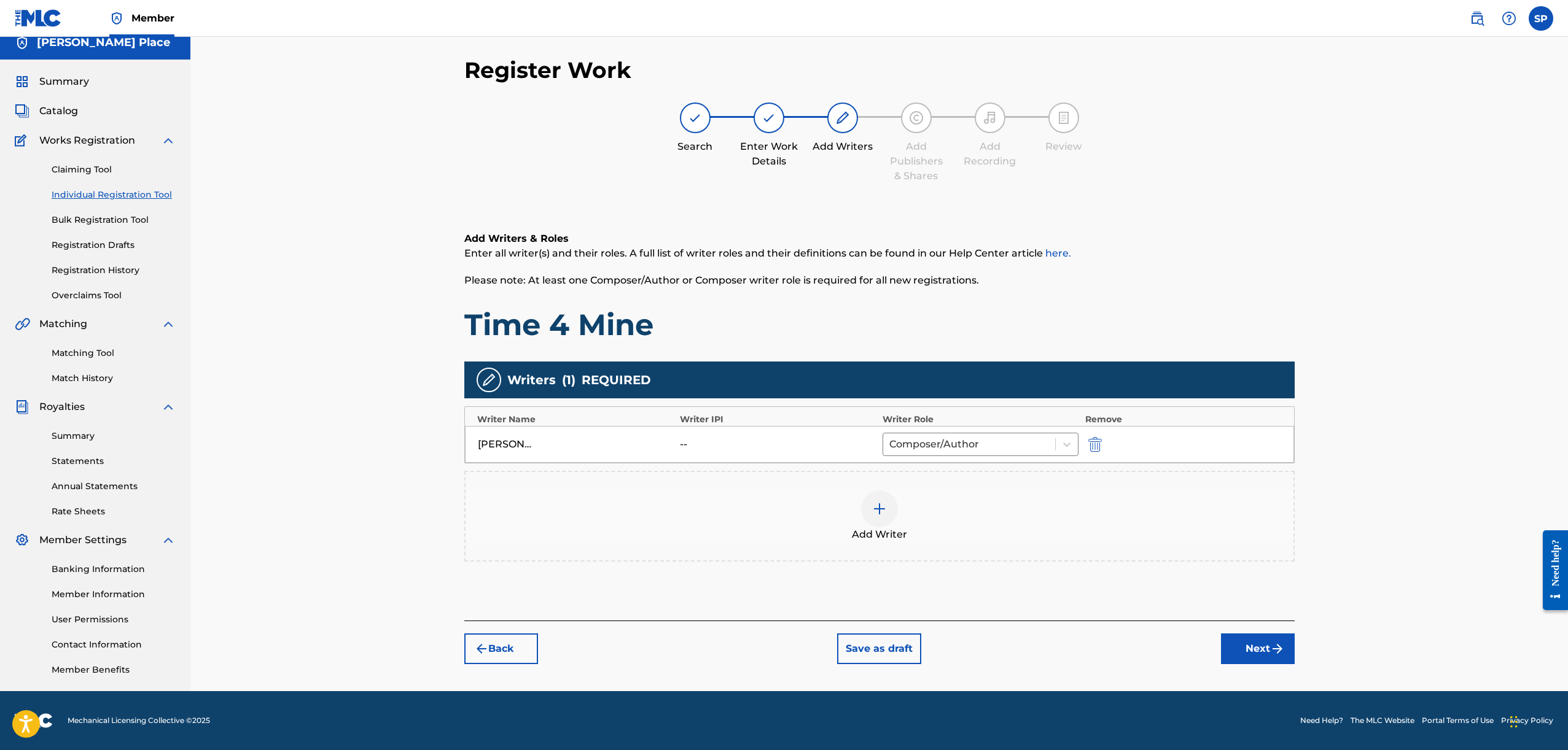
drag, startPoint x: 659, startPoint y: 435, endPoint x: 688, endPoint y: 437, distance: 29.1
click at [659, 435] on div "Stephen Place -- Composer/Author" at bounding box center [879, 444] width 829 height 37
click at [694, 437] on div "--" at bounding box center [707, 445] width 55 height 15
click at [1280, 636] on button "Next" at bounding box center [1258, 649] width 74 height 31
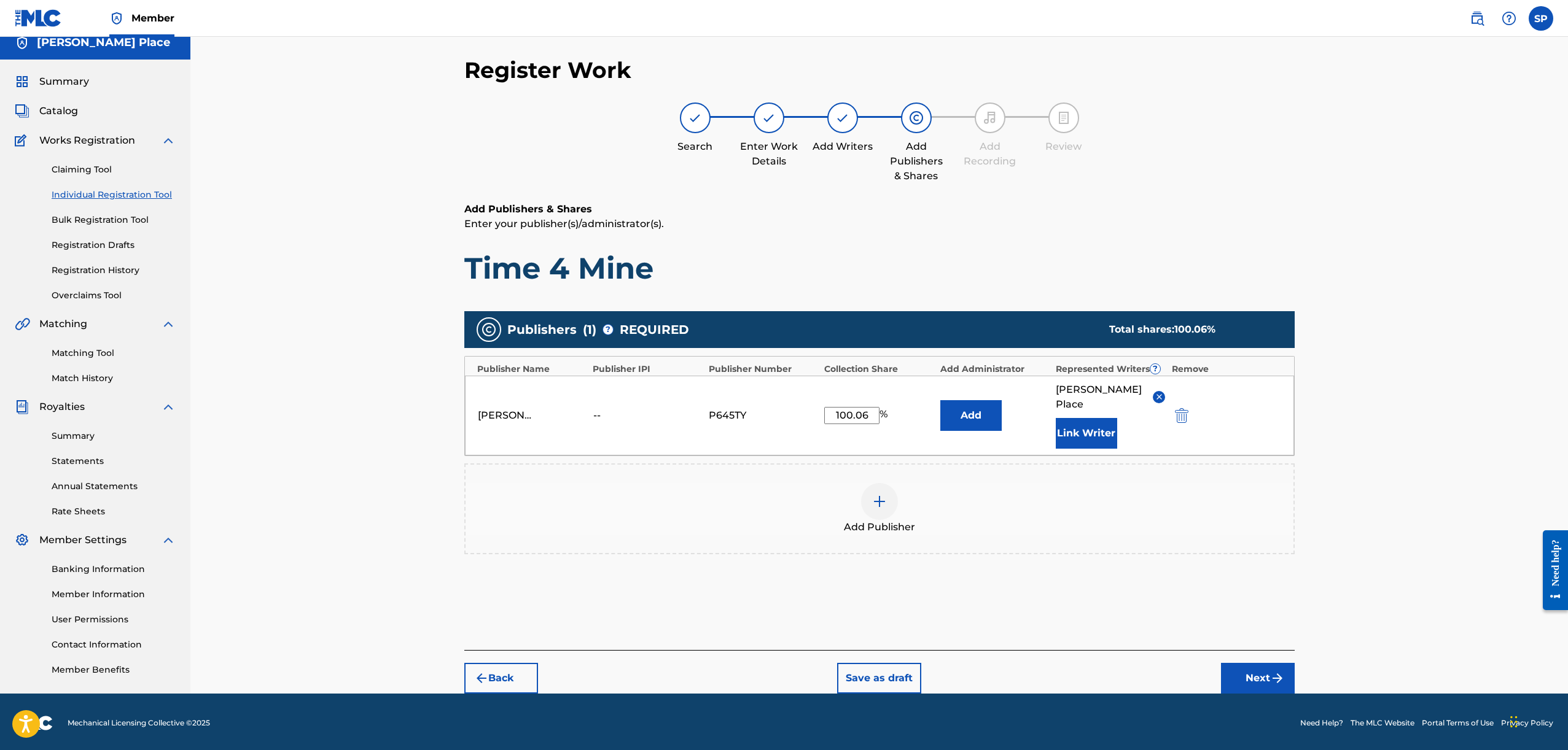
click at [1272, 650] on div "Back Save as draft Next" at bounding box center [879, 672] width 831 height 44
click at [1267, 663] on button "Next" at bounding box center [1258, 678] width 74 height 31
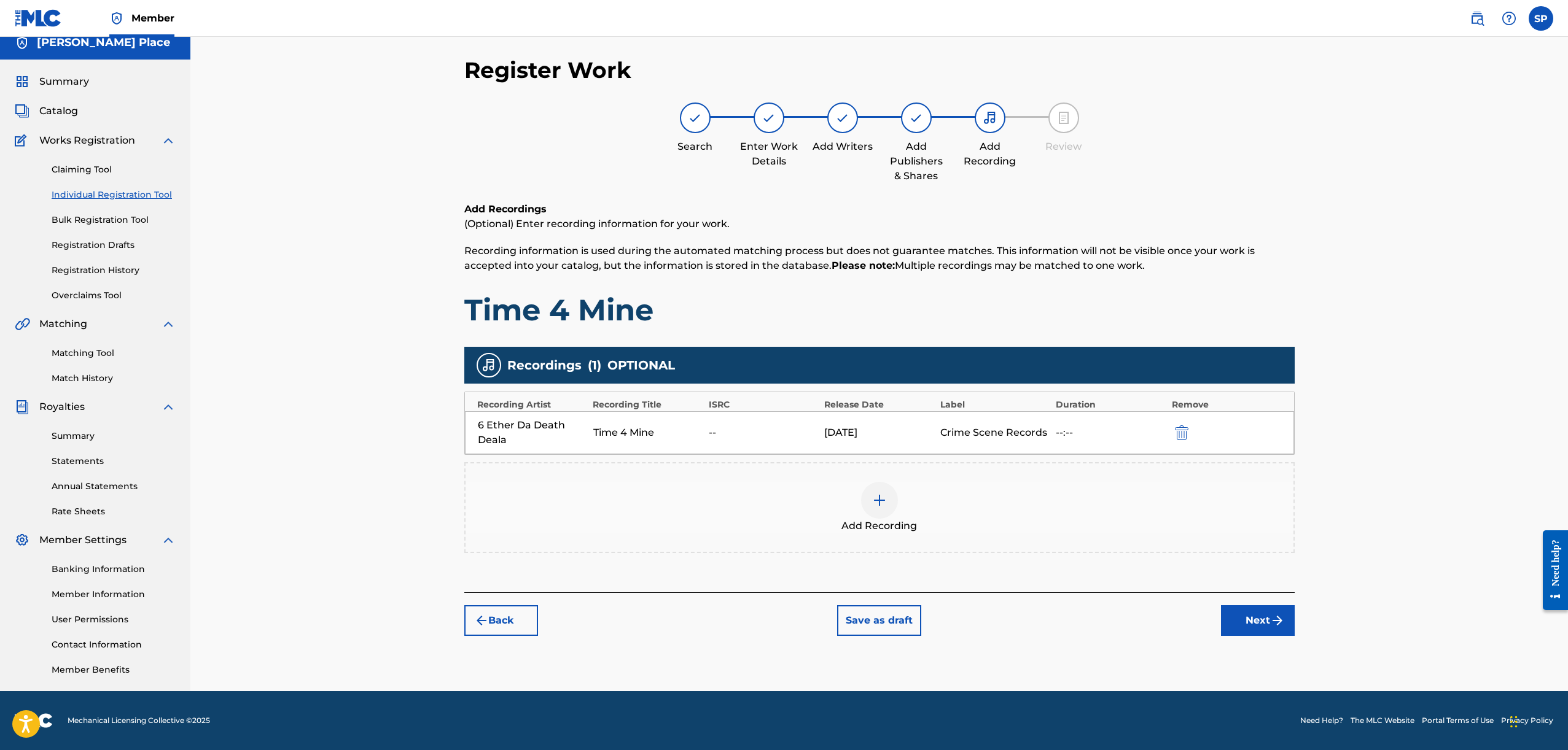
click at [1261, 623] on button "Next" at bounding box center [1258, 620] width 74 height 31
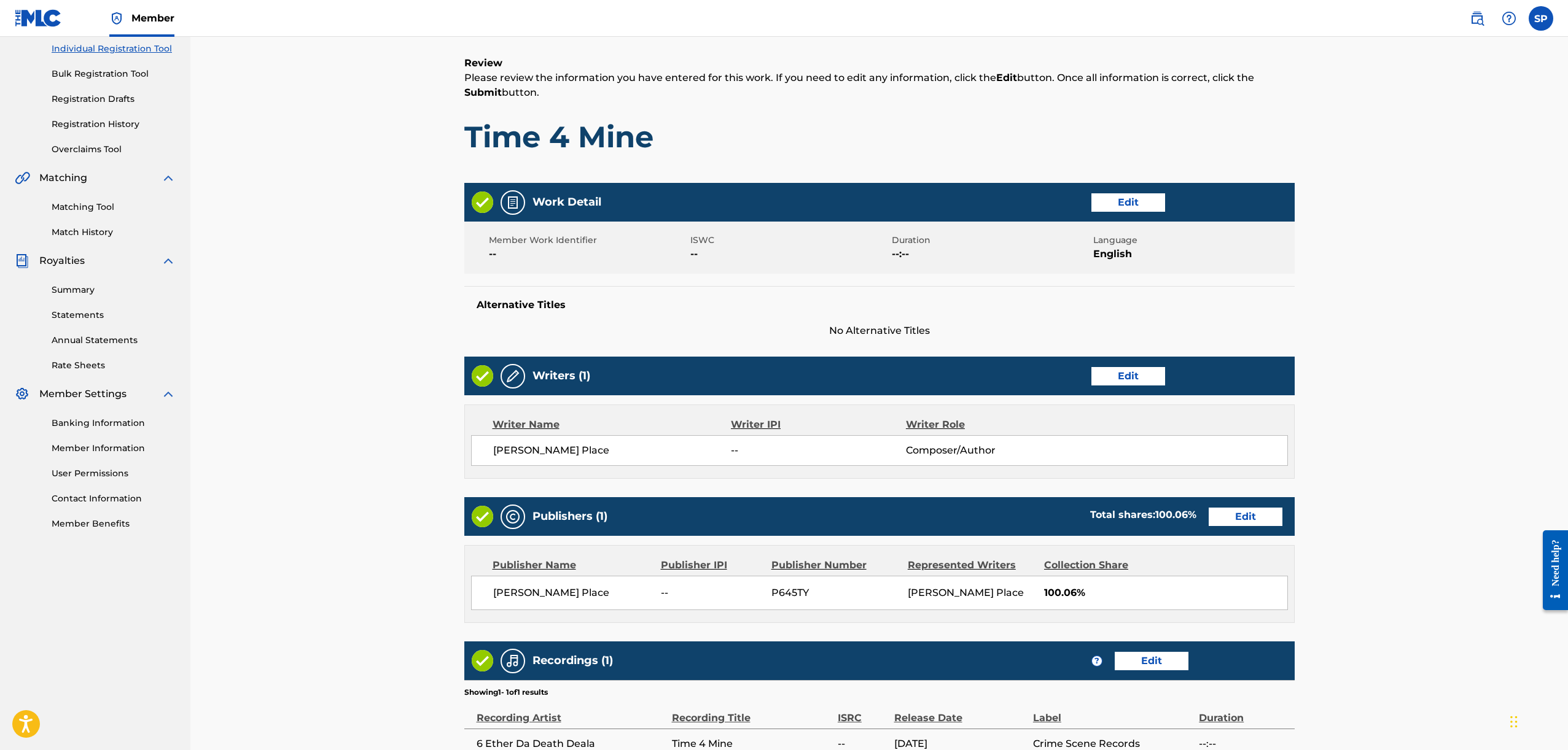
scroll to position [288, 0]
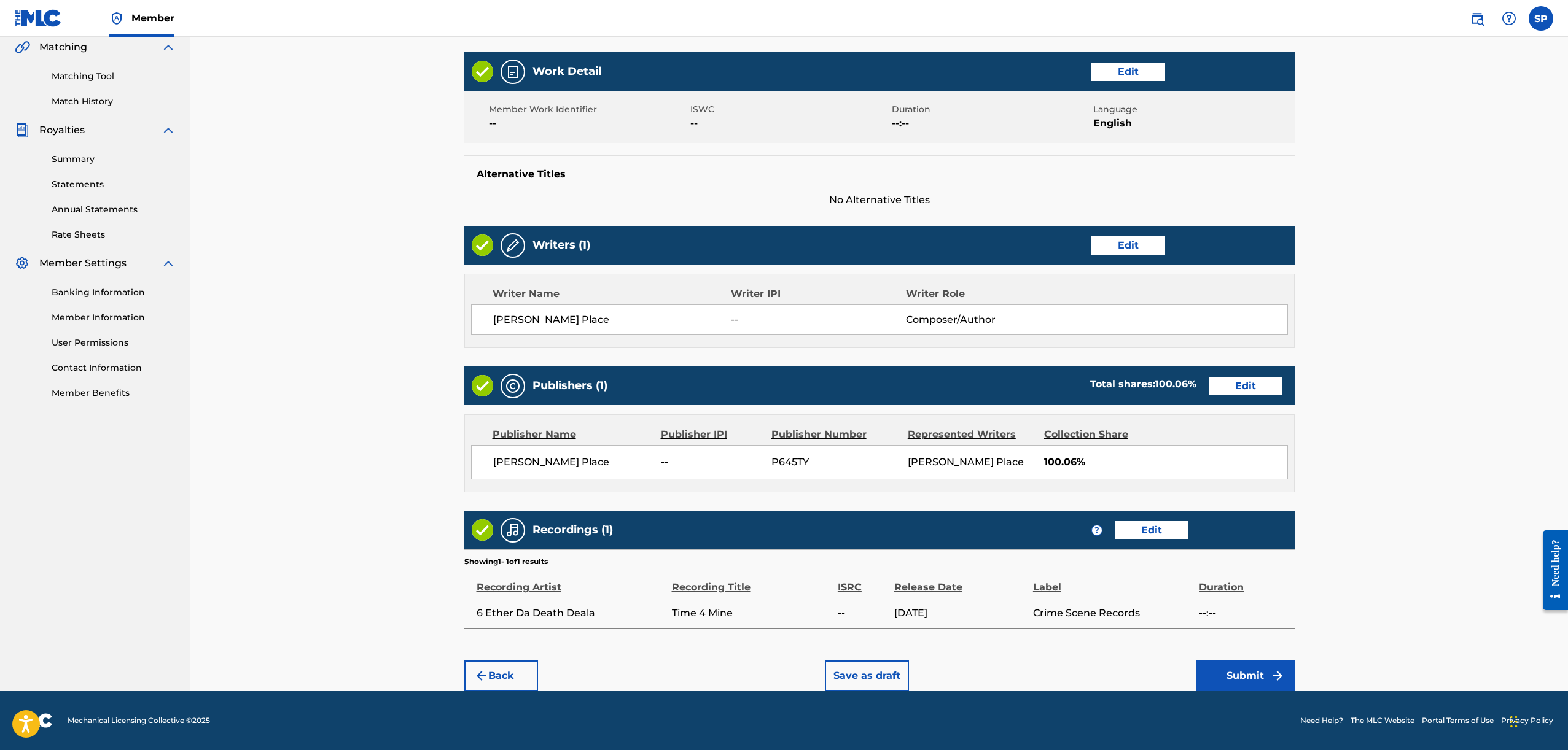
click at [1230, 667] on button "Submit" at bounding box center [1245, 675] width 99 height 31
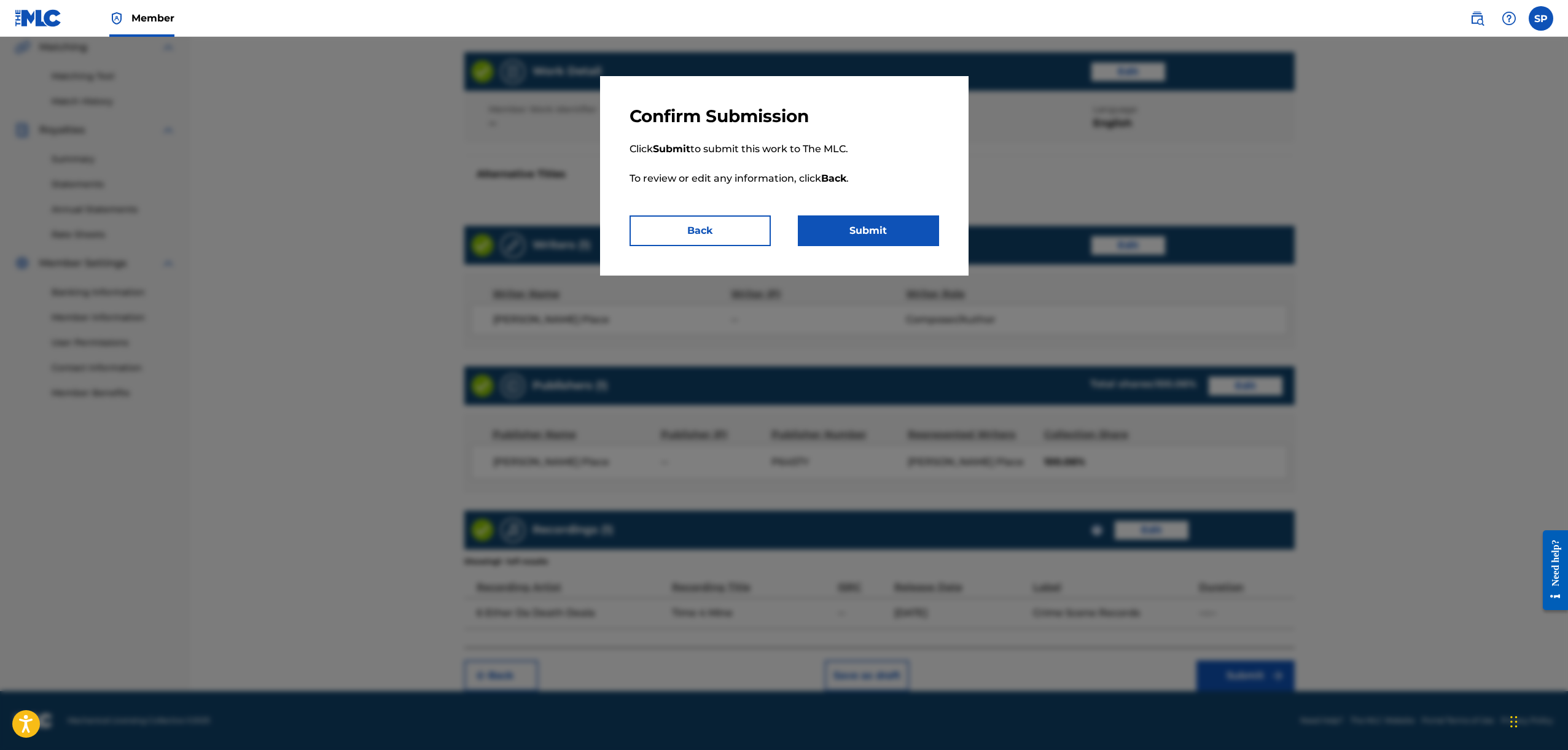
click at [895, 281] on div at bounding box center [784, 412] width 1568 height 750
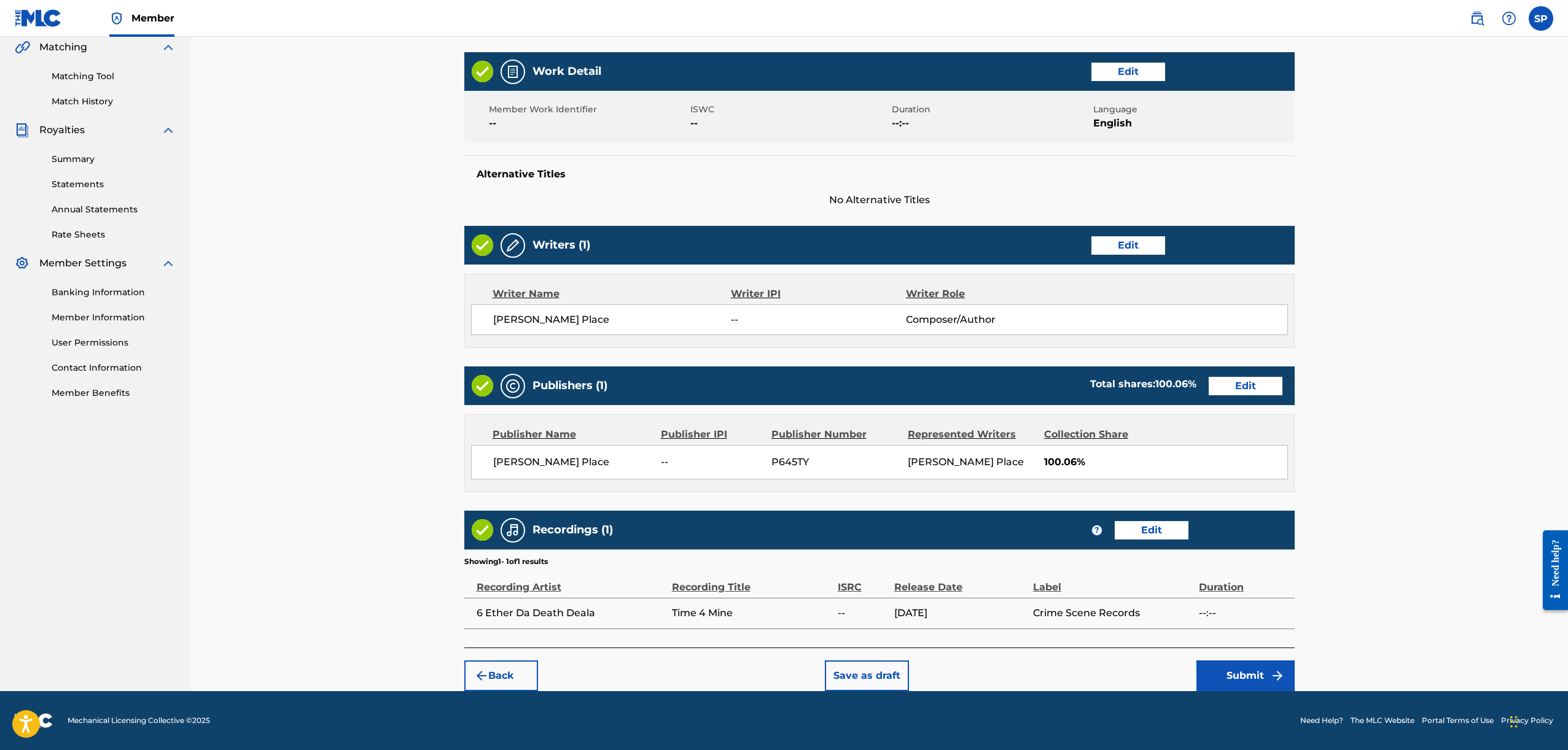
click at [1246, 678] on button "Submit" at bounding box center [1245, 675] width 99 height 31
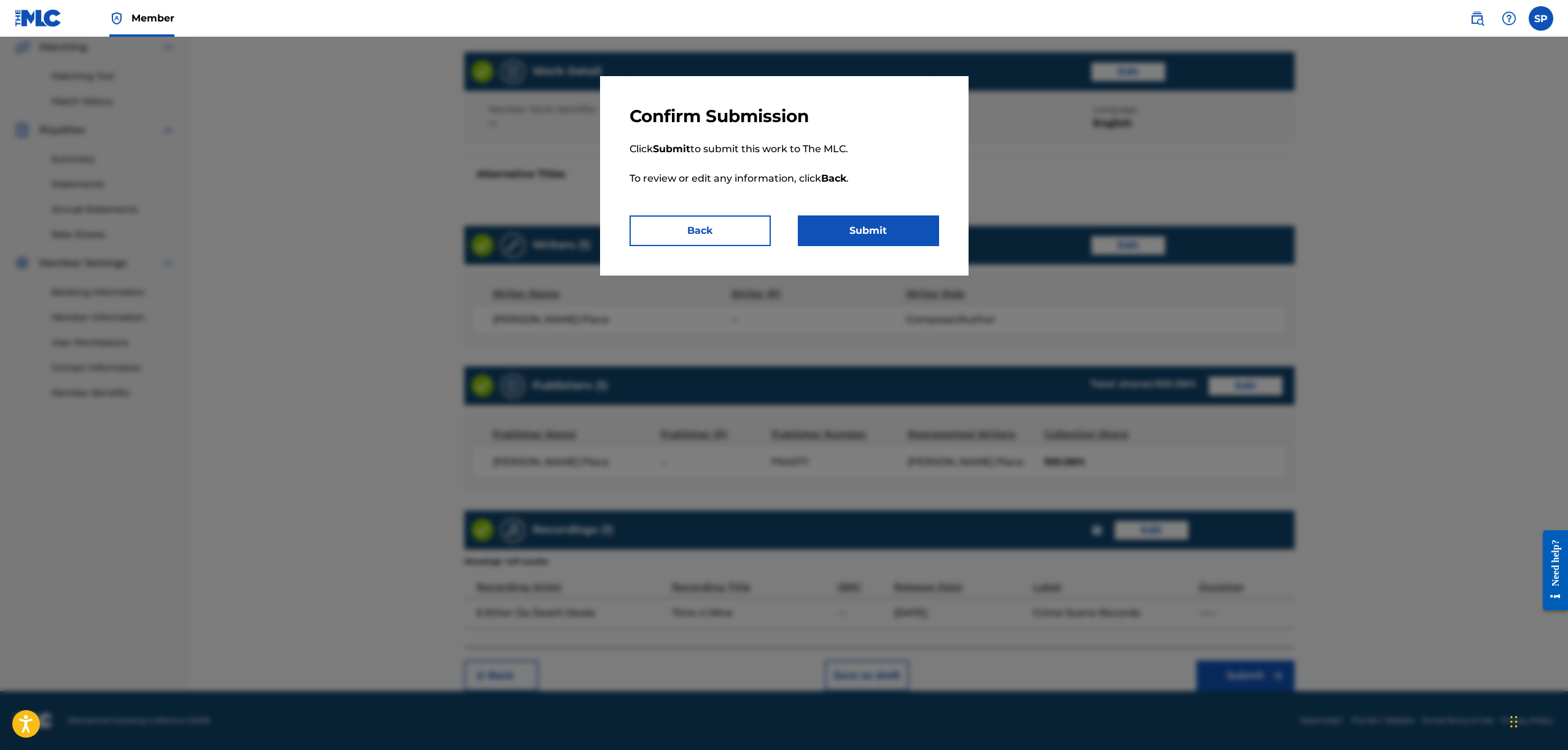
click at [915, 229] on button "Submit" at bounding box center [868, 231] width 141 height 31
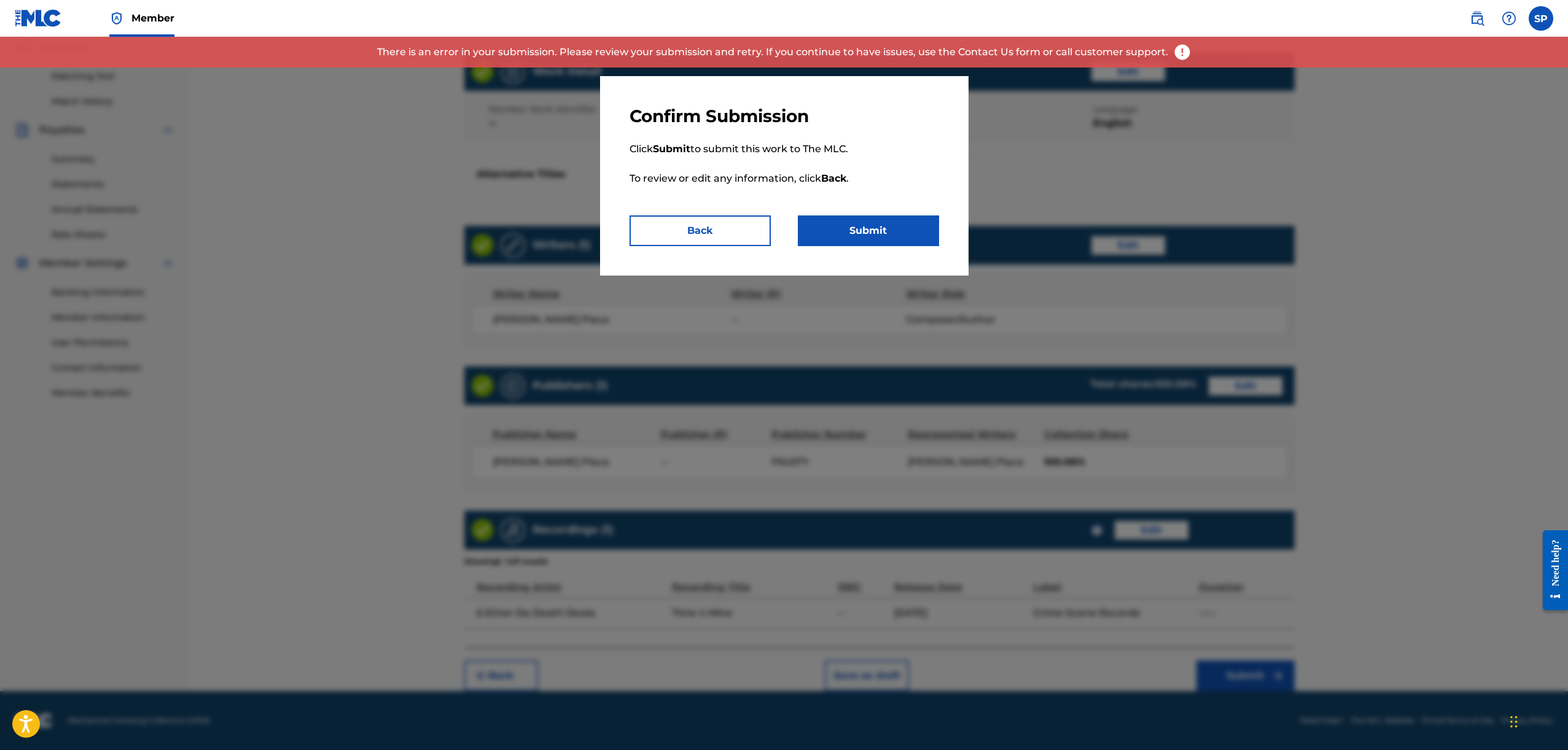
drag, startPoint x: 414, startPoint y: 104, endPoint x: 382, endPoint y: 82, distance: 38.8
click at [408, 104] on div at bounding box center [784, 412] width 1568 height 750
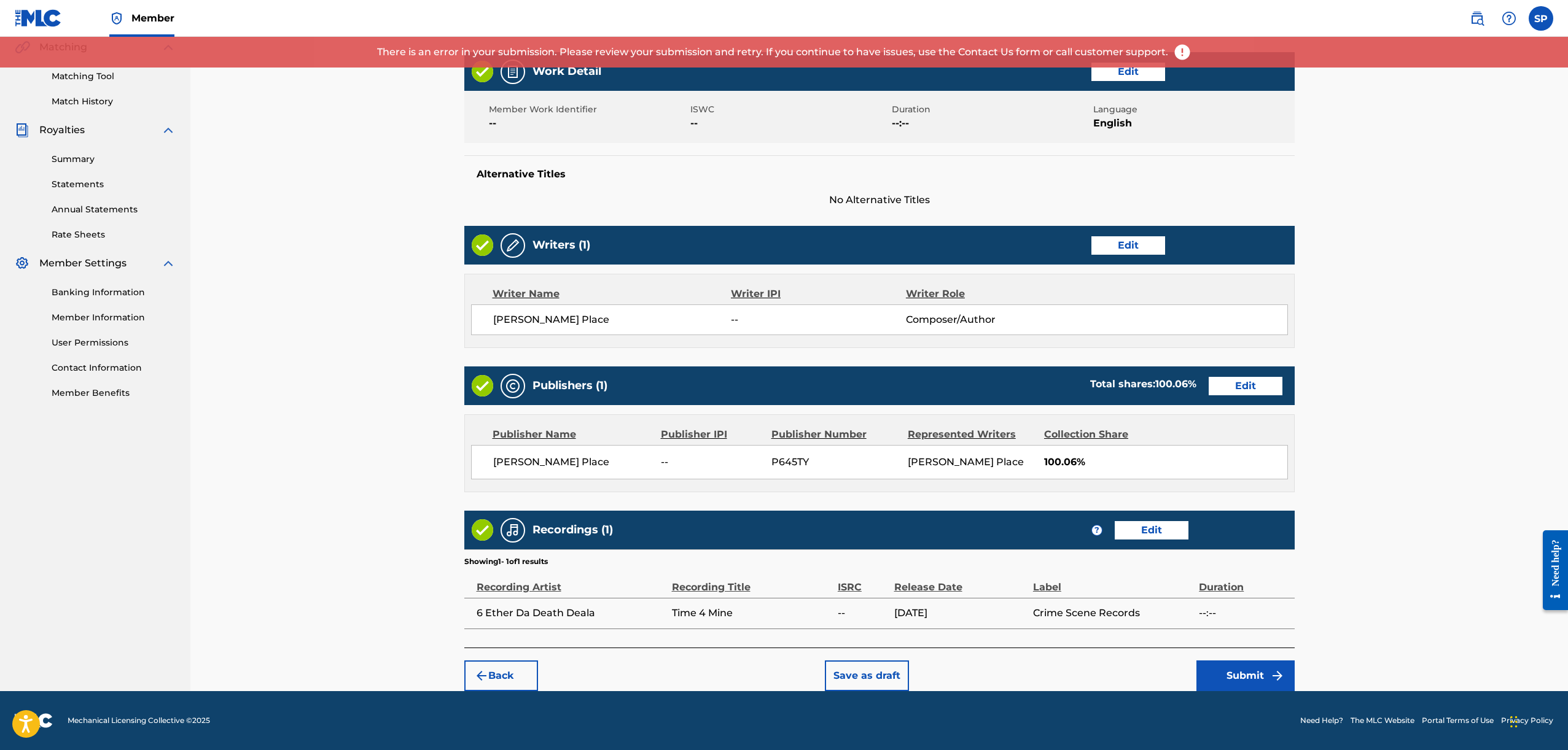
click at [60, 87] on div "Matching Tool Match History" at bounding box center [95, 81] width 161 height 53
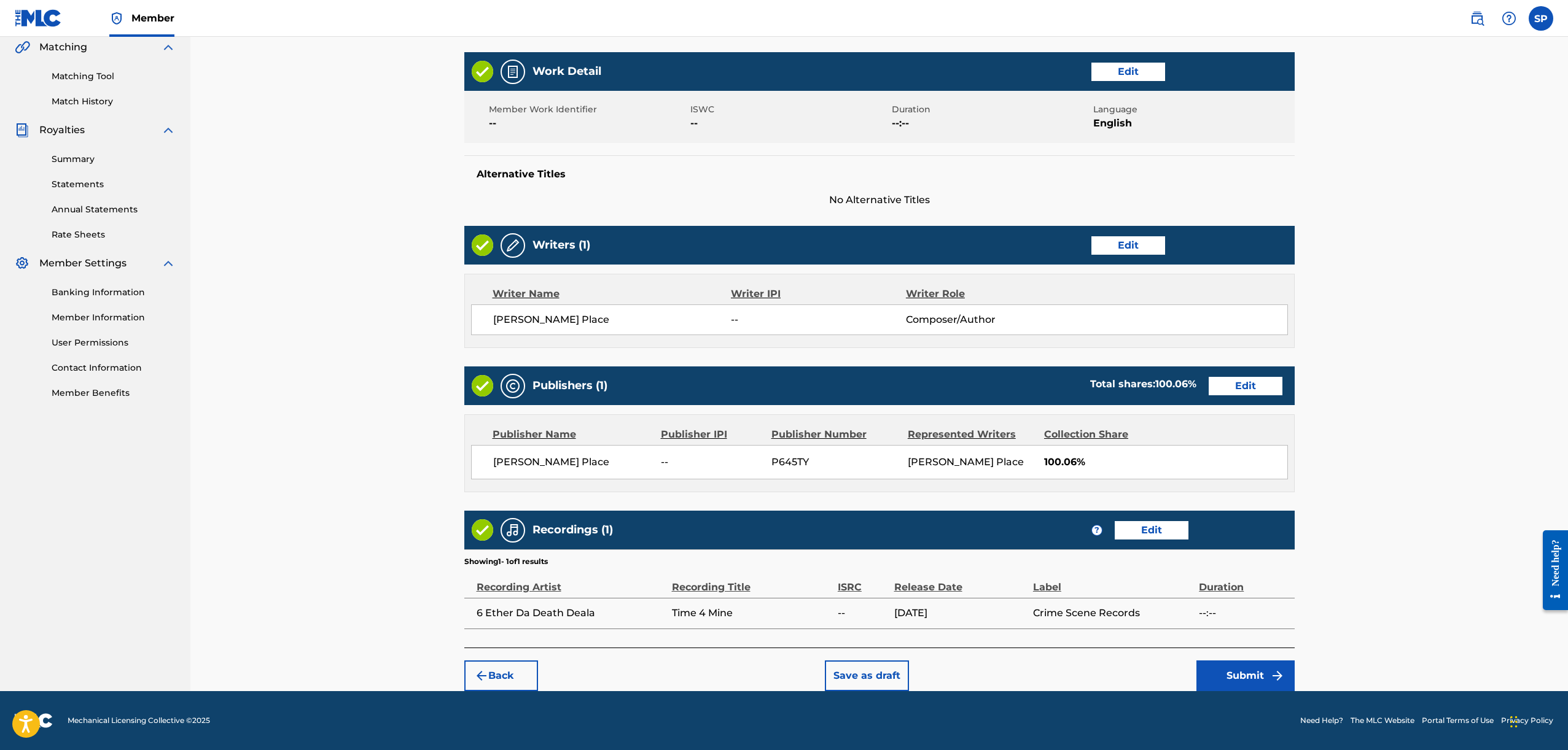
click at [1250, 678] on button "Submit" at bounding box center [1245, 675] width 99 height 31
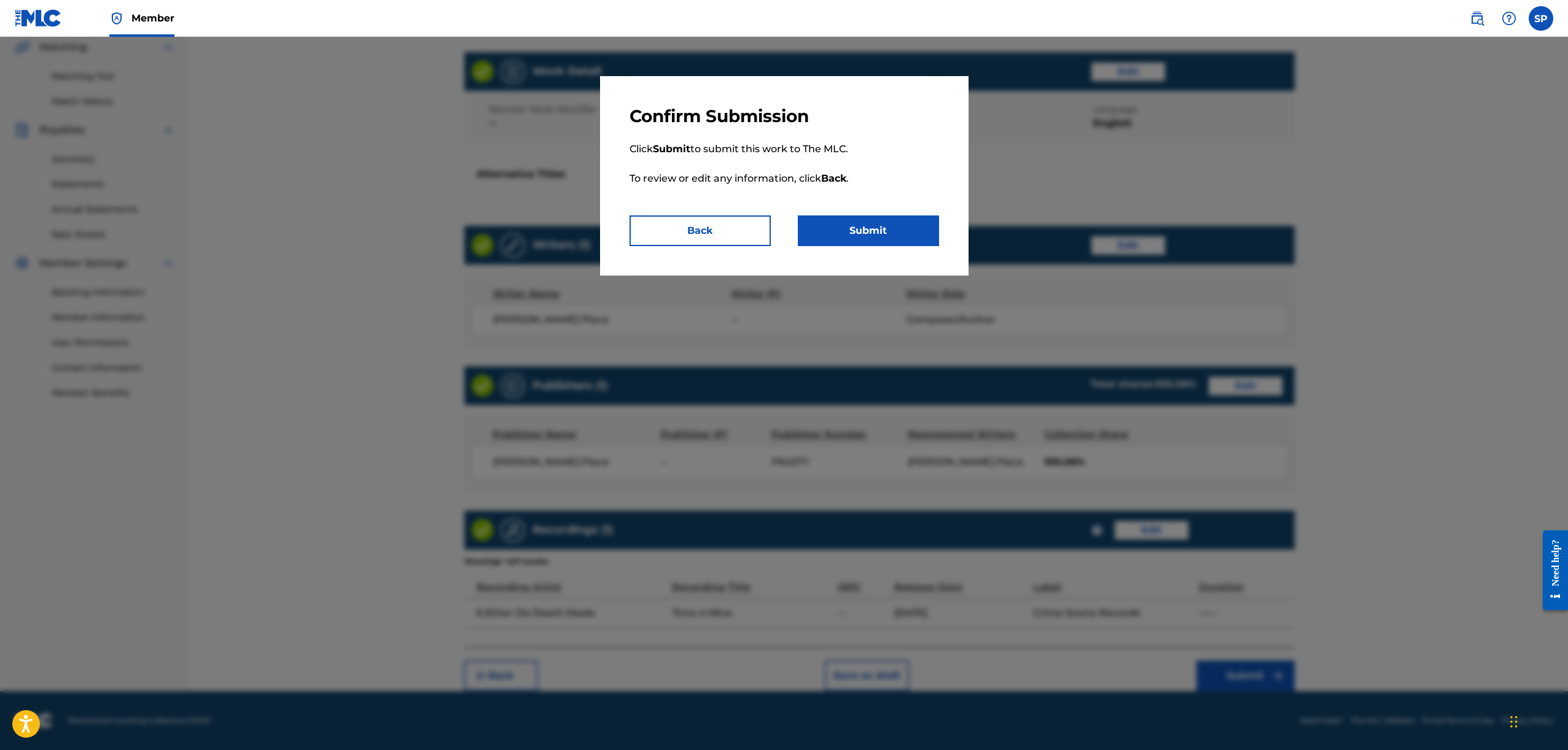
click at [891, 220] on button "Submit" at bounding box center [868, 231] width 141 height 31
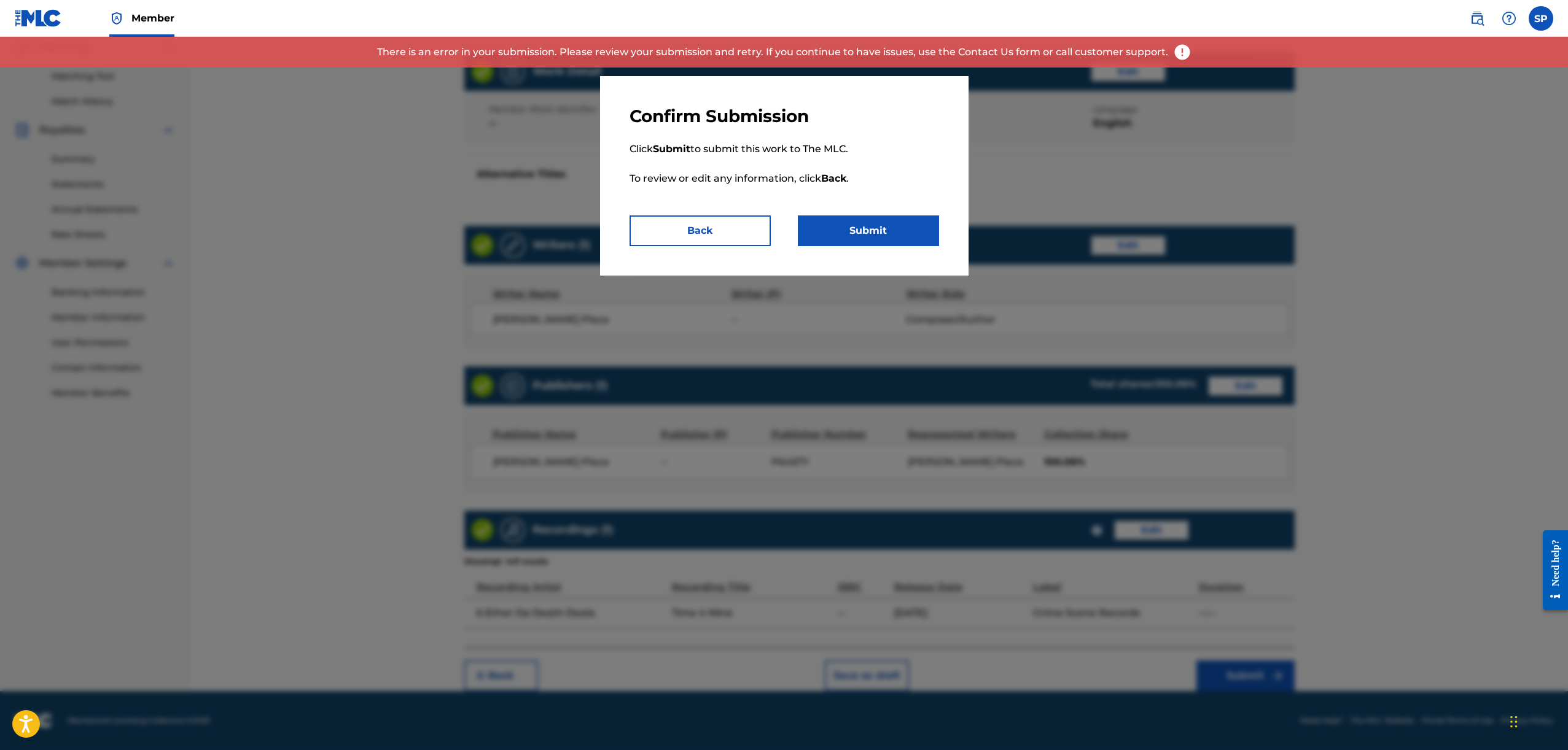
click at [772, 54] on p "There is an error in your submission. Please review your submission and retry. …" at bounding box center [772, 52] width 791 height 15
click at [1175, 57] on img at bounding box center [1182, 52] width 18 height 18
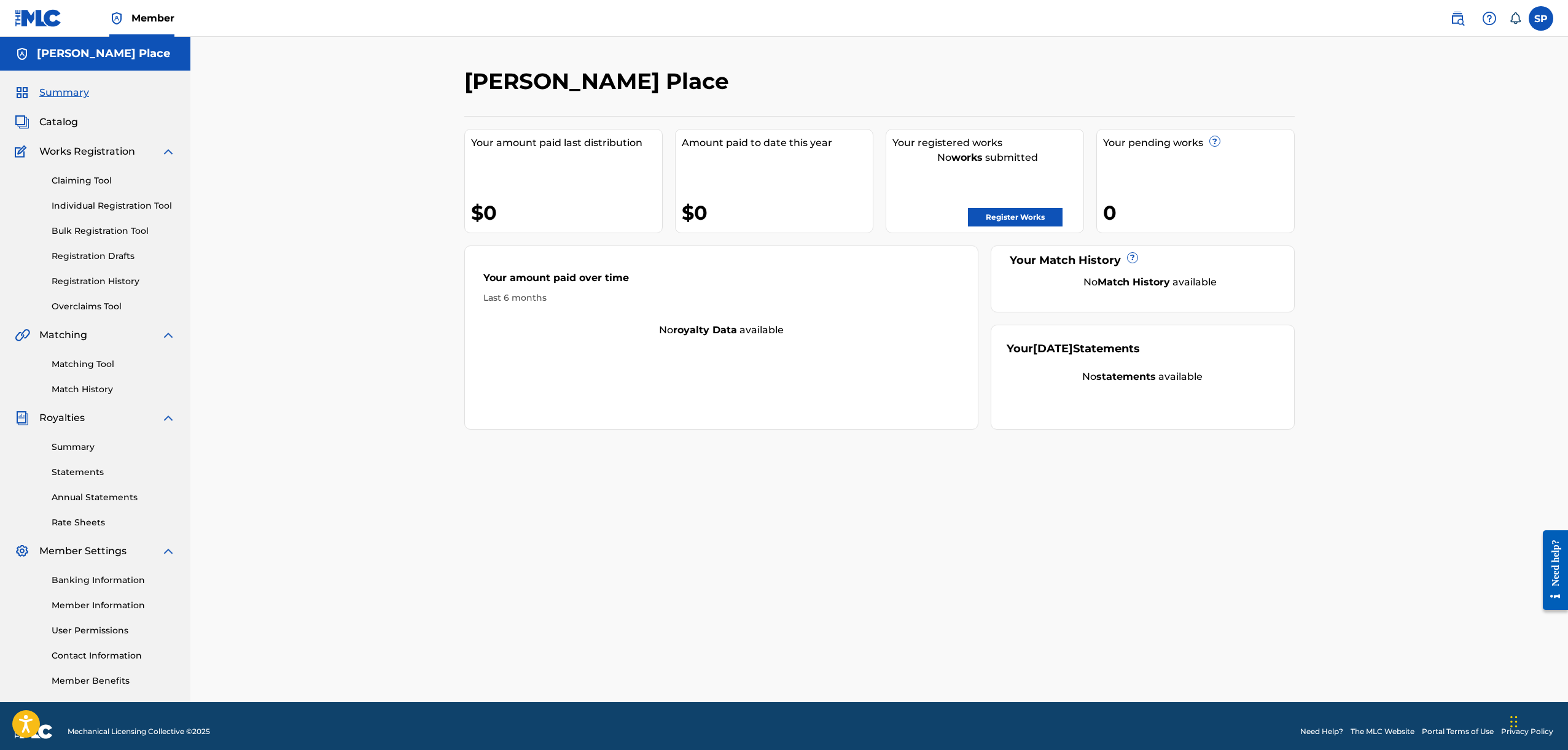
click at [990, 217] on link "Register Works" at bounding box center [1015, 217] width 94 height 18
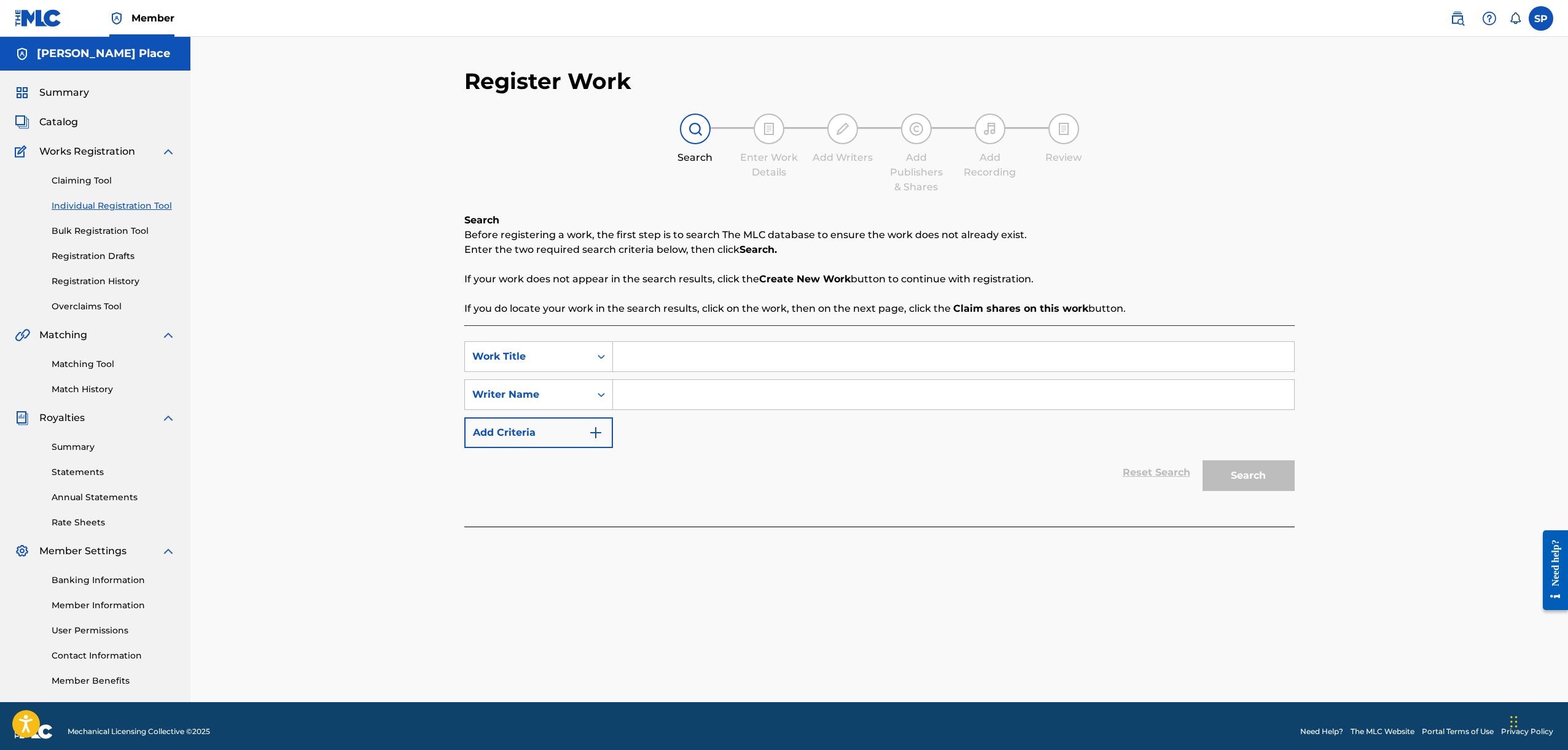
click at [882, 379] on div "Search Form" at bounding box center [954, 394] width 682 height 31
click at [880, 361] on input "Search Form" at bounding box center [953, 357] width 681 height 29
type input "t"
type input "Time 4 Mine"
click at [851, 381] on input "Search Form" at bounding box center [953, 394] width 681 height 29
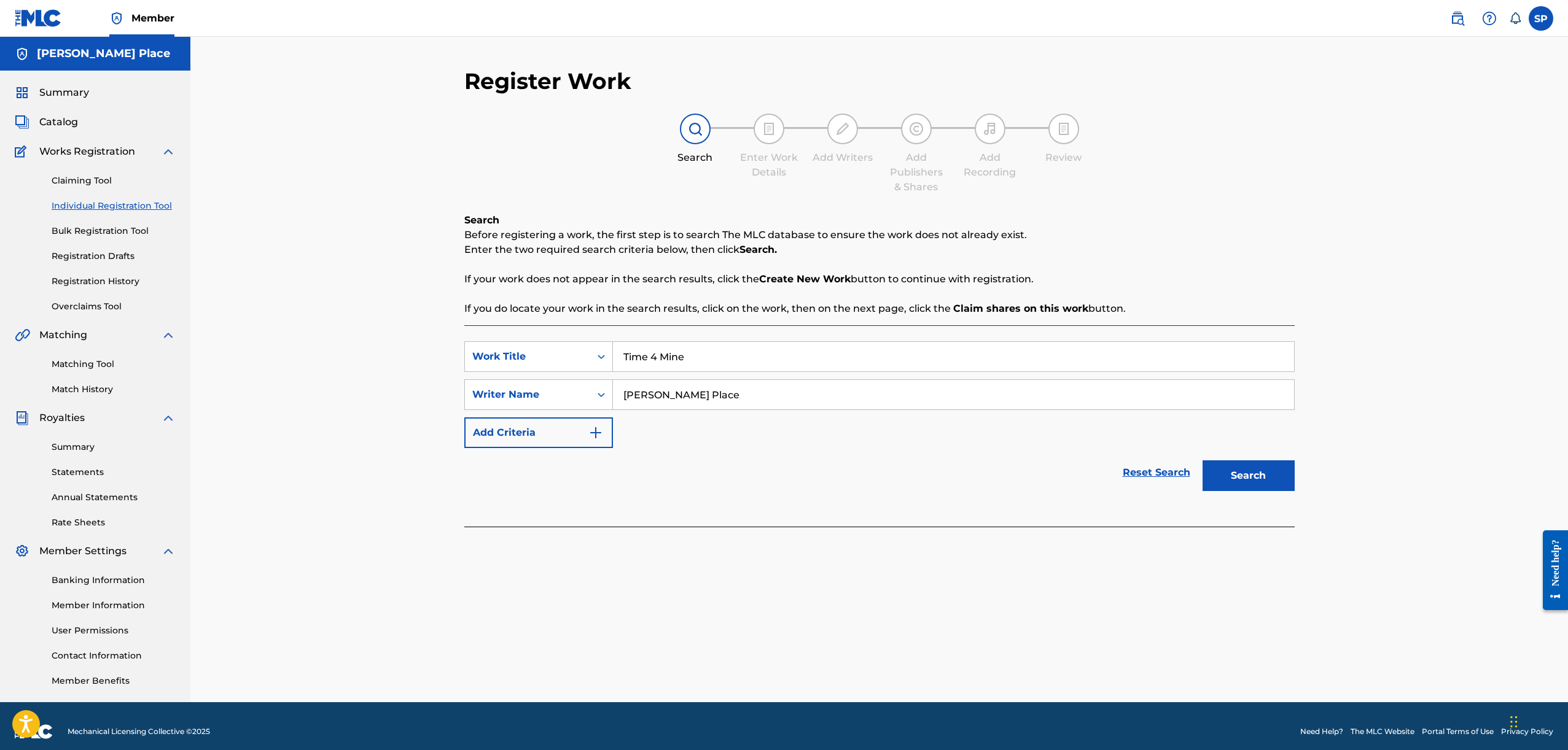
type input "Stephen Place"
drag, startPoint x: 1272, startPoint y: 449, endPoint x: 1277, endPoint y: 474, distance: 25.5
click at [1272, 450] on div "Search" at bounding box center [1245, 473] width 99 height 49
click at [1278, 476] on button "Search" at bounding box center [1248, 476] width 92 height 31
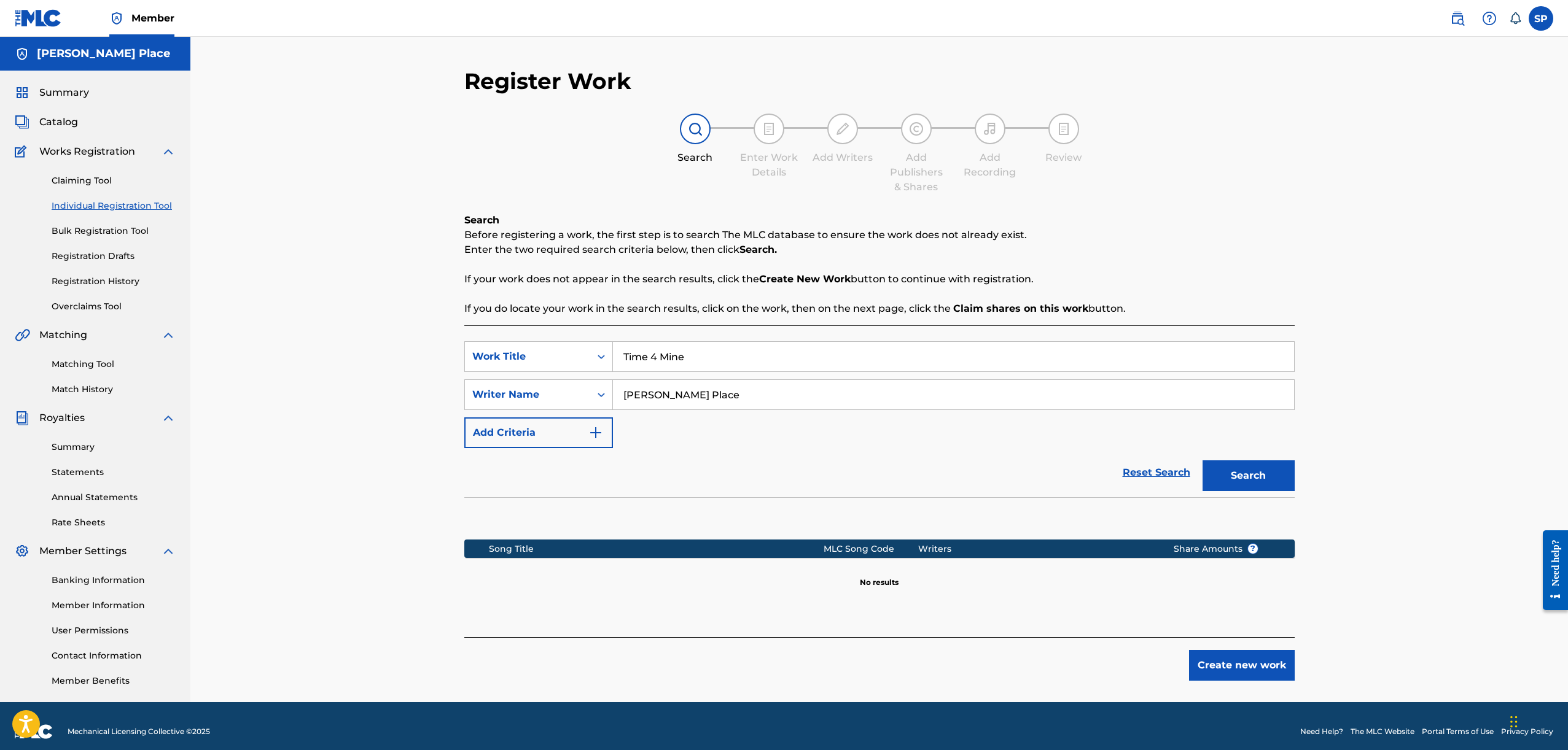
click at [1268, 666] on button "Create new work" at bounding box center [1241, 665] width 105 height 31
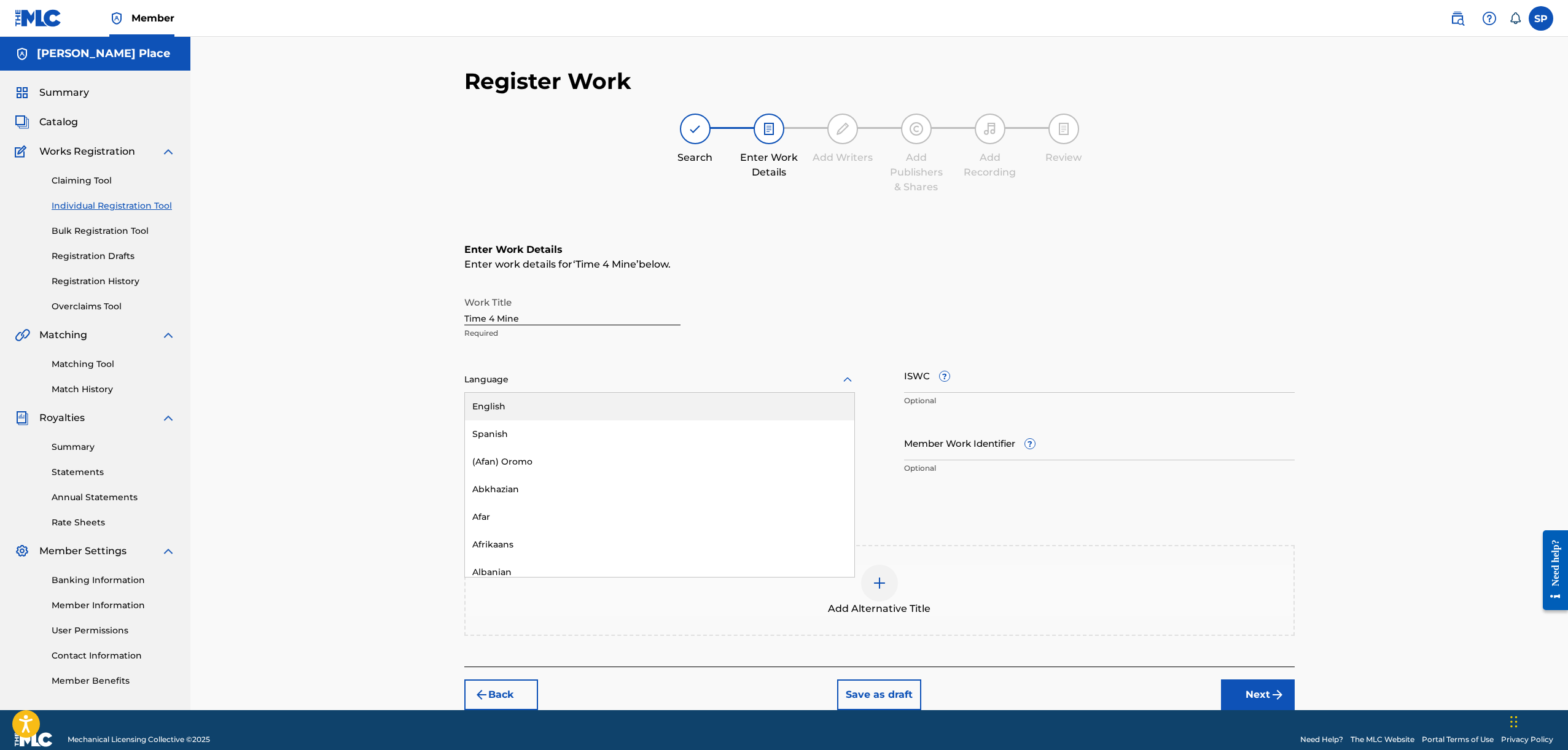
click at [511, 378] on div at bounding box center [659, 380] width 390 height 15
click at [505, 414] on div "English" at bounding box center [659, 406] width 390 height 27
click at [583, 589] on div "Add Alternative Title" at bounding box center [879, 590] width 828 height 51
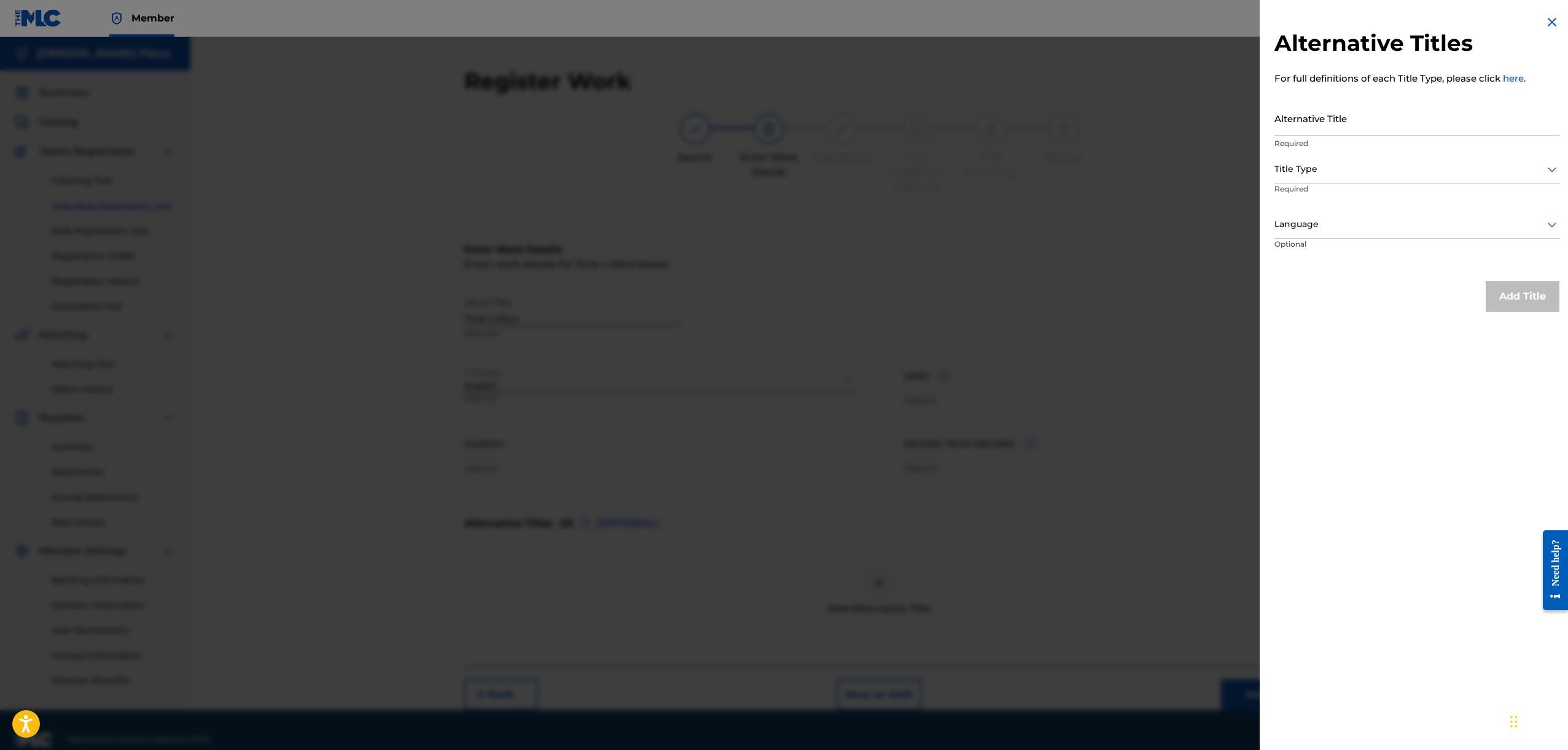
drag, startPoint x: 1406, startPoint y: 519, endPoint x: 1337, endPoint y: 516, distance: 69.1
click at [1405, 519] on div "Alternative Titles For full definitions of each Title Type, please click here. …" at bounding box center [1417, 375] width 314 height 750
click at [1119, 507] on div at bounding box center [784, 412] width 1568 height 750
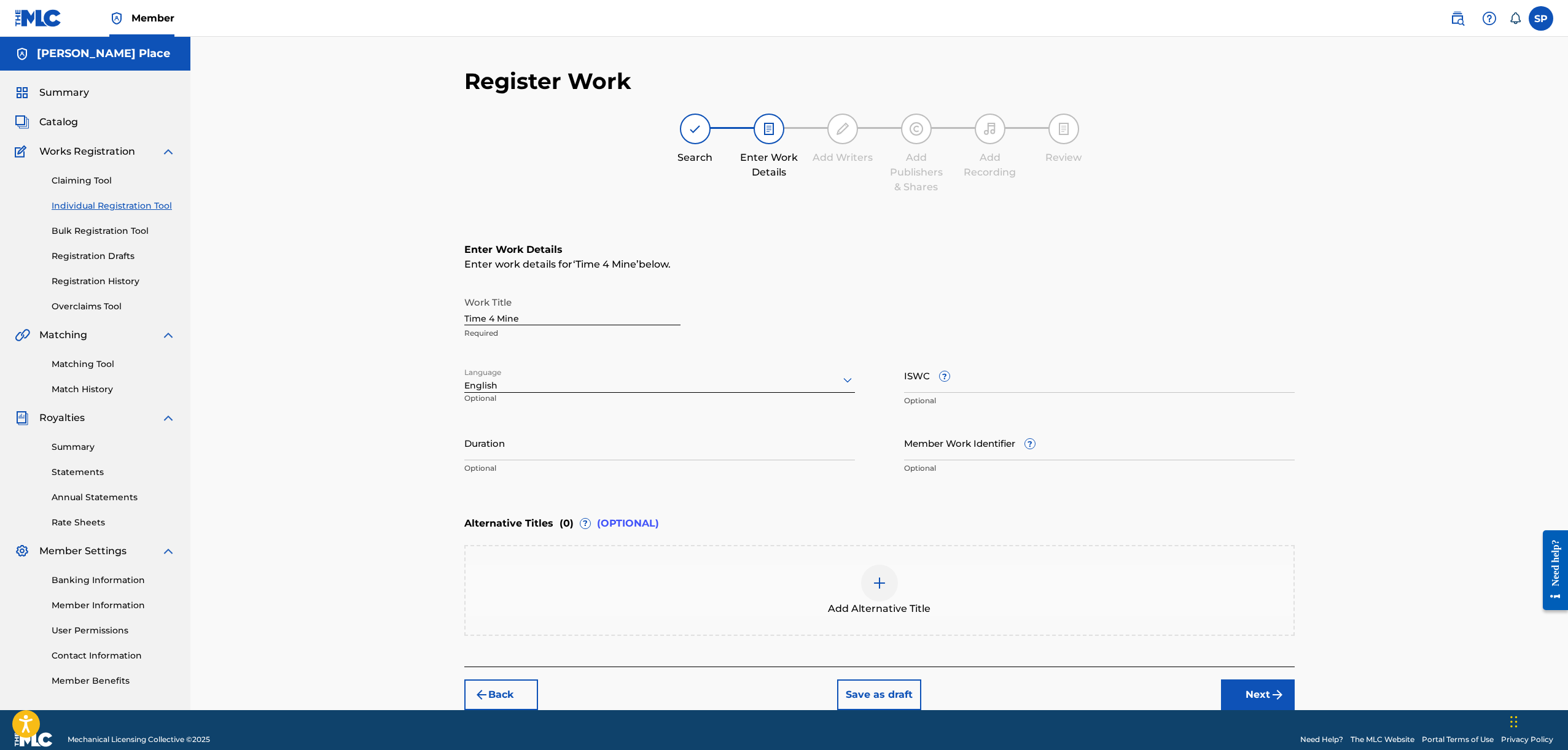
click at [1278, 695] on img "submit" at bounding box center [1278, 695] width 15 height 15
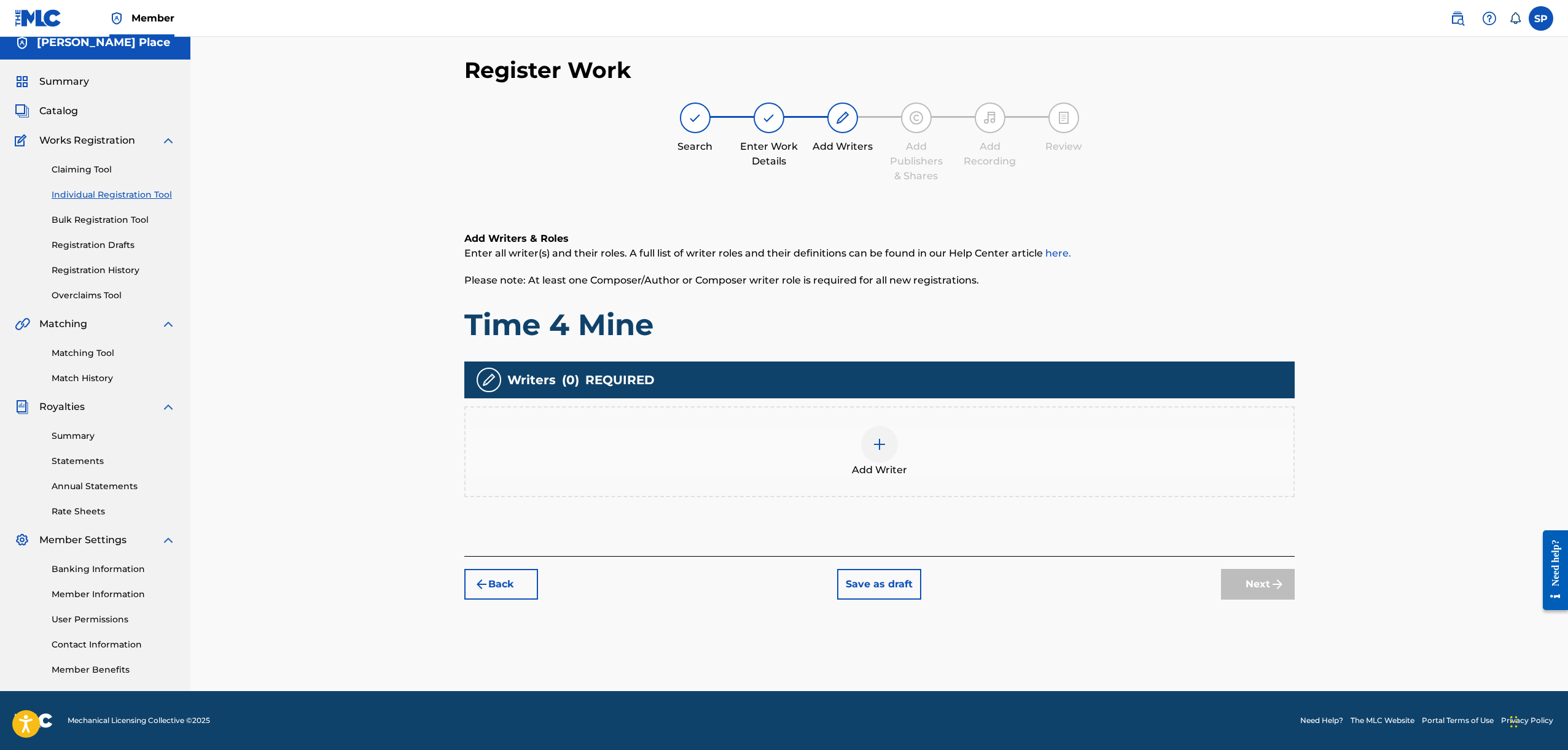
click at [945, 485] on div "Add Writer" at bounding box center [879, 452] width 831 height 91
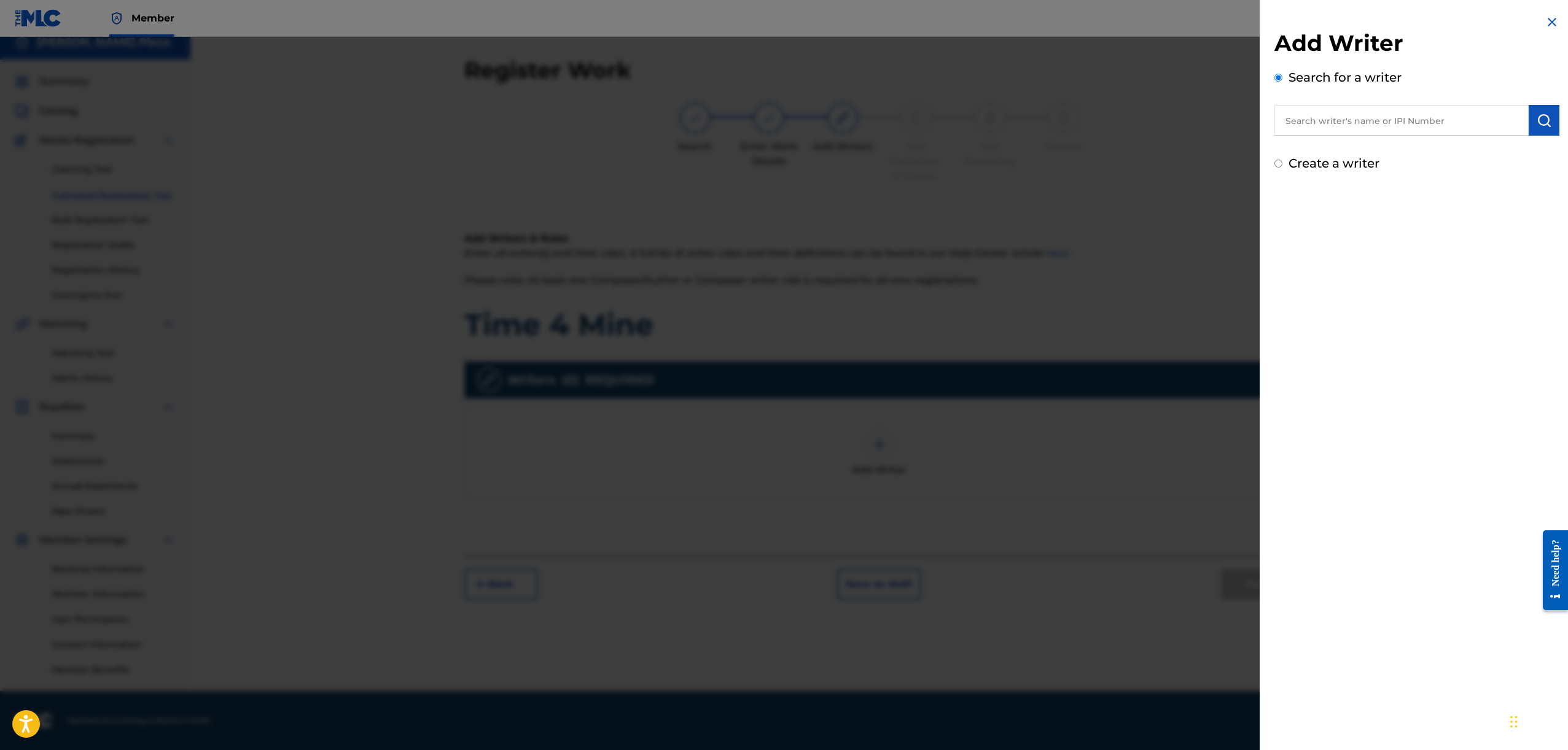
click at [1287, 174] on div "Add Writer Search for a writer Create a writer" at bounding box center [1417, 94] width 314 height 188
click at [1315, 160] on label "Create a writer" at bounding box center [1334, 164] width 91 height 15
radio input "true"
click at [1282, 160] on input "Create a writer" at bounding box center [1278, 164] width 8 height 8
radio input "false"
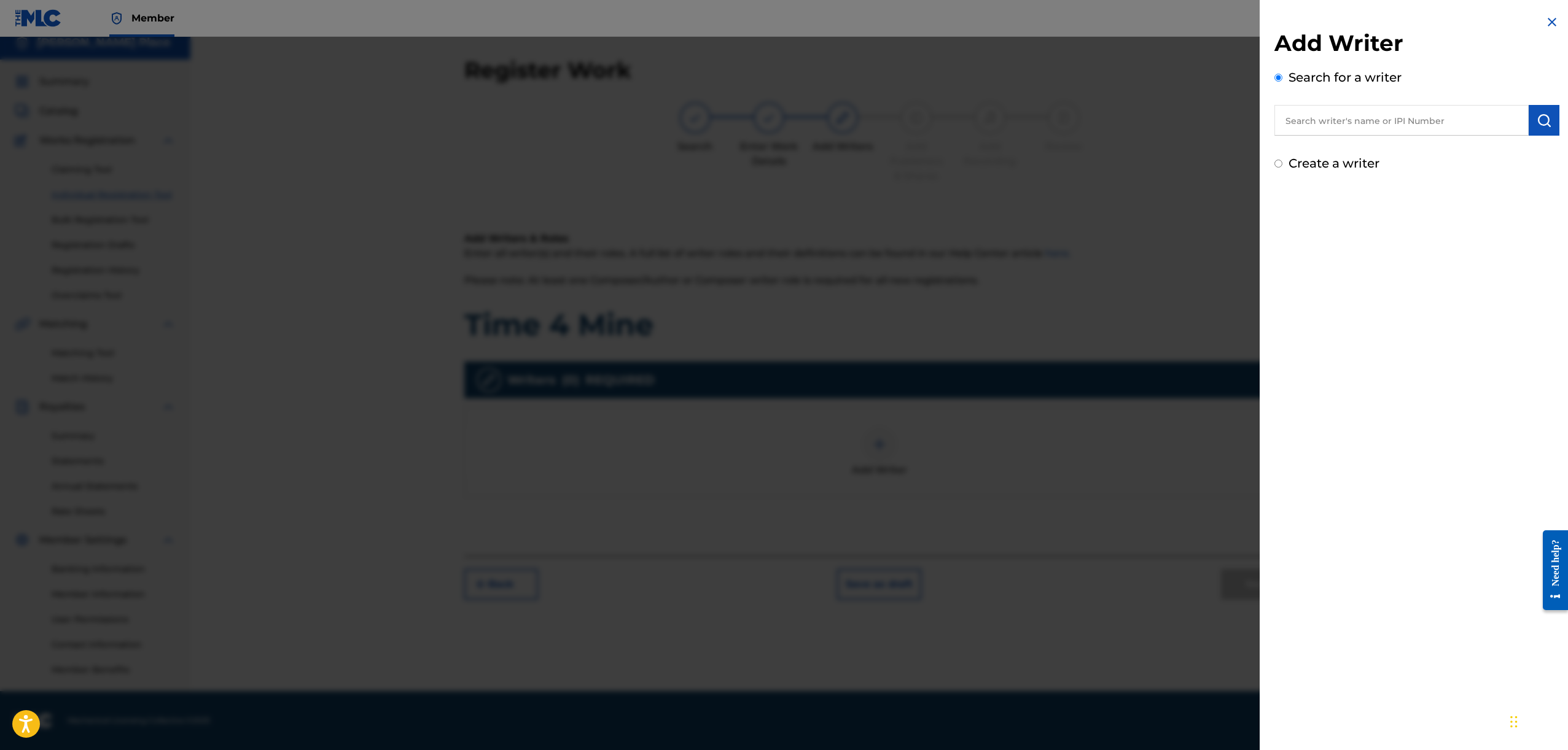
radio input "true"
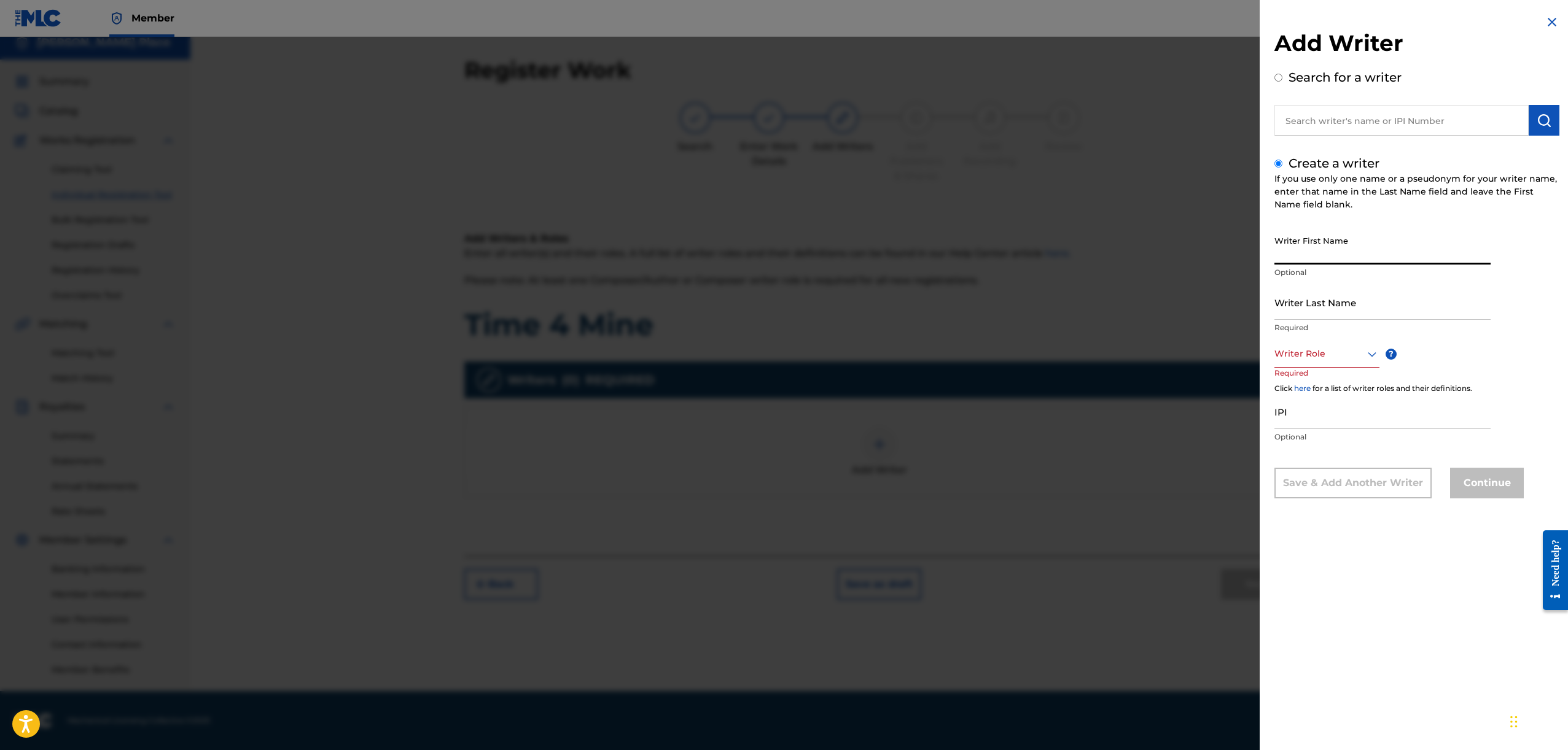
click at [1348, 257] on input "Writer First Name" at bounding box center [1382, 246] width 216 height 35
type input "Stephen"
click at [1402, 305] on input "Writer Last Name" at bounding box center [1382, 302] width 216 height 35
type input "Place"
click at [1329, 350] on div at bounding box center [1326, 354] width 105 height 15
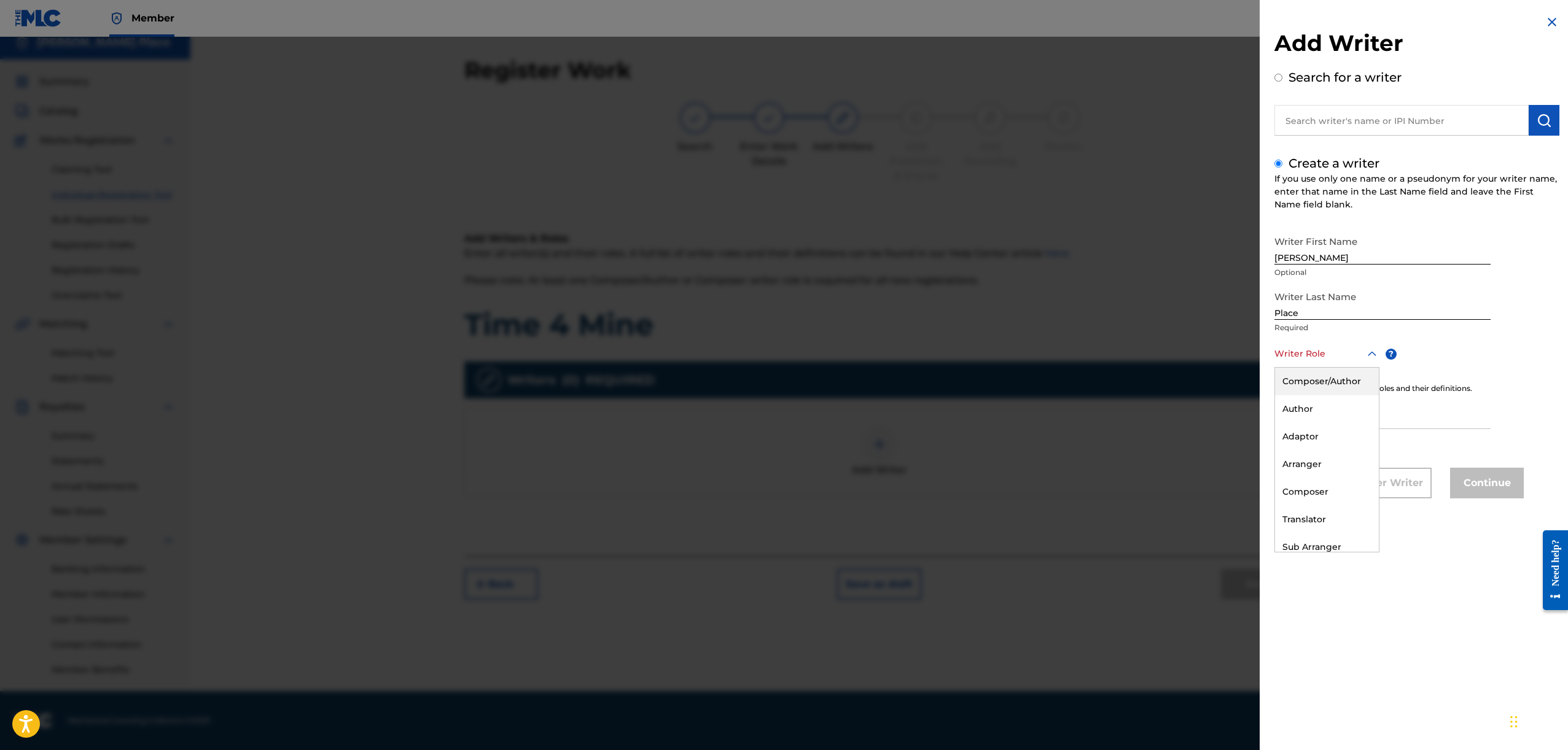
click at [1326, 388] on div "Composer/Author" at bounding box center [1327, 381] width 104 height 27
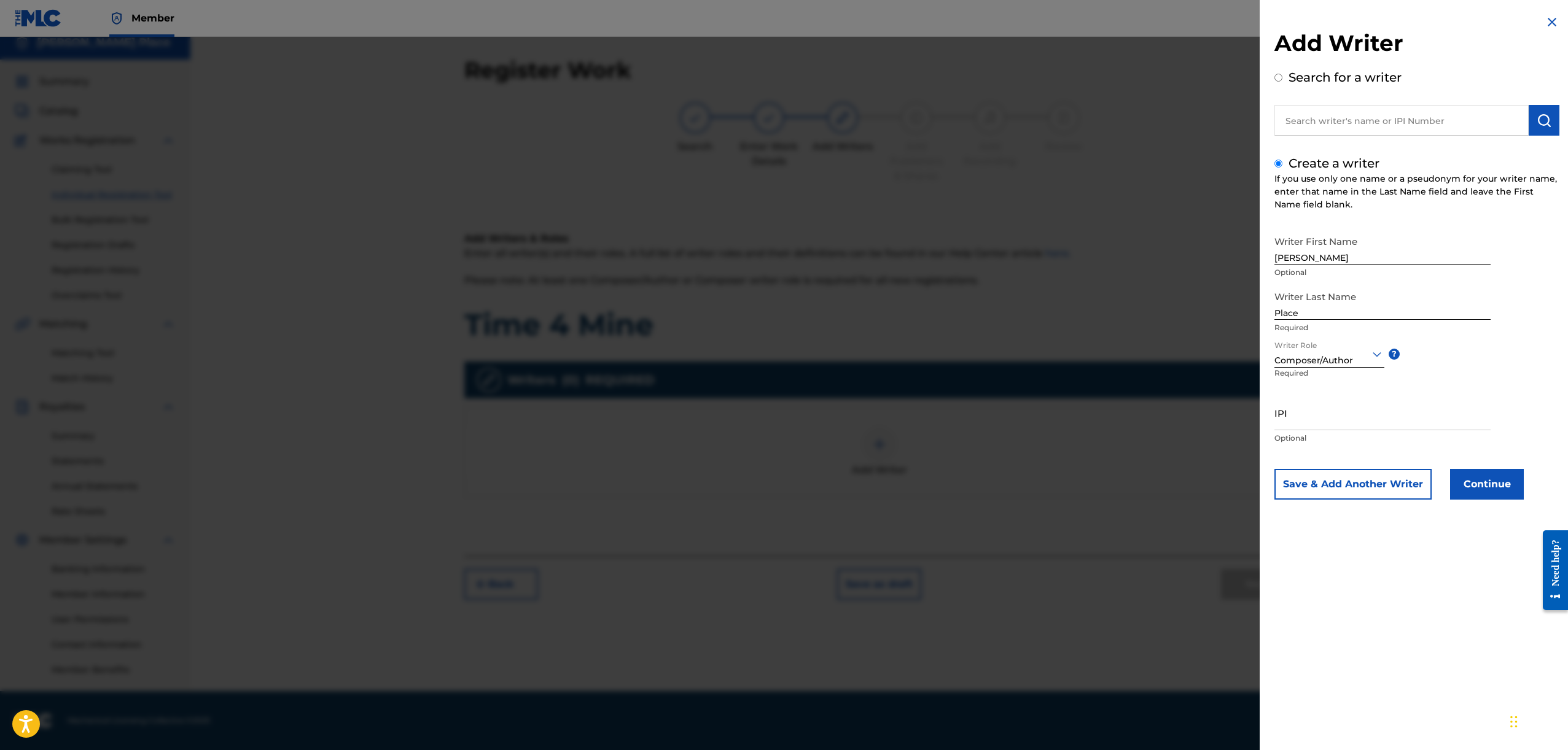
click at [1326, 416] on input "IPI" at bounding box center [1382, 413] width 216 height 35
click at [1521, 483] on button "Continue" at bounding box center [1487, 484] width 74 height 31
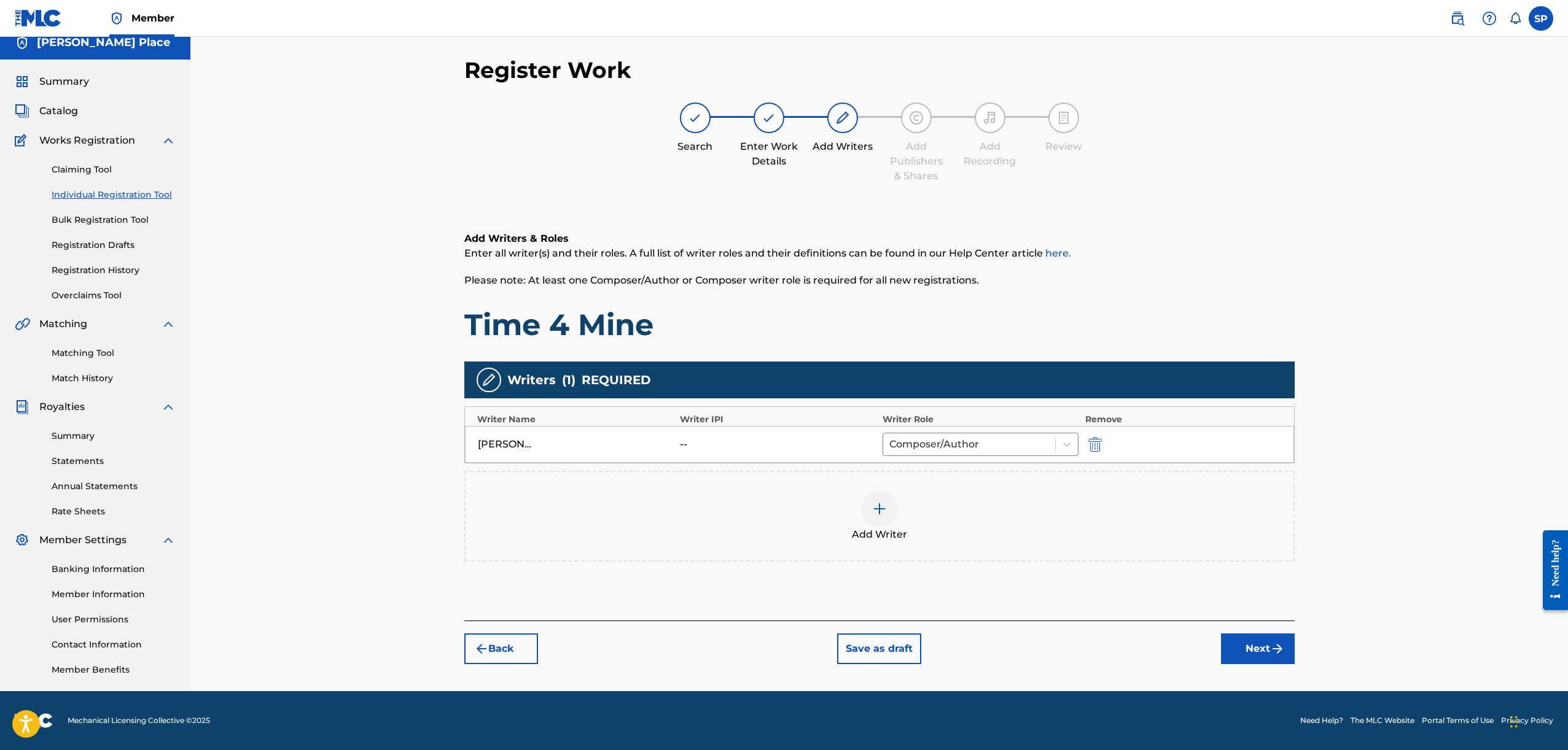
click at [1231, 648] on button "Next" at bounding box center [1258, 649] width 74 height 31
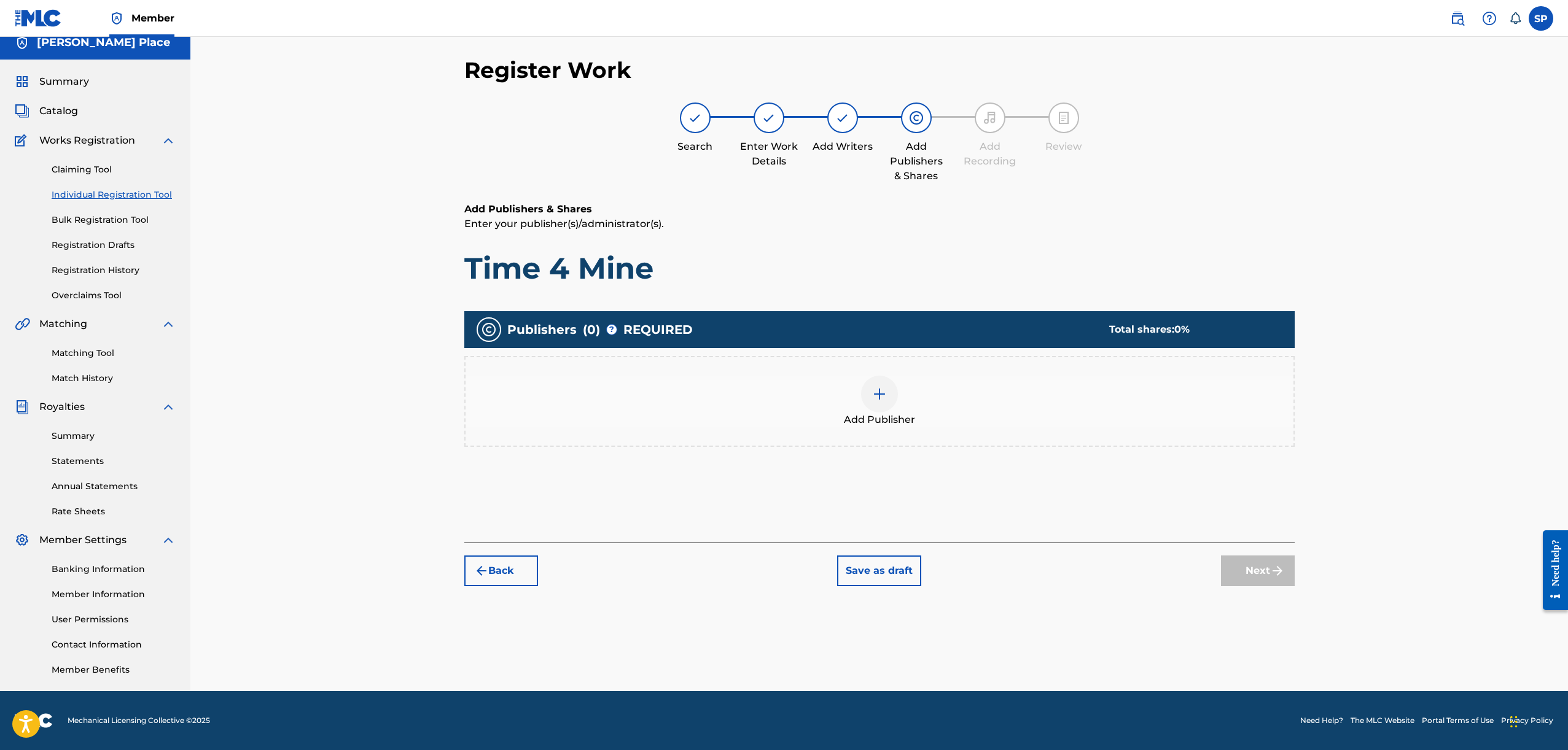
click at [839, 401] on div "Add Publisher" at bounding box center [879, 401] width 828 height 51
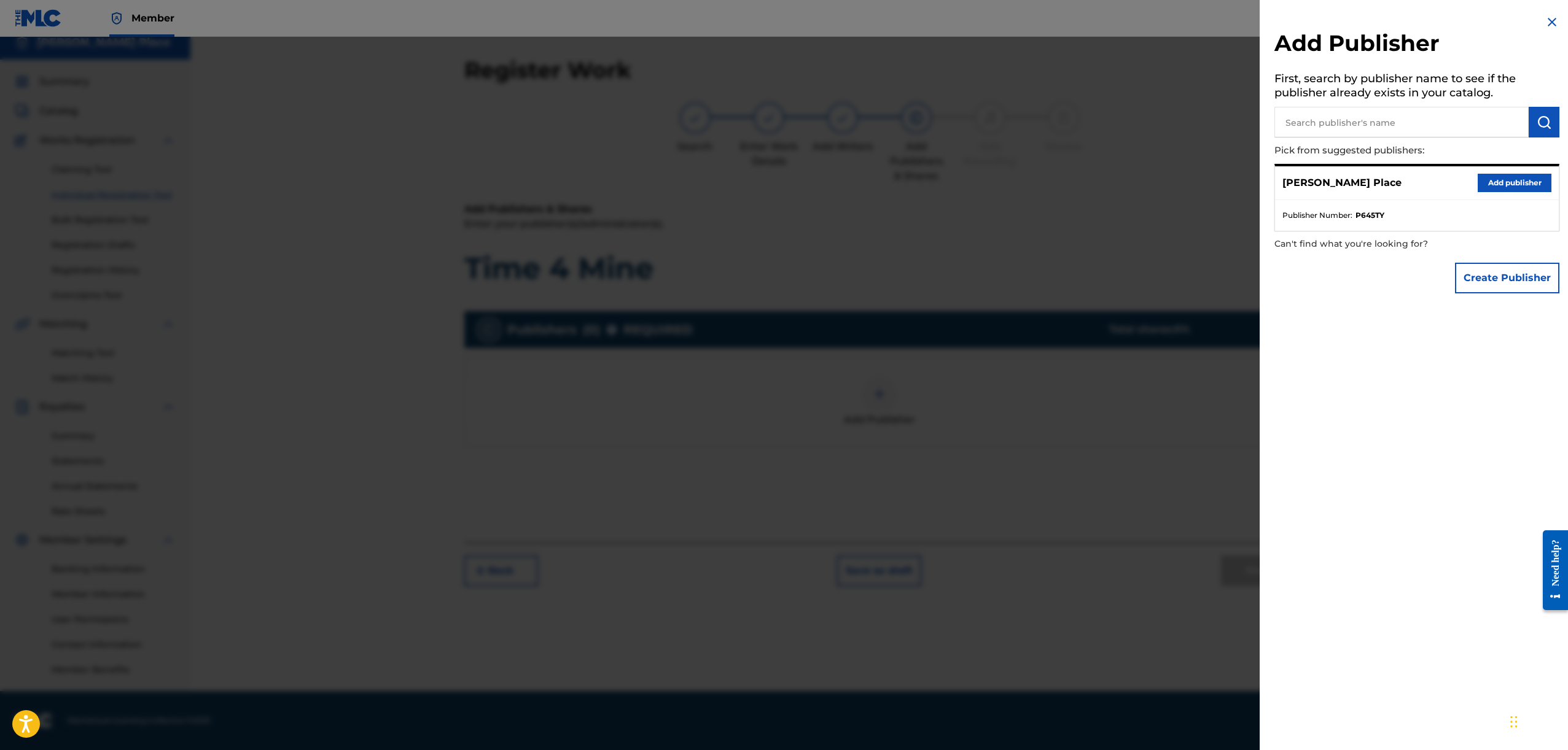
click at [1480, 183] on button "Add publisher" at bounding box center [1515, 183] width 74 height 18
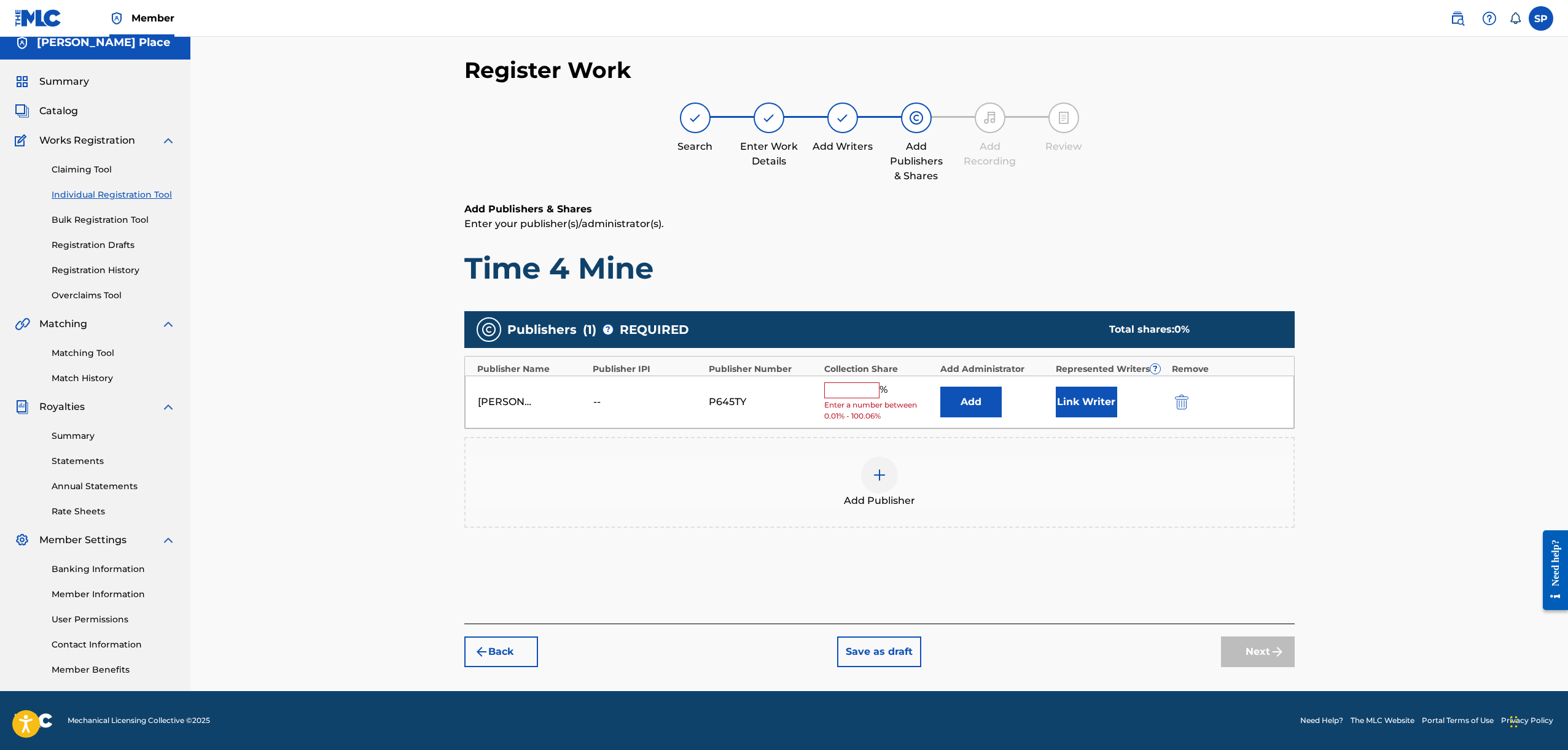
click at [863, 390] on input "text" at bounding box center [852, 390] width 55 height 16
type input "100.06"
click at [1201, 556] on div "Publishers ( 1 ) ? REQUIRED Total shares: 100.06 % Publisher Name Publisher IPI…" at bounding box center [879, 432] width 831 height 255
click at [1242, 651] on button "Next" at bounding box center [1258, 643] width 74 height 31
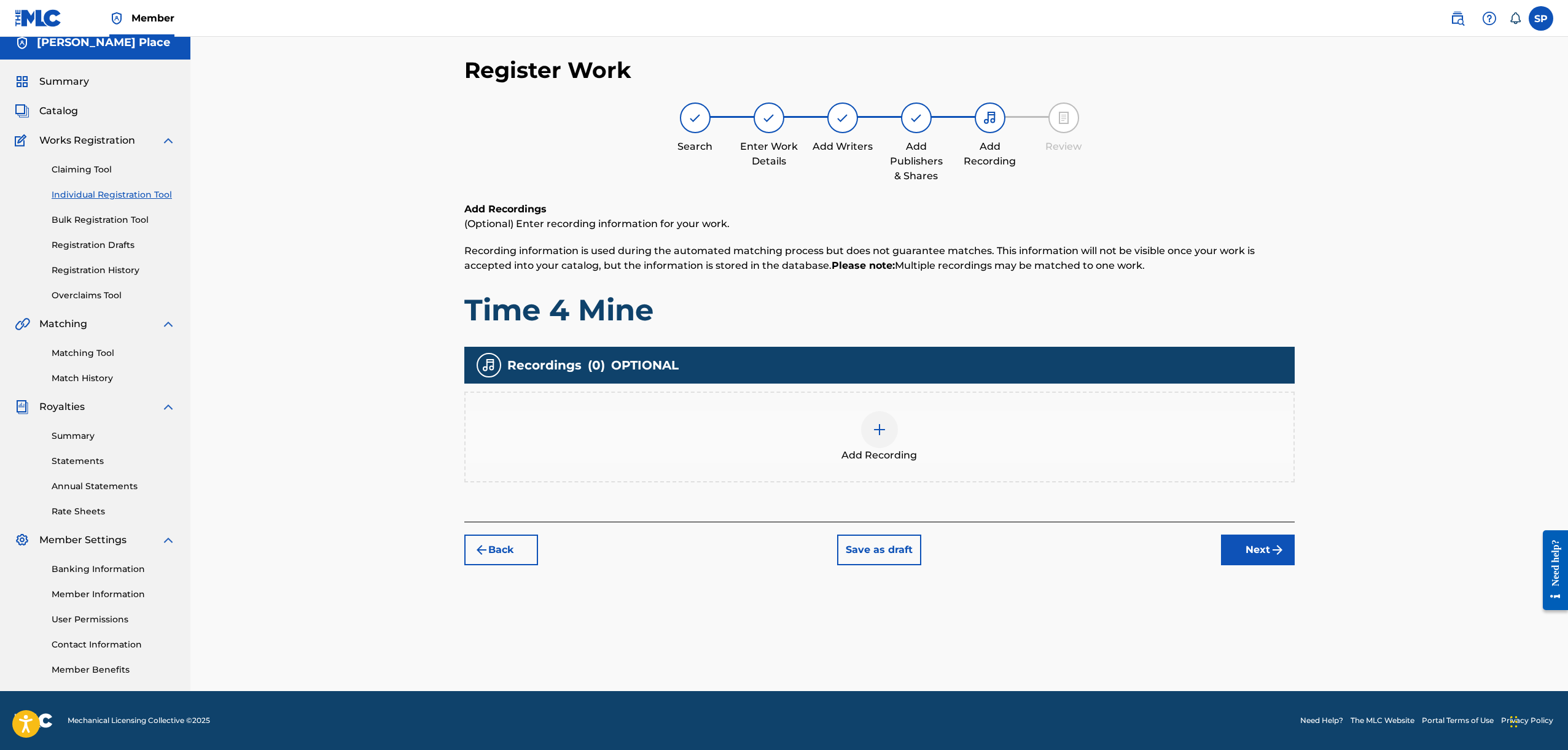
click at [1042, 483] on div "Add Recordings (Optional) Enter recording information for your work. Recording …" at bounding box center [879, 361] width 831 height 320
click at [939, 471] on div "Add Recording" at bounding box center [879, 437] width 831 height 91
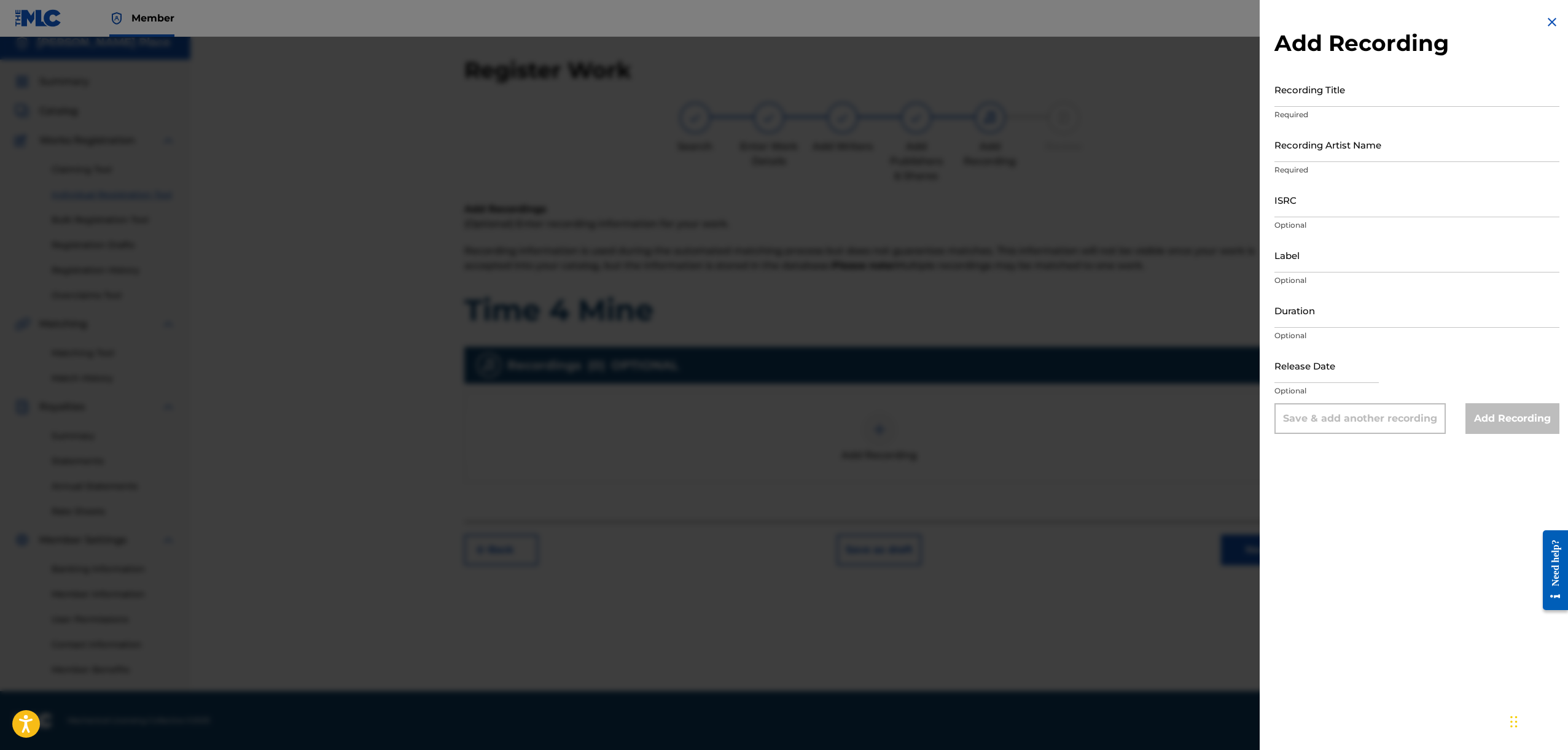
click at [1394, 96] on input "Recording Title" at bounding box center [1417, 89] width 285 height 35
type input "Time 4 Mine"
click at [1267, 144] on div "Add Recording Recording Title Time 4 Mine Required Recording Artist Name Requir…" at bounding box center [1417, 224] width 314 height 449
click at [1272, 144] on div "Add Recording Recording Title Time 4 Mine Required Recording Artist Name Requir…" at bounding box center [1417, 224] width 314 height 449
click at [1274, 146] on input "Recording Artist Name" at bounding box center [1417, 144] width 285 height 35
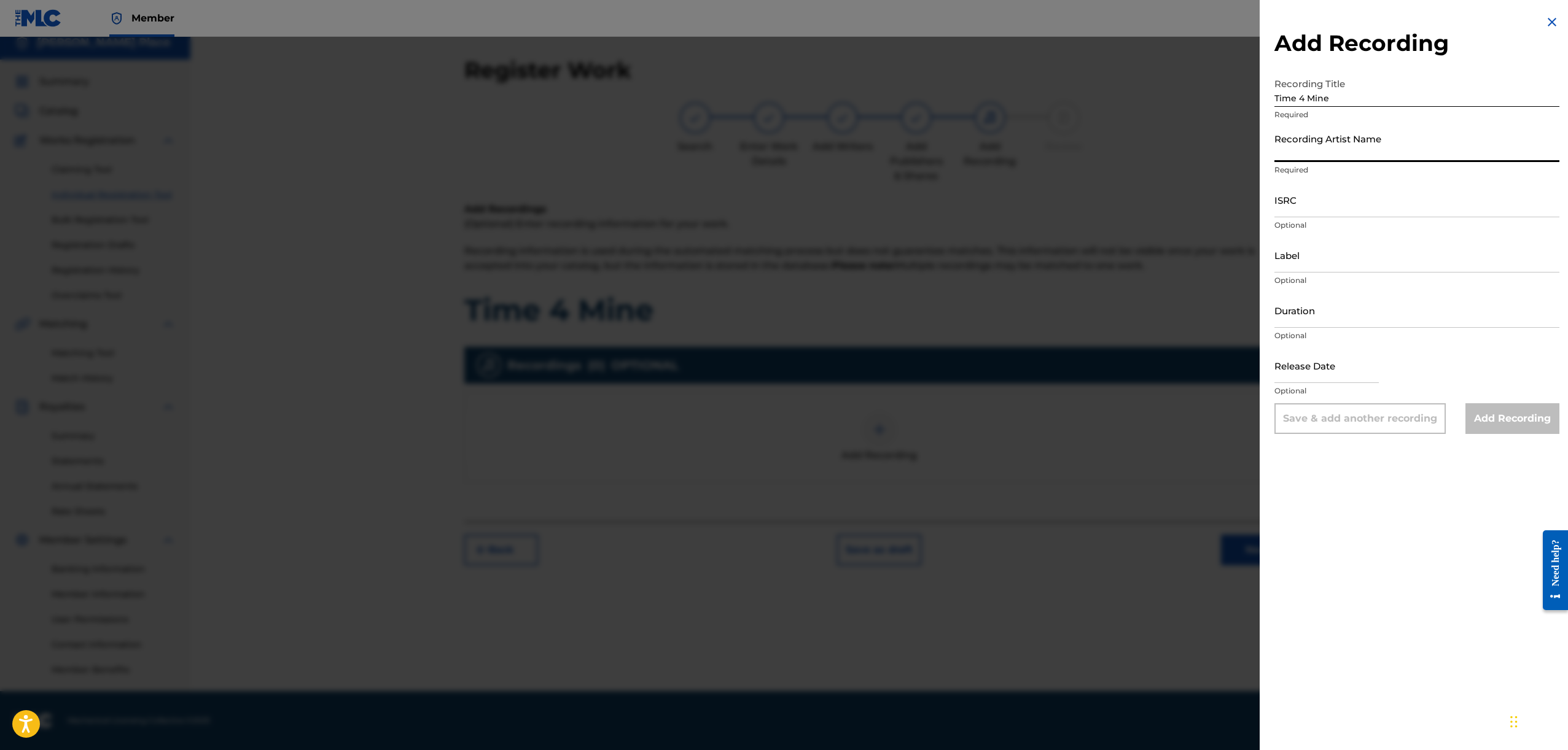
type input "6 Ether Da Death Deala"
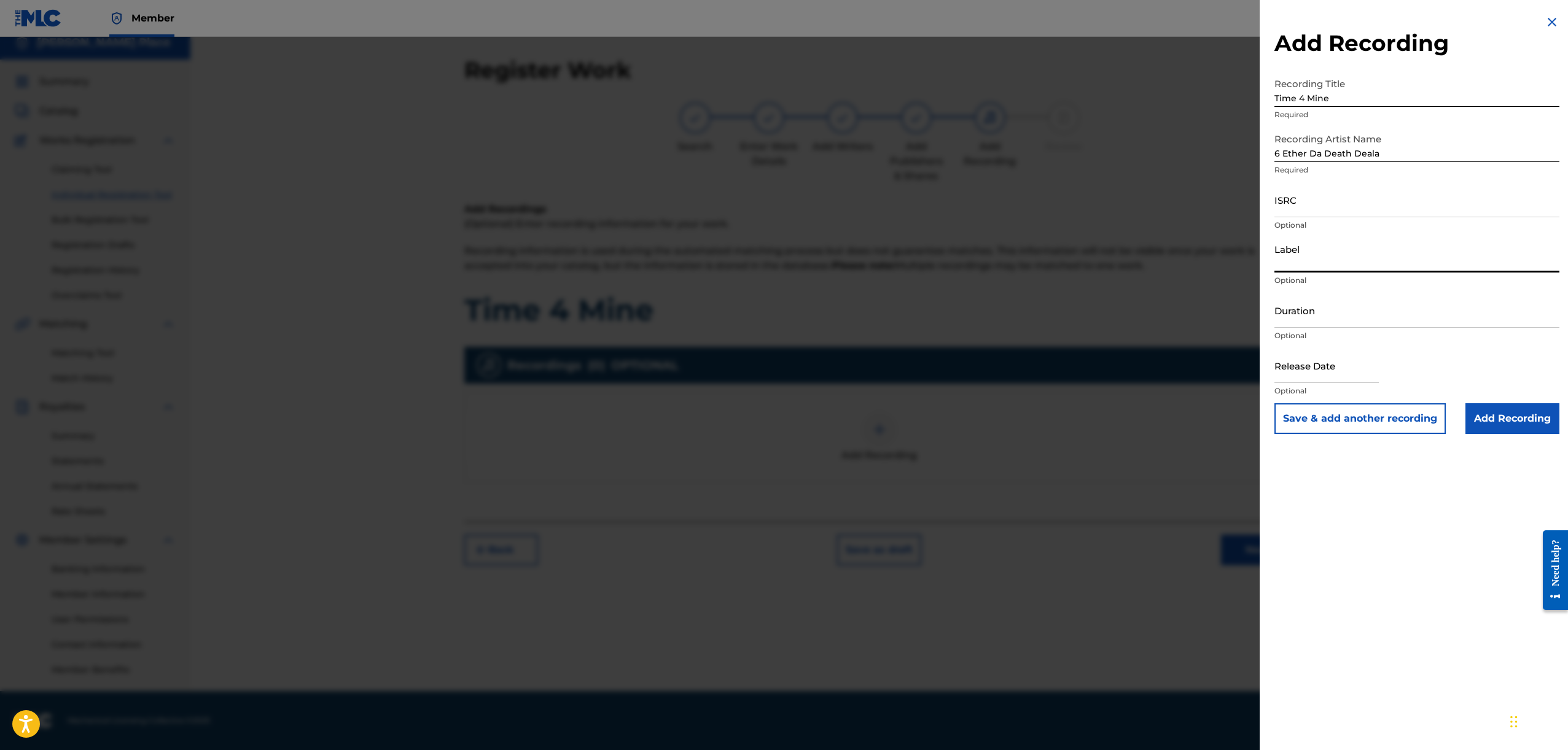
click at [1314, 259] on input "Label" at bounding box center [1417, 255] width 285 height 35
type input "Crime Scene Records"
click at [1480, 419] on input "Add Recording" at bounding box center [1512, 418] width 94 height 31
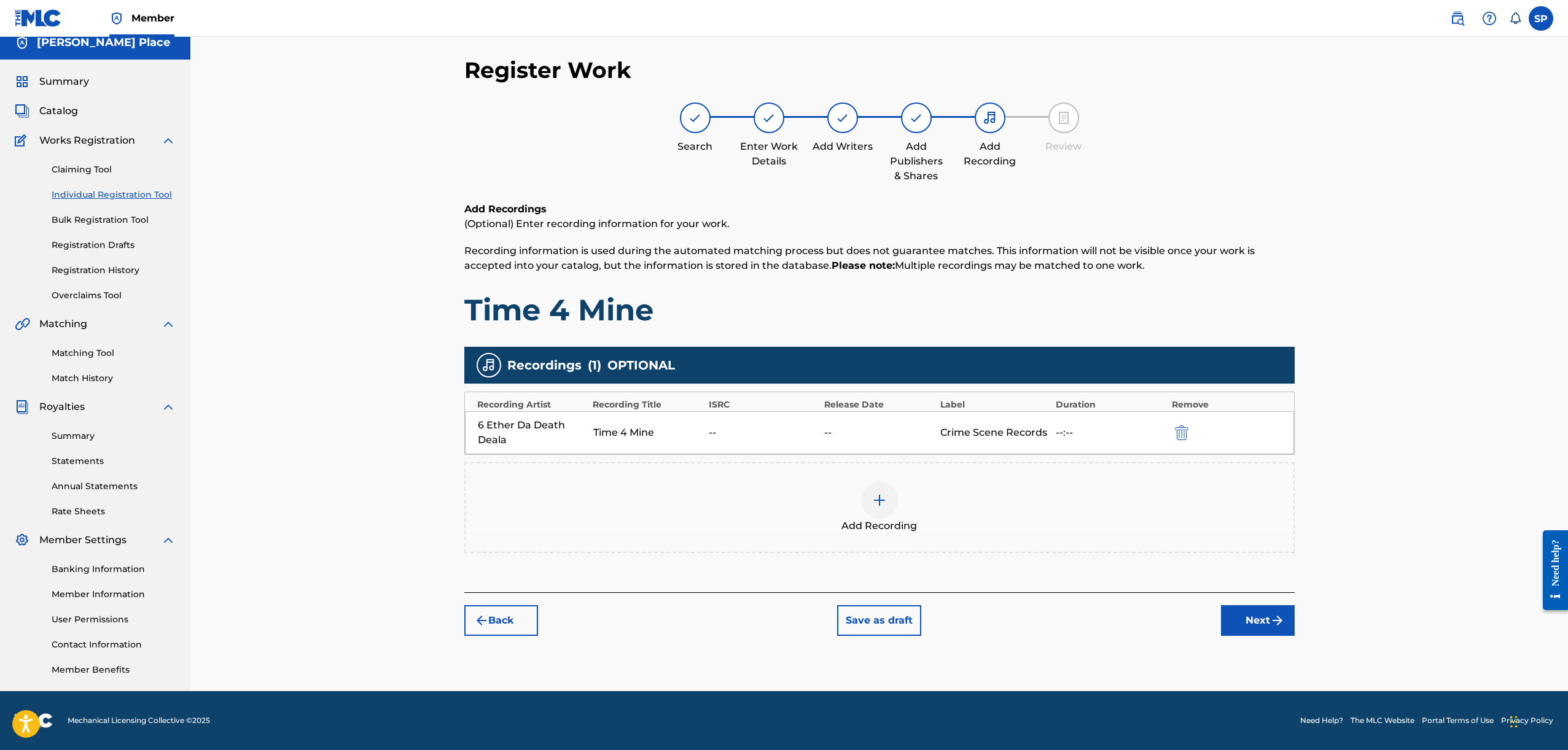
click at [1277, 605] on button "Next" at bounding box center [1258, 620] width 74 height 31
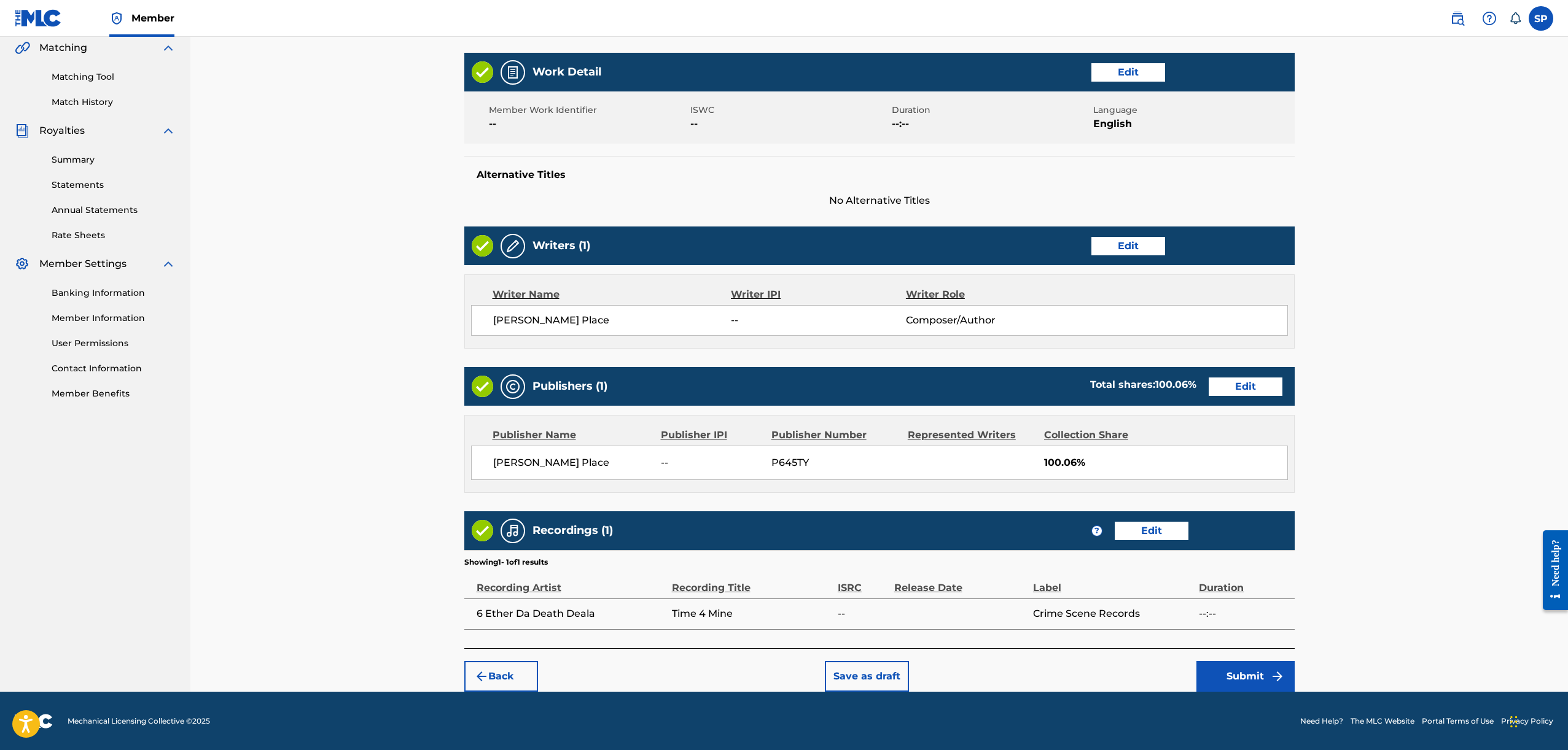
scroll to position [288, 0]
click at [1278, 693] on footer "Mechanical Licensing Collective © 2025 Need Help? The MLC Website Portal Terms …" at bounding box center [784, 721] width 1568 height 59
click at [1275, 686] on button "Submit" at bounding box center [1245, 675] width 99 height 31
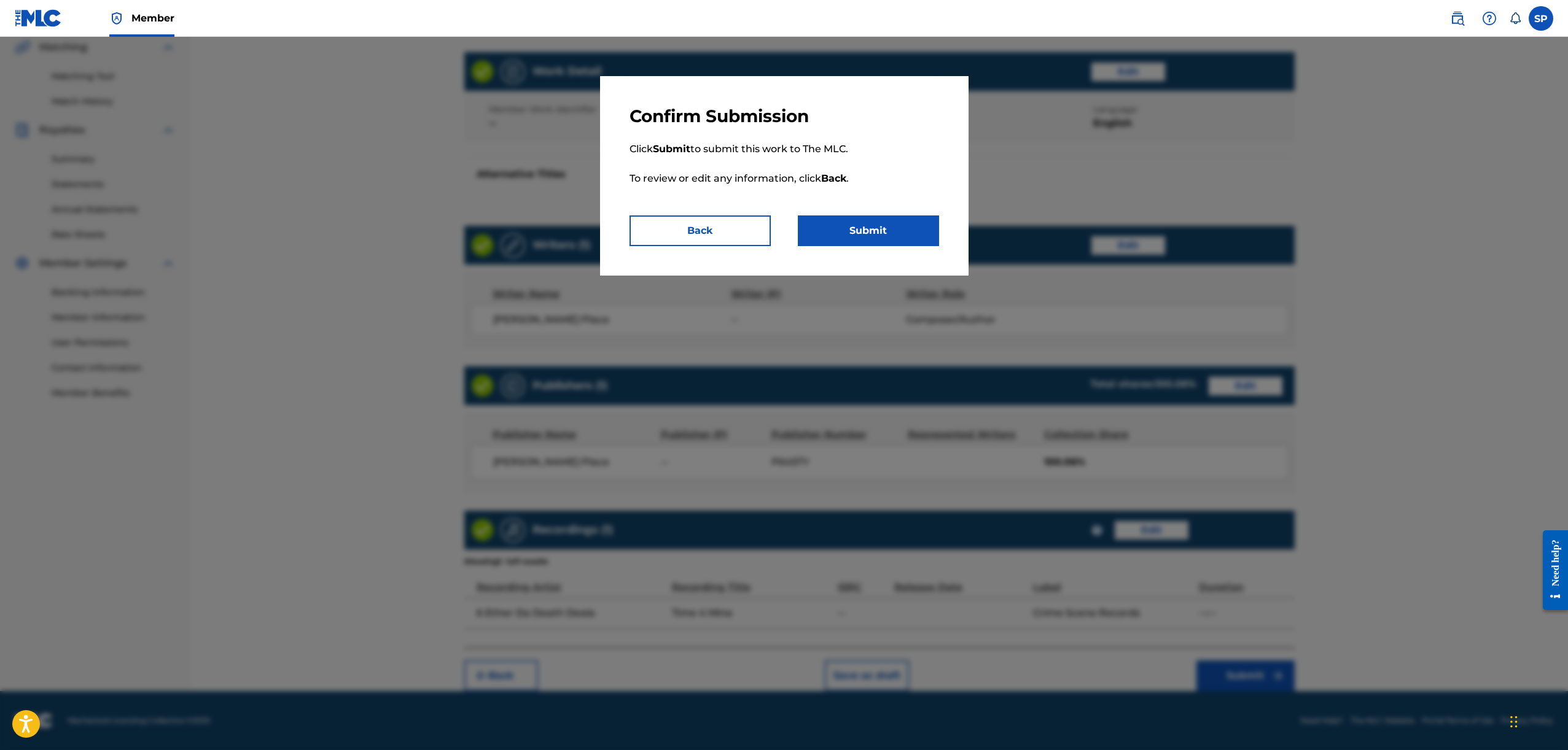
click at [870, 227] on button "Submit" at bounding box center [868, 231] width 141 height 31
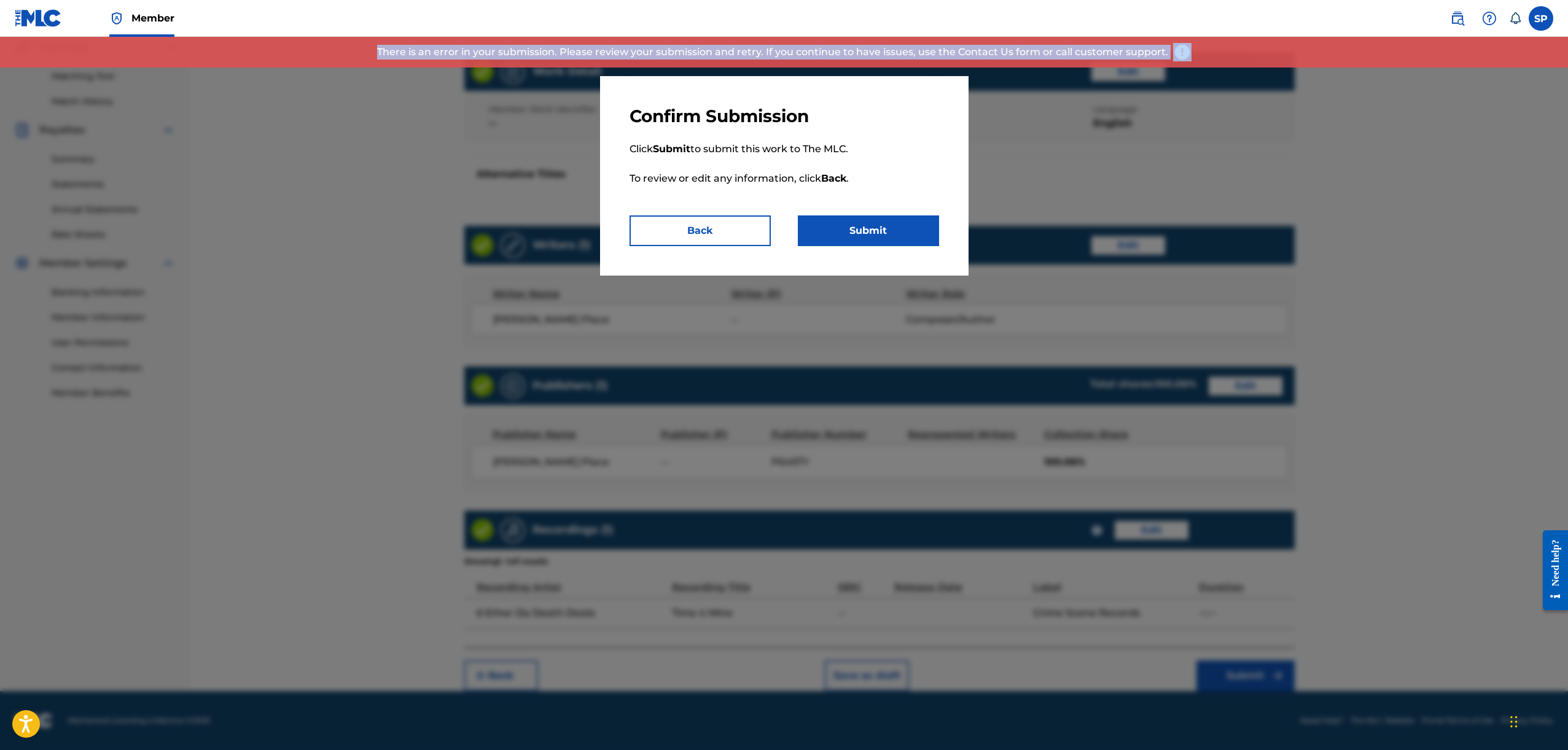
drag, startPoint x: 381, startPoint y: 48, endPoint x: 1198, endPoint y: 101, distance: 818.7
click at [1198, 101] on body "Accessibility Screen-Reader Guide, Feedback, and Issue Reporting | New window M…" at bounding box center [784, 87] width 1568 height 750
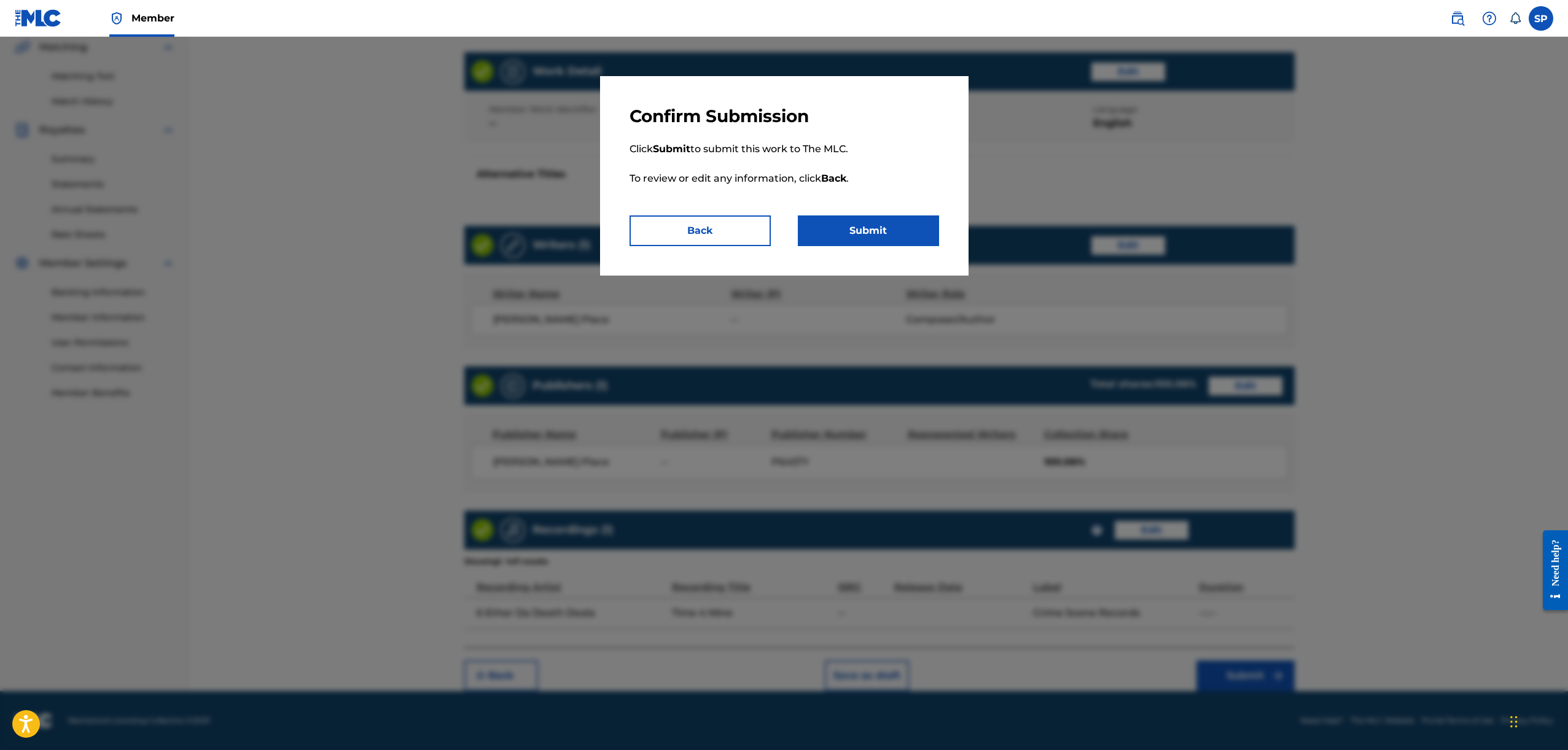
copy body "There is an error in your submission. Please review your submission and retry. …"
